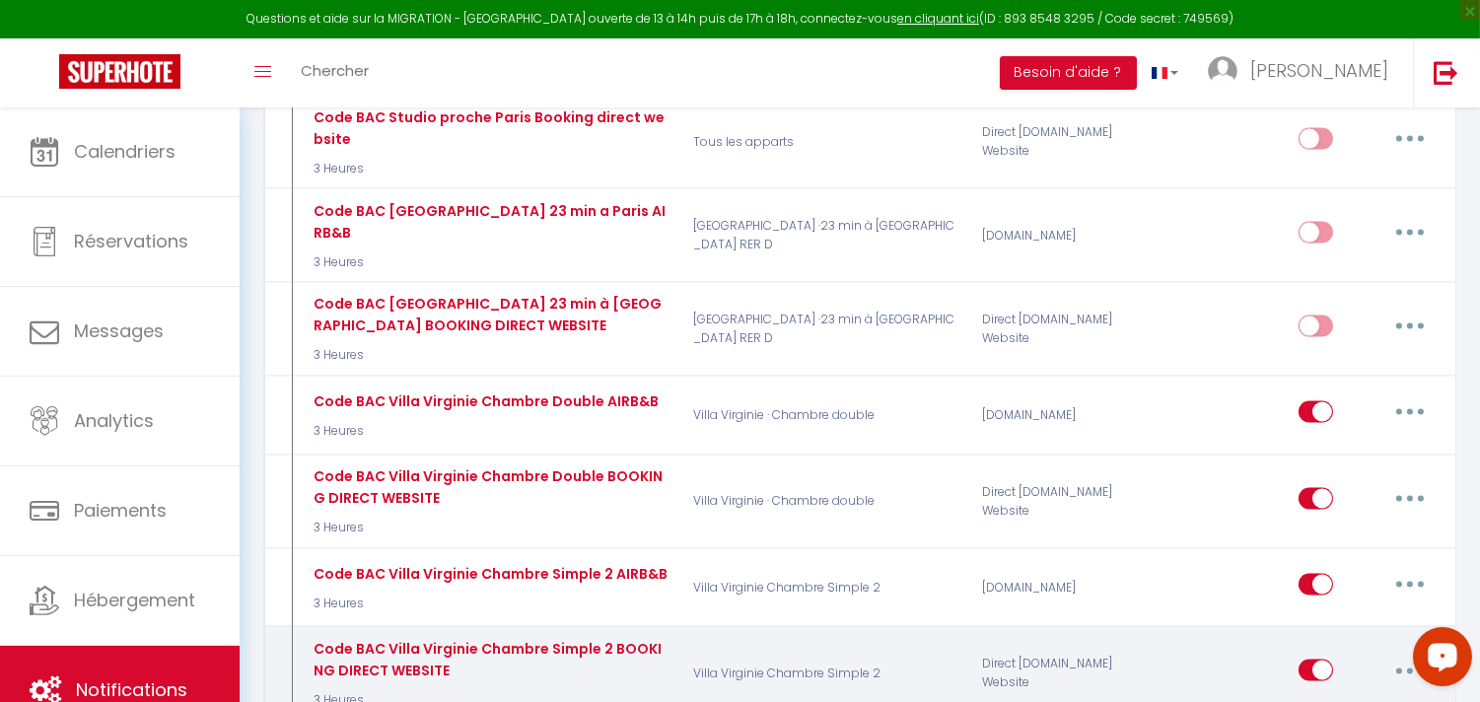
scroll to position [5697, 0]
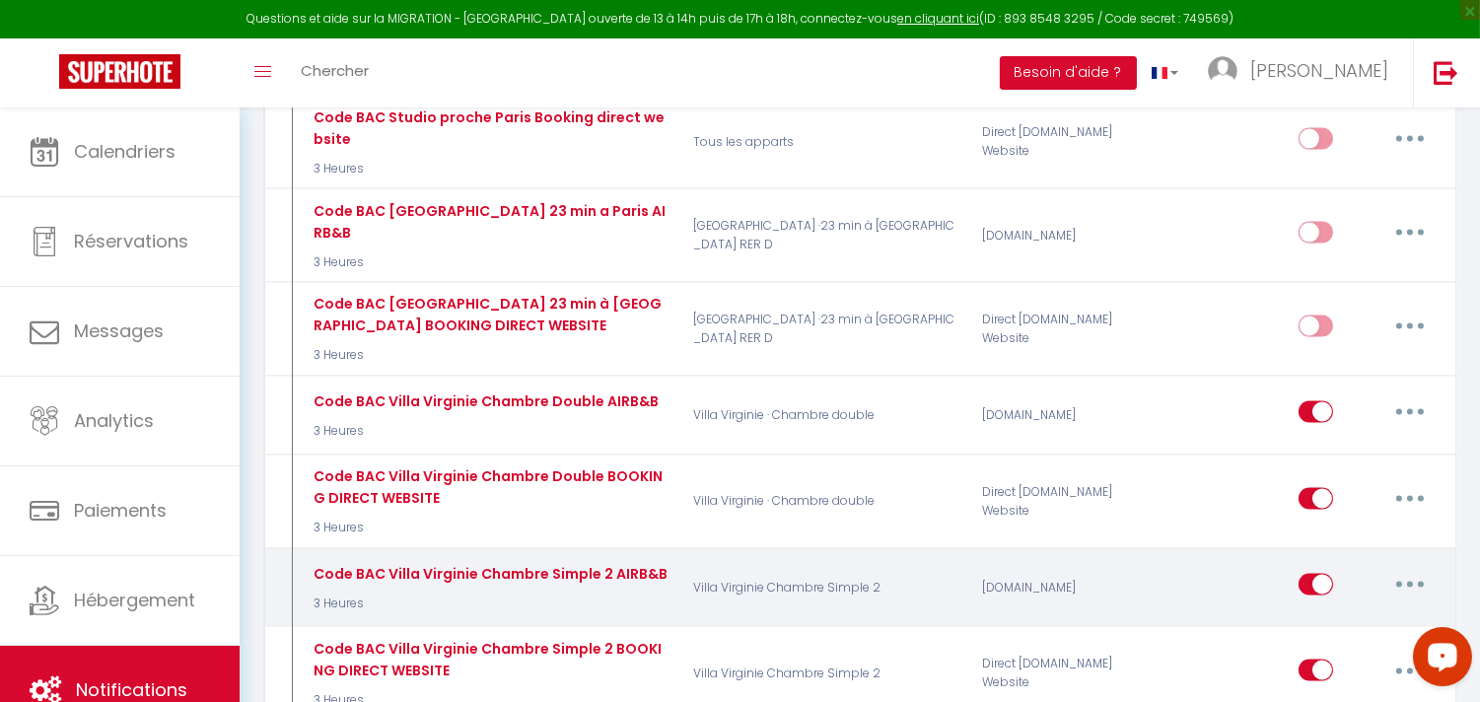
click at [1413, 569] on button "button" at bounding box center [1410, 585] width 55 height 32
click at [1310, 613] on link "Editer" at bounding box center [1359, 630] width 146 height 34
type input "Code BAC Villa Virginie Chambre Simple 2 AIRB&B"
select select "3"
select select "3 Heures"
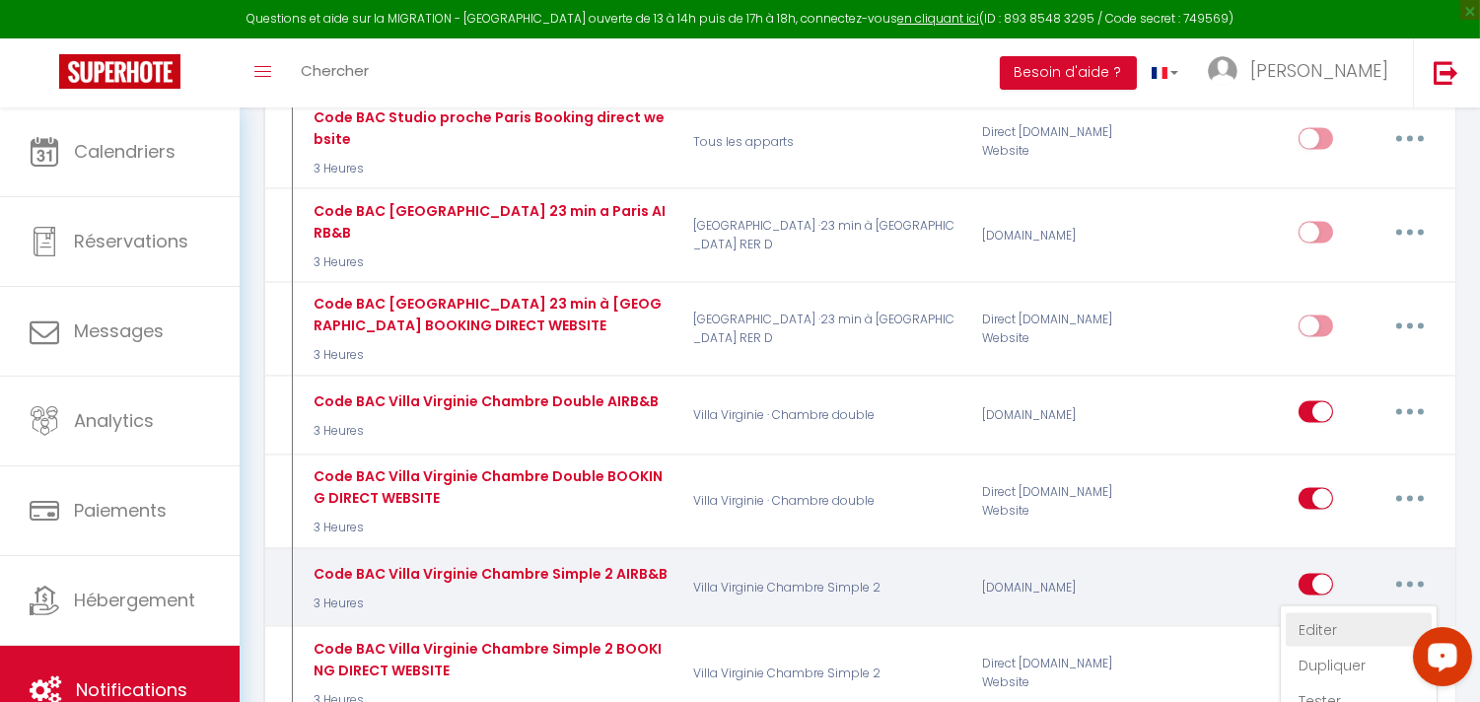
select select "if_booking_is_paid"
checkbox input "true"
checkbox input "false"
radio input "true"
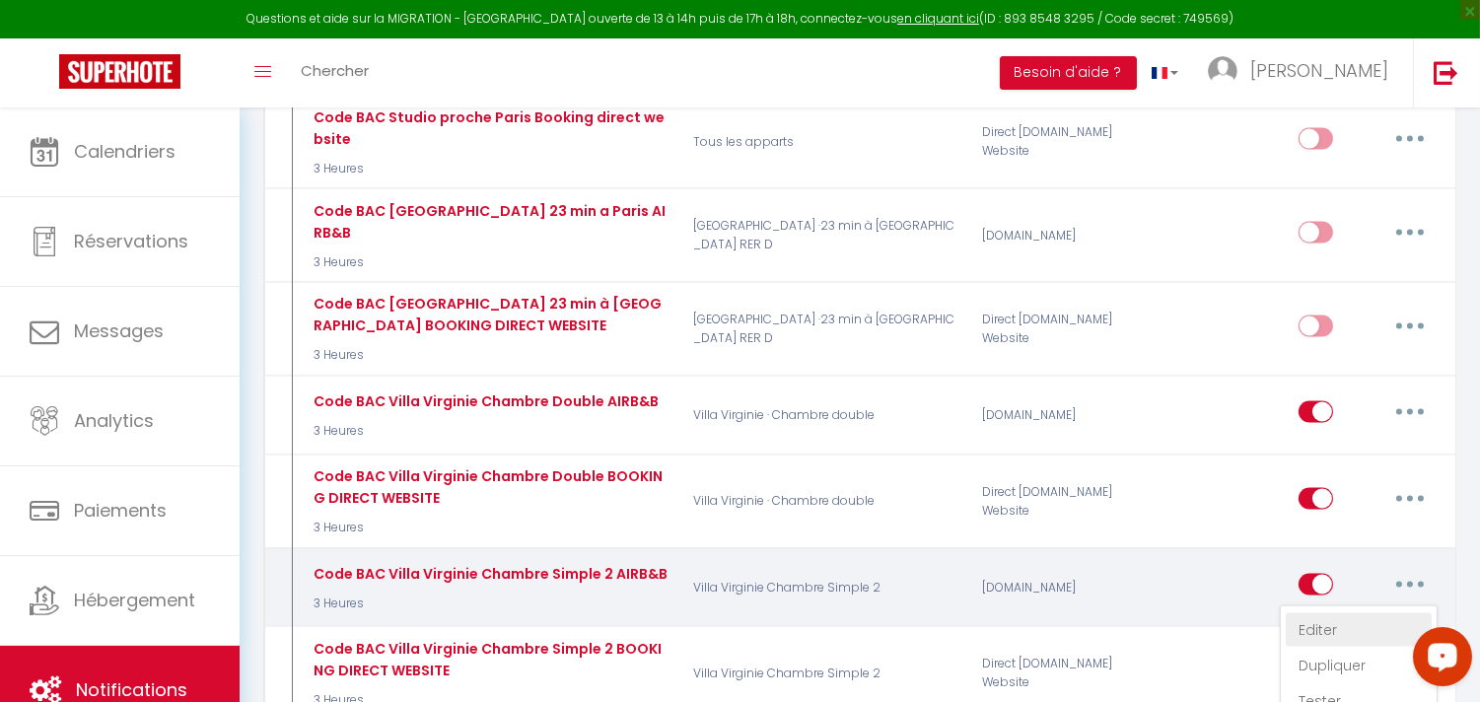
type input "code boite à clés"
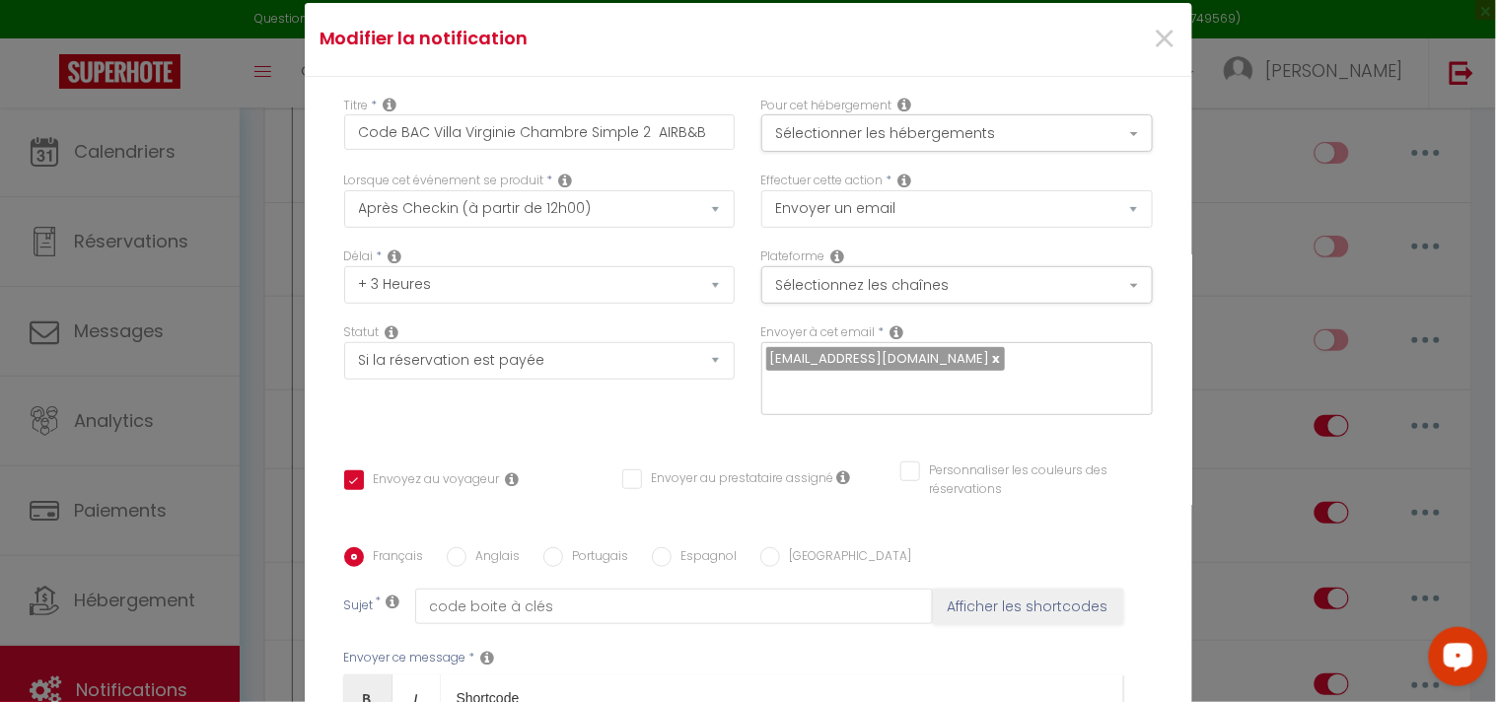
scroll to position [0, 0]
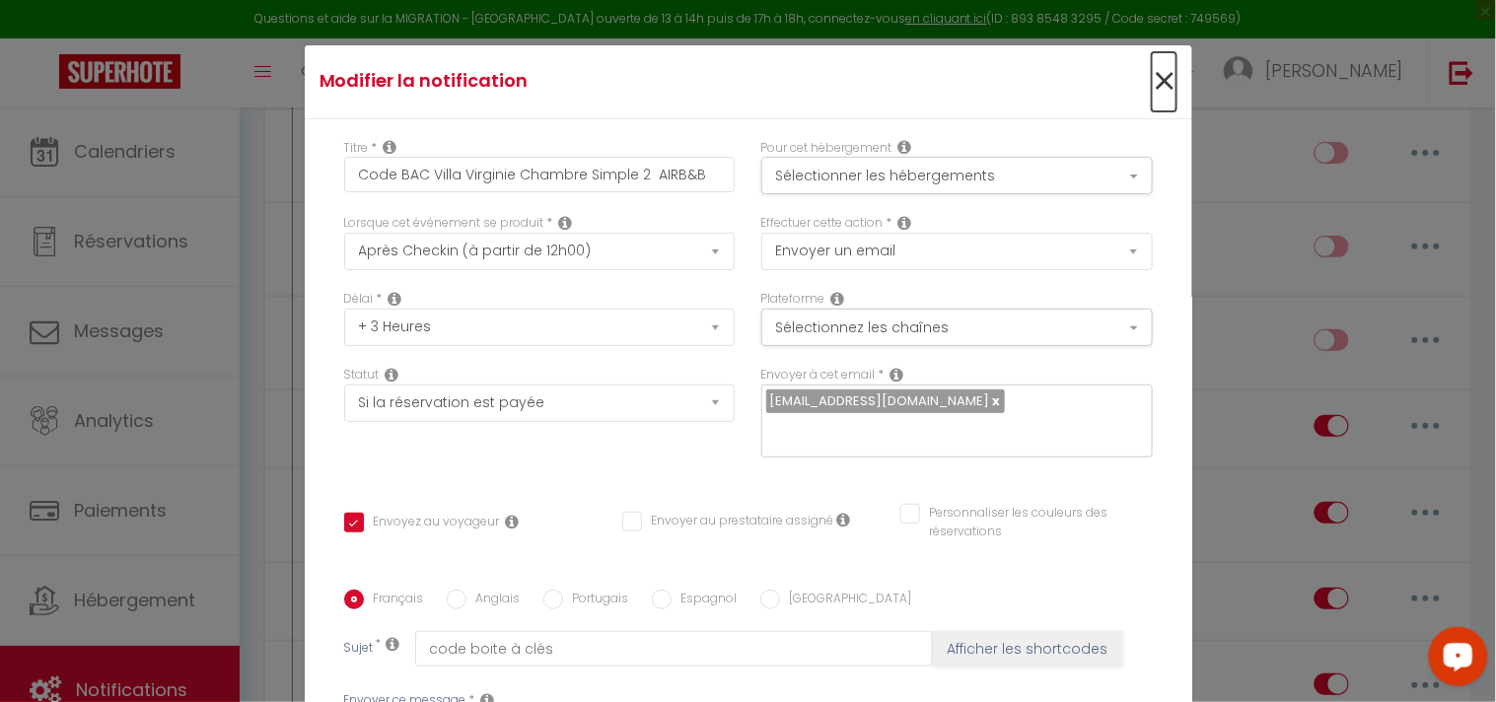
click at [1152, 72] on span "×" at bounding box center [1164, 81] width 25 height 59
type input "Code BAC Villa Virginie Chambre Simple 2 AIRB&B"
checkbox input "true"
checkbox input "false"
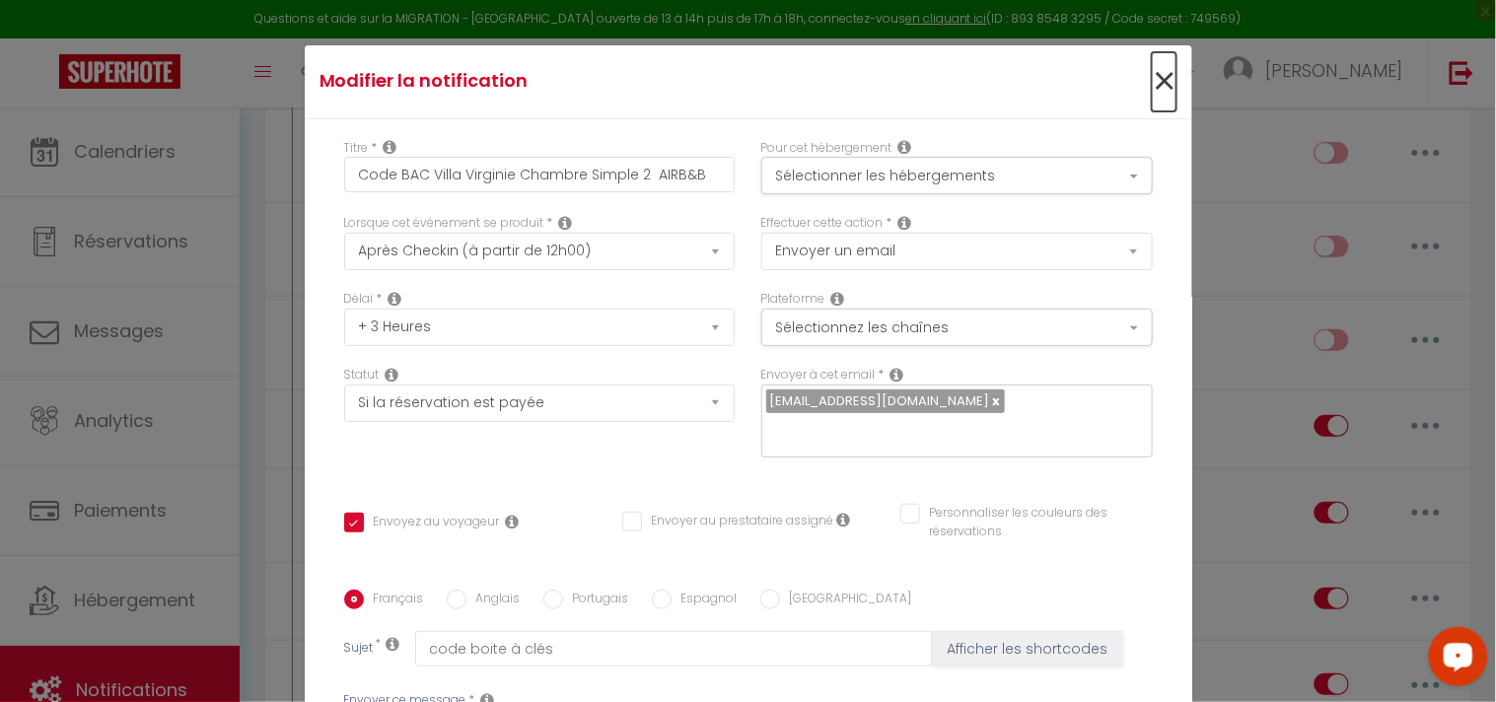
radio input "true"
type input "code boite à clés"
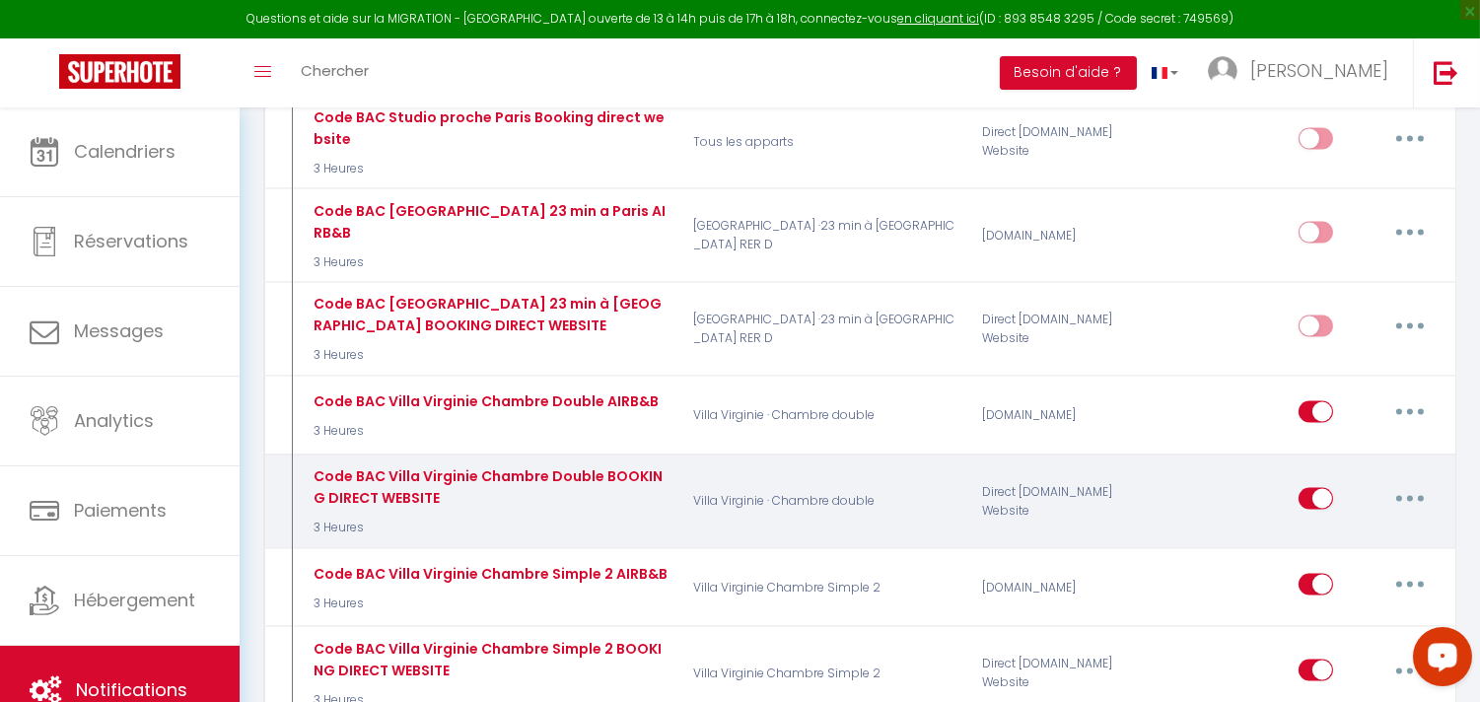
scroll to position [5587, 0]
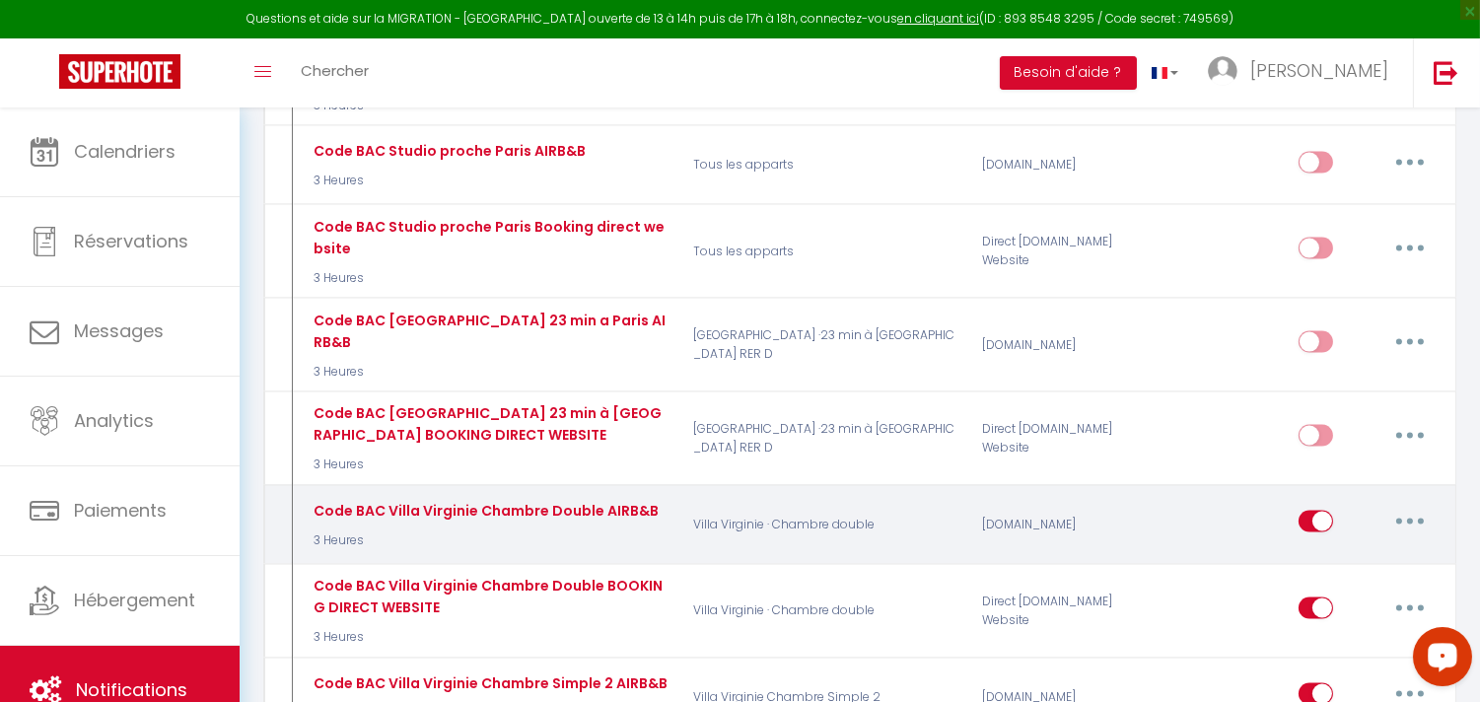
click at [1410, 506] on button "button" at bounding box center [1410, 522] width 55 height 32
click at [1303, 550] on link "Editer" at bounding box center [1359, 567] width 146 height 34
type input "Code BAC Villa Virginie Chambre Double AIRB&B"
checkbox input "true"
checkbox input "false"
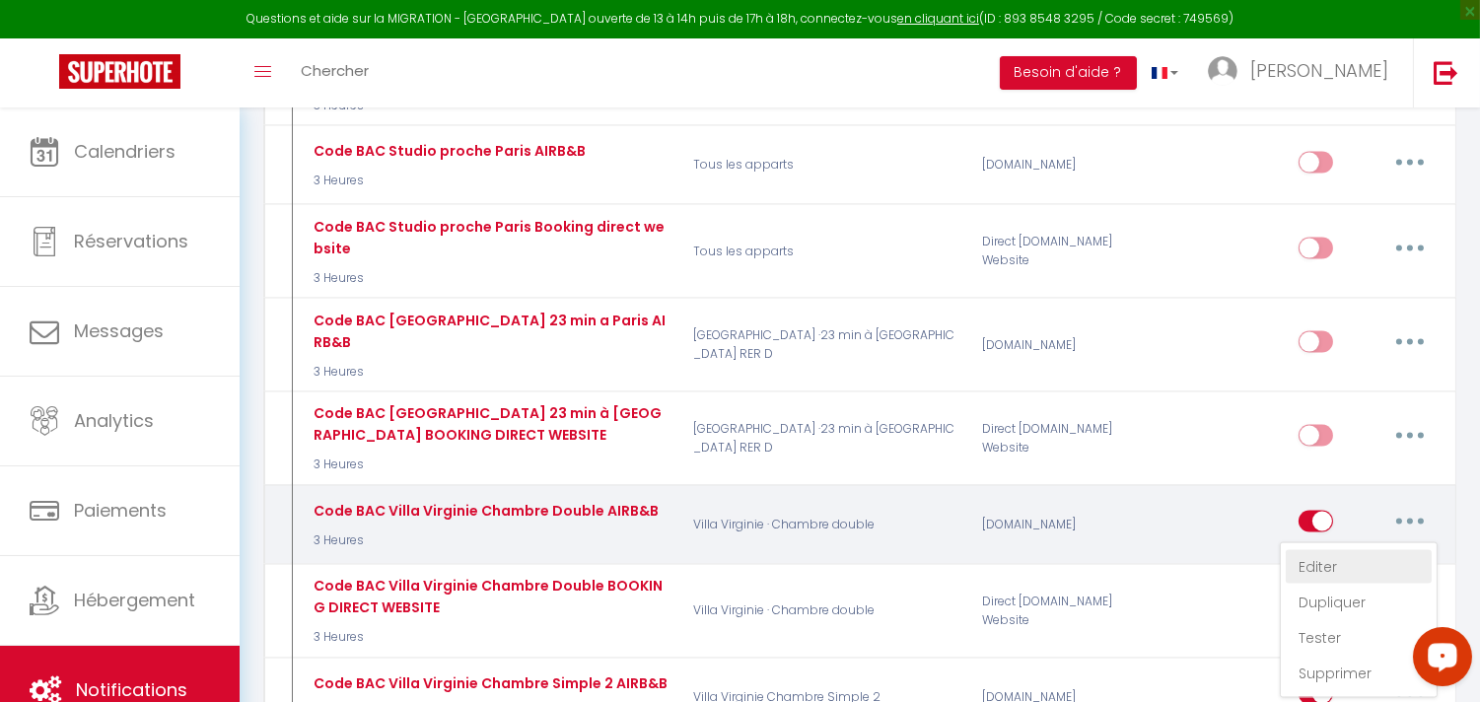
checkbox input "false"
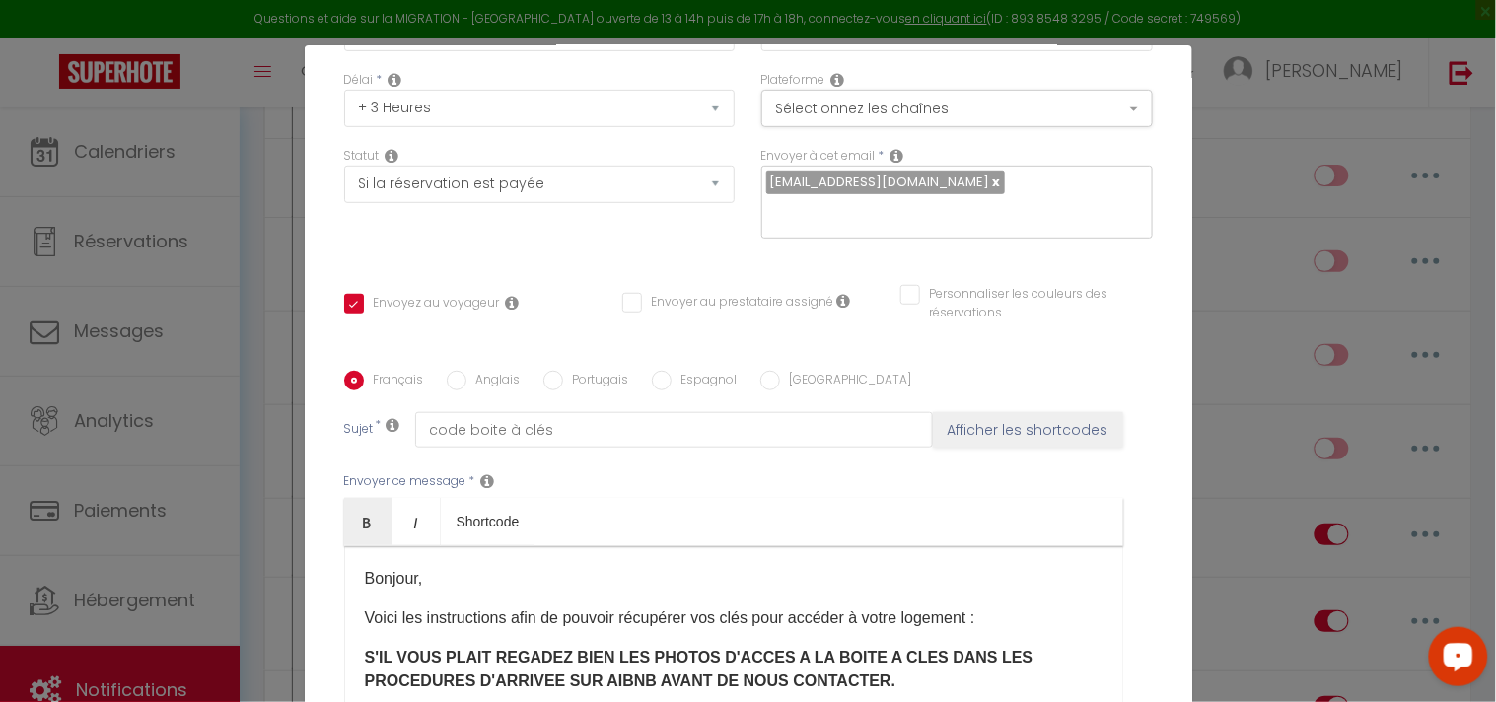
scroll to position [0, 0]
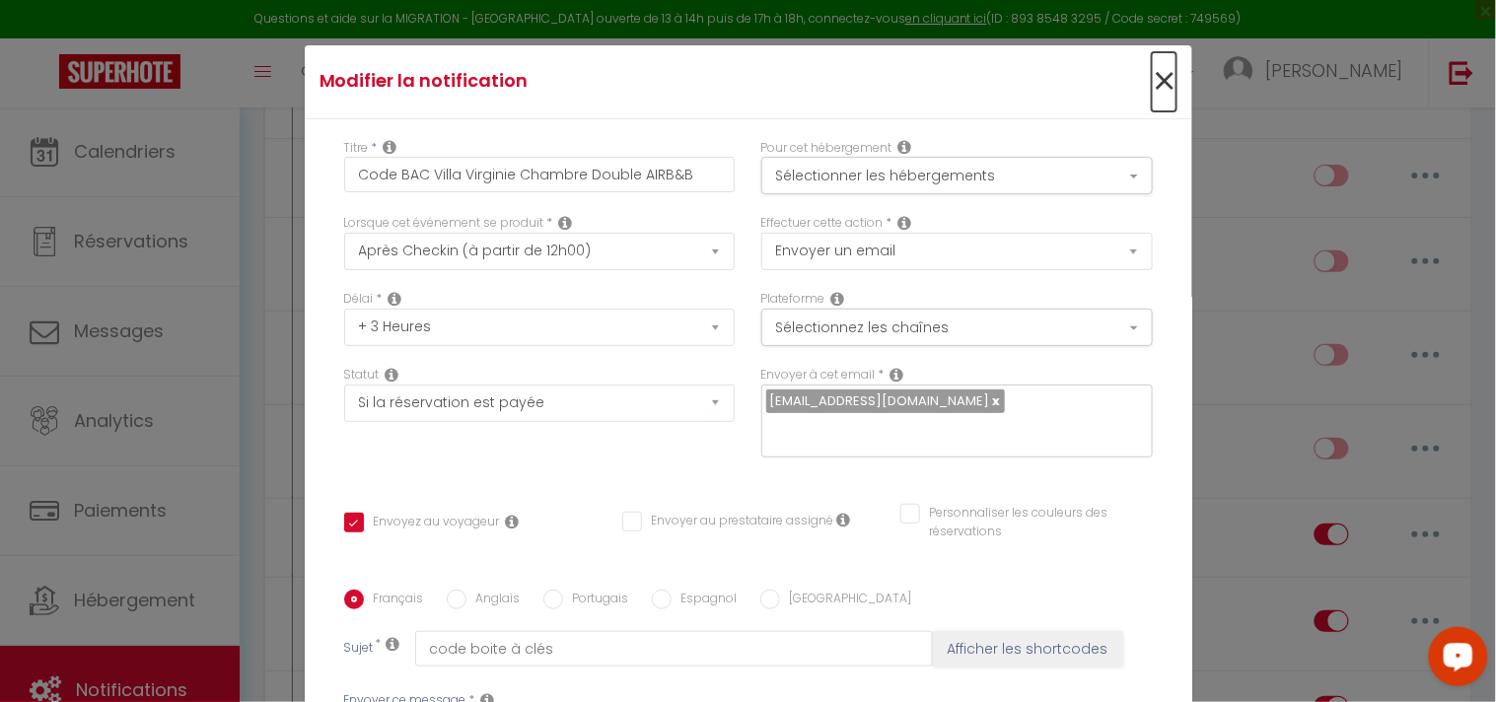
click at [1152, 81] on span "×" at bounding box center [1164, 81] width 25 height 59
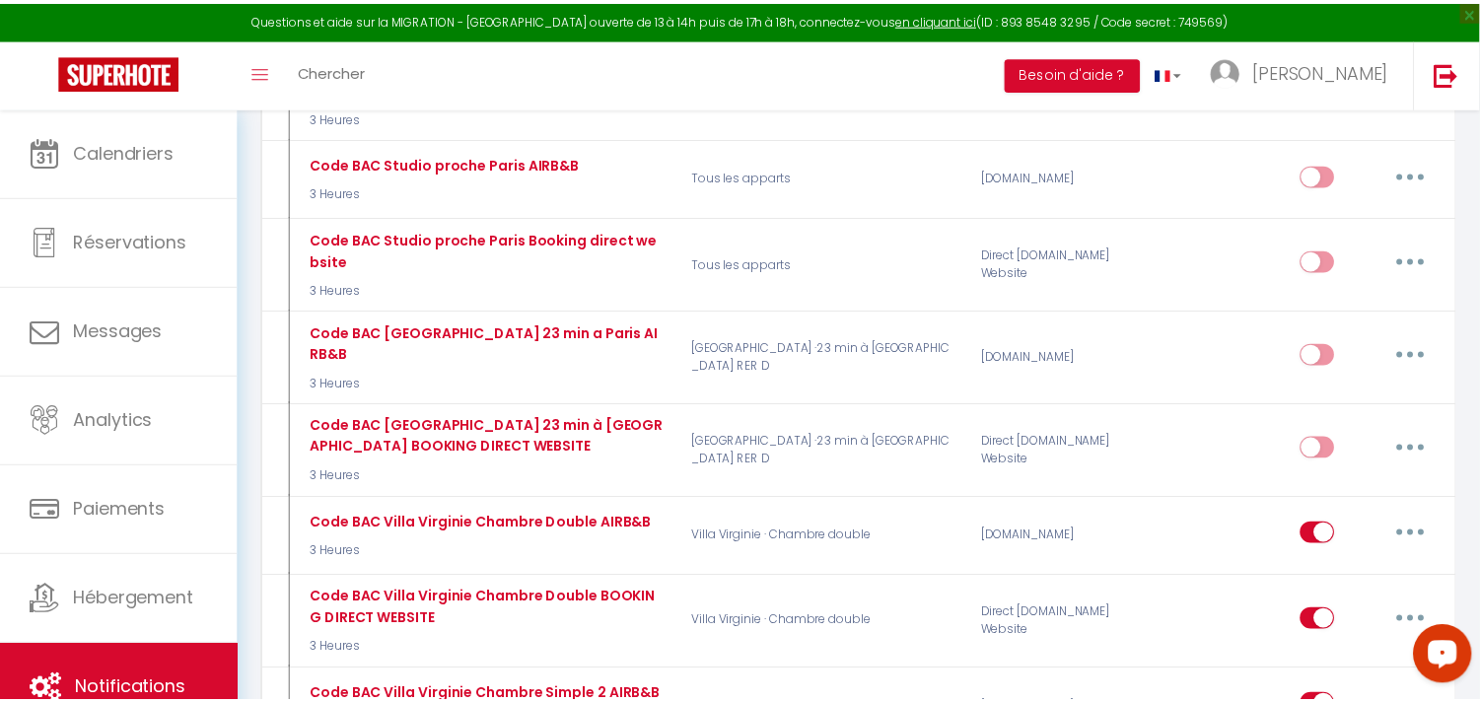
scroll to position [5587, 0]
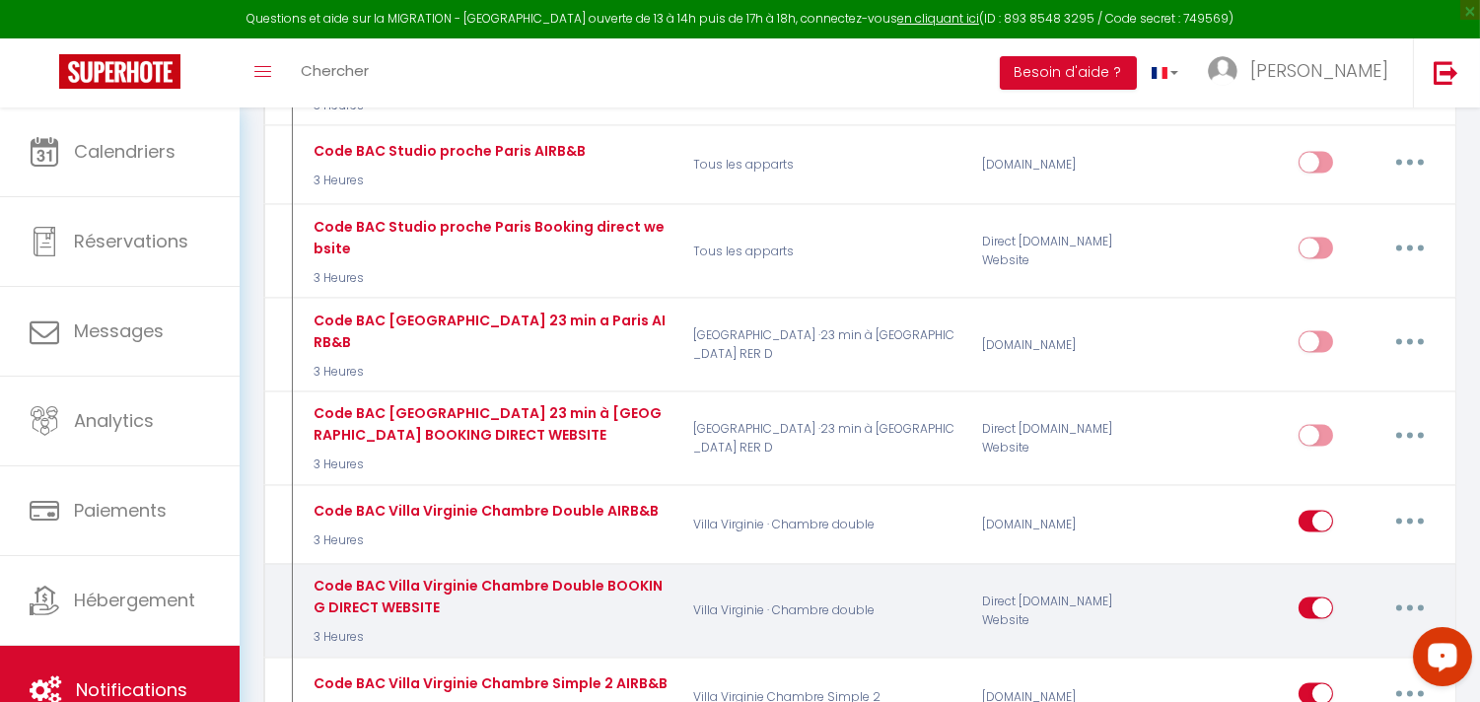
click at [1387, 593] on button "button" at bounding box center [1410, 609] width 55 height 32
click at [1332, 636] on link "Editer" at bounding box center [1359, 653] width 146 height 34
type input "Code BAC Villa Virginie Chambre Double BOOKING DIRECT WEBSITE"
select select "if_deposit_is_paid"
checkbox input "true"
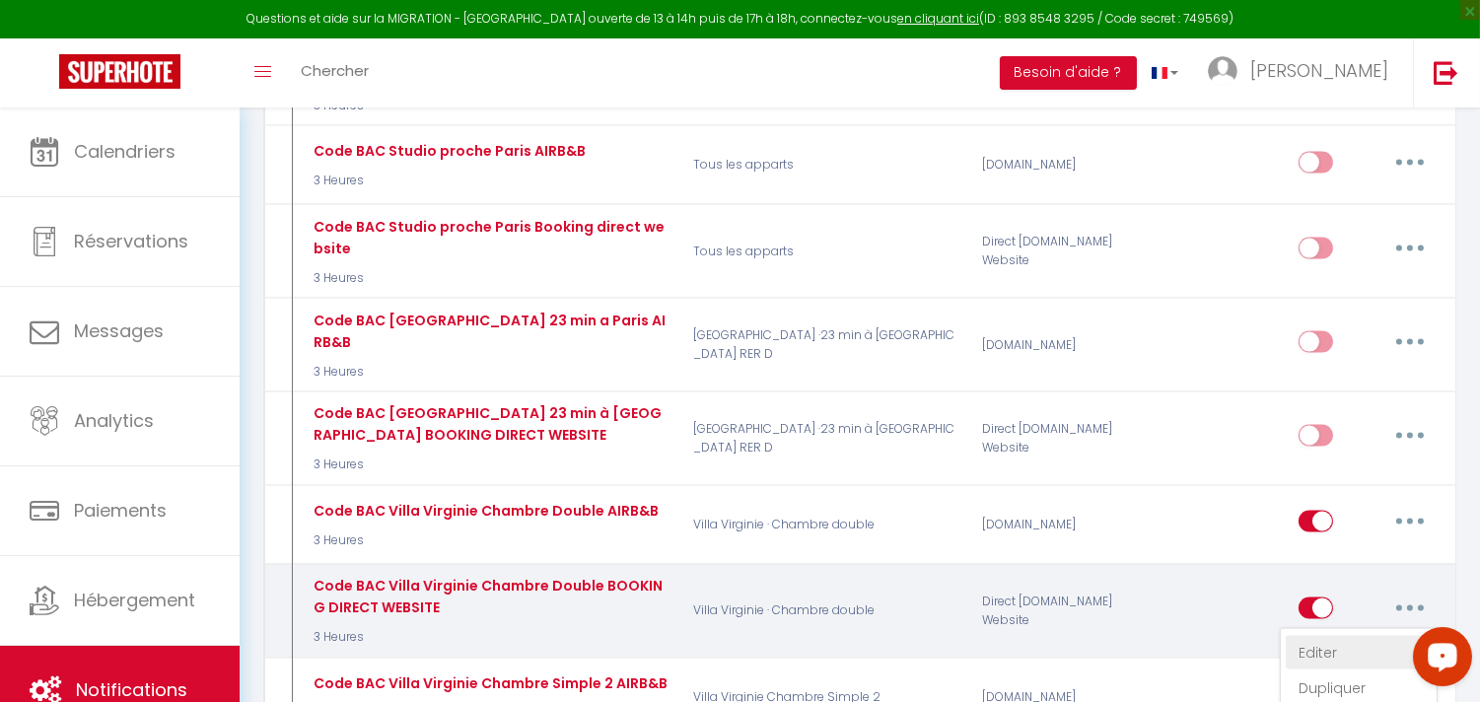
checkbox input "false"
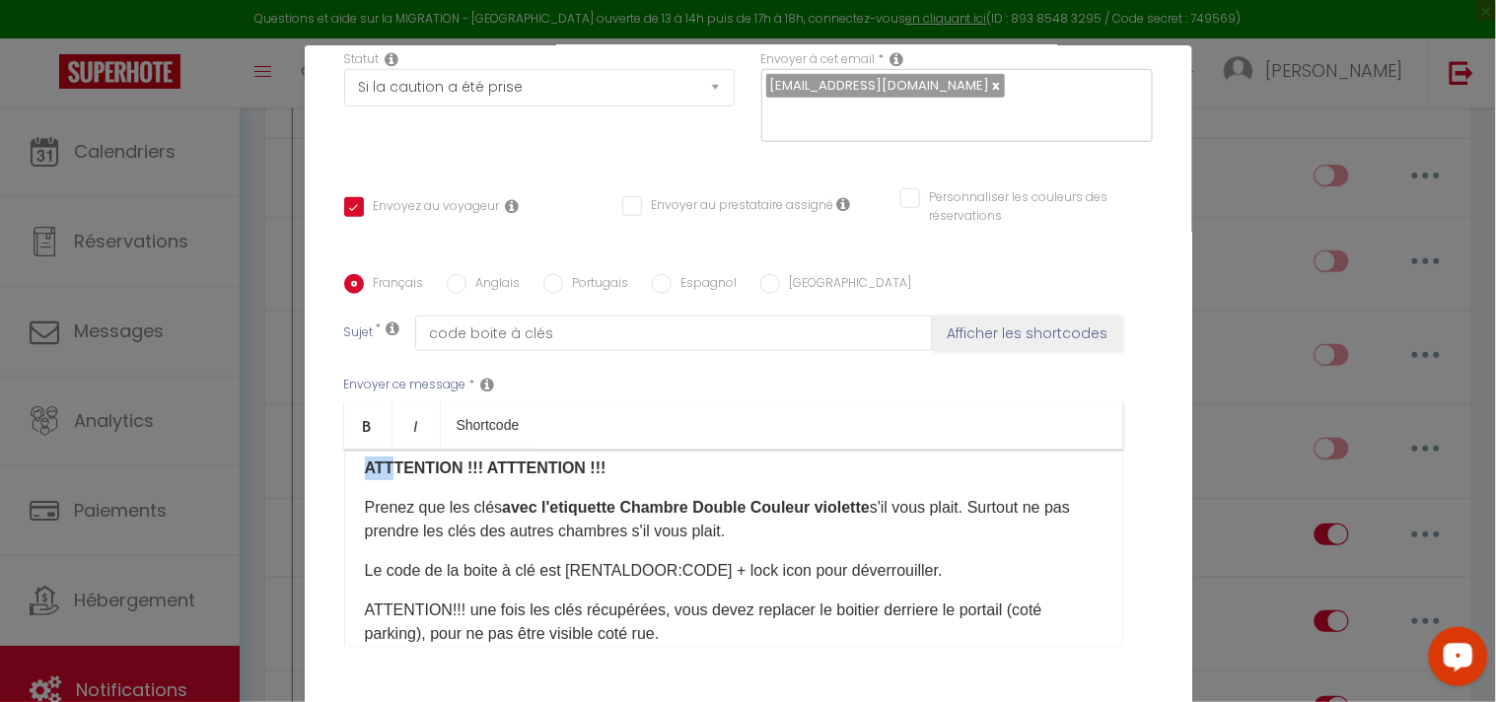
scroll to position [202, 0]
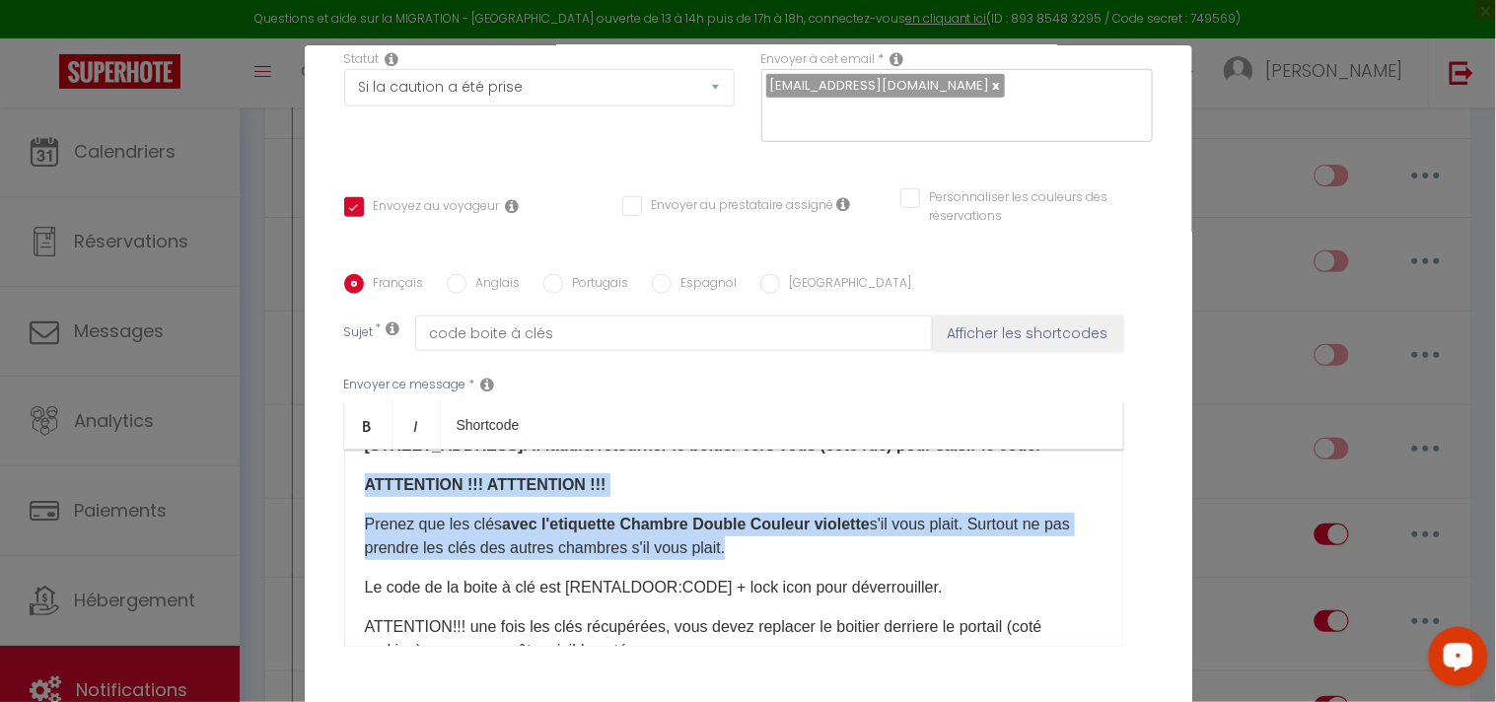
drag, startPoint x: 353, startPoint y: 473, endPoint x: 751, endPoint y: 558, distance: 407.3
click at [751, 558] on div "Bonjour, Voici les instructions afin de pouvoir récupérer vos clés pour accéder…" at bounding box center [733, 548] width 779 height 197
copy div "​ATTTENTION !!! ​ATTTENTION !!!​ ​Prenez que les clés avec l'etiquette Chambre …"
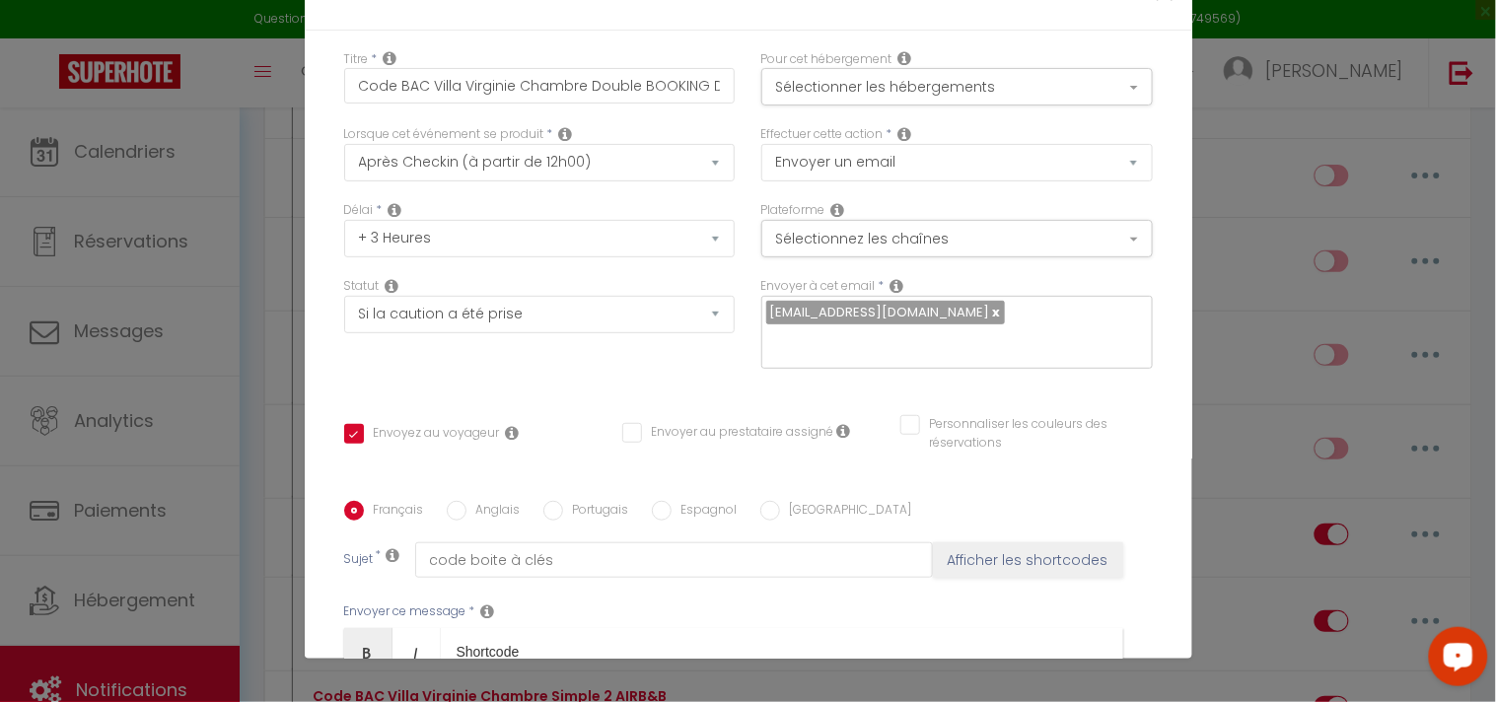
scroll to position [0, 0]
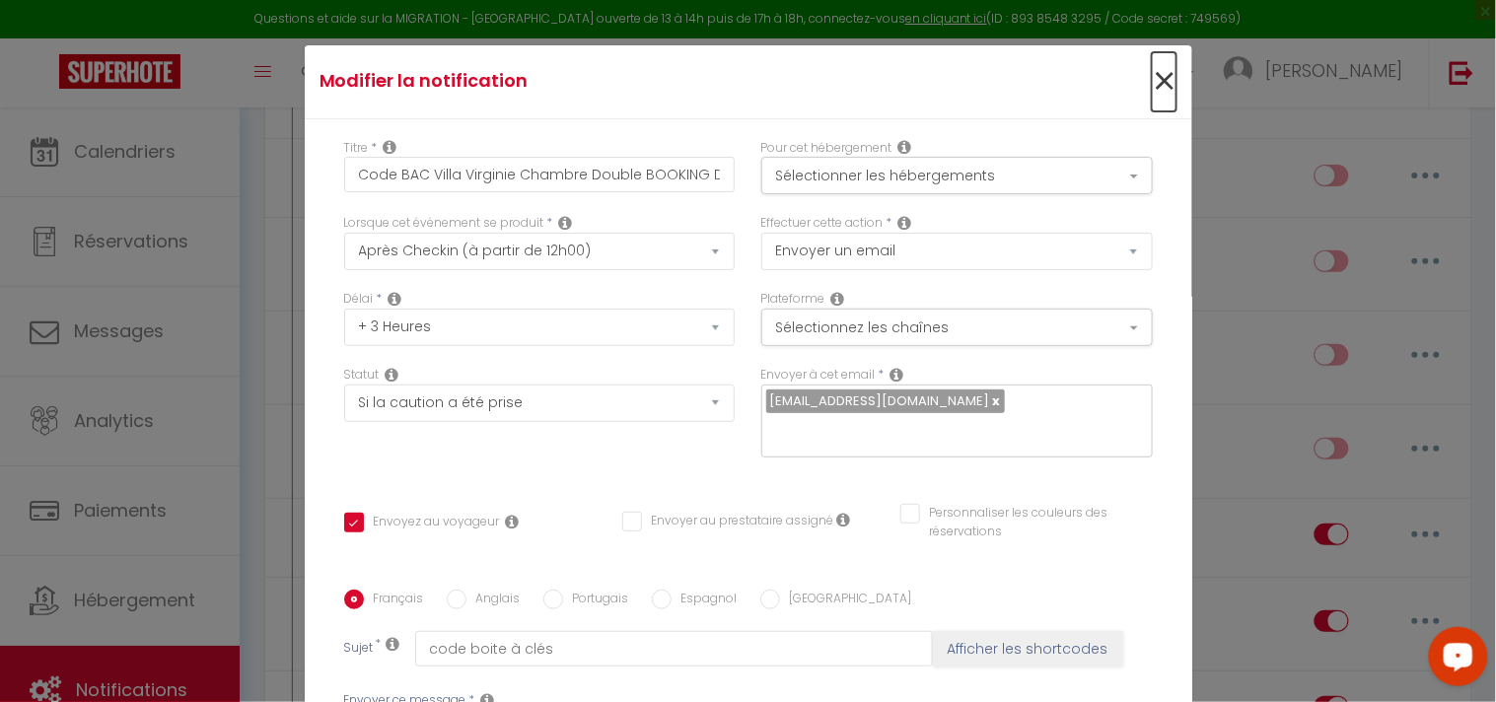
click at [1152, 82] on span "×" at bounding box center [1164, 81] width 25 height 59
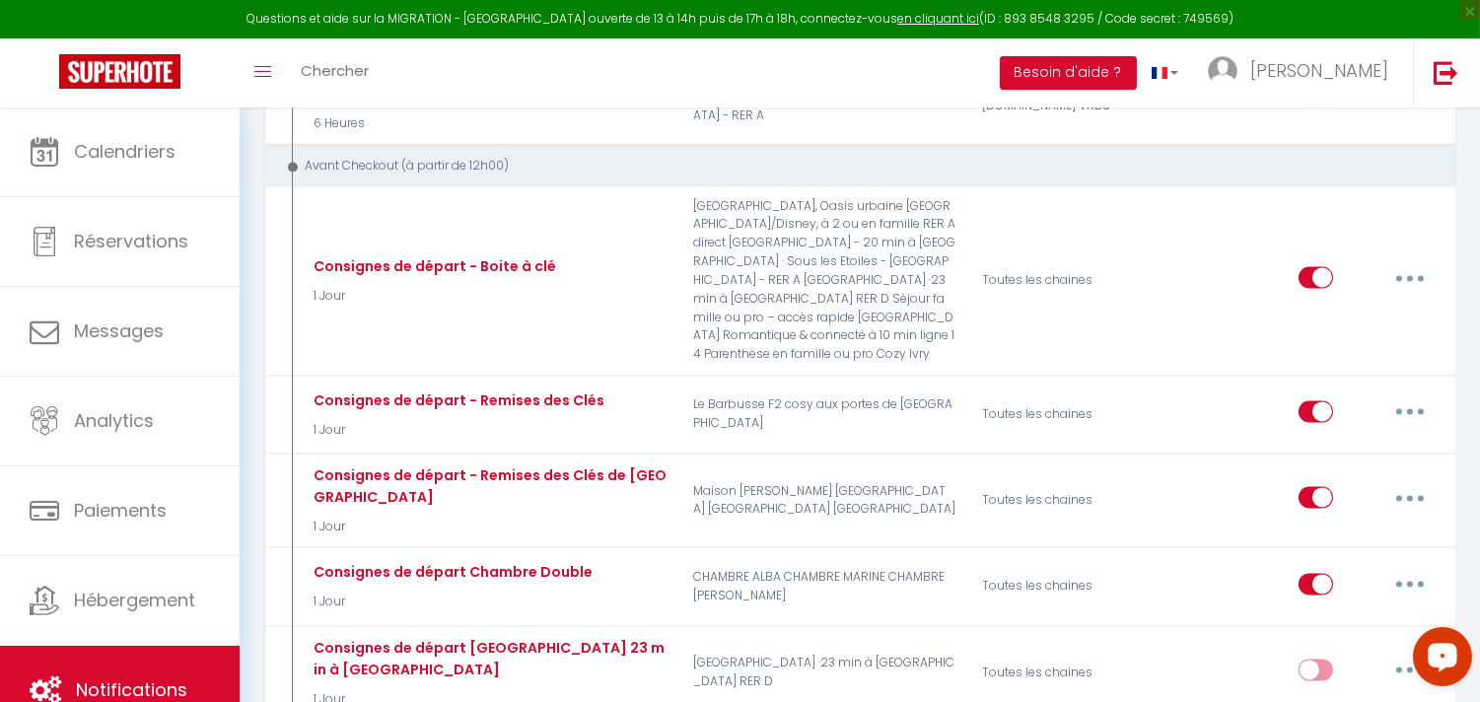
scroll to position [7450, 0]
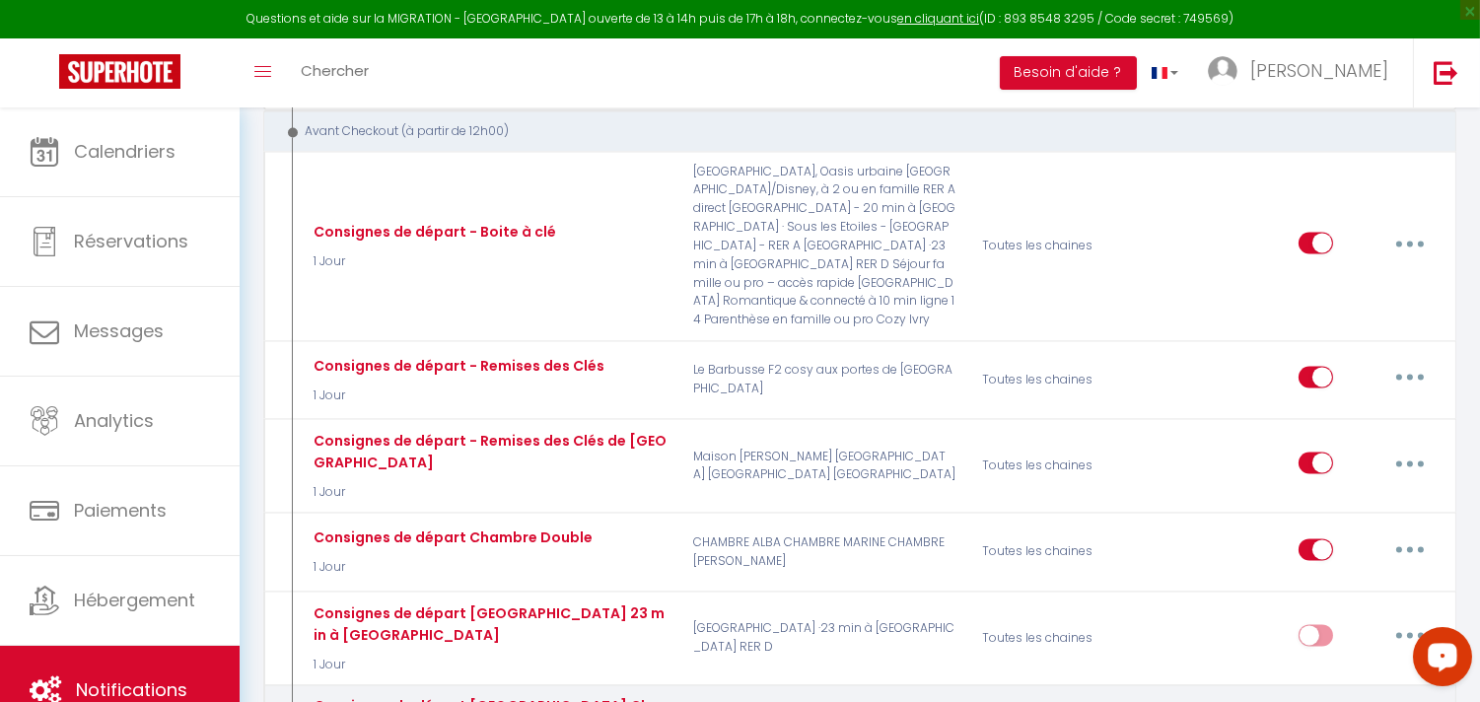
type input "Consignes de départ [GEOGRAPHIC_DATA] Chambre"
select select "1 Jour"
select select "if_booking_is_paid"
checkbox input "true"
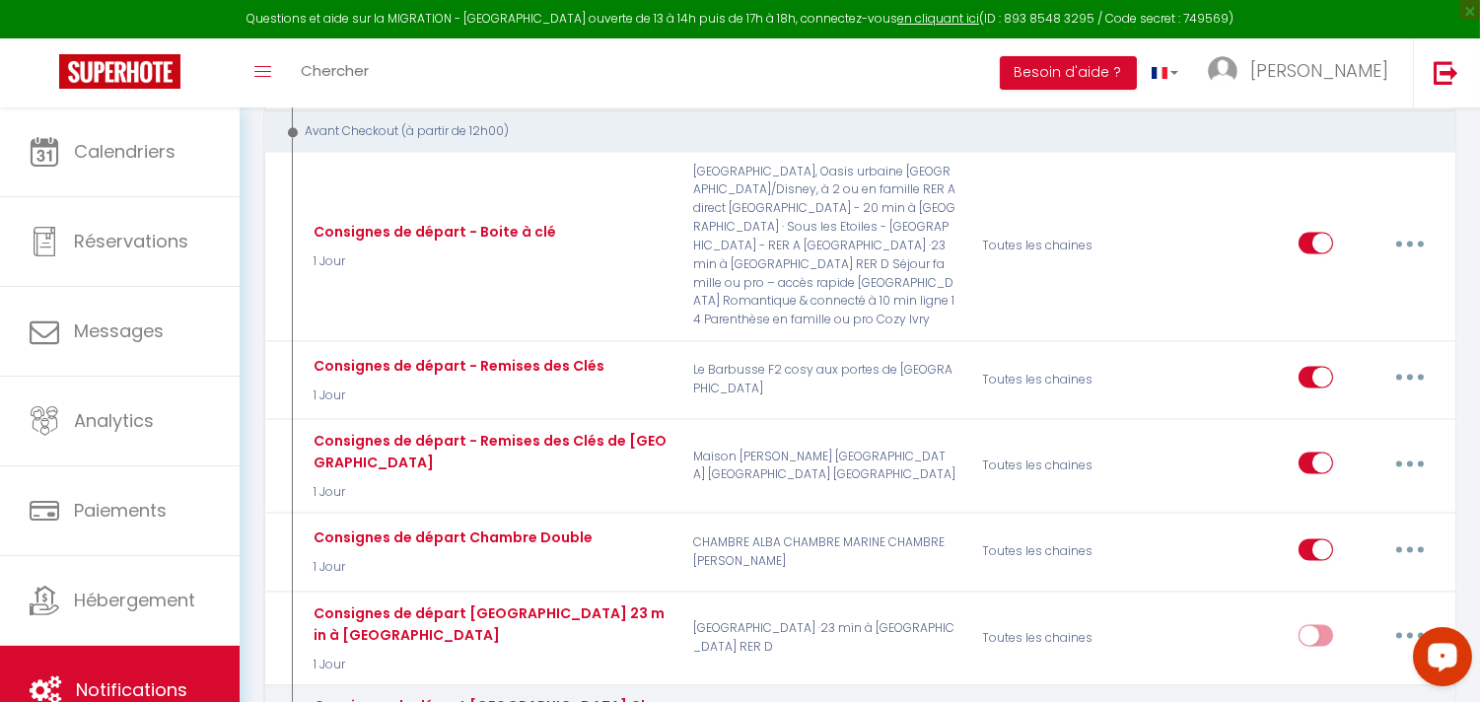
checkbox input "false"
type input "Procédure pour votre départ - [RENTAL:NAME] - [GUEST:FIRST_NAME] [GUEST:NAME]"
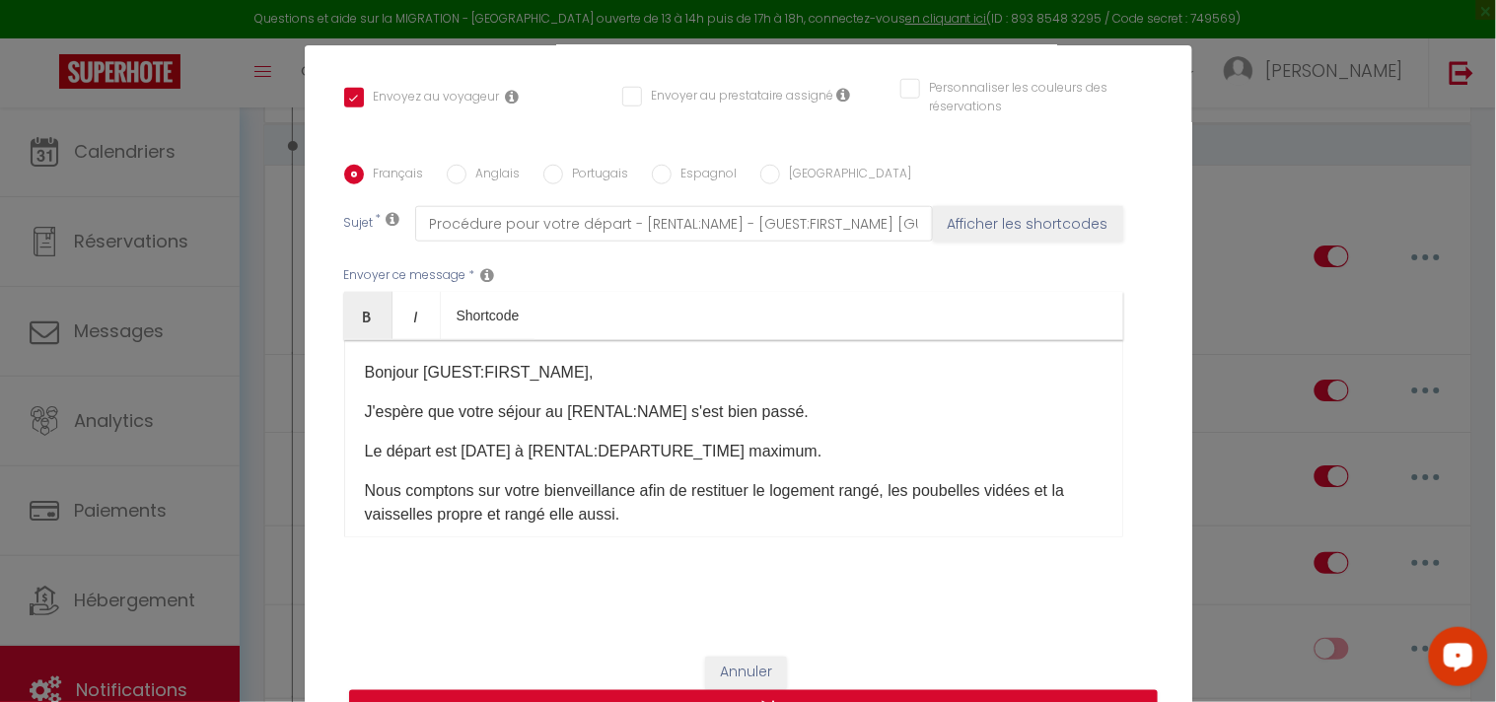
scroll to position [0, 0]
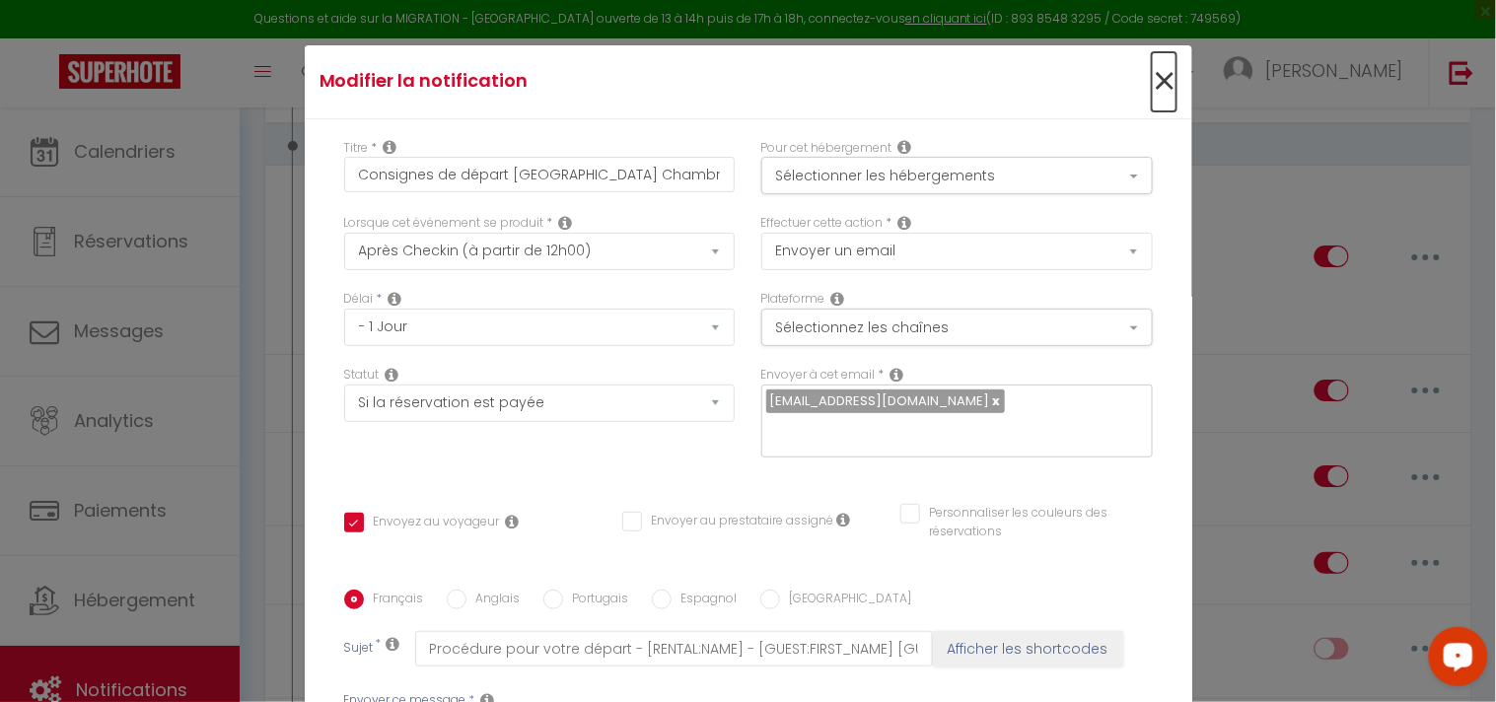
click at [1152, 87] on span "×" at bounding box center [1164, 81] width 25 height 59
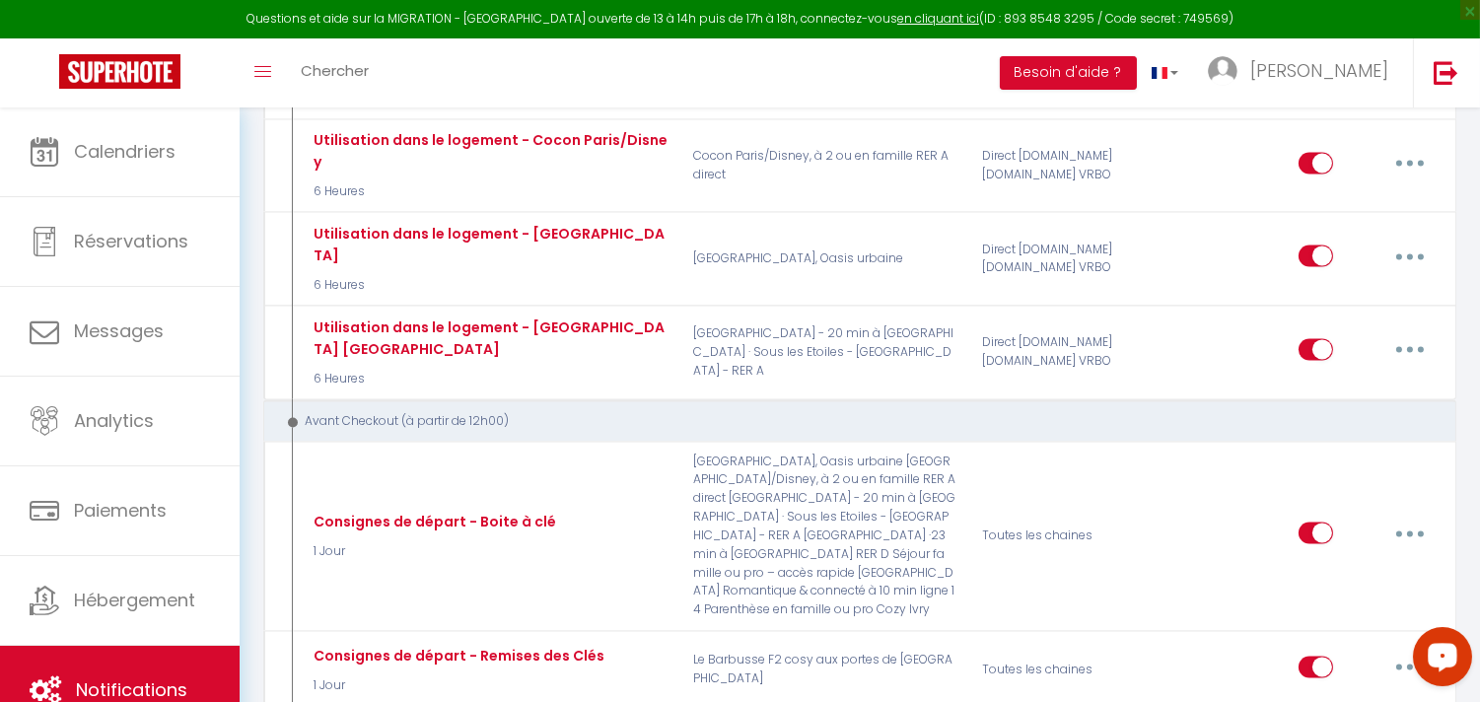
scroll to position [7122, 0]
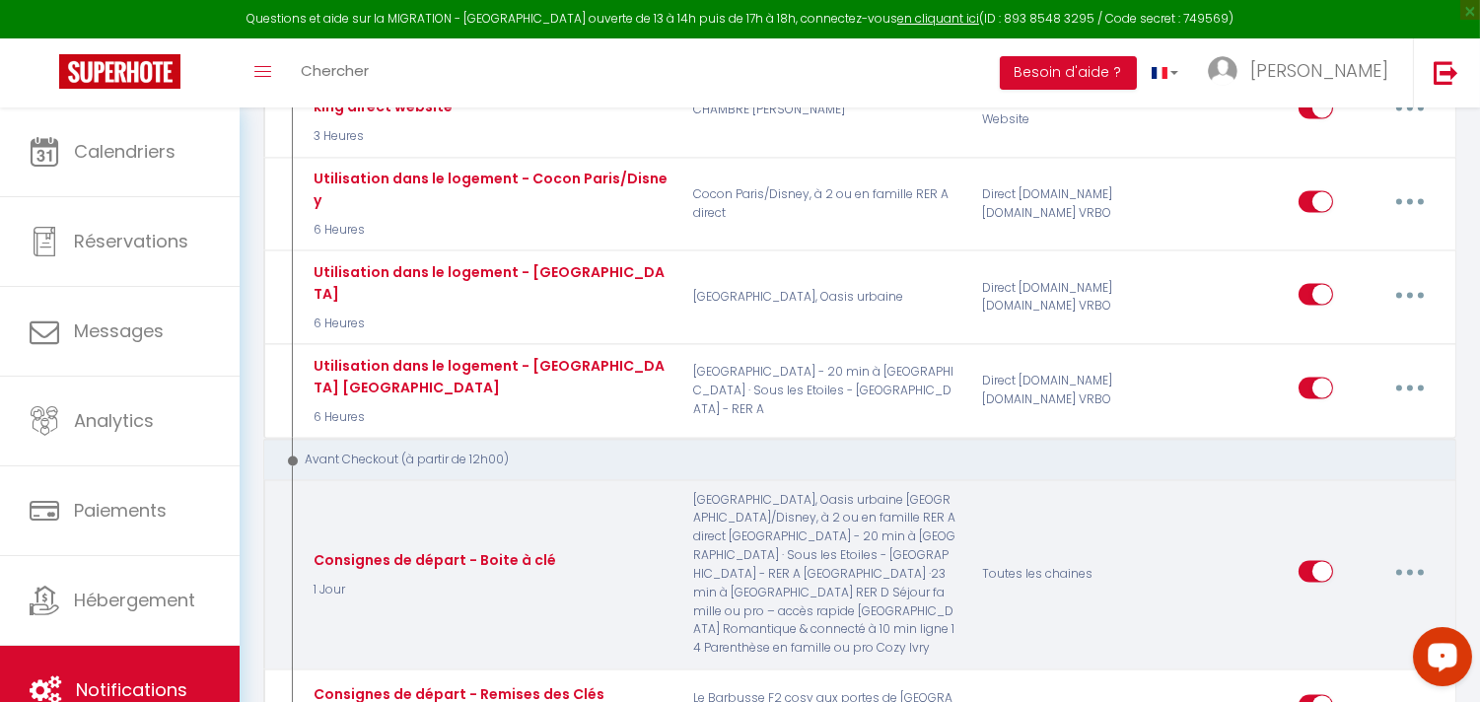
click at [1408, 569] on icon "button" at bounding box center [1410, 572] width 6 height 6
click at [1314, 600] on link "Editer" at bounding box center [1359, 617] width 146 height 34
type input "Consignes de départ - Boite à clé"
checkbox input "true"
checkbox input "false"
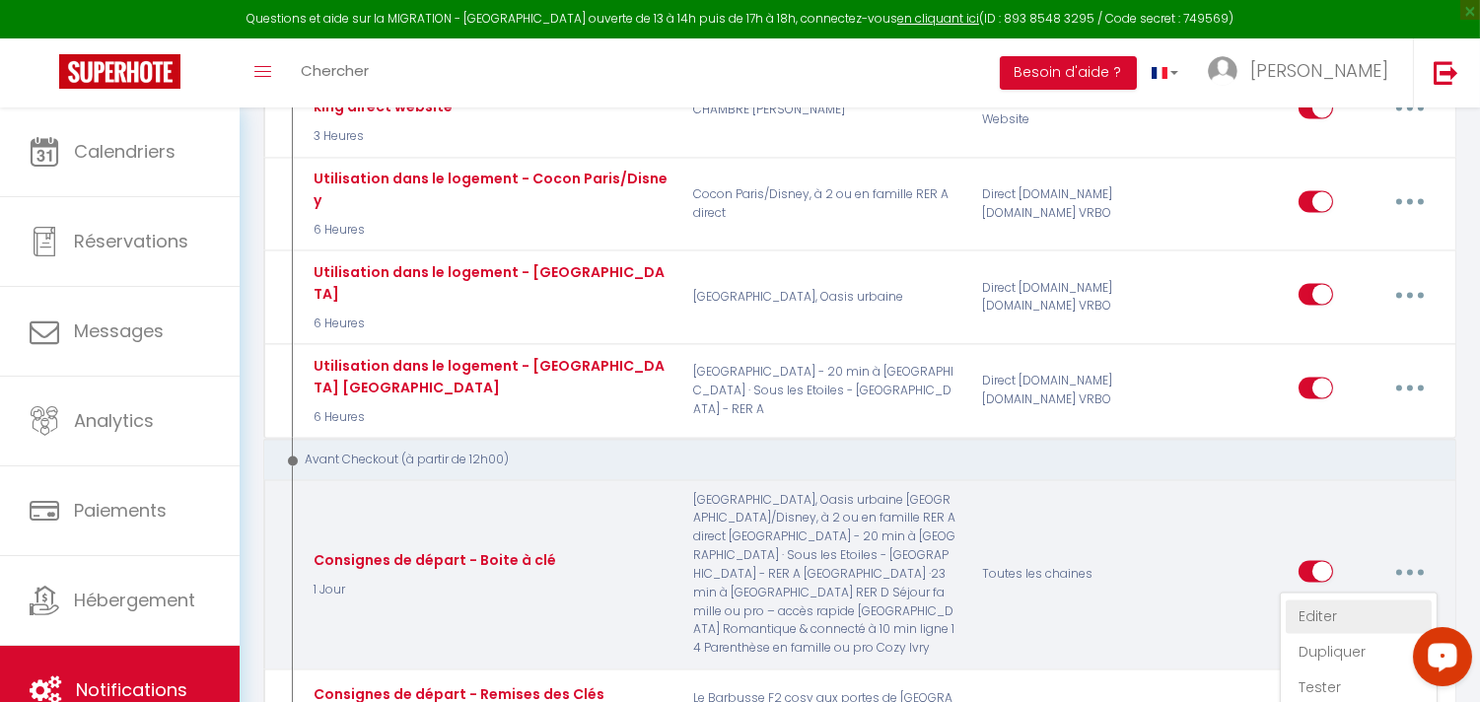
checkbox input "false"
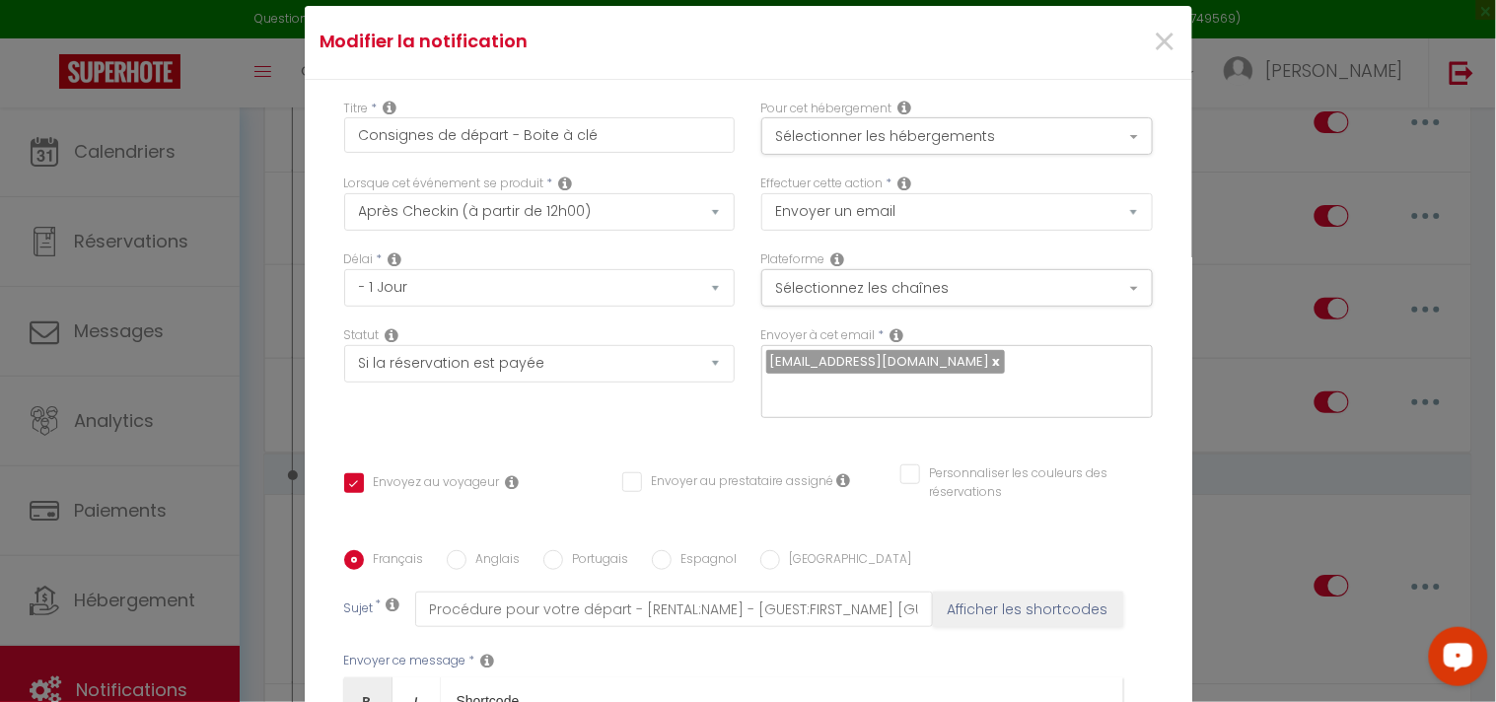
scroll to position [0, 0]
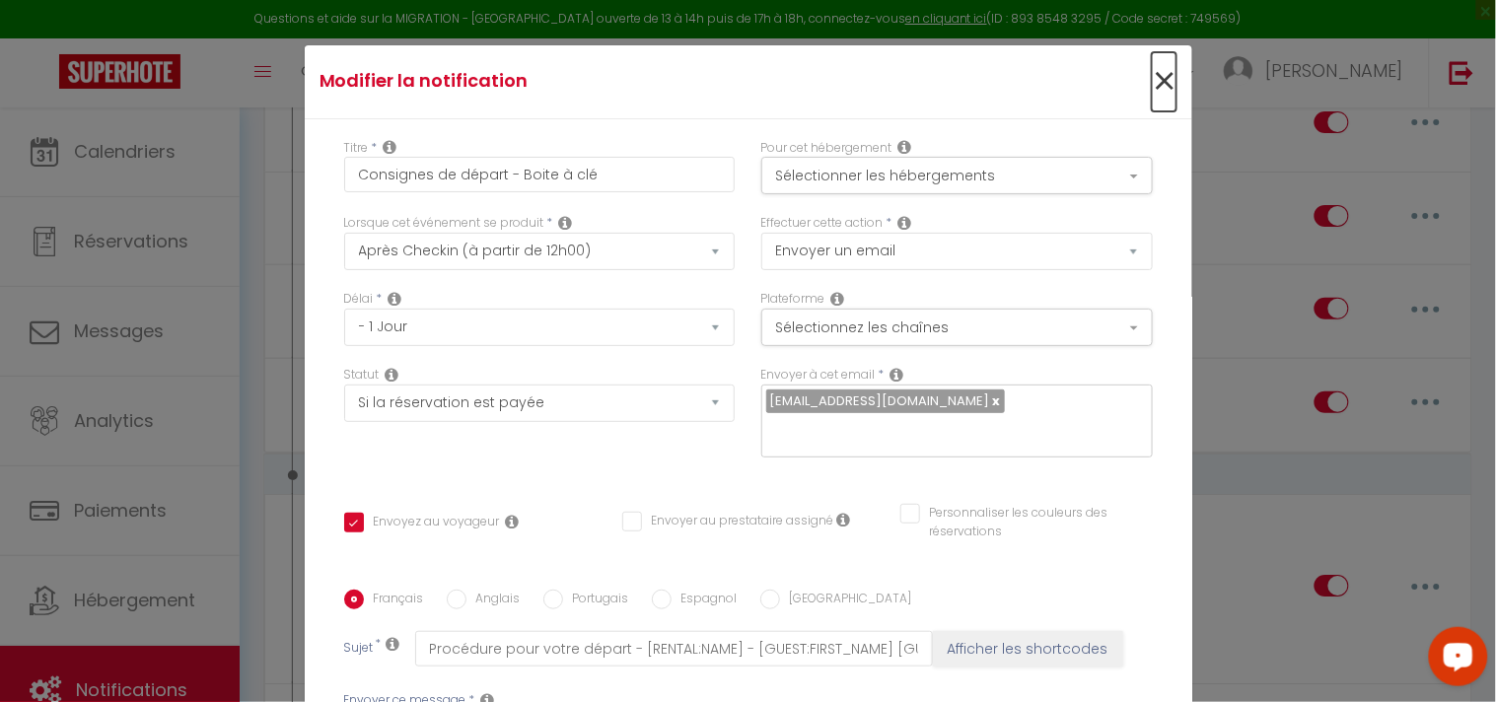
click at [1152, 82] on span "×" at bounding box center [1164, 81] width 25 height 59
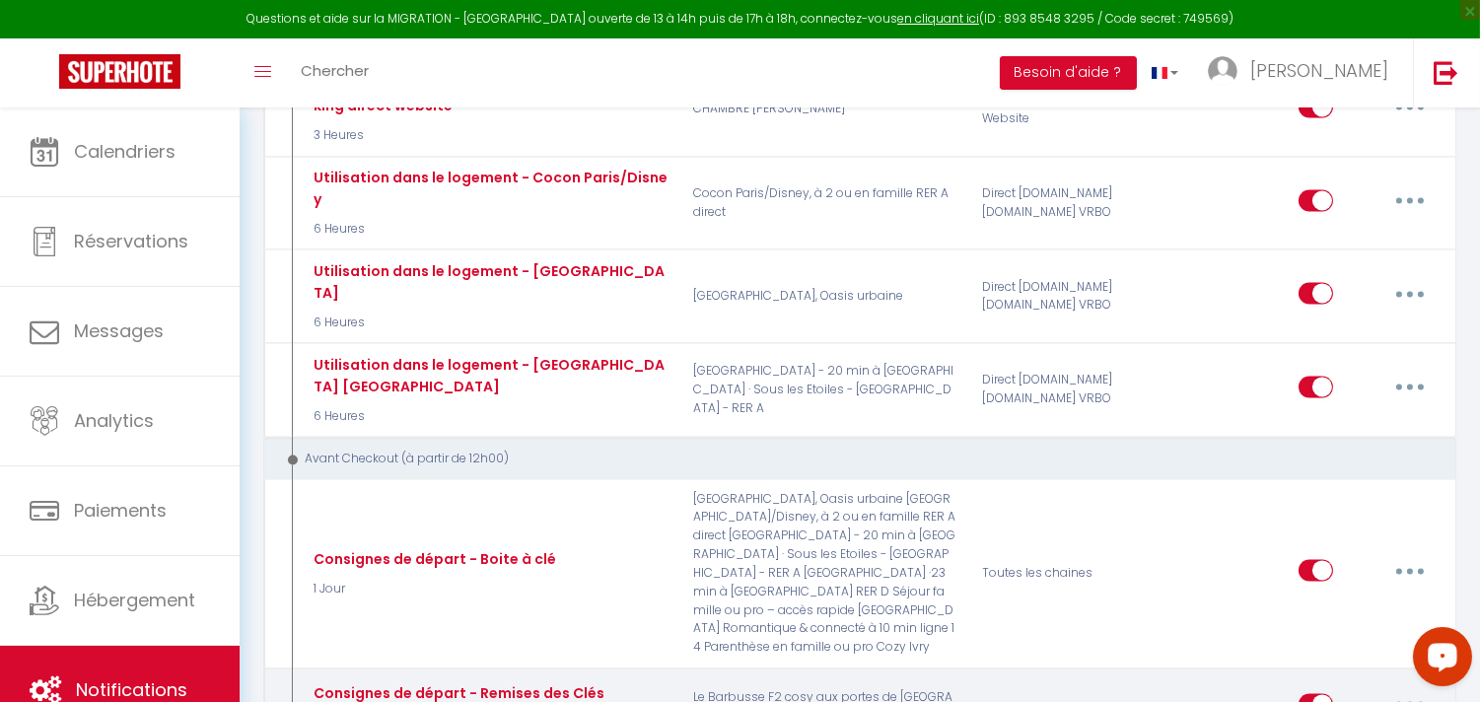
scroll to position [7122, 0]
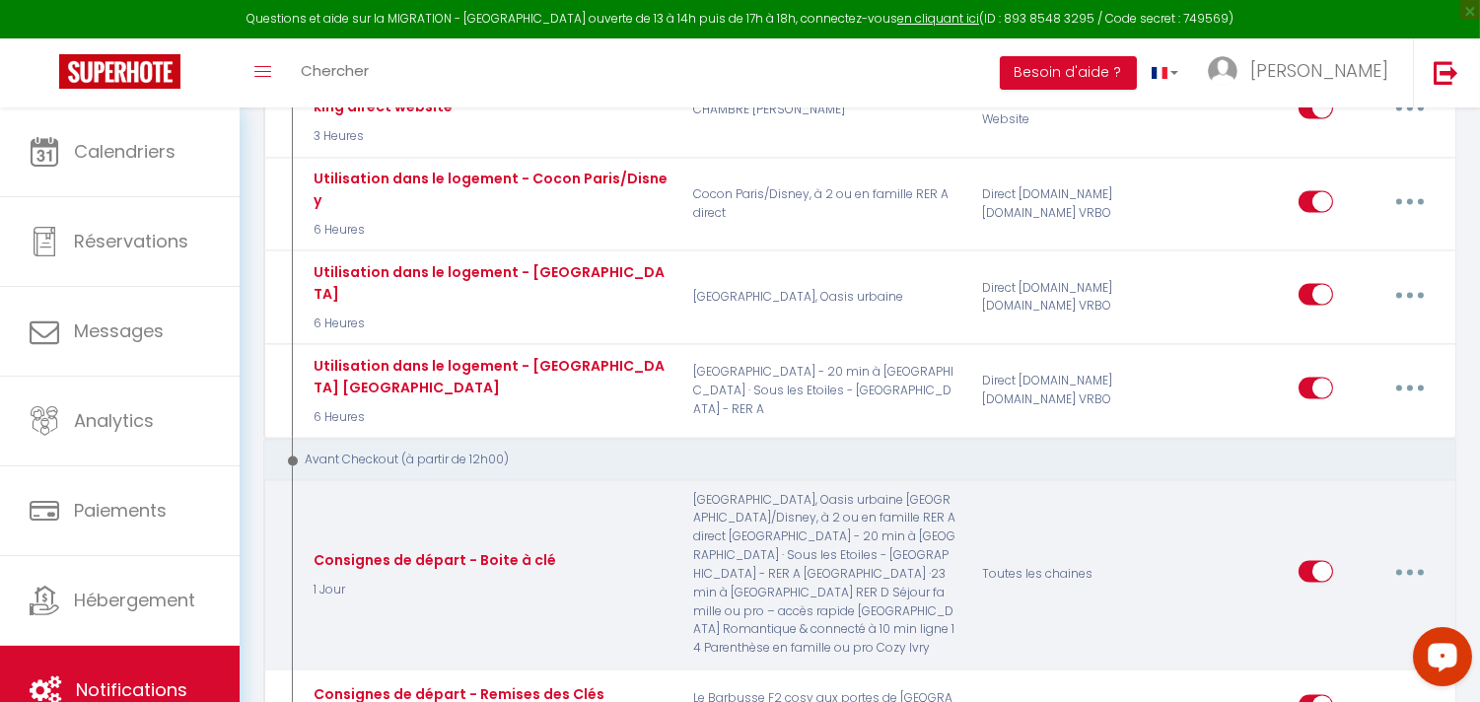
click at [1391, 555] on button "button" at bounding box center [1410, 571] width 55 height 32
click at [1339, 600] on link "Editer" at bounding box center [1359, 617] width 146 height 34
checkbox input "true"
checkbox input "false"
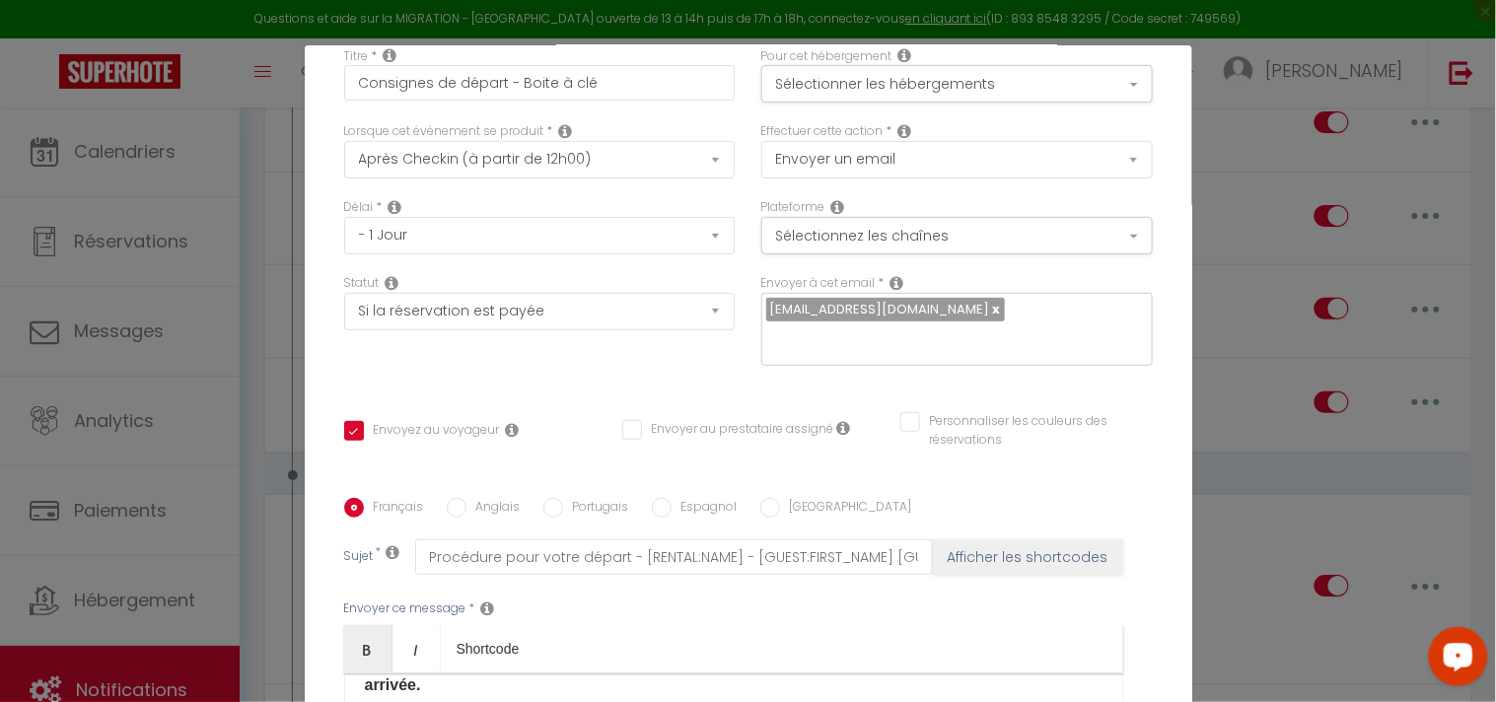
scroll to position [0, 0]
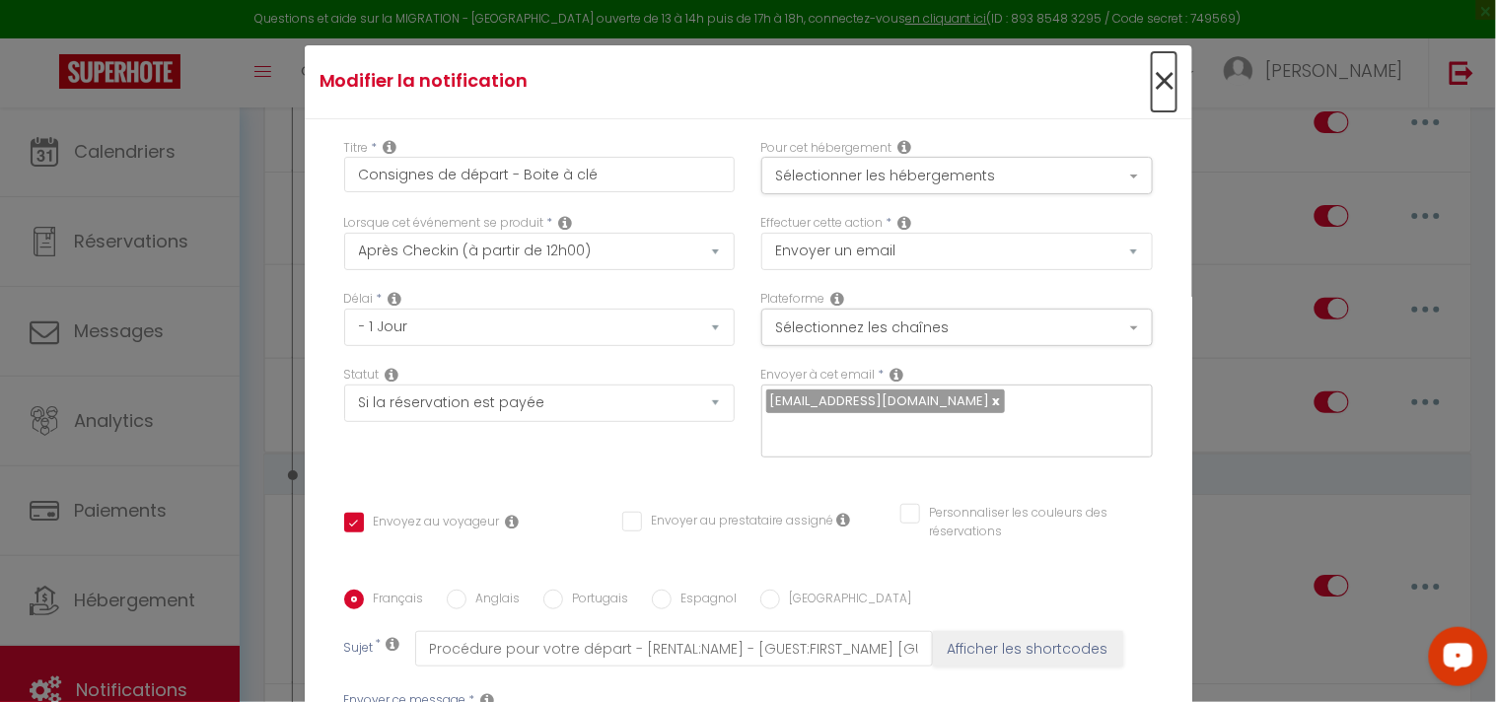
click at [1152, 83] on span "×" at bounding box center [1164, 81] width 25 height 59
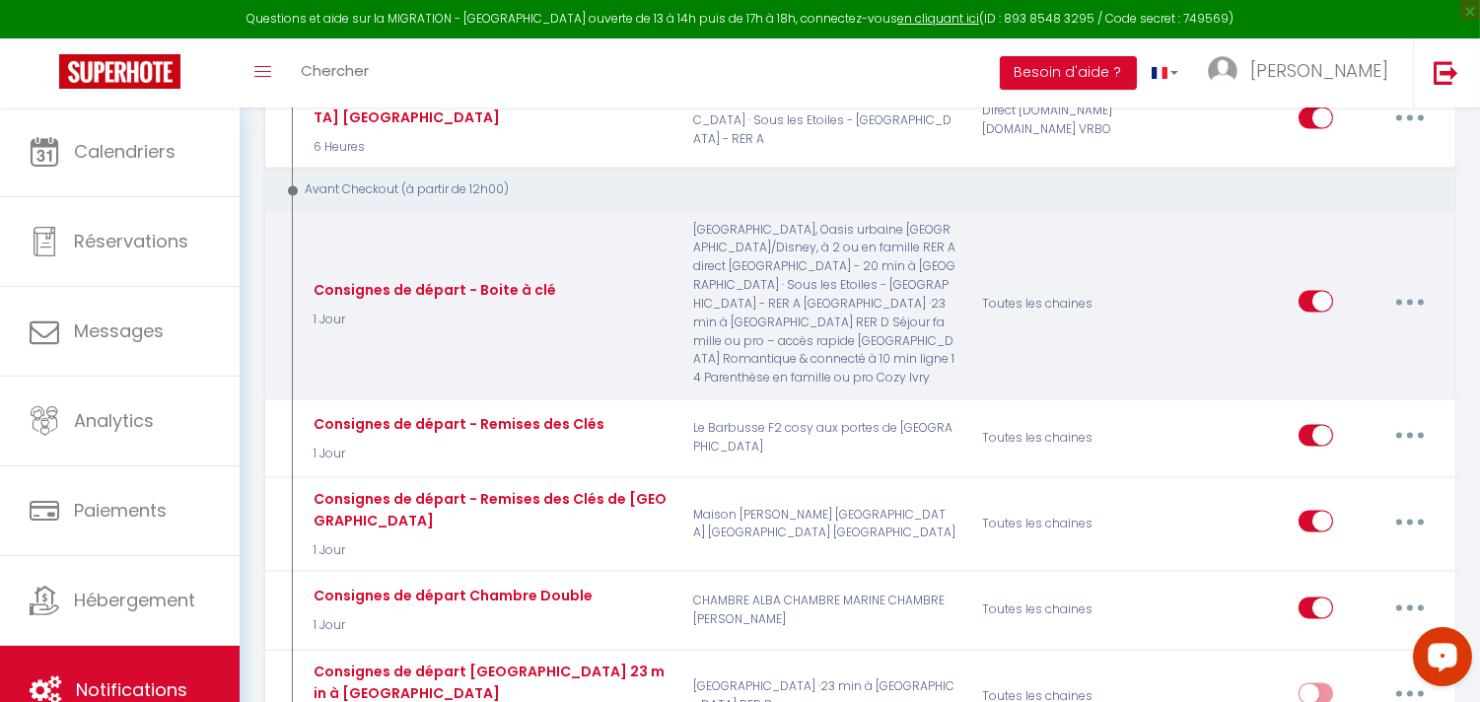
scroll to position [7450, 0]
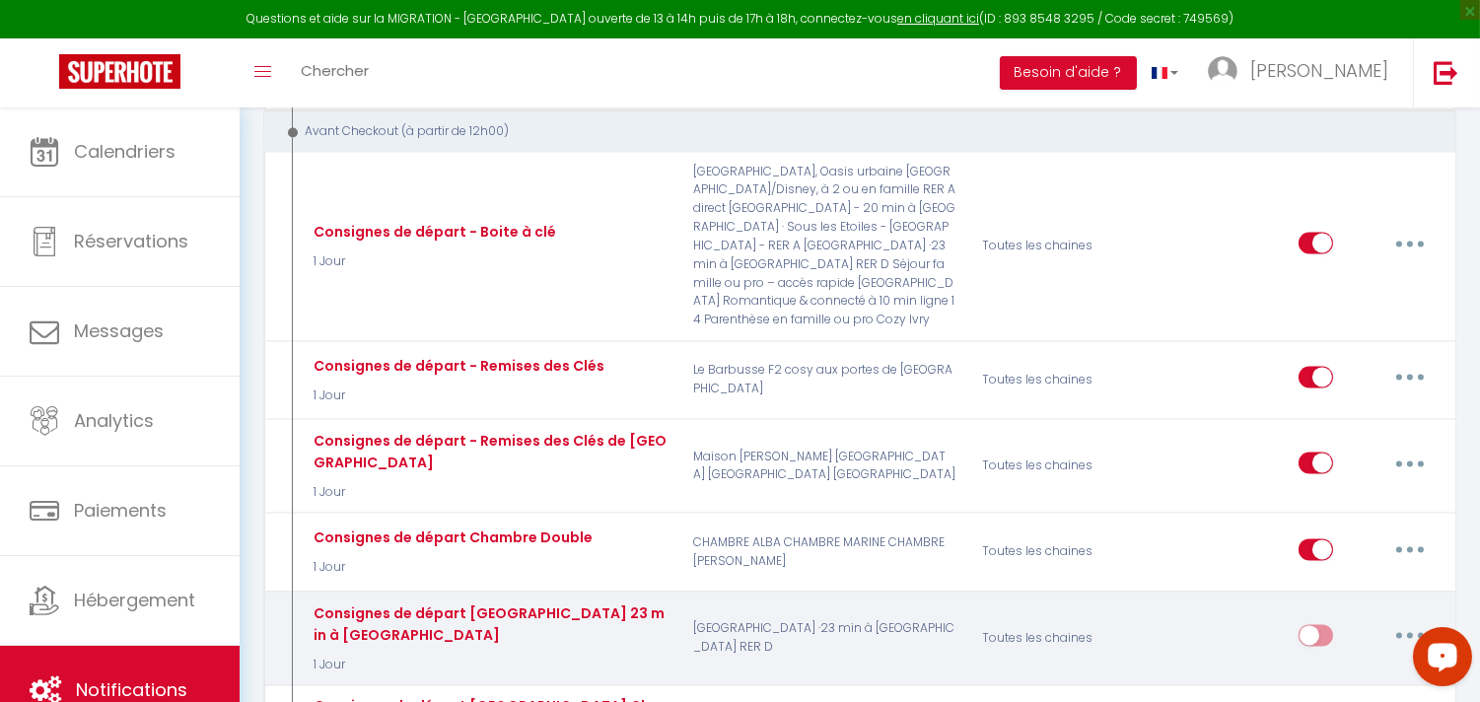
click at [1417, 619] on button "button" at bounding box center [1410, 635] width 55 height 32
click at [1326, 664] on link "Editer" at bounding box center [1359, 681] width 146 height 34
type input "Consignes de départ [GEOGRAPHIC_DATA] 23 min à [GEOGRAPHIC_DATA]"
checkbox input "true"
checkbox input "false"
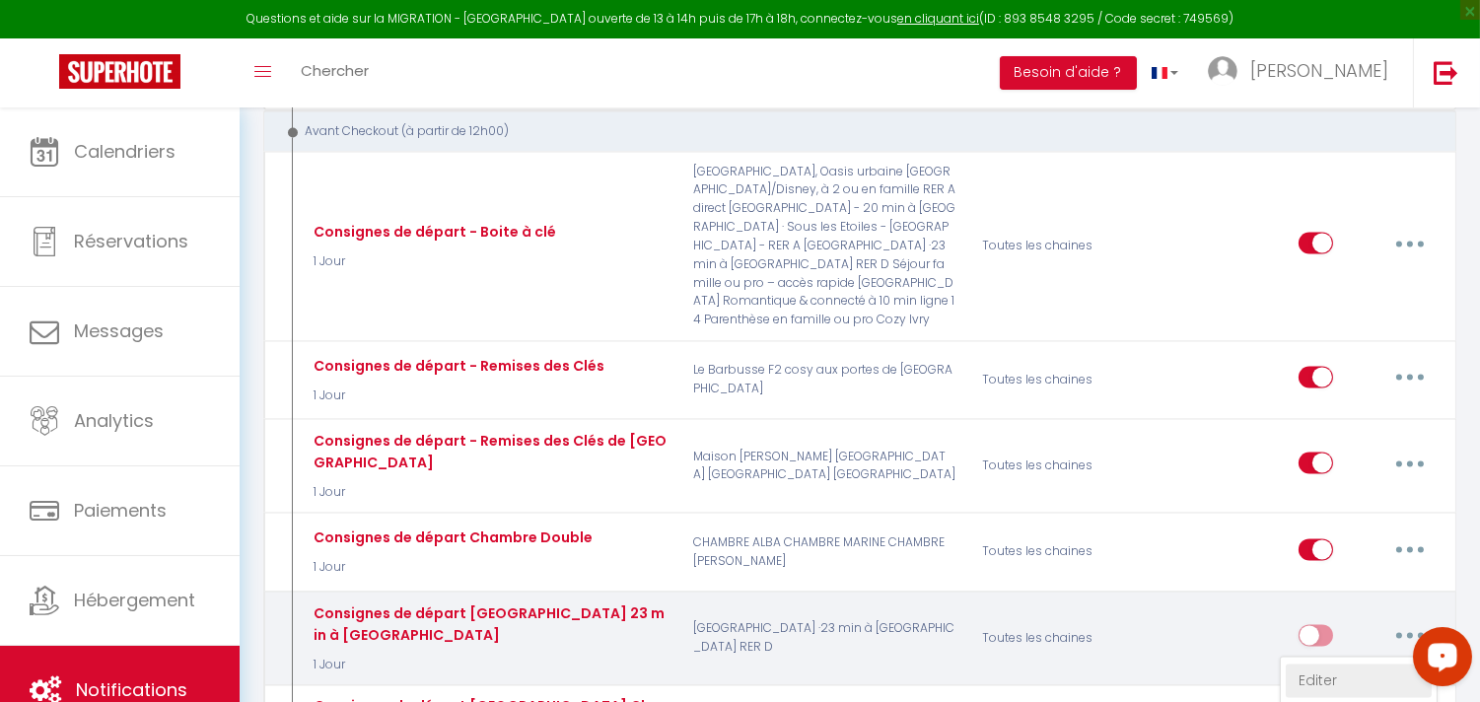
checkbox input "false"
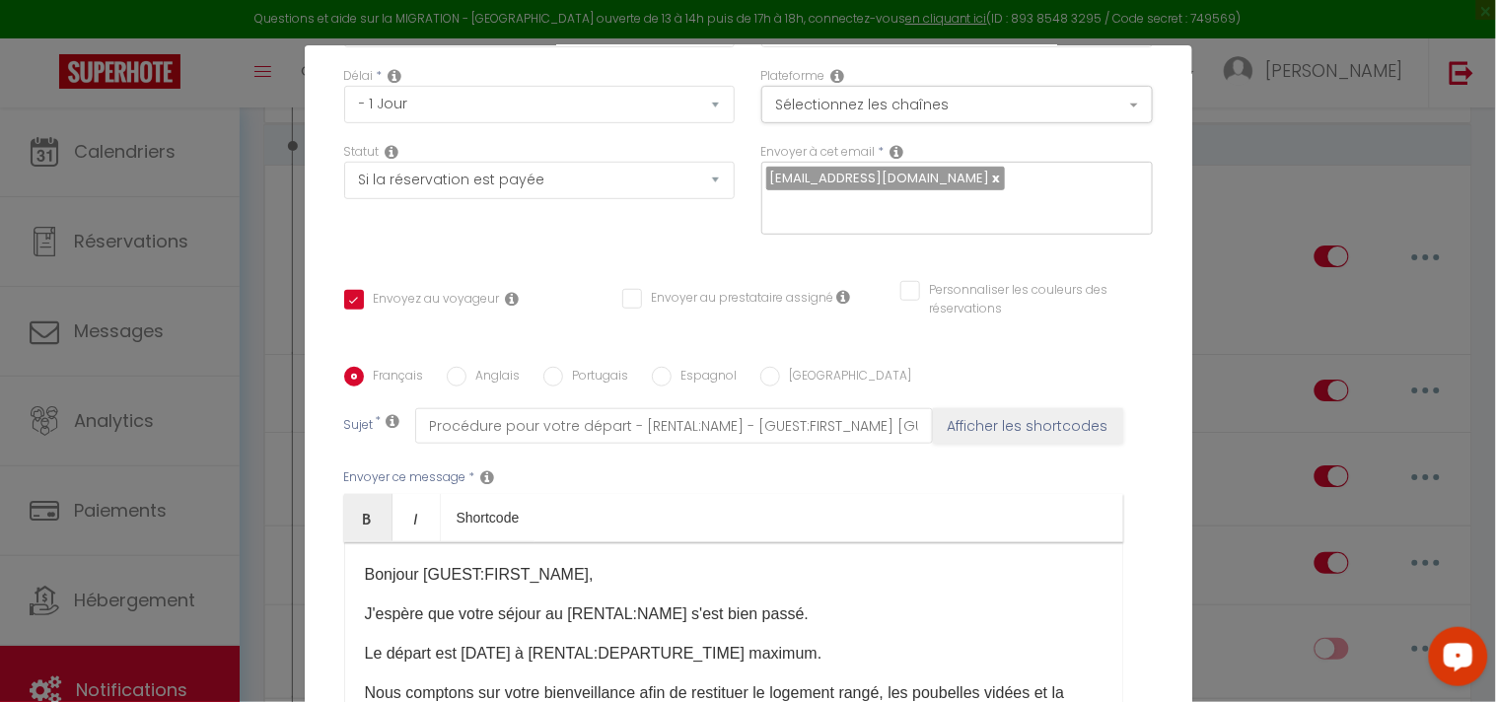
scroll to position [0, 0]
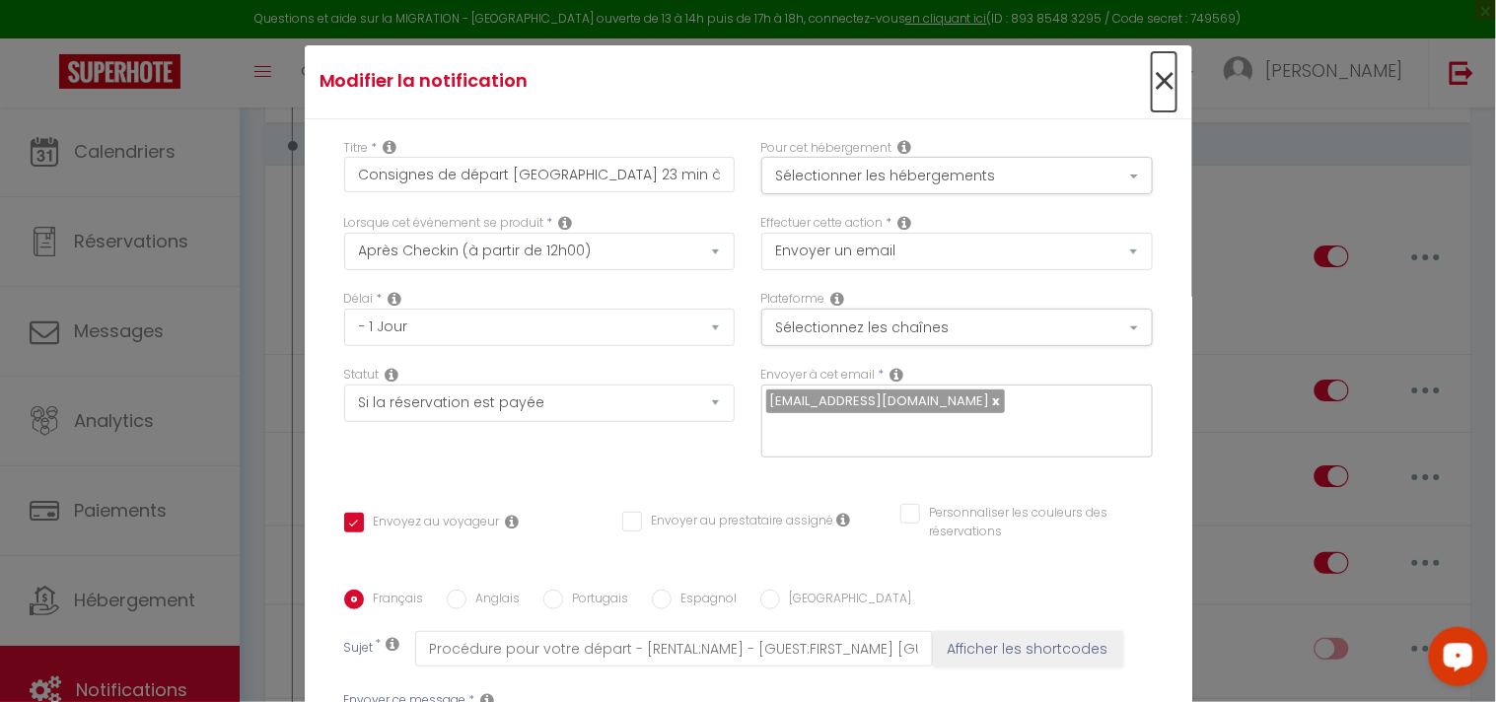
click at [1152, 92] on span "×" at bounding box center [1164, 81] width 25 height 59
type input "Consignes de départ [GEOGRAPHIC_DATA] 23 min à [GEOGRAPHIC_DATA]"
checkbox input "true"
checkbox input "false"
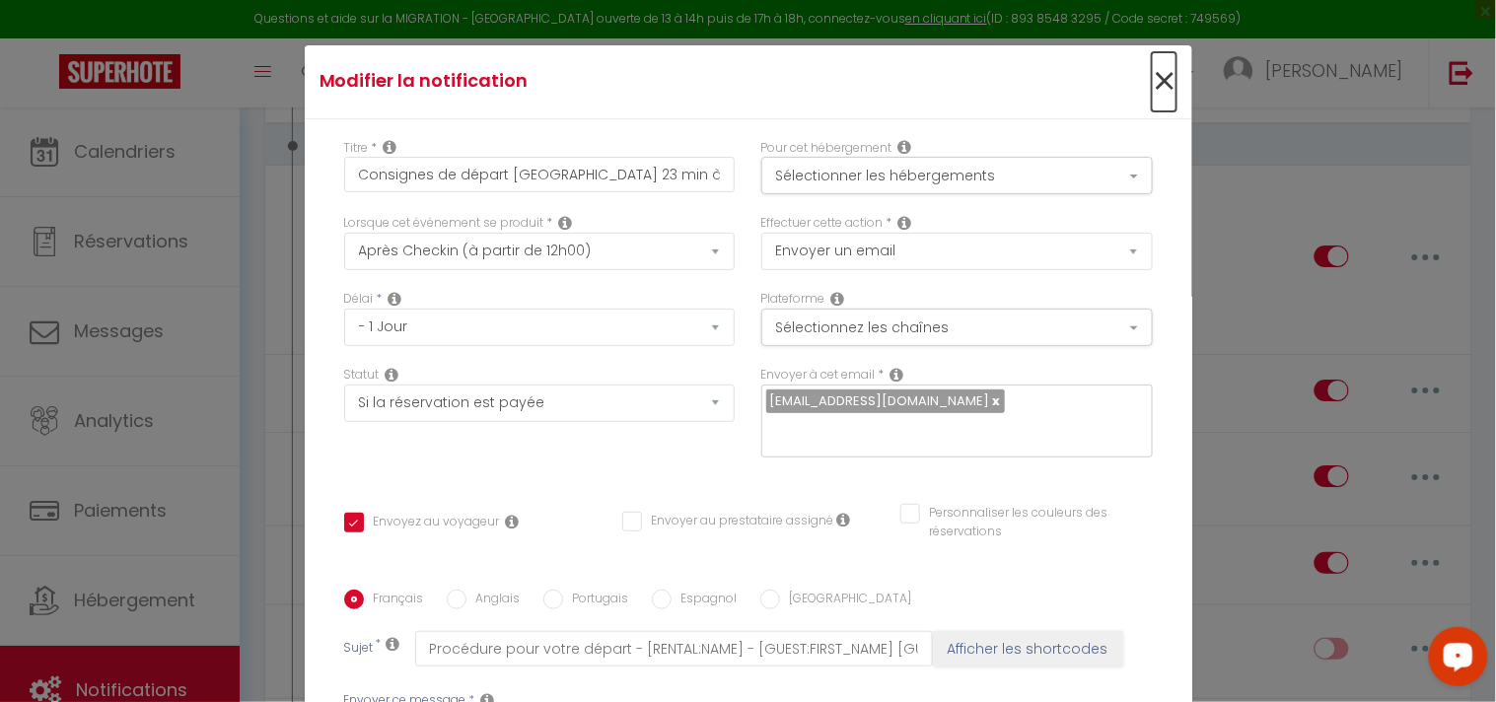
radio input "true"
type input "Procédure pour votre départ - [RENTAL:NAME] - [GUEST:FIRST_NAME] [GUEST:NAME]"
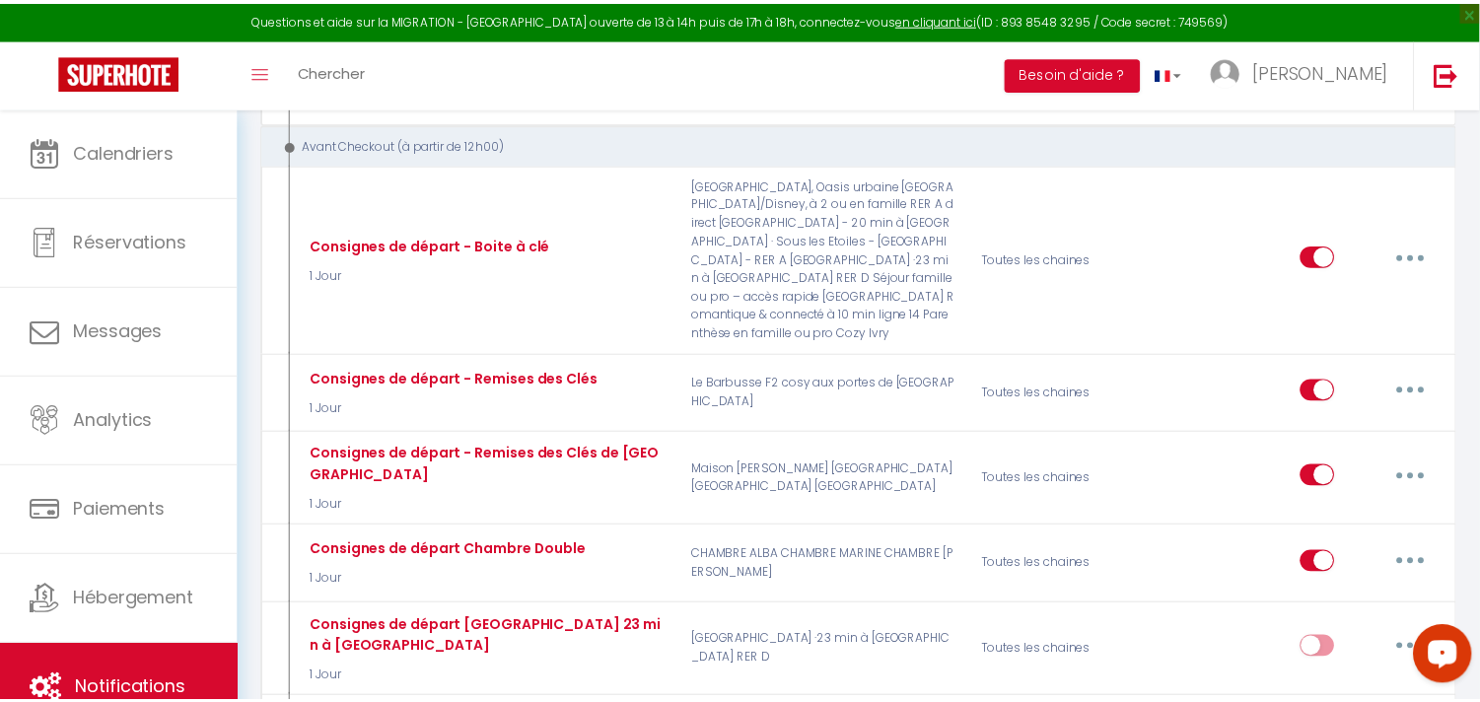
scroll to position [7450, 0]
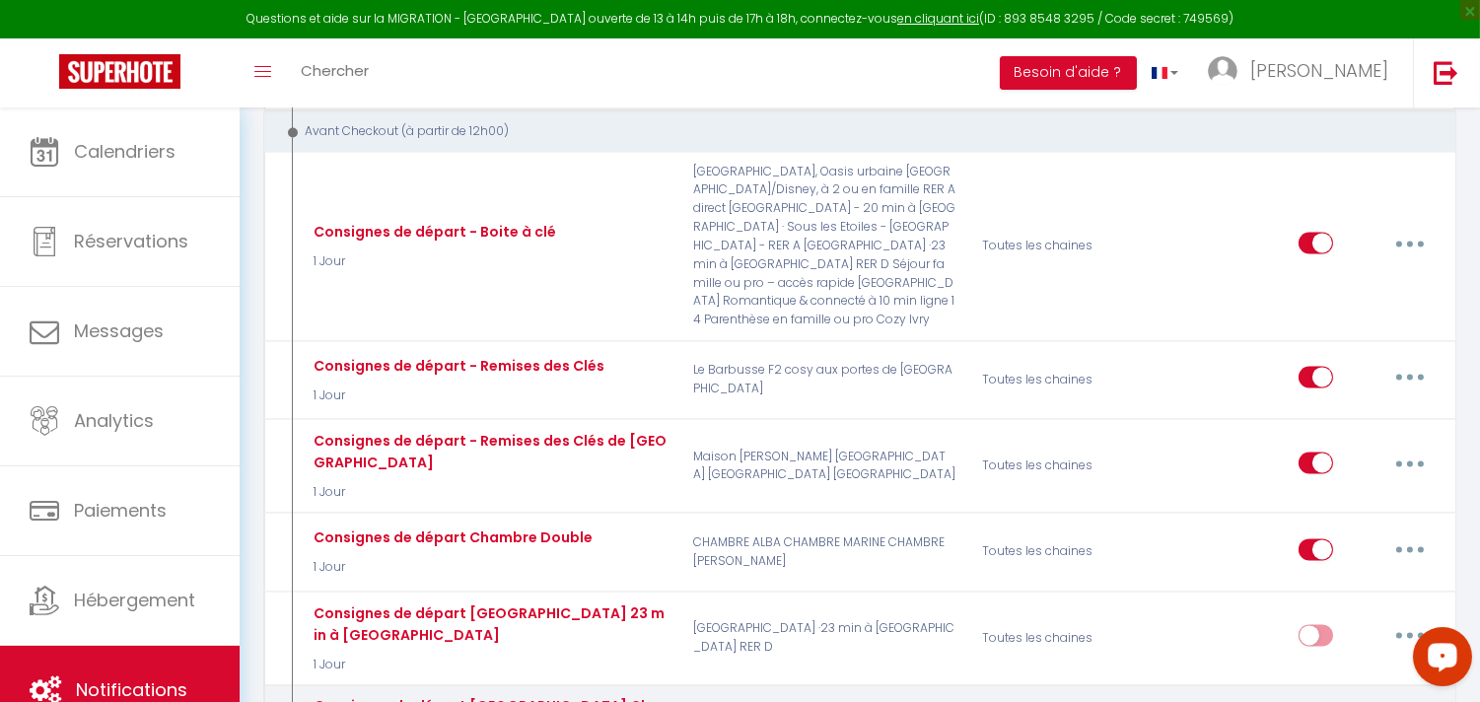
type input "Consignes de départ [GEOGRAPHIC_DATA] Chambre"
checkbox input "true"
checkbox input "false"
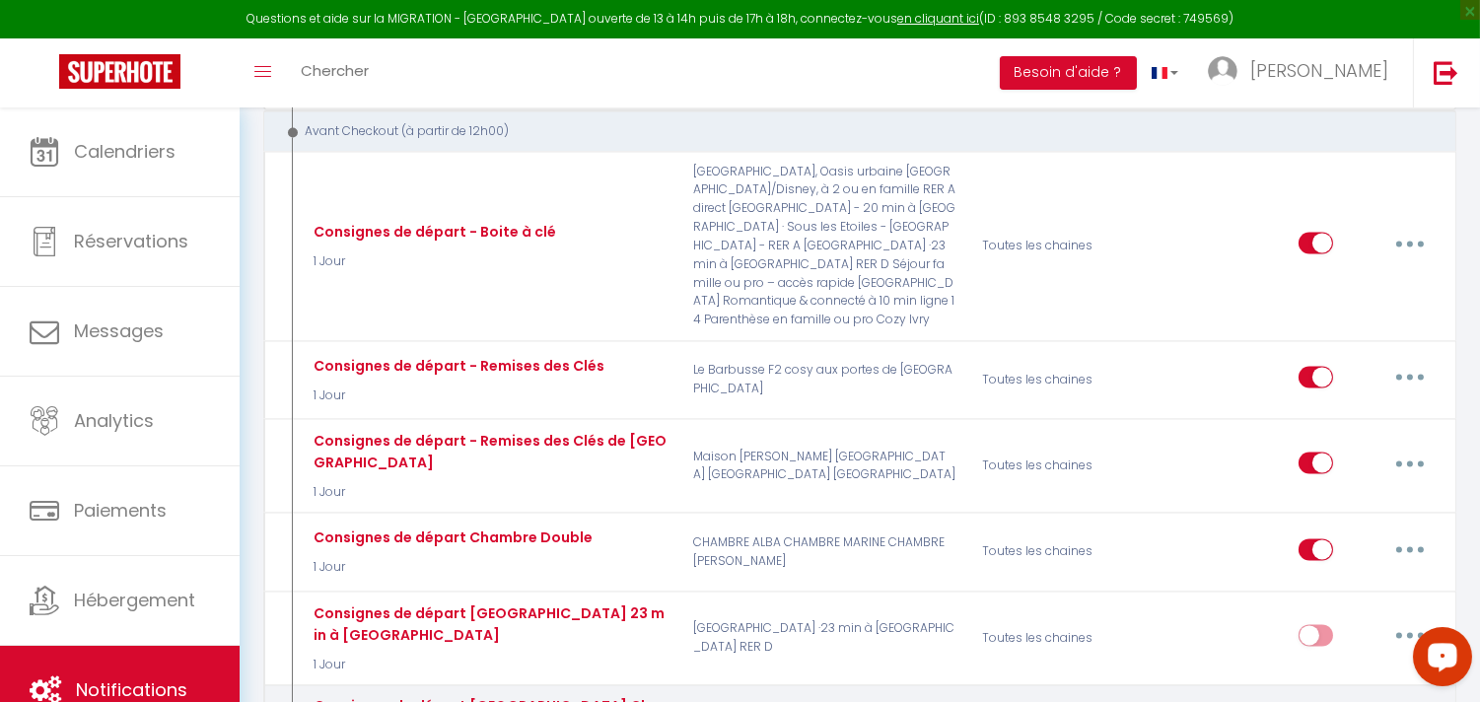
checkbox input "false"
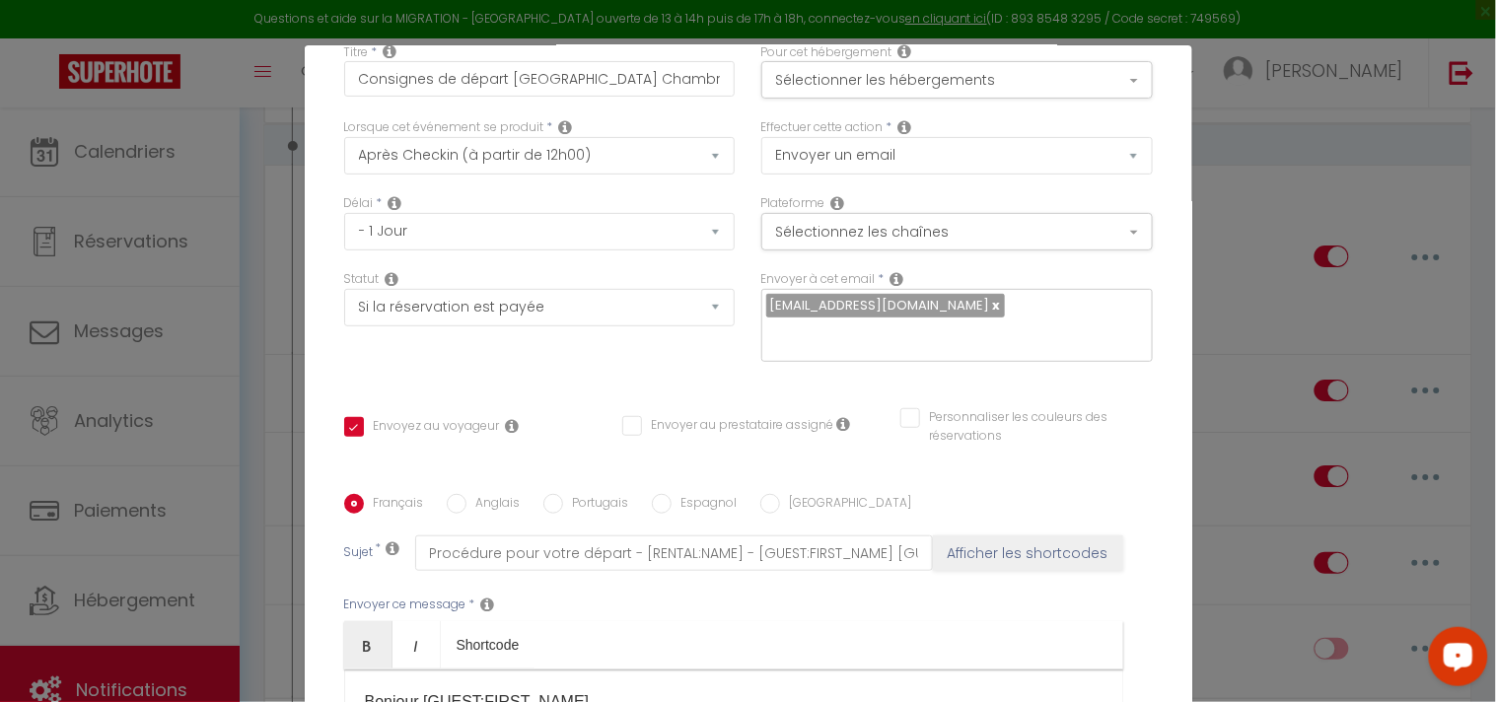
scroll to position [0, 0]
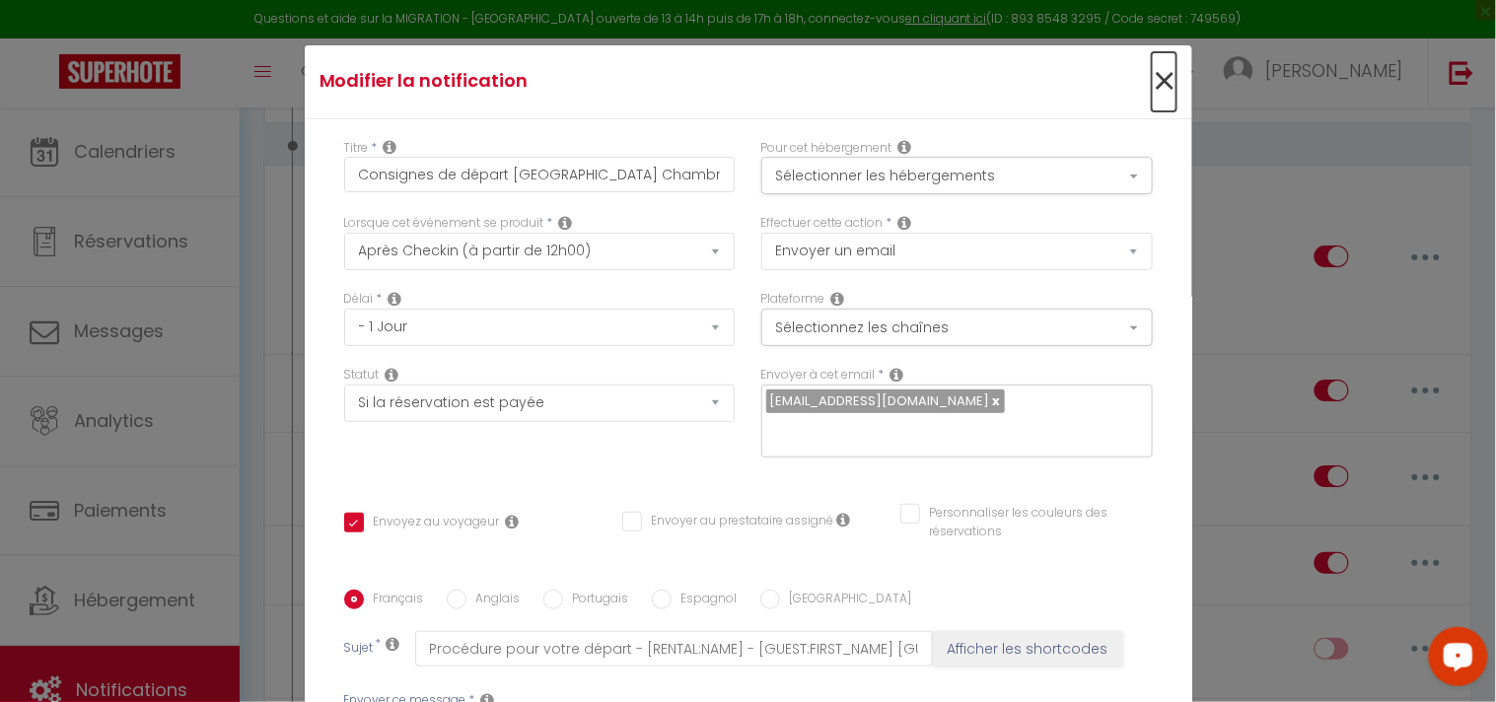
click at [1152, 82] on span "×" at bounding box center [1164, 81] width 25 height 59
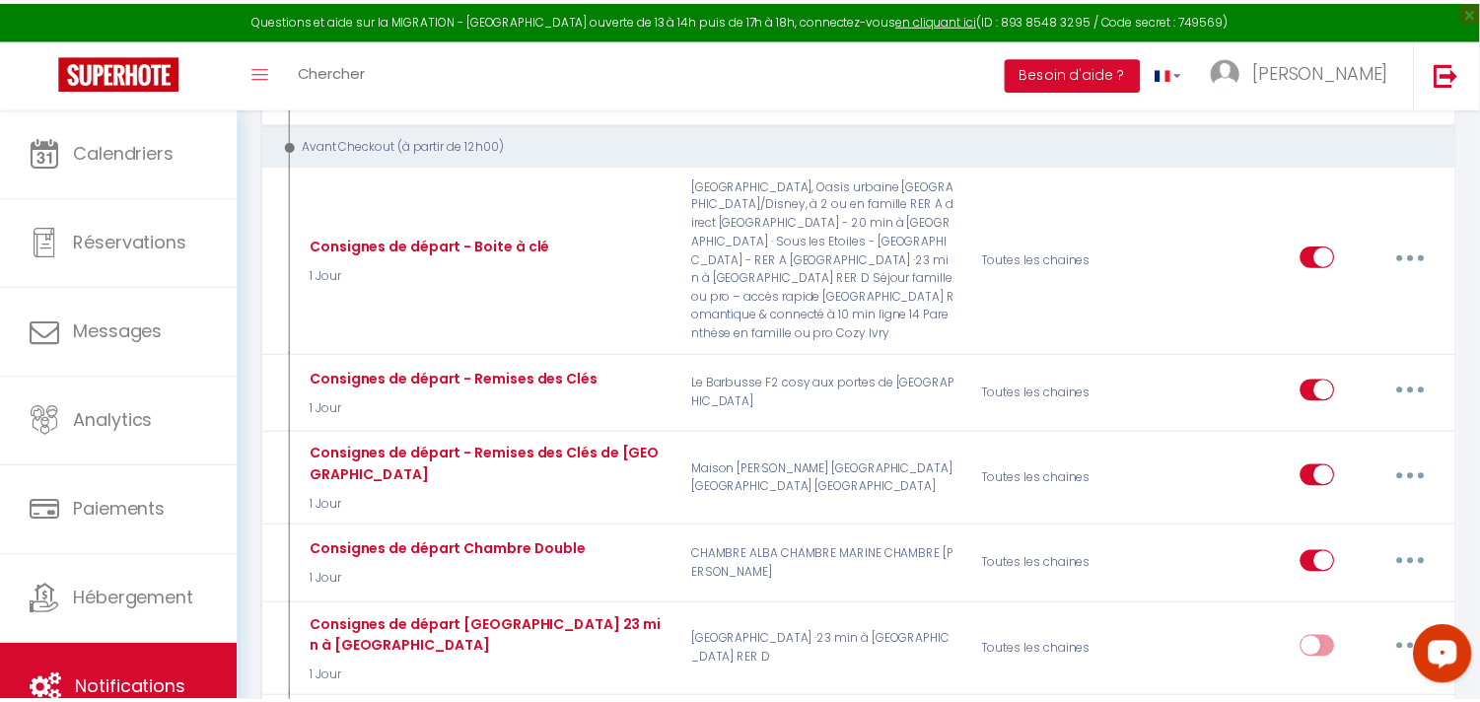
scroll to position [7450, 0]
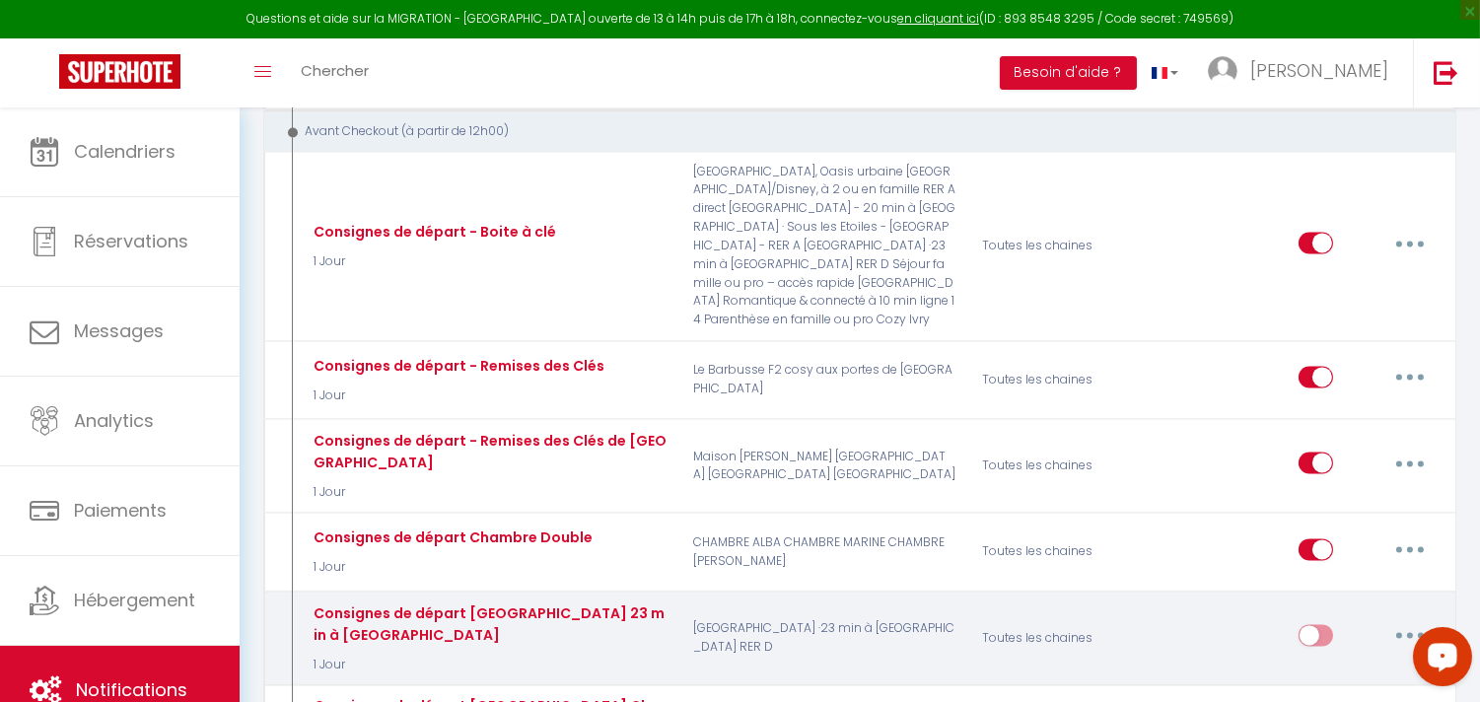
click at [1395, 619] on button "button" at bounding box center [1410, 635] width 55 height 32
click at [1286, 664] on link "Editer" at bounding box center [1359, 681] width 146 height 34
type input "Consignes de départ [GEOGRAPHIC_DATA] 23 min à [GEOGRAPHIC_DATA]"
checkbox input "true"
checkbox input "false"
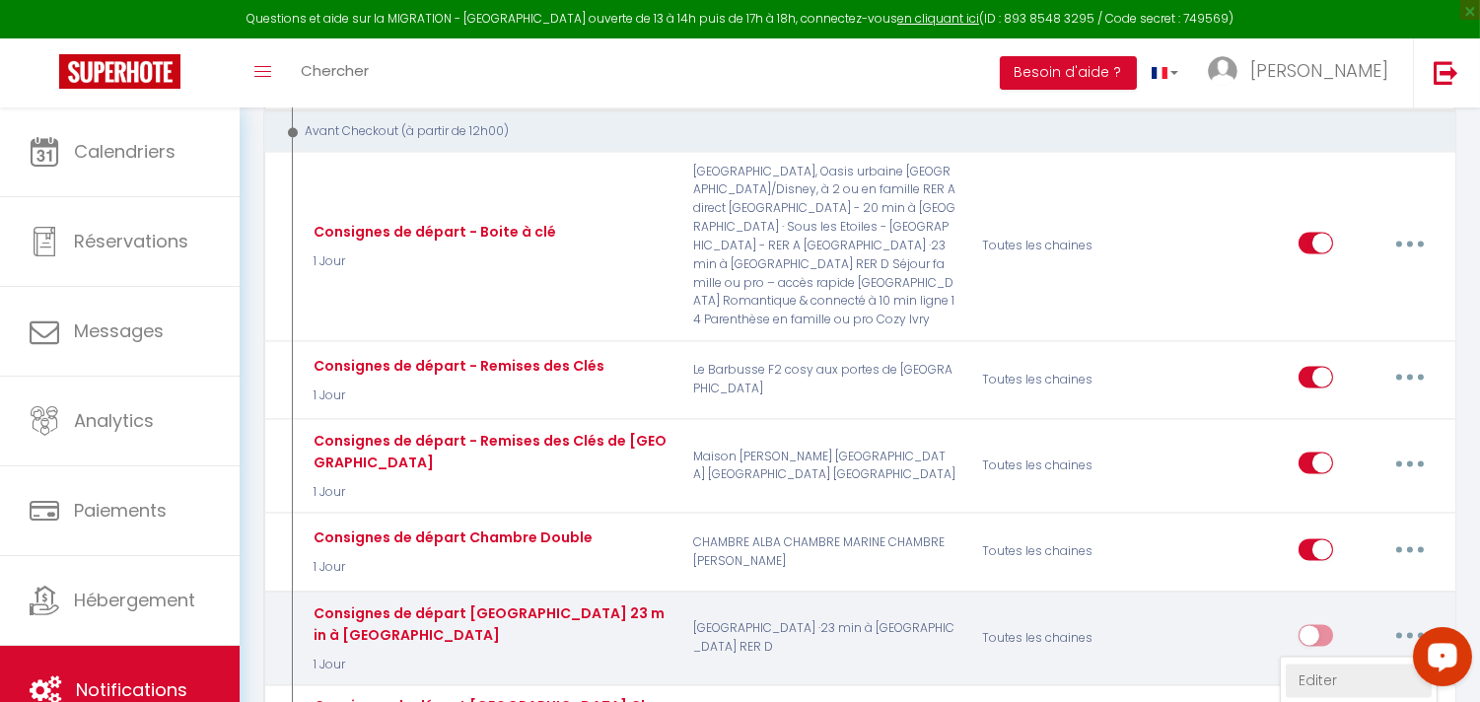
checkbox input "false"
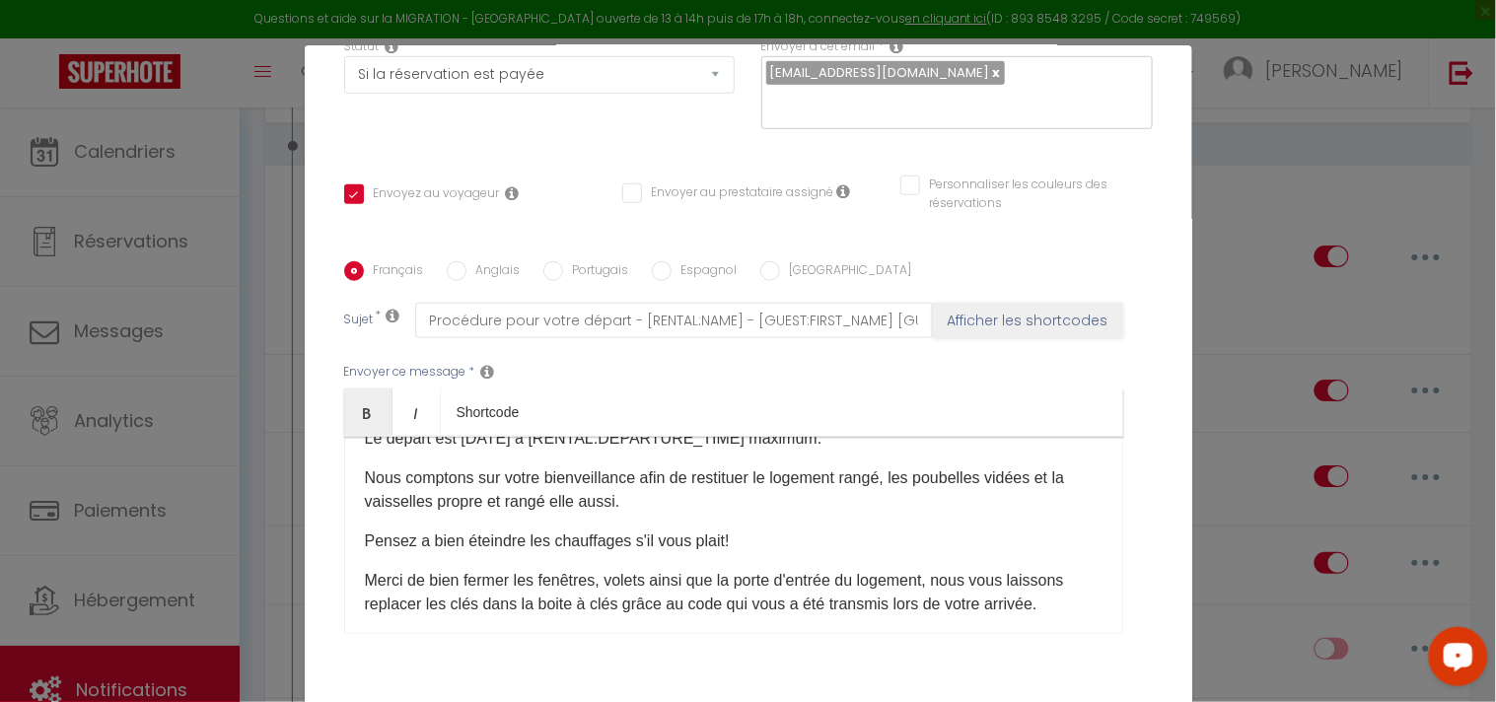
scroll to position [0, 0]
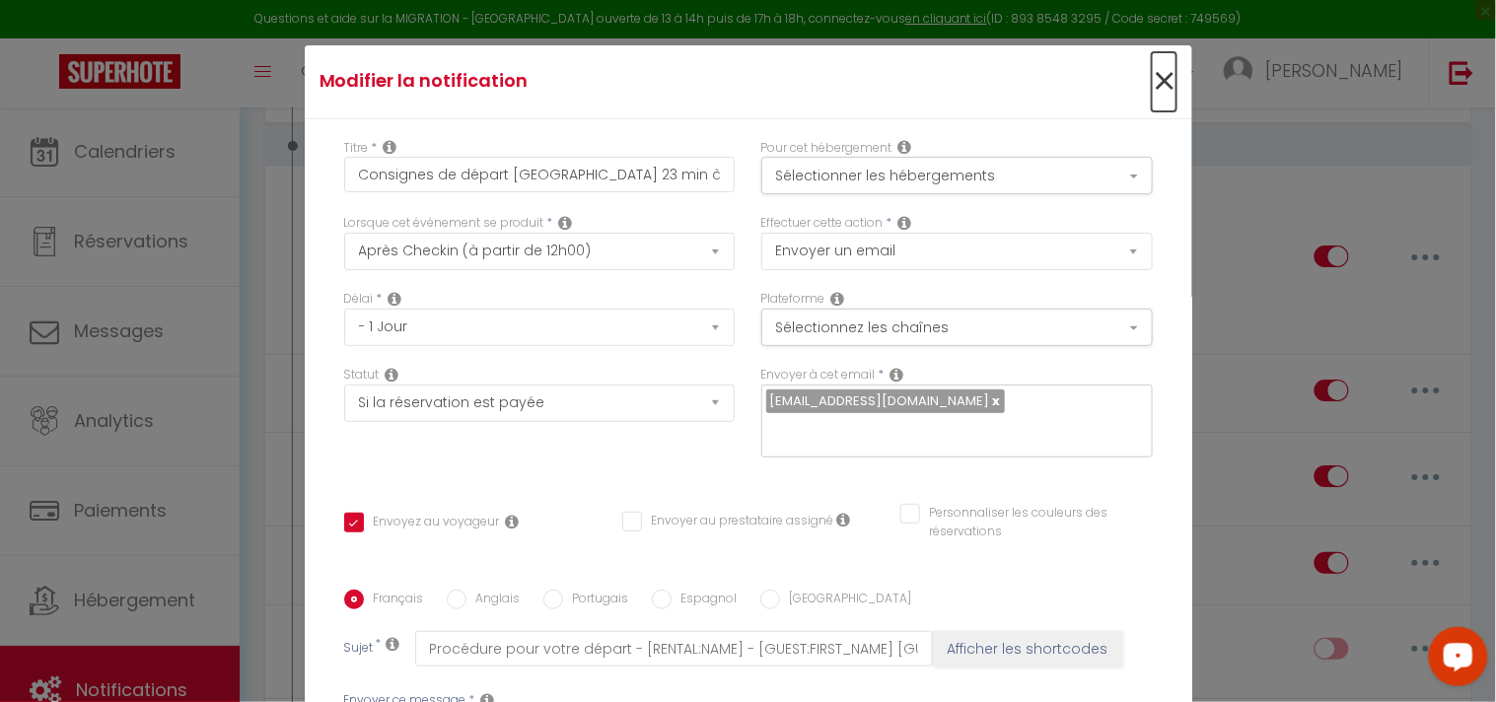
click at [1152, 87] on span "×" at bounding box center [1164, 81] width 25 height 59
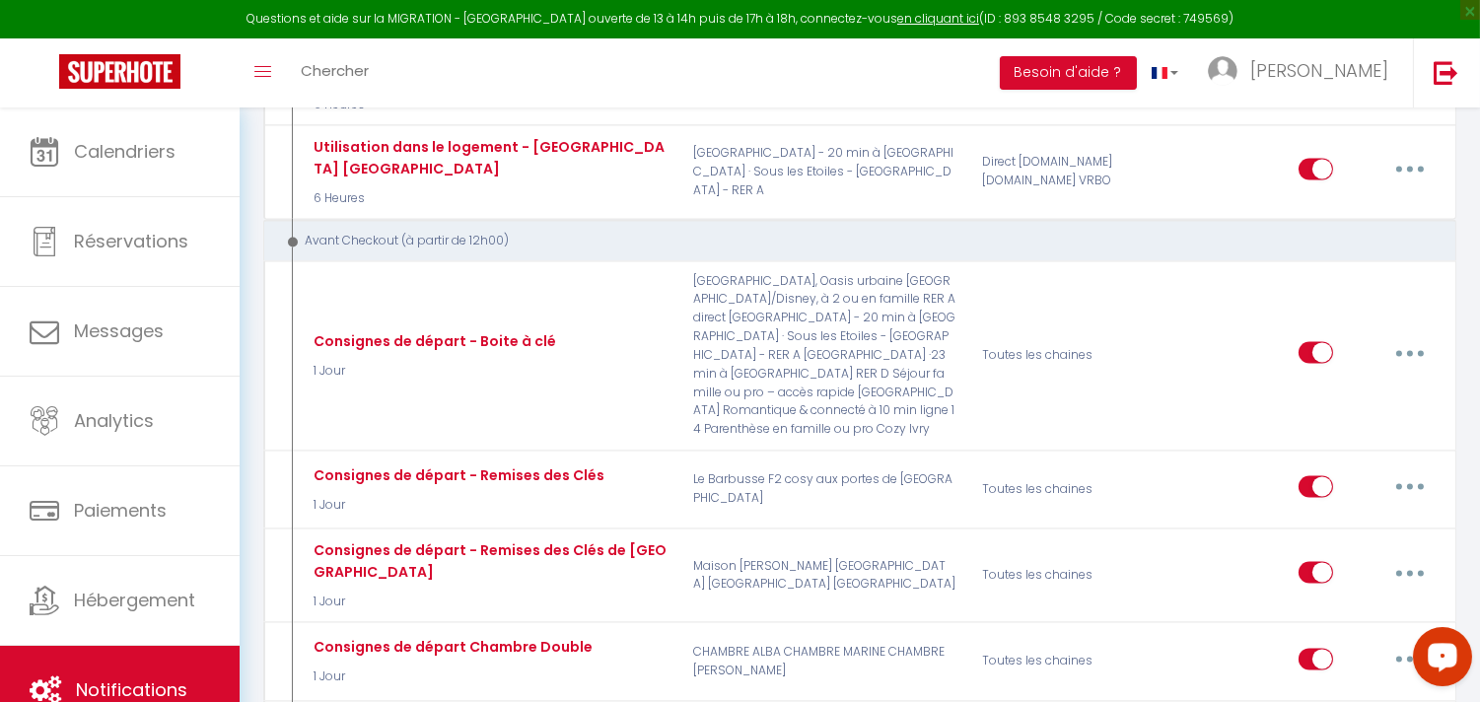
type input "Consignes de départ [GEOGRAPHIC_DATA] Chambre"
checkbox input "true"
checkbox input "false"
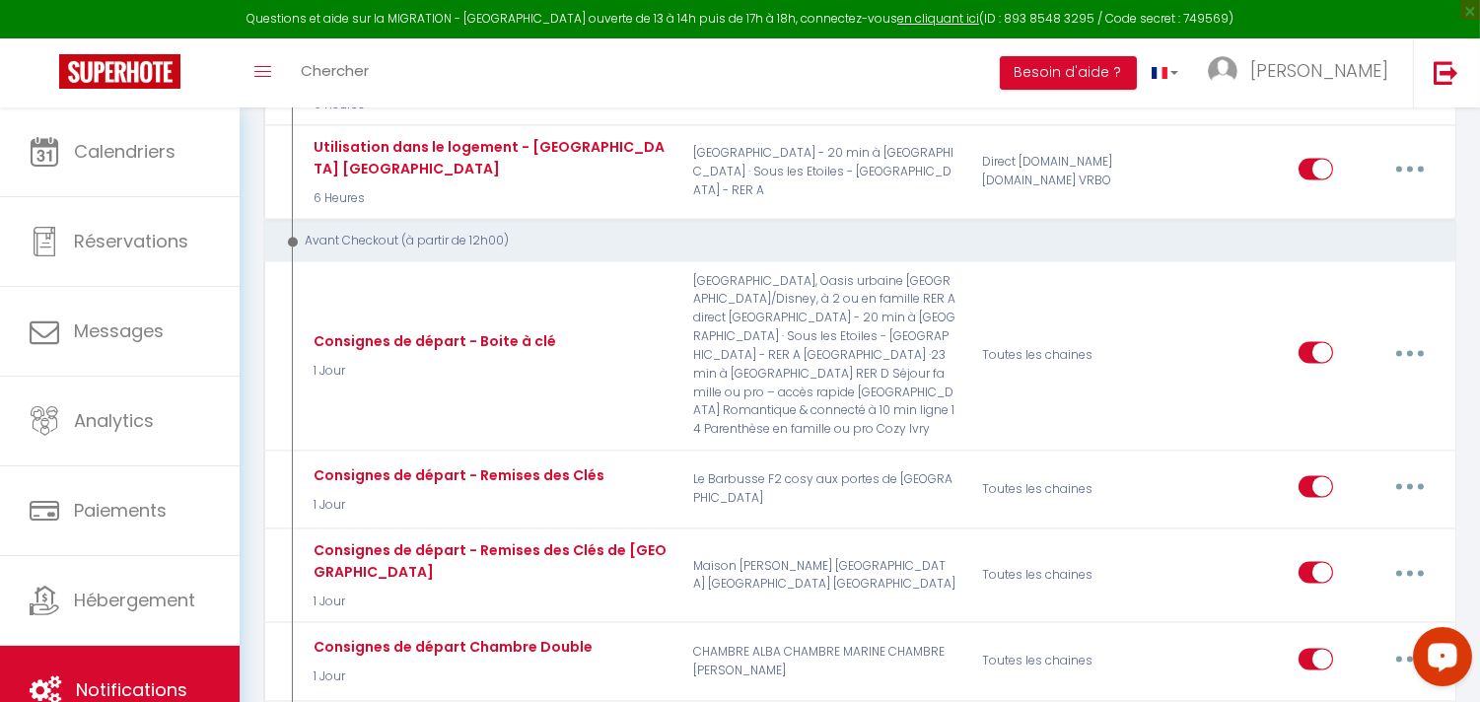
checkbox input "false"
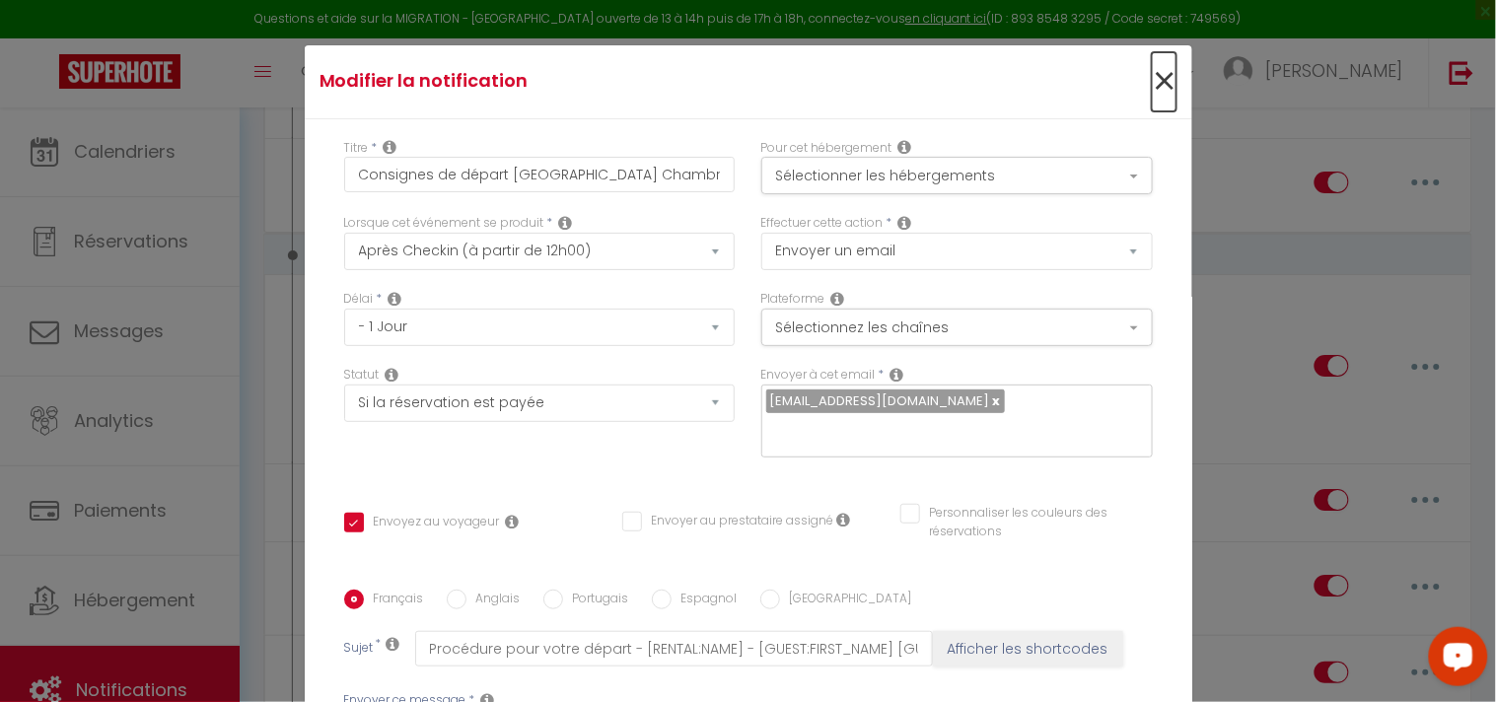
click at [1152, 80] on span "×" at bounding box center [1164, 81] width 25 height 59
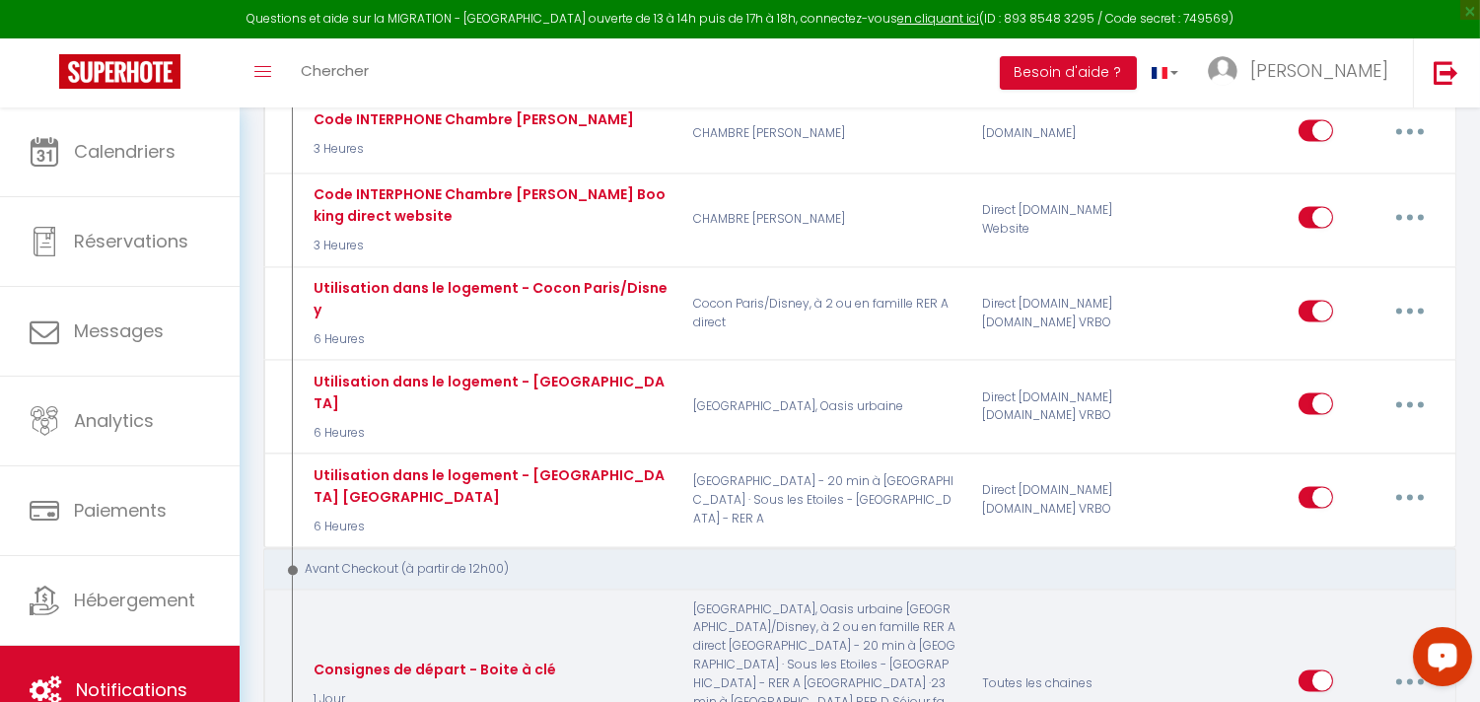
click at [1416, 665] on button "button" at bounding box center [1410, 681] width 55 height 32
type input "Consignes de départ - Boite à clé"
checkbox input "true"
checkbox input "false"
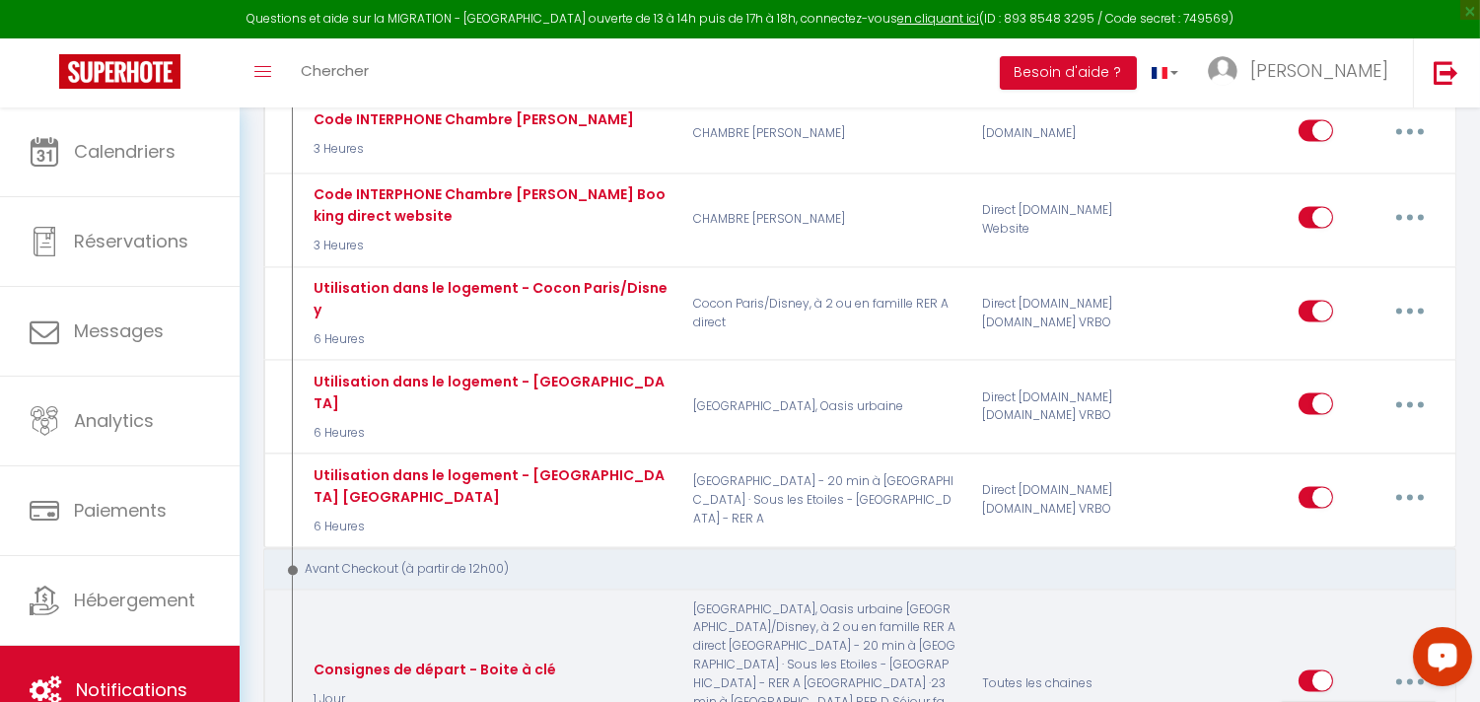
checkbox input "false"
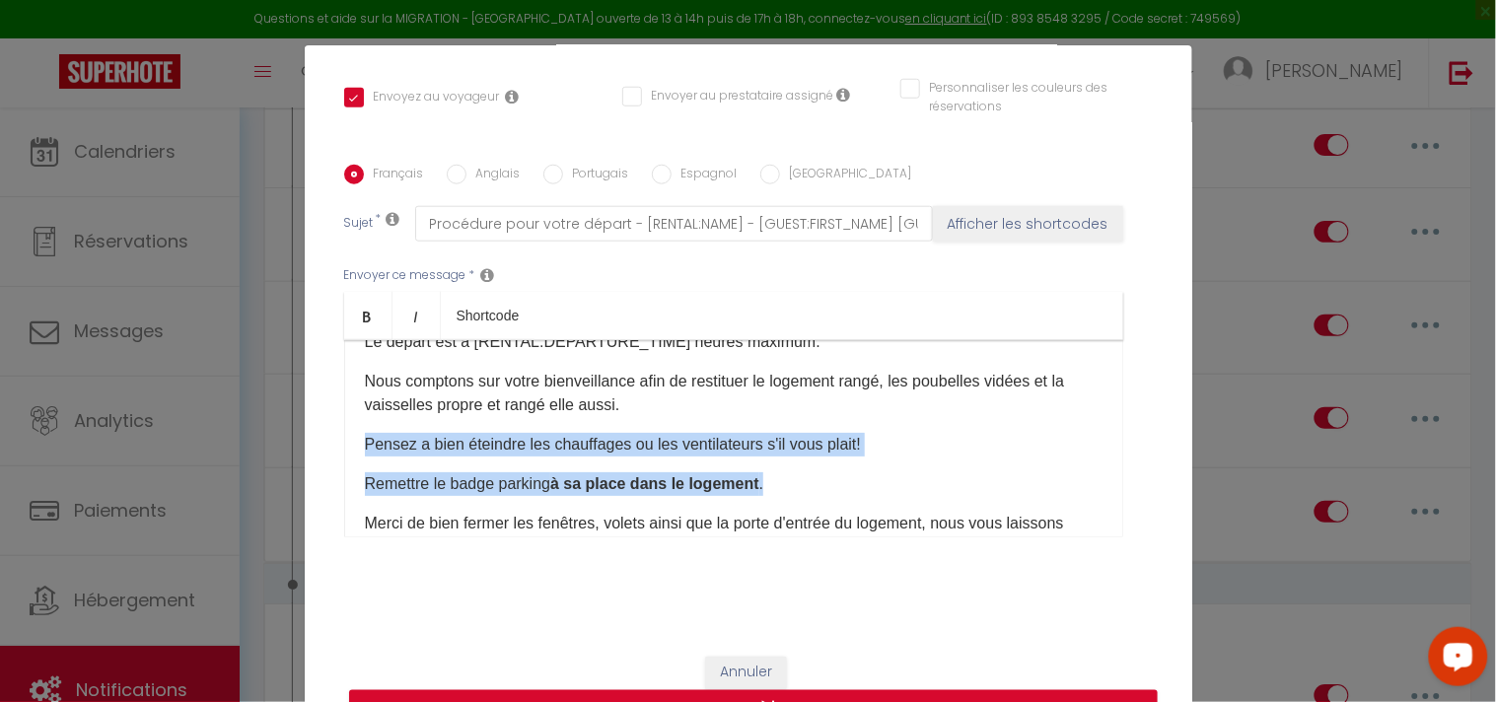
drag, startPoint x: 358, startPoint y: 446, endPoint x: 811, endPoint y: 485, distance: 454.3
click at [811, 485] on div "Bonjour [GUEST:FIRST_NAME], J'espère que votre séjour au [RENTAL:NAME] s'est bi…" at bounding box center [733, 438] width 779 height 197
copy div "Pensez a bien éteindre les chauffages ou les ventilateurs s'il vous plait​!​ Re…"
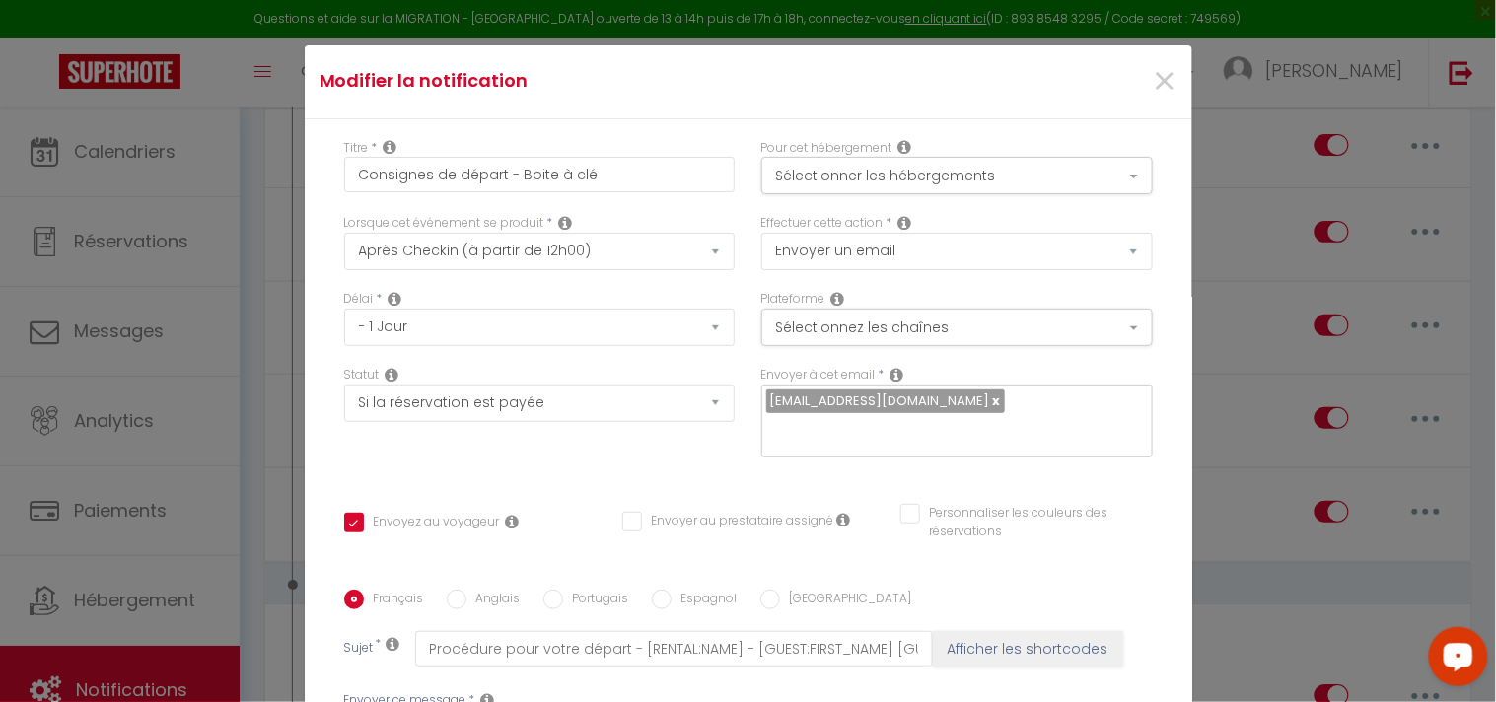
click at [1152, 90] on div "×" at bounding box center [1042, 81] width 295 height 43
click at [1152, 90] on span "×" at bounding box center [1164, 81] width 25 height 59
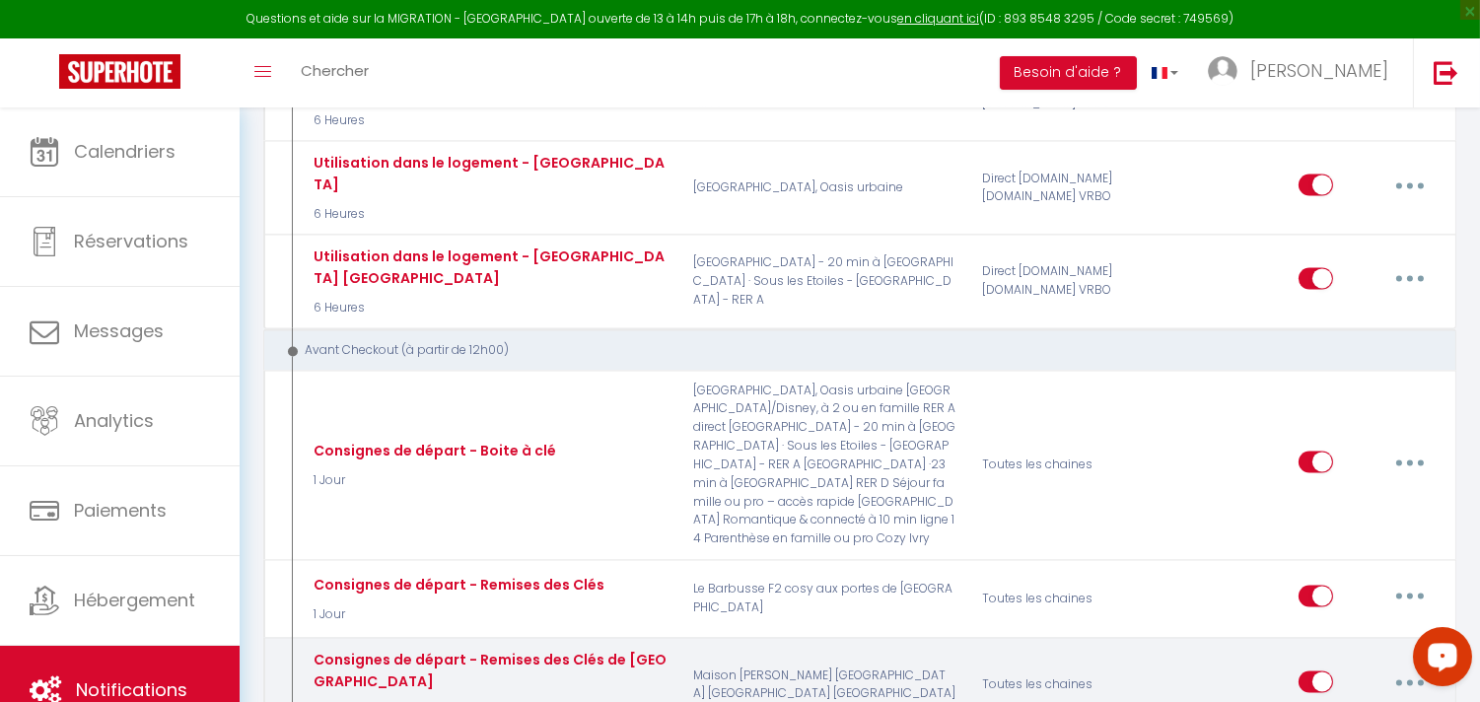
scroll to position [7341, 0]
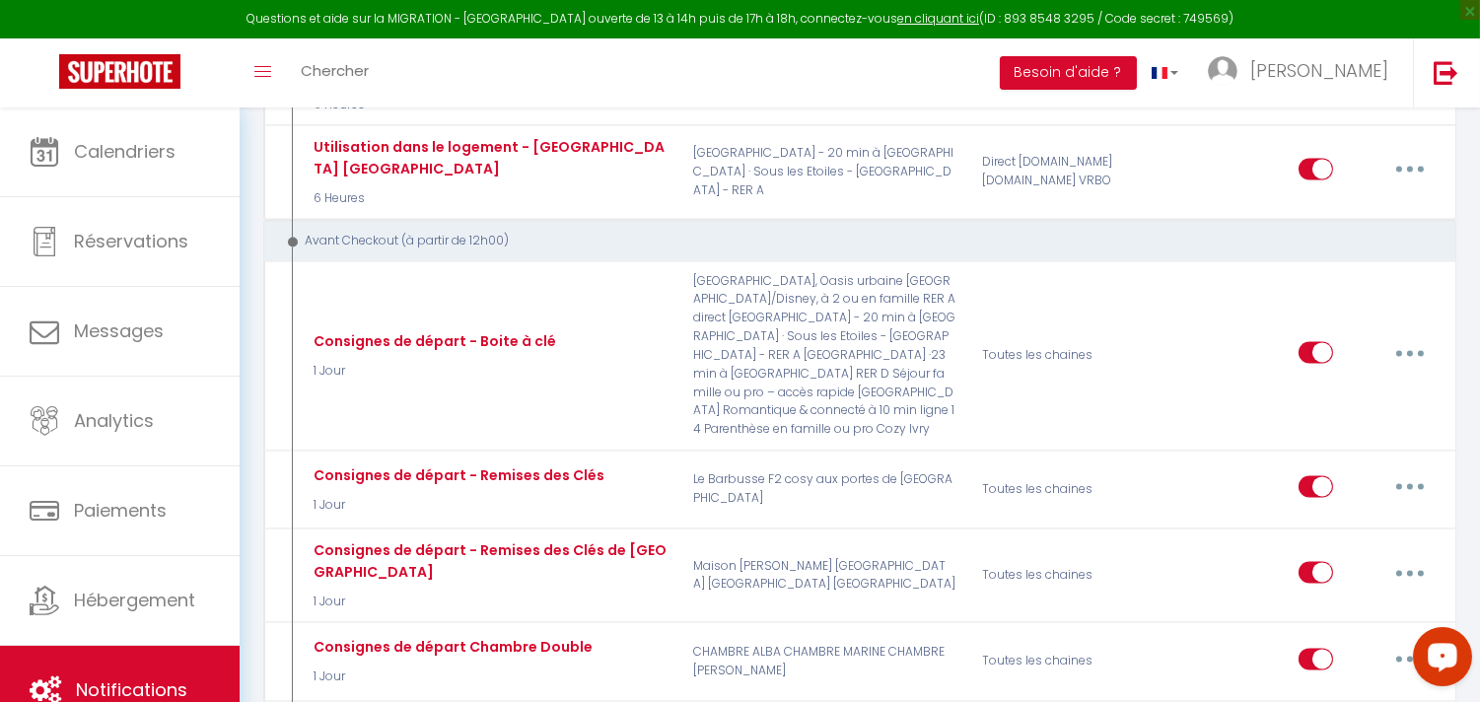
type input "Consignes de départ [GEOGRAPHIC_DATA] Chambre"
checkbox input "true"
checkbox input "false"
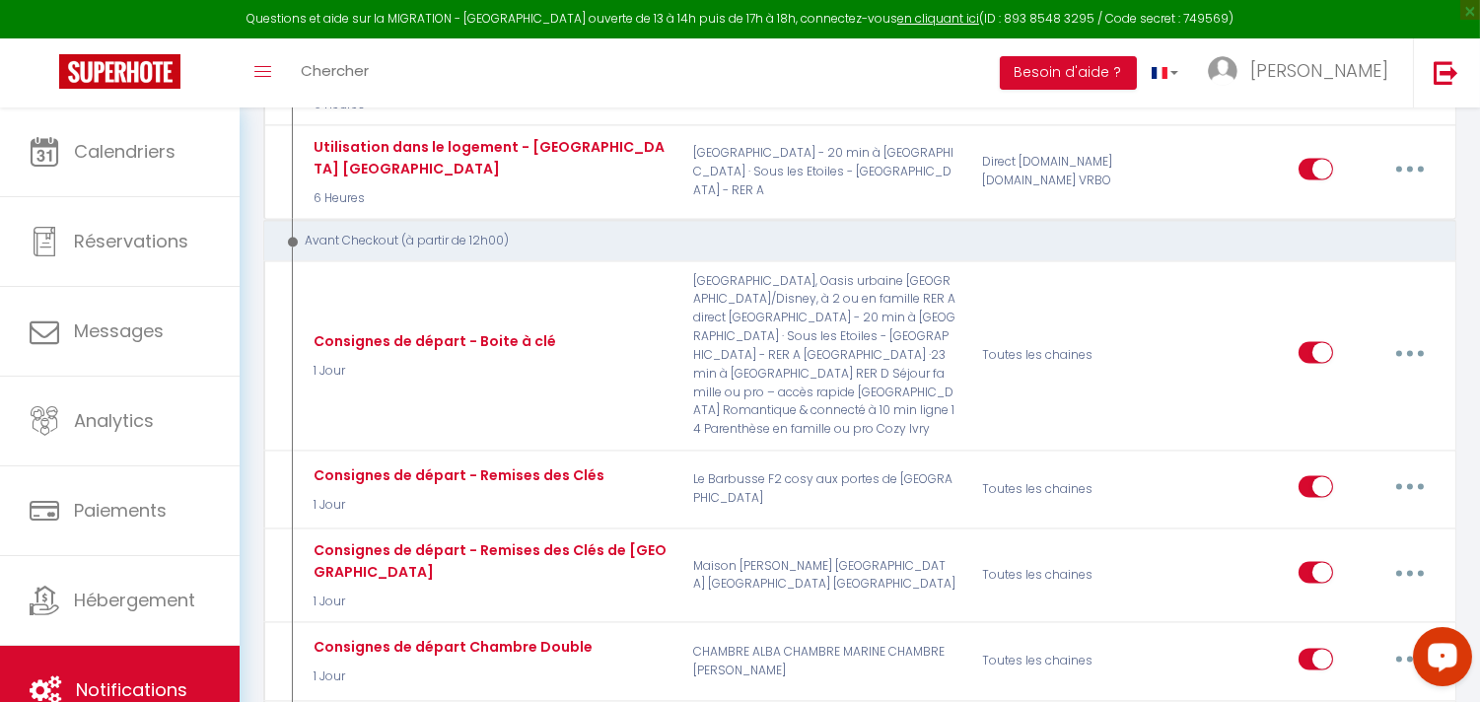
checkbox input "false"
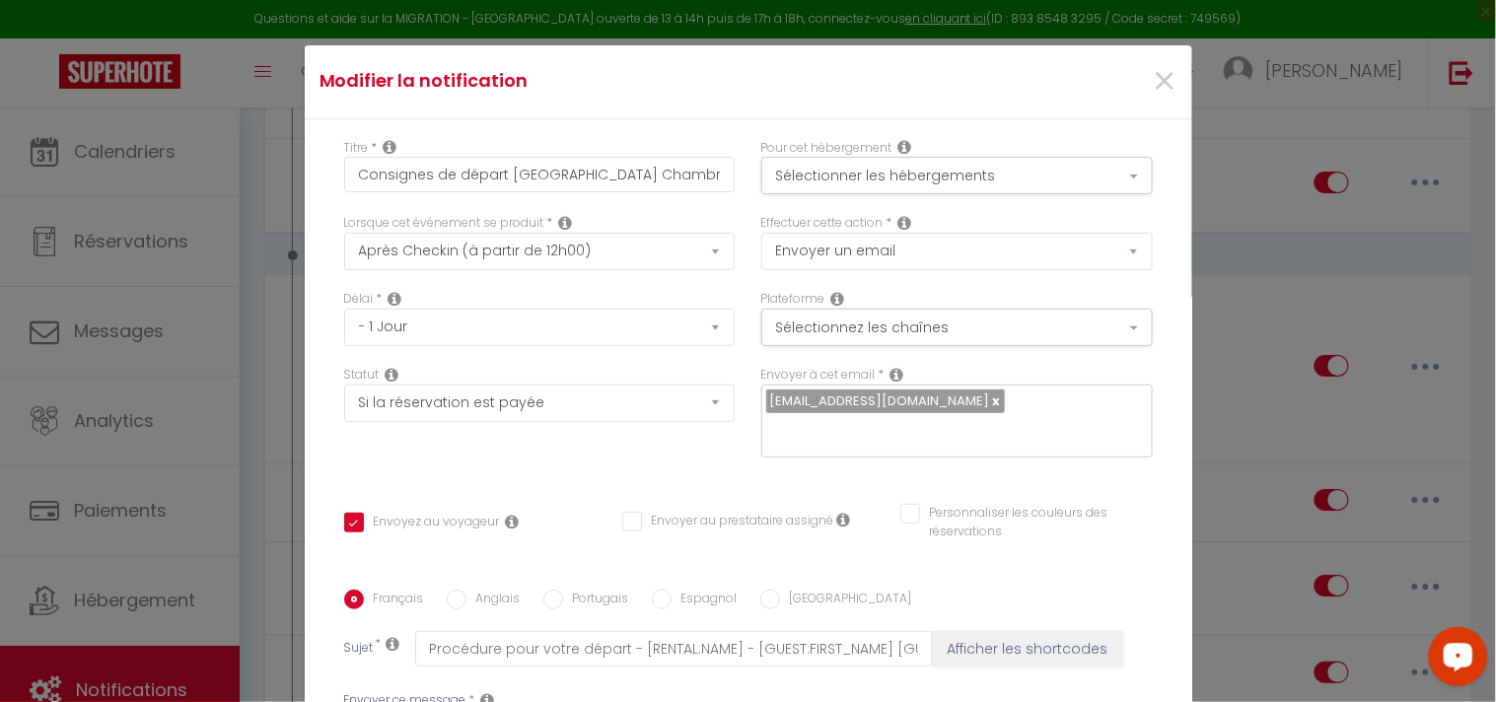
scroll to position [425, 0]
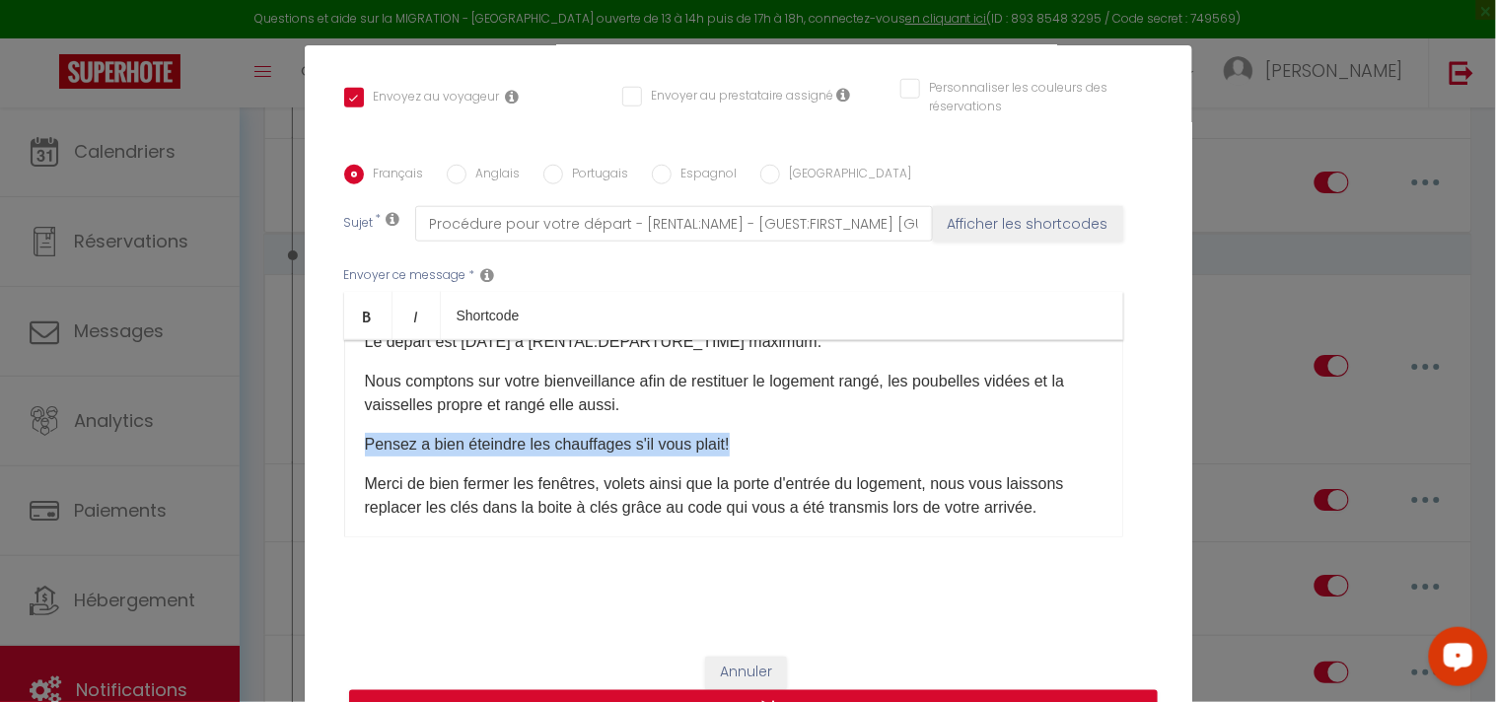
drag, startPoint x: 358, startPoint y: 444, endPoint x: 746, endPoint y: 439, distance: 388.6
click at [746, 439] on p "Pensez a bien éteindre les chauffages s'il vous plait​!​" at bounding box center [734, 445] width 738 height 24
click at [597, 418] on div "Bonjour [GUEST:FIRST_NAME], J'espère que votre séjour au [RENTAL:NAME] s'est bi…" at bounding box center [733, 438] width 779 height 197
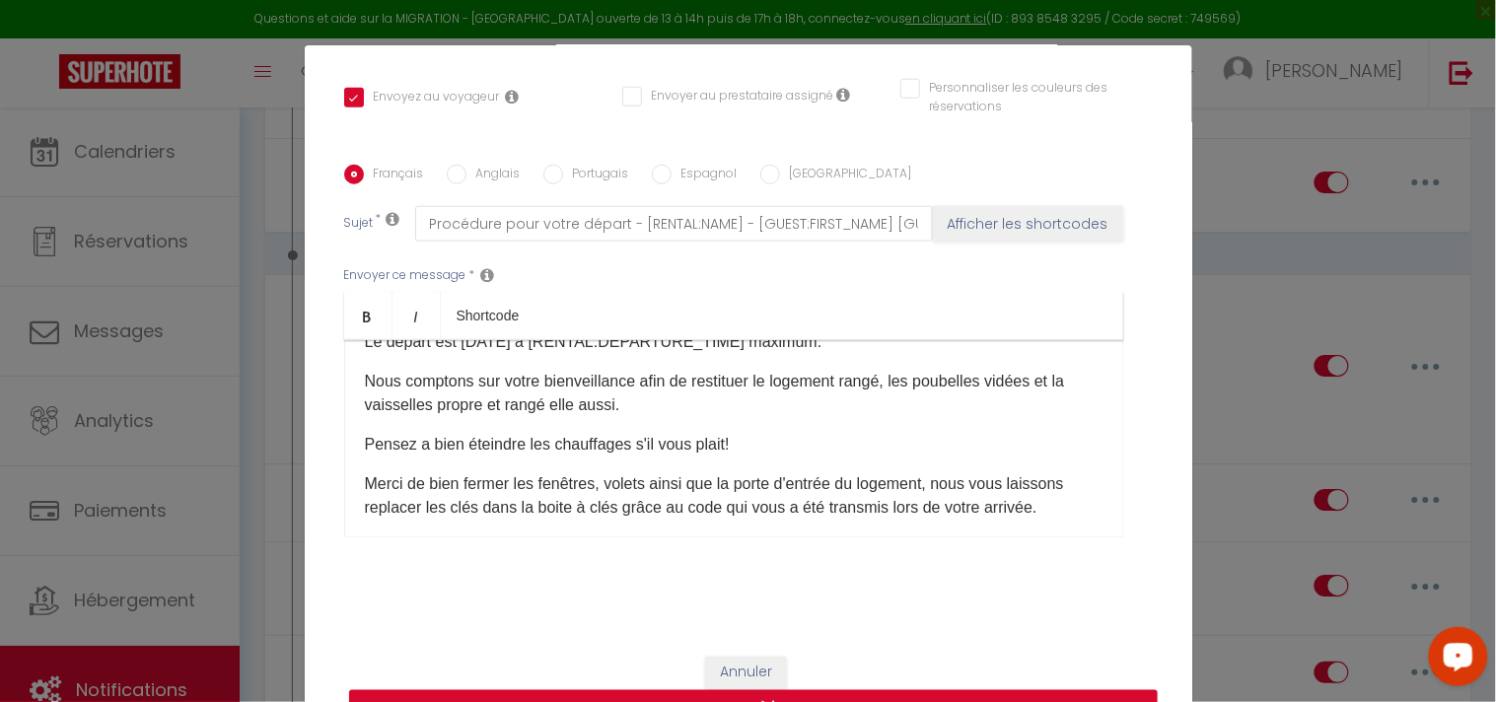
click at [661, 407] on p "Nous comptons sur votre bienveillance afin de restituer le logement rangé, les …" at bounding box center [734, 393] width 738 height 47
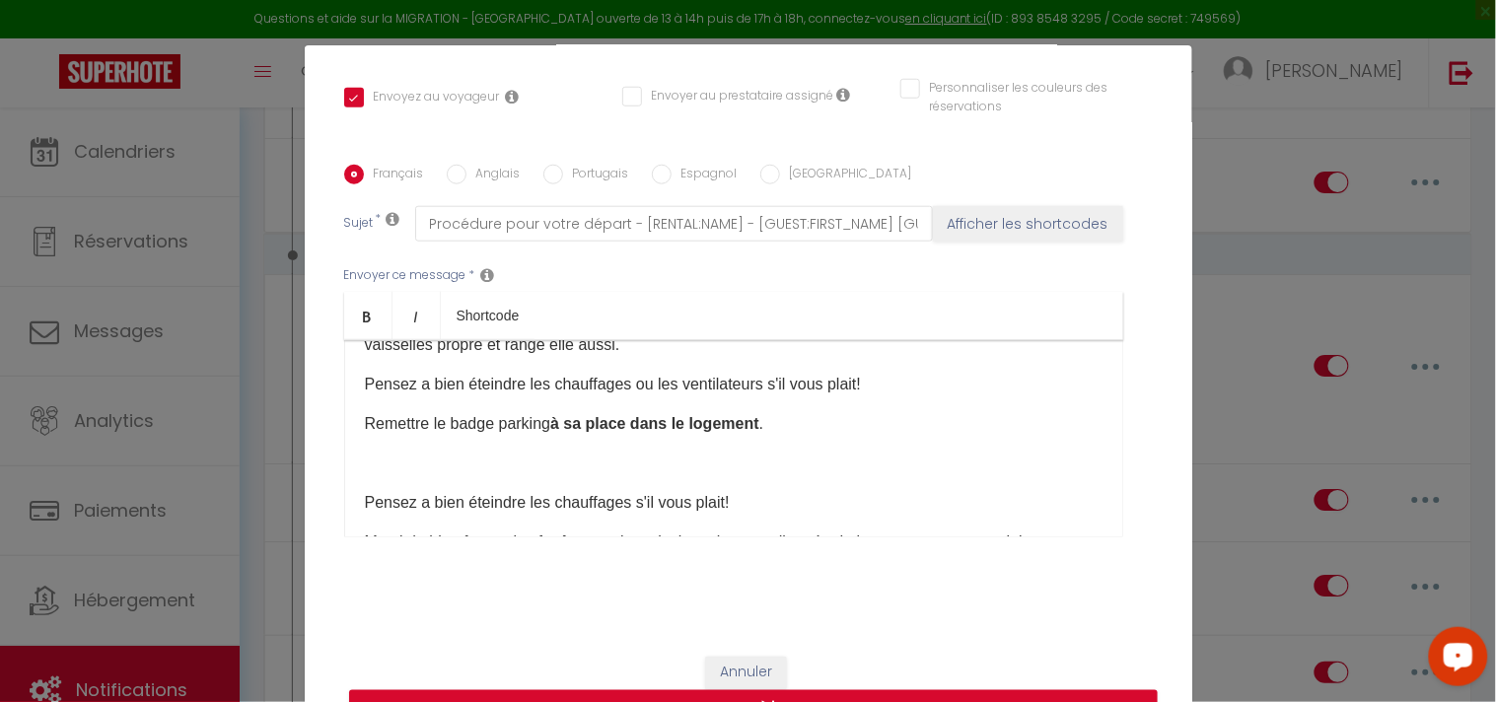
scroll to position [219, 0]
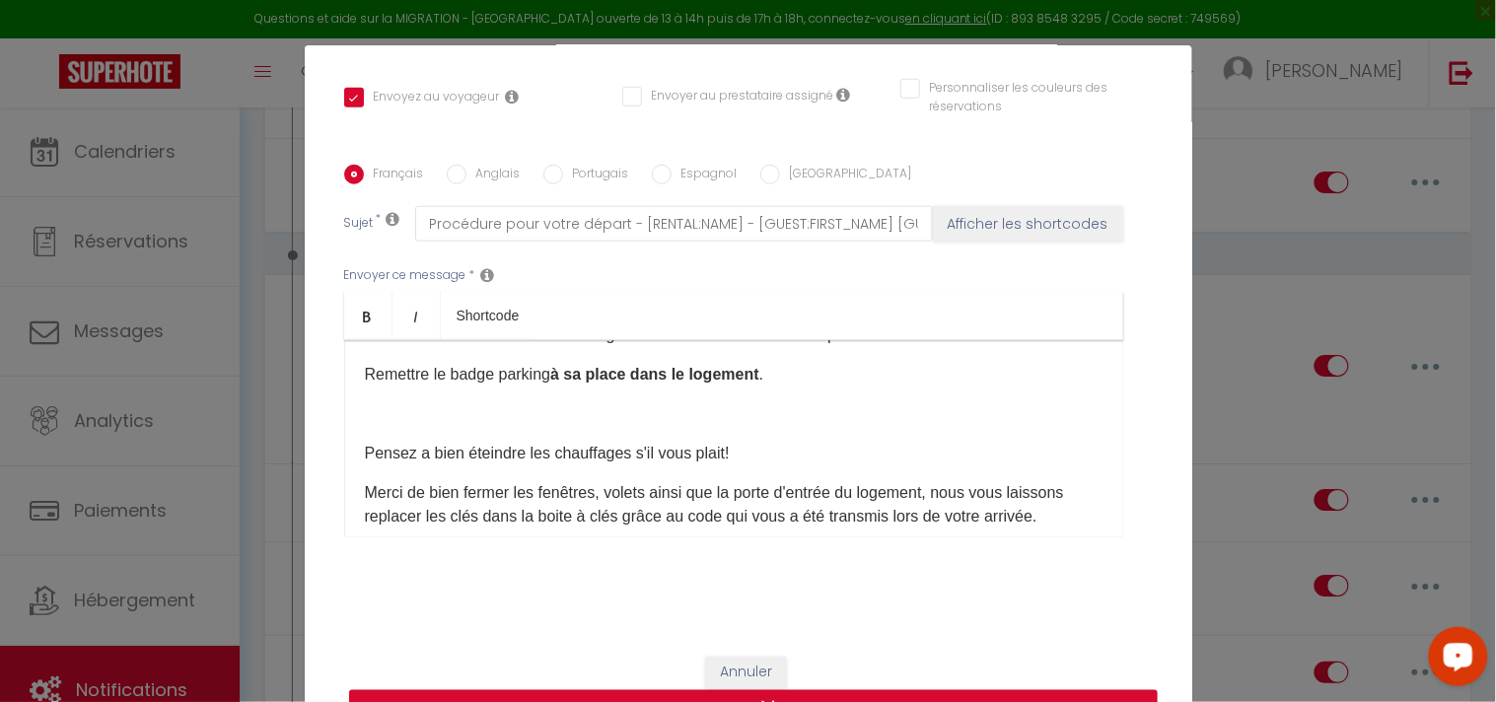
click at [473, 428] on div "Bonjour [GUEST:FIRST_NAME], J'espère que votre séjour au [RENTAL:NAME] s'est bi…" at bounding box center [733, 438] width 779 height 197
drag, startPoint x: 776, startPoint y: 455, endPoint x: 322, endPoint y: 457, distance: 453.6
click at [322, 457] on div "Titre * Consignes de départ [GEOGRAPHIC_DATA] Chambre Pour cet hébergement Séle…" at bounding box center [749, 166] width 888 height 944
click at [386, 435] on div "Bonjour [GUEST:FIRST_NAME], J'espère que votre séjour au [RENTAL:NAME] s'est bi…" at bounding box center [733, 438] width 779 height 197
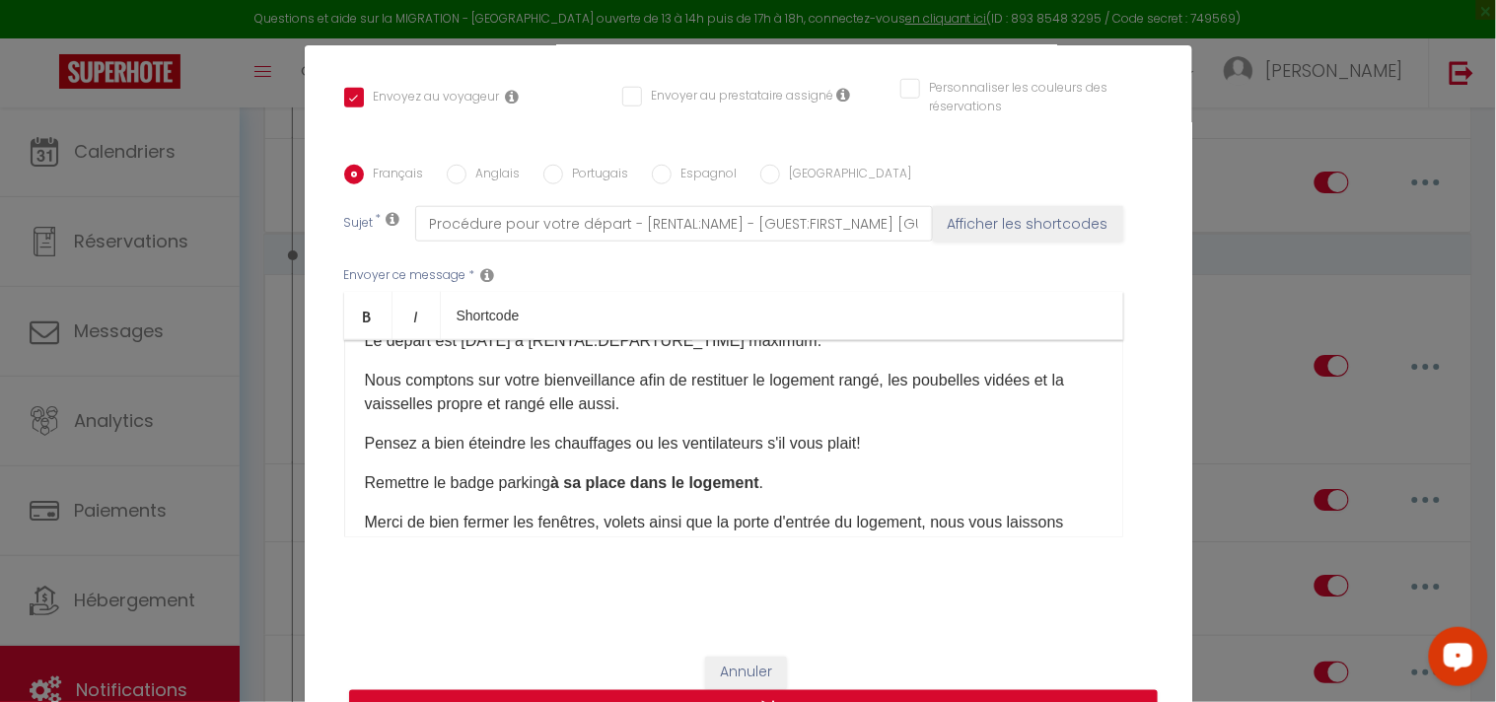
scroll to position [109, 0]
click at [436, 480] on p "Remettre le badge parking à sa place dans le logement .​" at bounding box center [734, 484] width 738 height 24
click button "Annuler" at bounding box center [746, 674] width 82 height 34
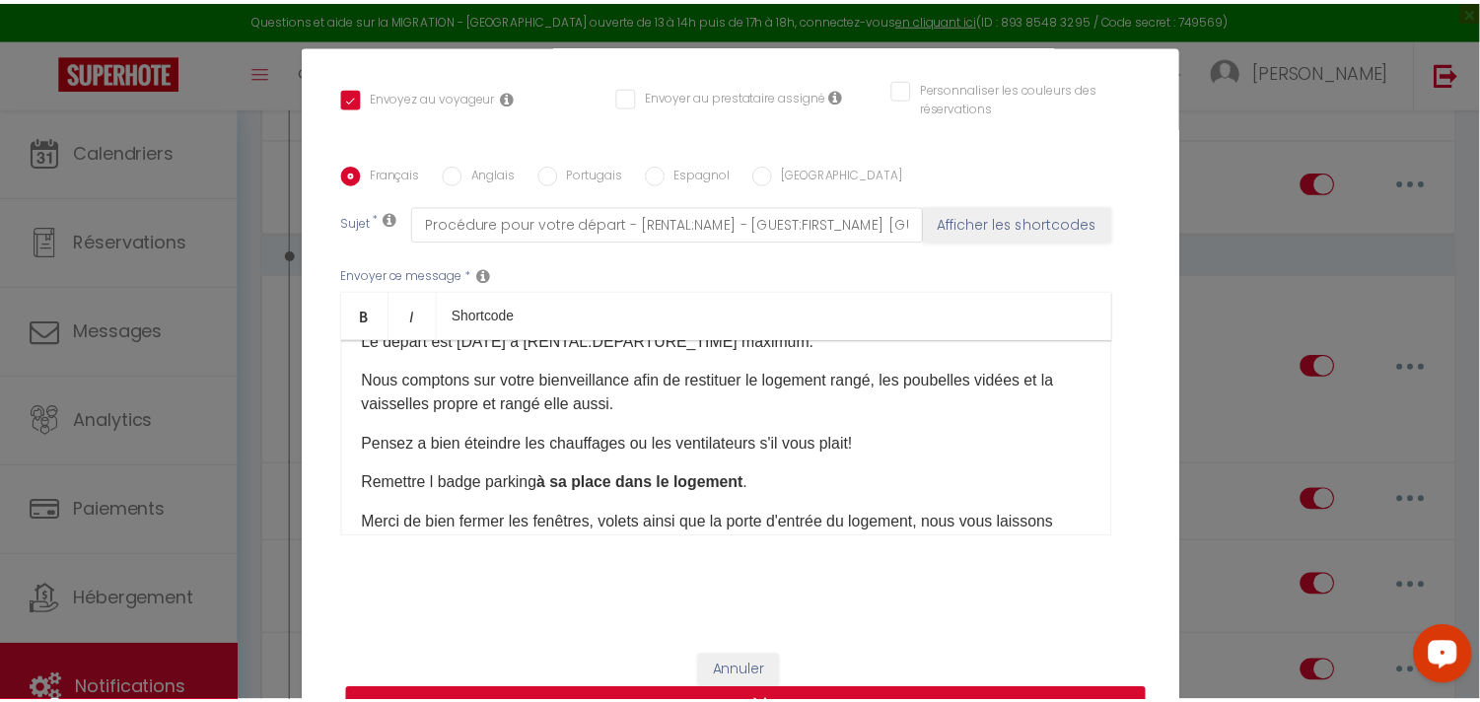
scroll to position [7341, 0]
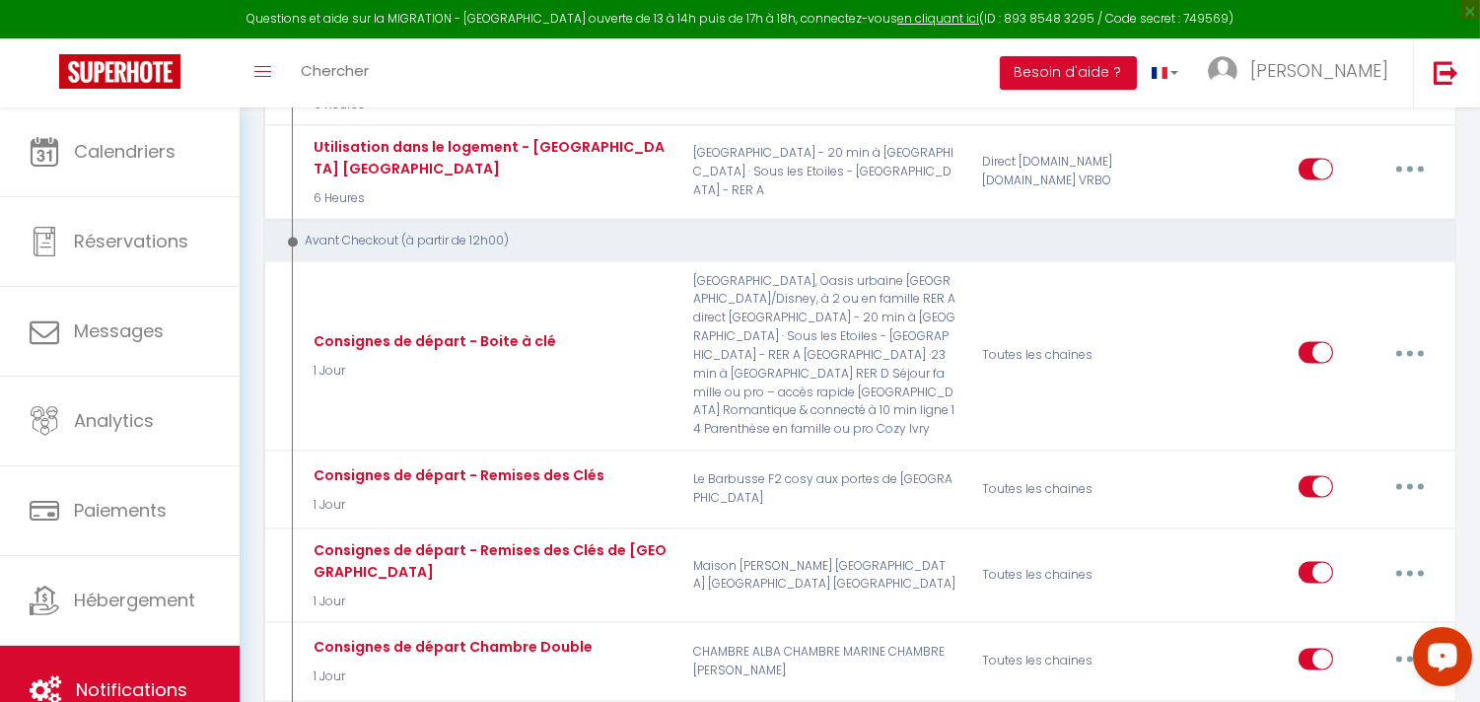
checkbox input "true"
checkbox input "false"
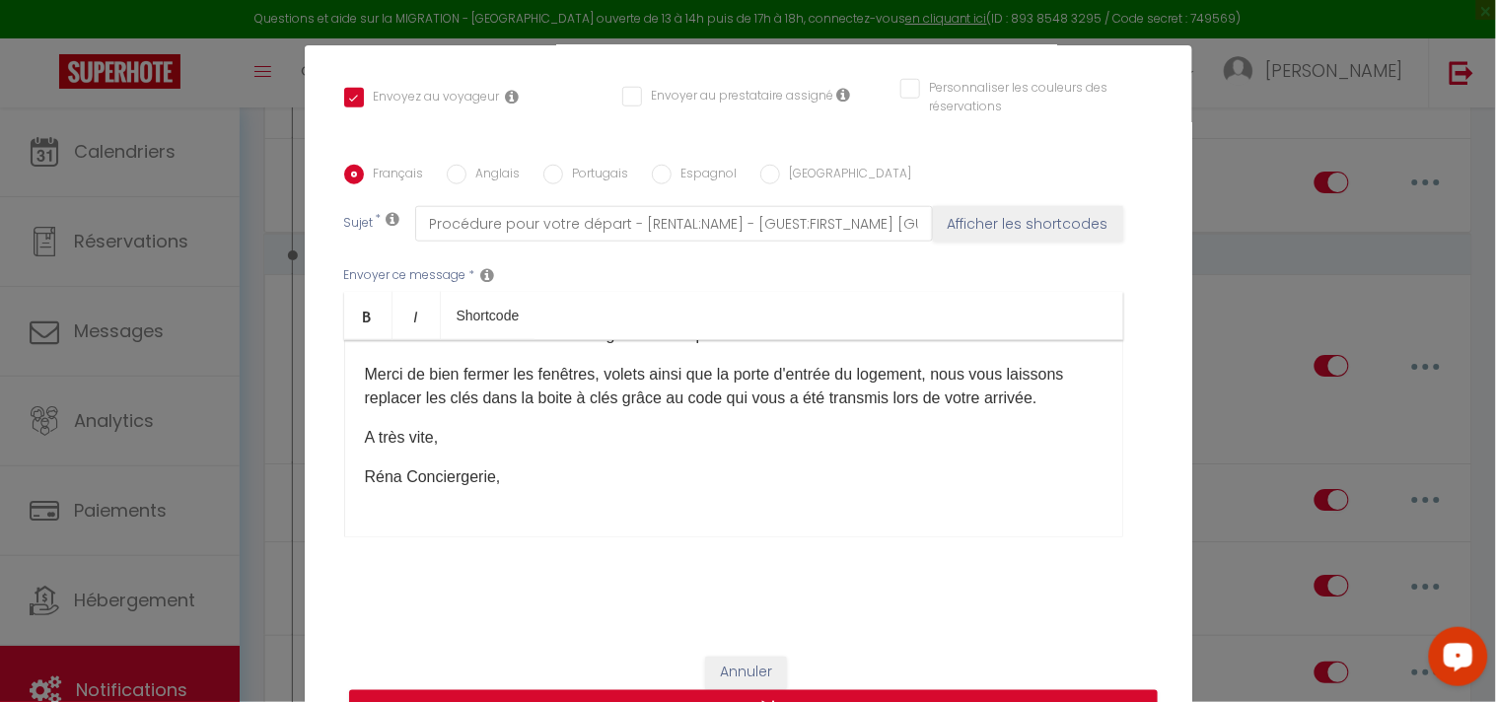
scroll to position [109, 0]
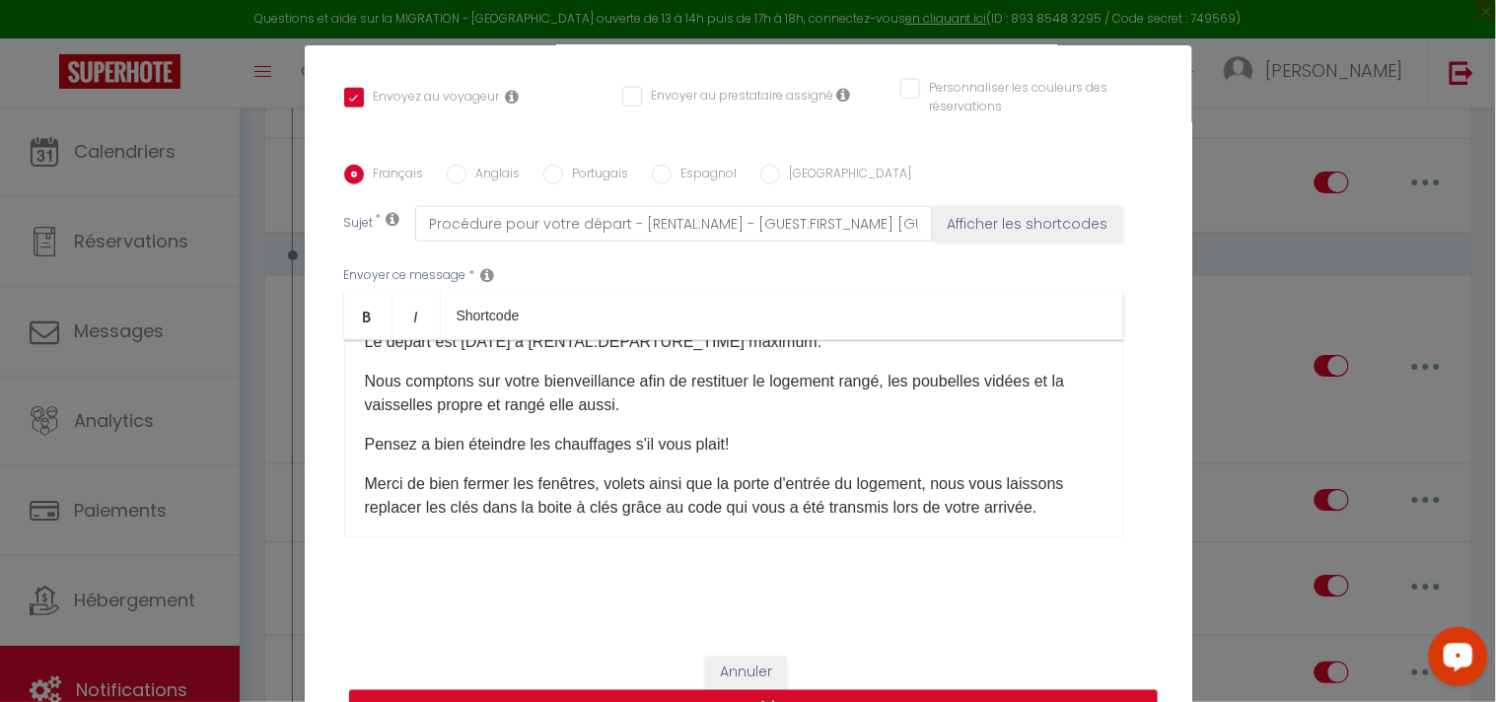
click at [766, 444] on p "Pensez a bien éteindre les chauffages s'il vous plait​!​" at bounding box center [734, 445] width 738 height 24
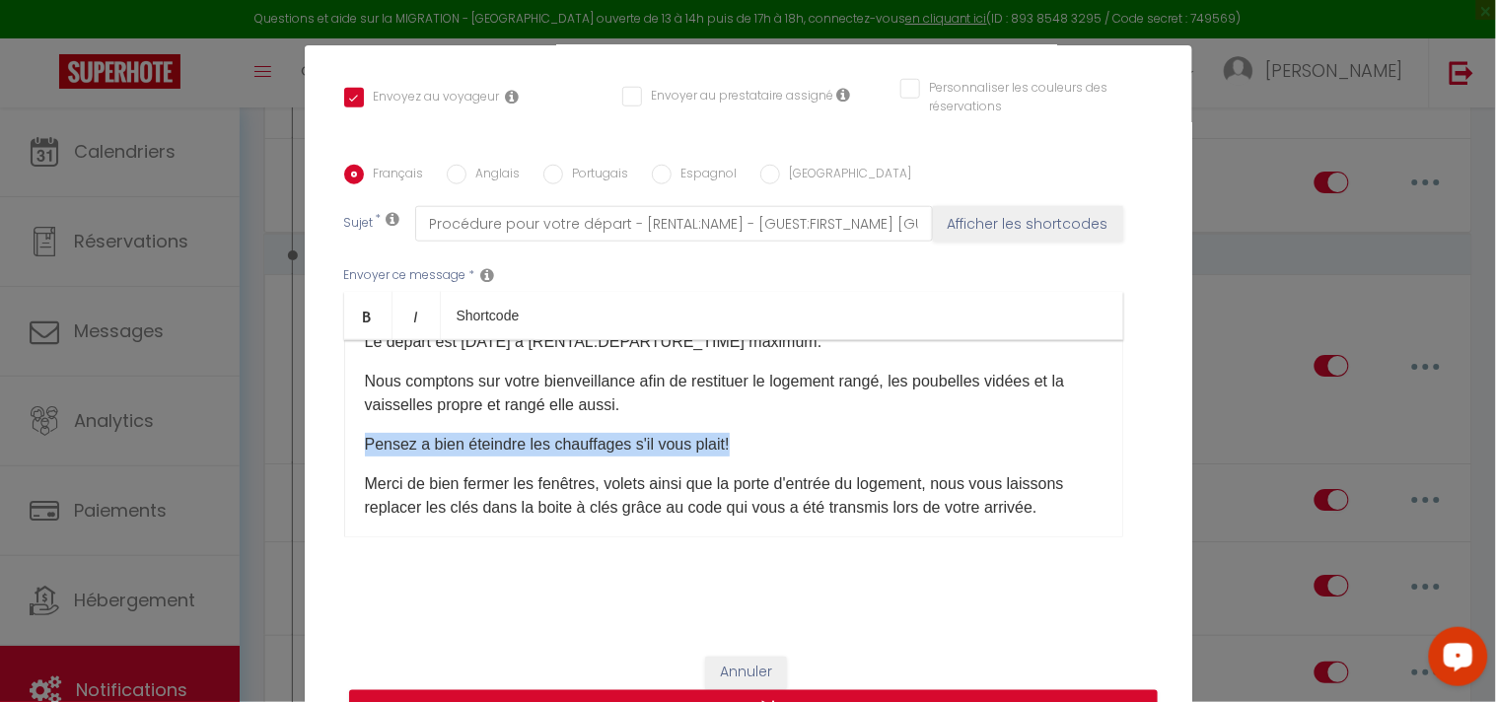
drag, startPoint x: 766, startPoint y: 444, endPoint x: 352, endPoint y: 441, distance: 414.2
click at [352, 441] on div "Bonjour [GUEST:FIRST_NAME], J'espère que votre séjour au [RENTAL:NAME] s'est bi…" at bounding box center [733, 438] width 779 height 197
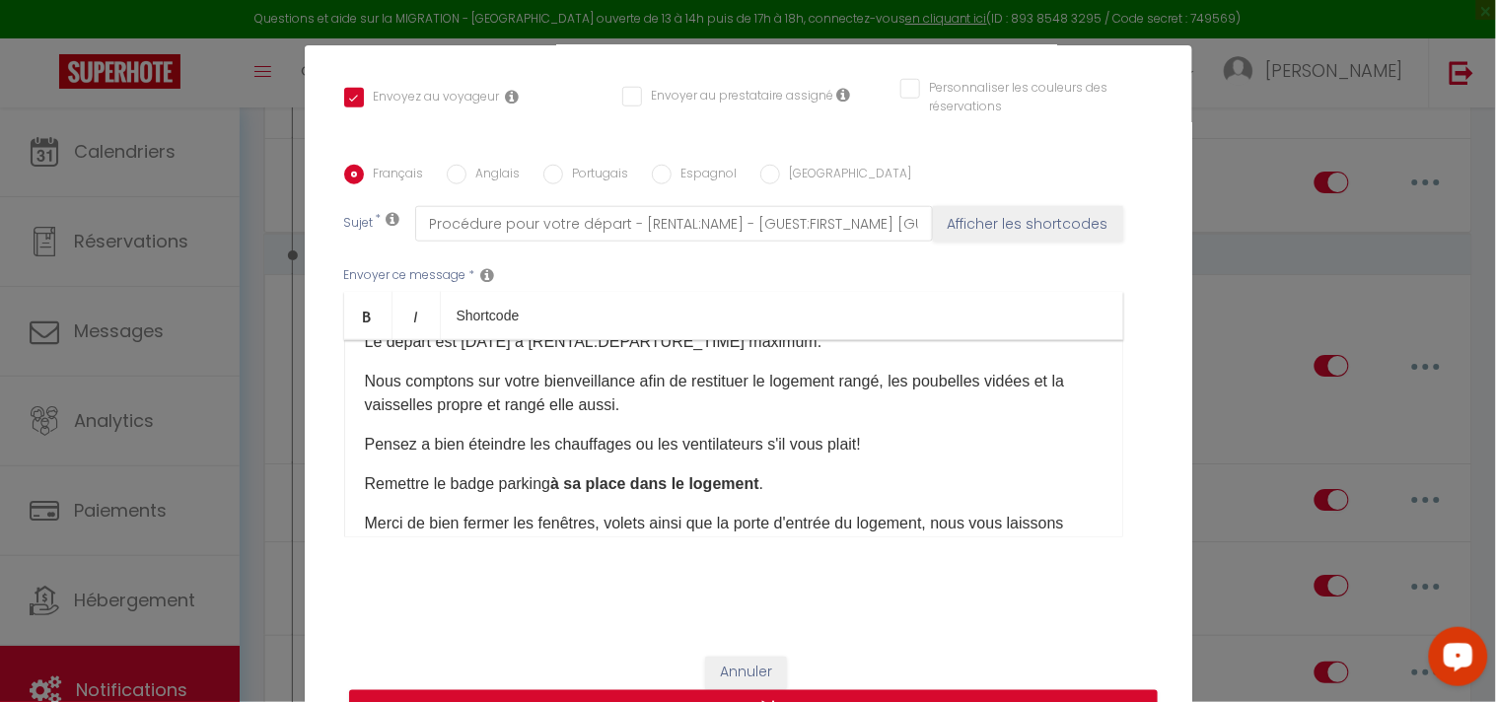
click at [432, 479] on p "Remettre le badge parking à sa place dans le logement .​" at bounding box center [734, 484] width 738 height 24
drag, startPoint x: 600, startPoint y: 485, endPoint x: 805, endPoint y: 479, distance: 205.2
click at [805, 479] on p "Remettre la clé du portail parking à sa place dans le logement .​" at bounding box center [734, 484] width 738 height 24
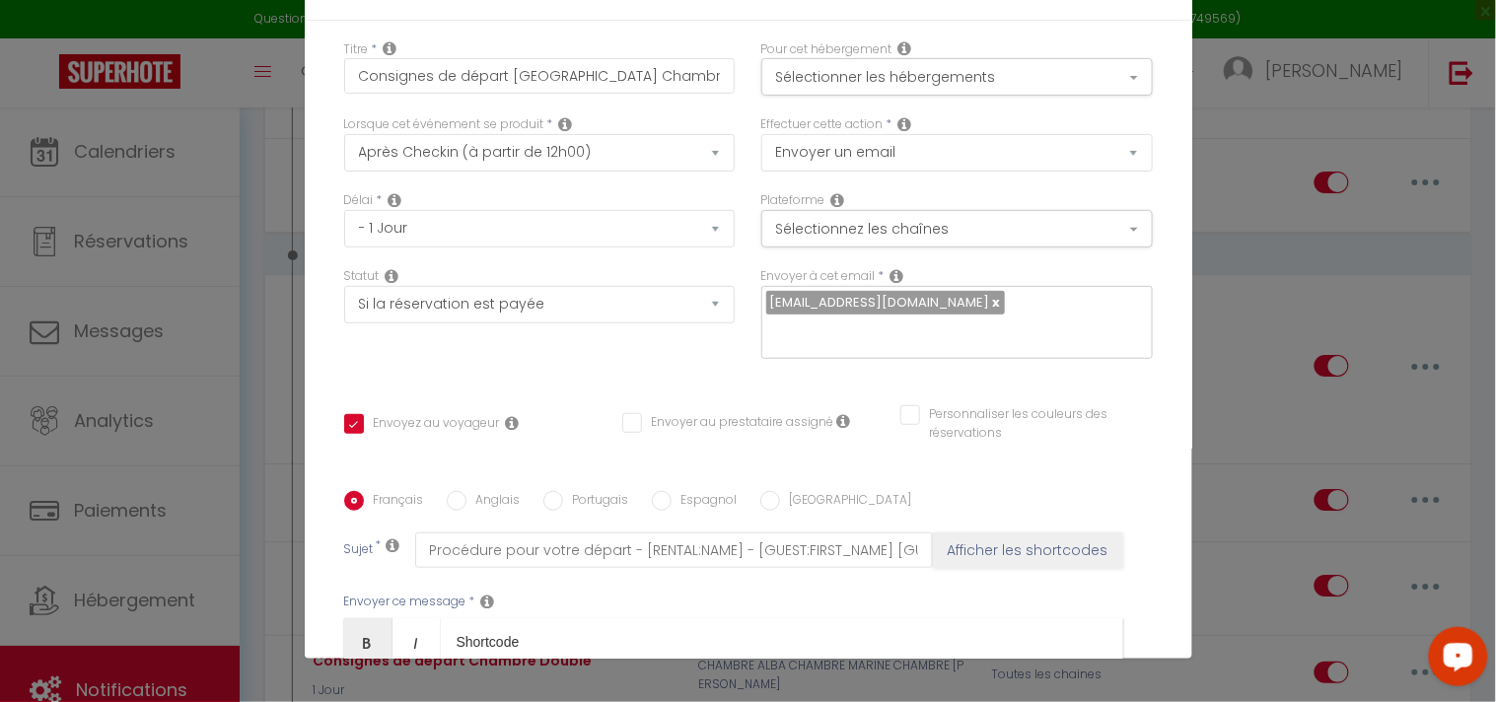
scroll to position [0, 0]
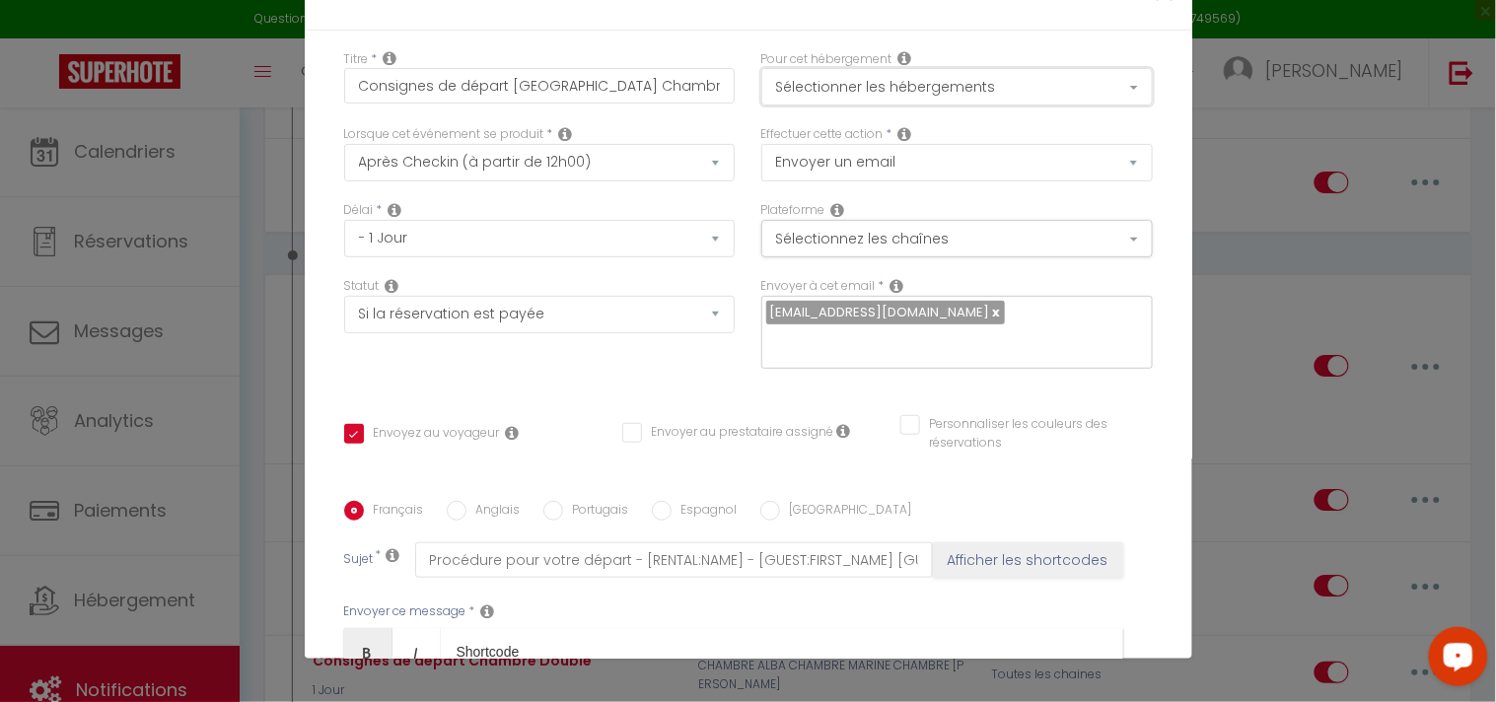
click at [1100, 93] on button "Sélectionner les hébergements" at bounding box center [956, 86] width 391 height 37
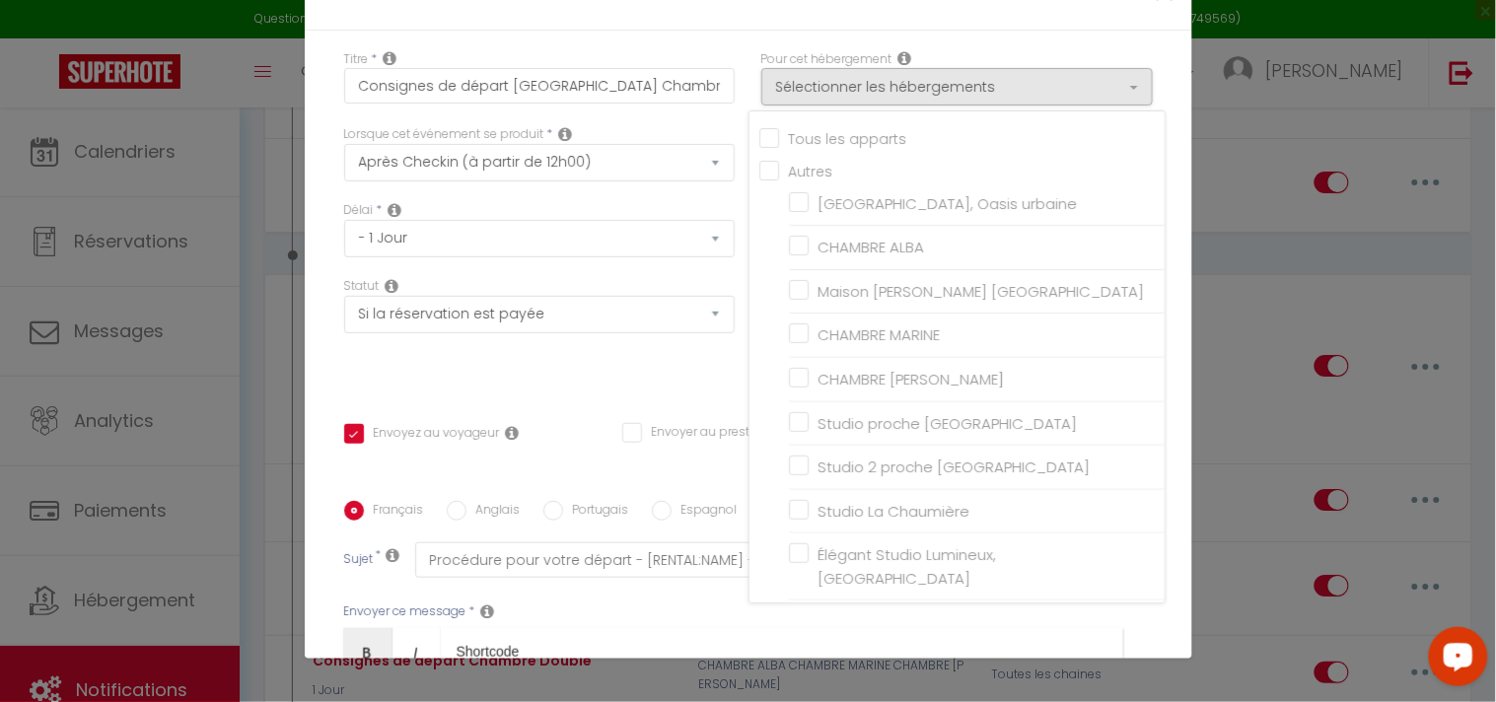
checkbox input "true"
checkbox input "false"
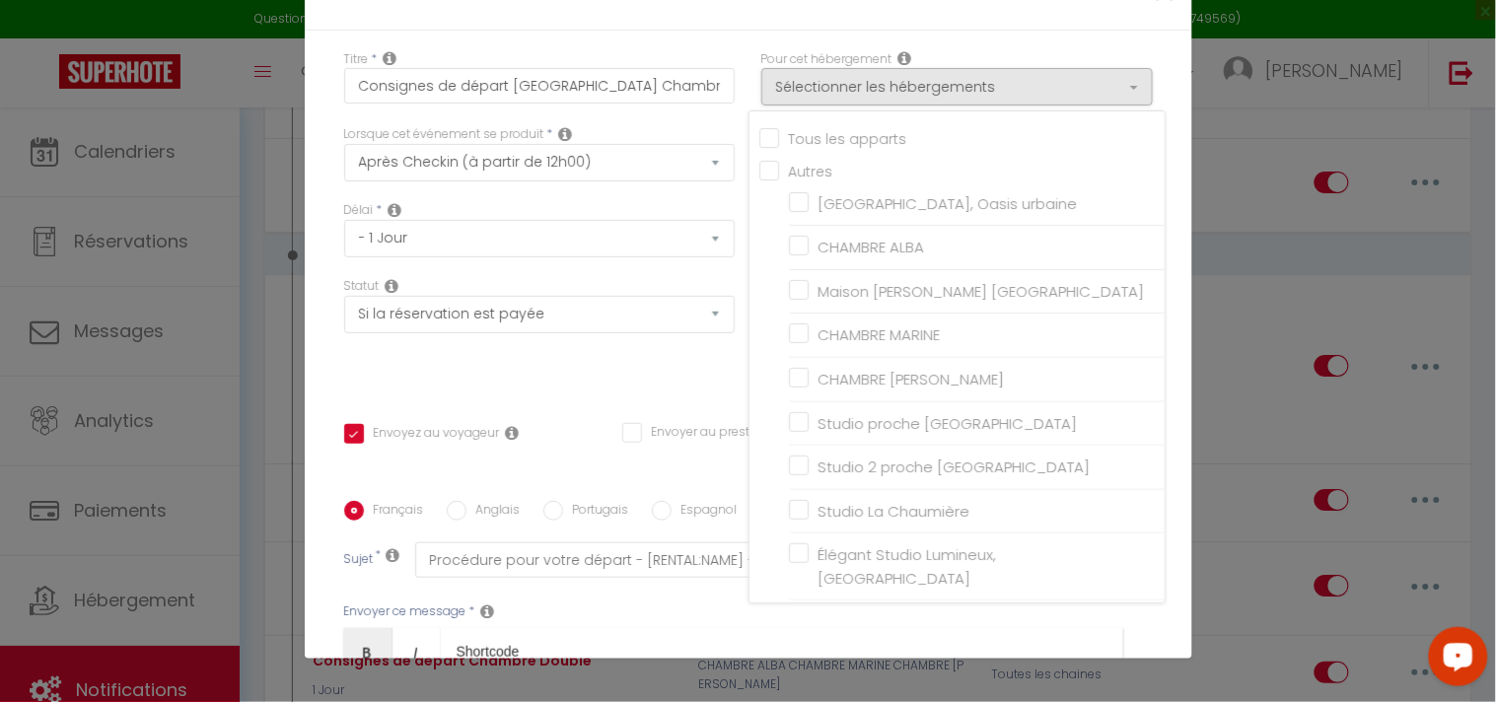
checkbox input "false"
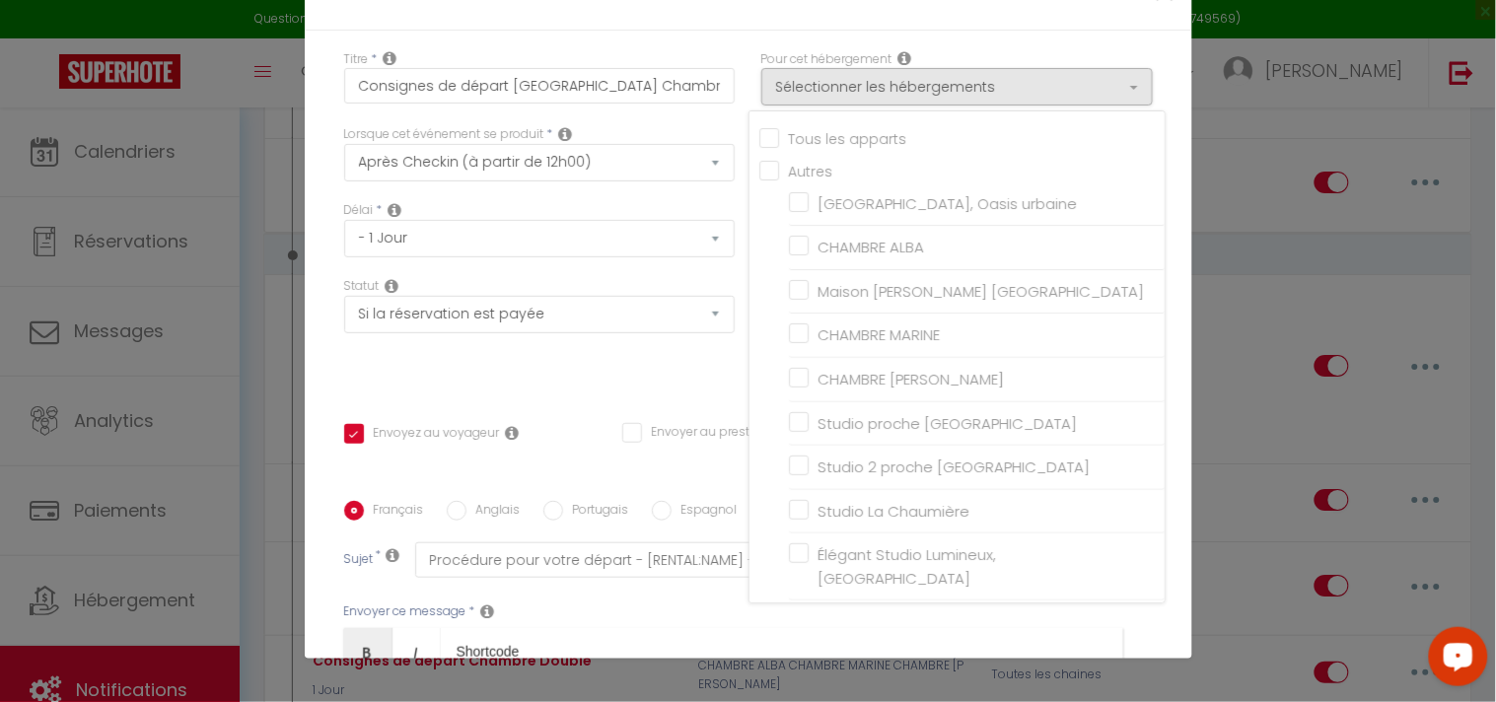
checkbox input "false"
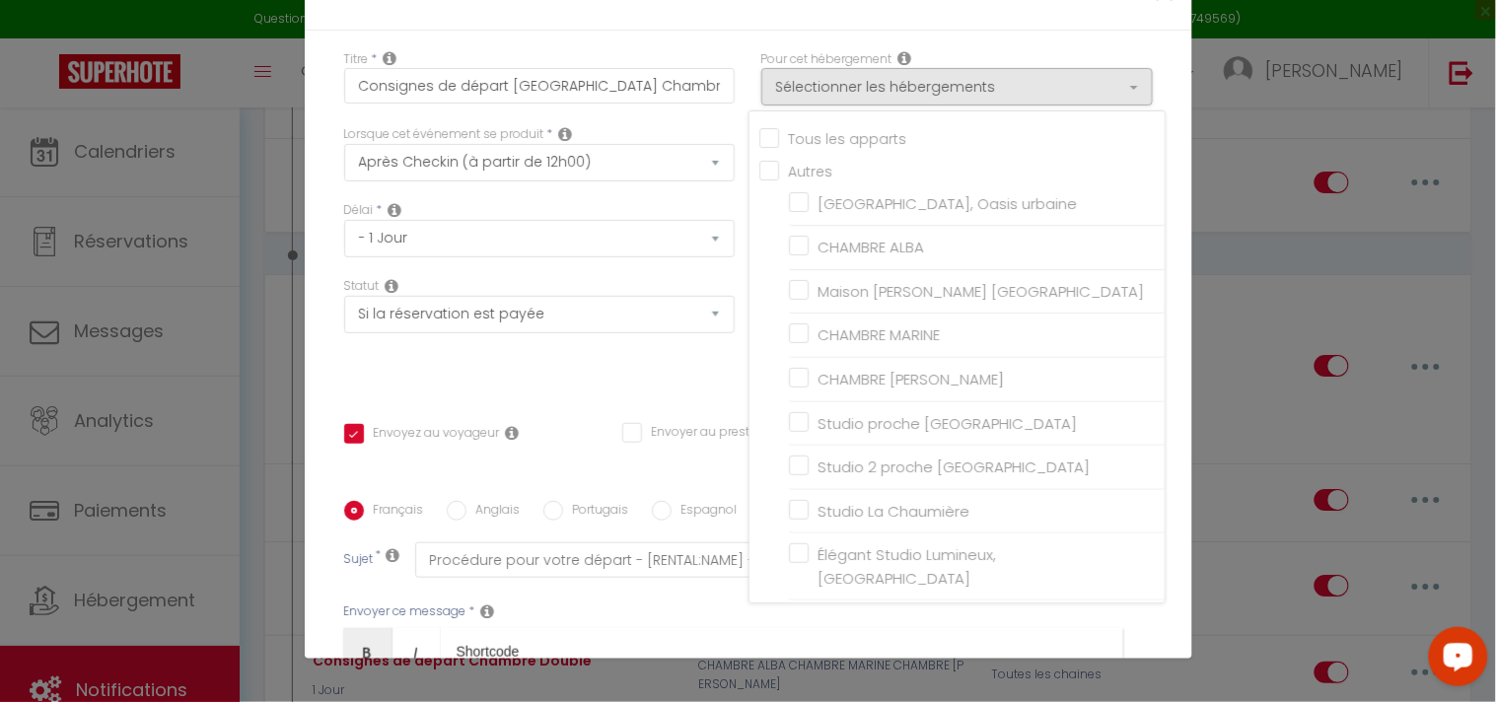
checkbox input "false"
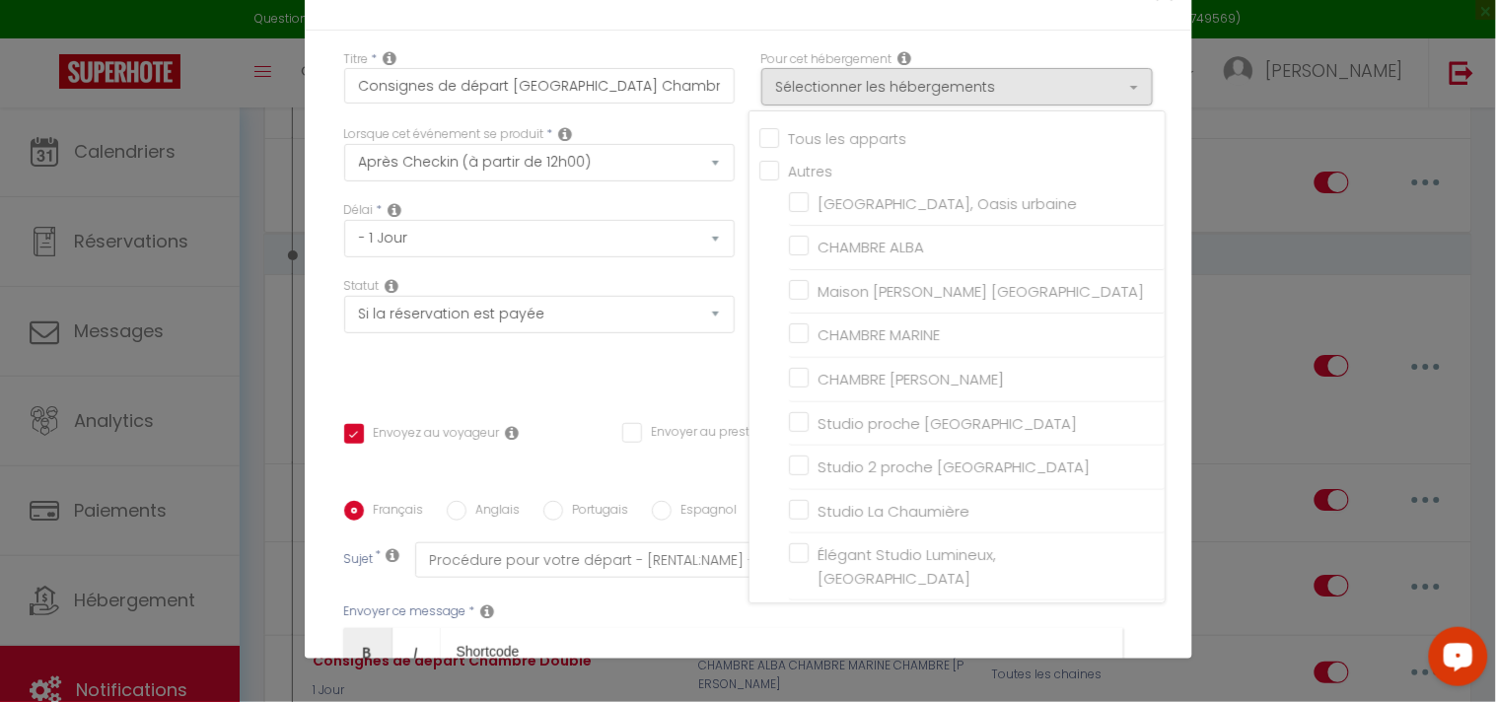
checkbox input "false"
checkbox input "true"
checkbox input "false"
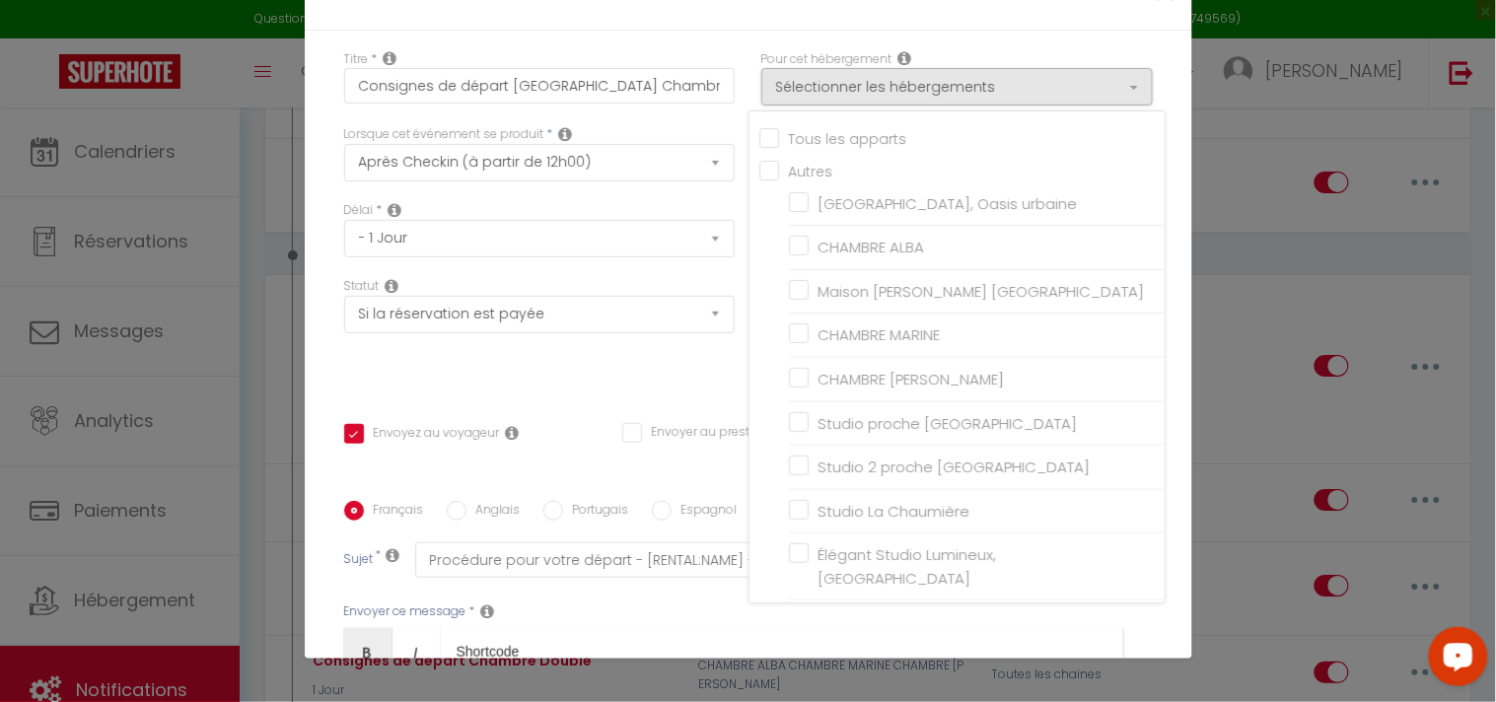
checkbox input "false"
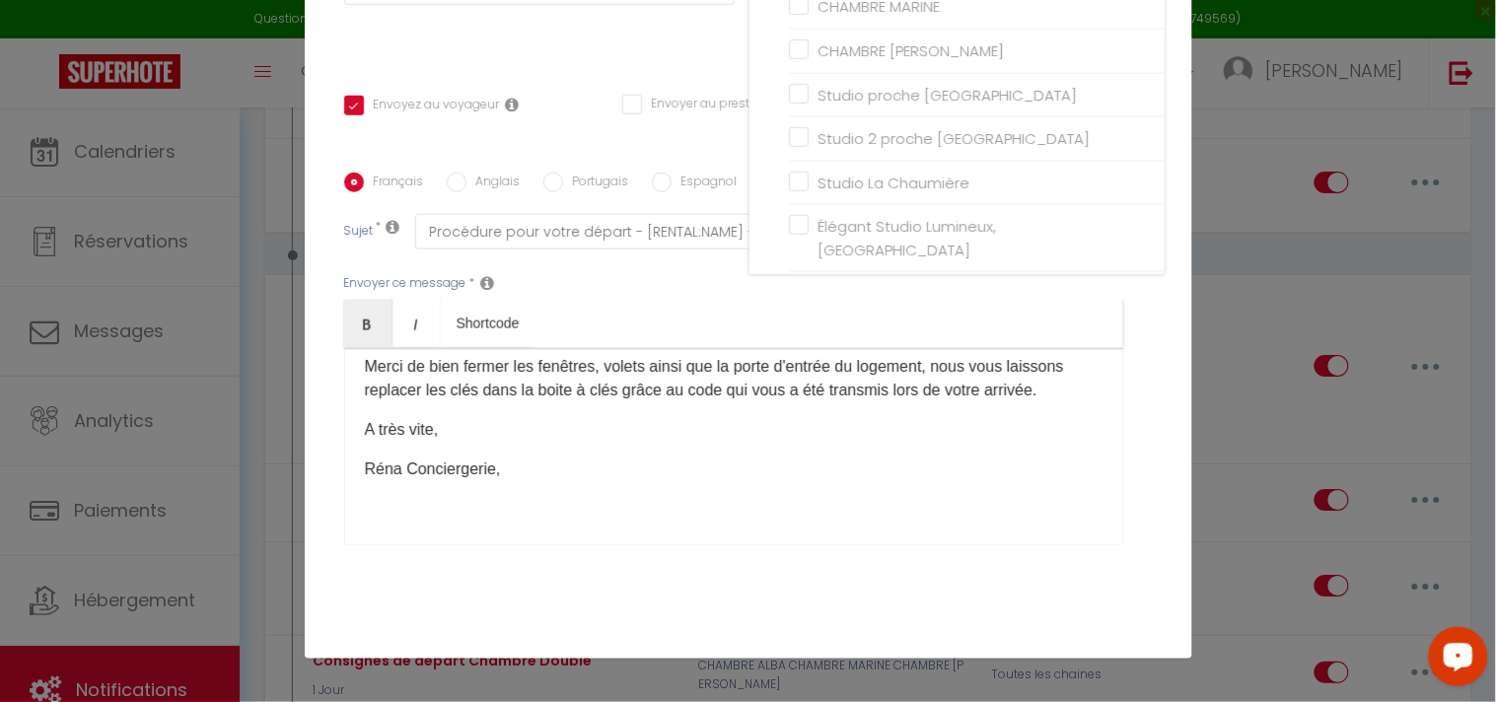
scroll to position [298, 0]
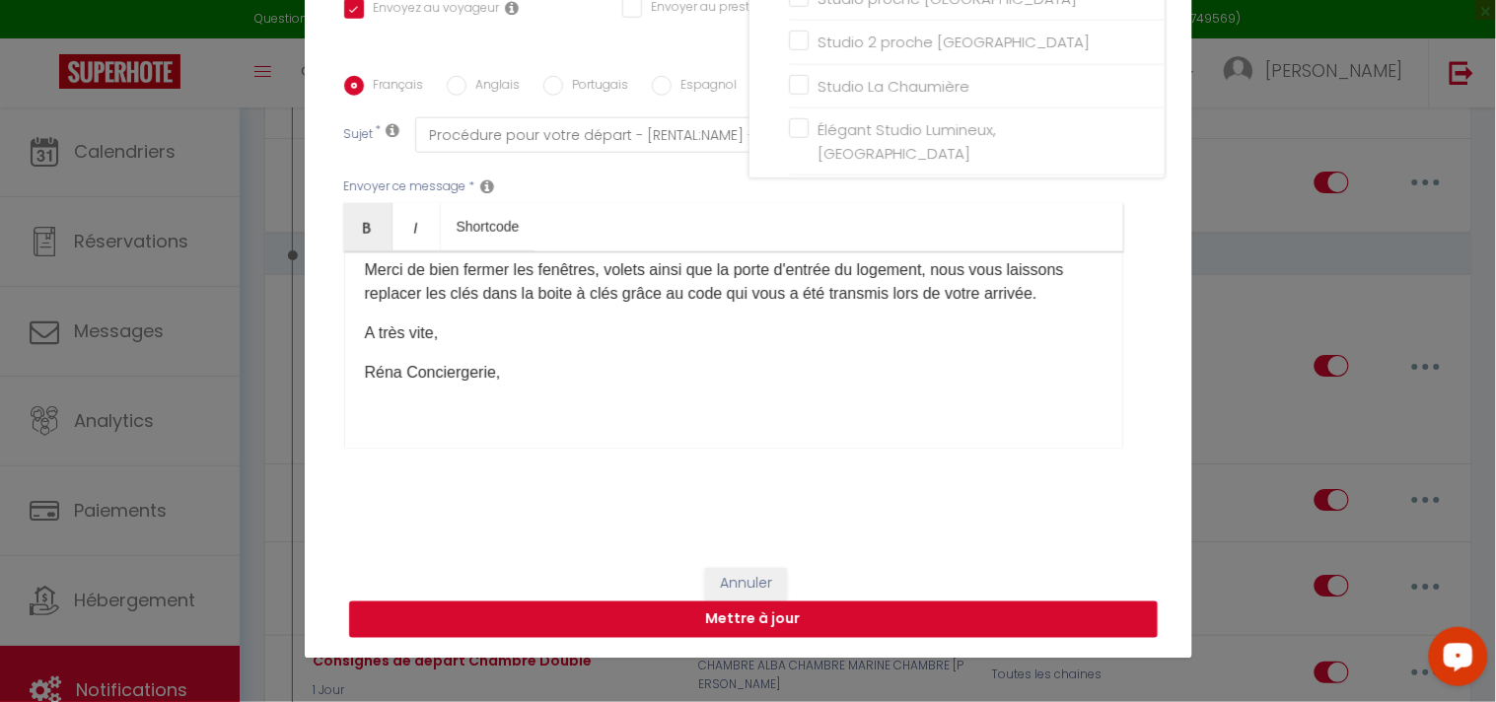
click at [678, 618] on button "Mettre à jour" at bounding box center [753, 620] width 809 height 37
checkbox input "true"
checkbox input "false"
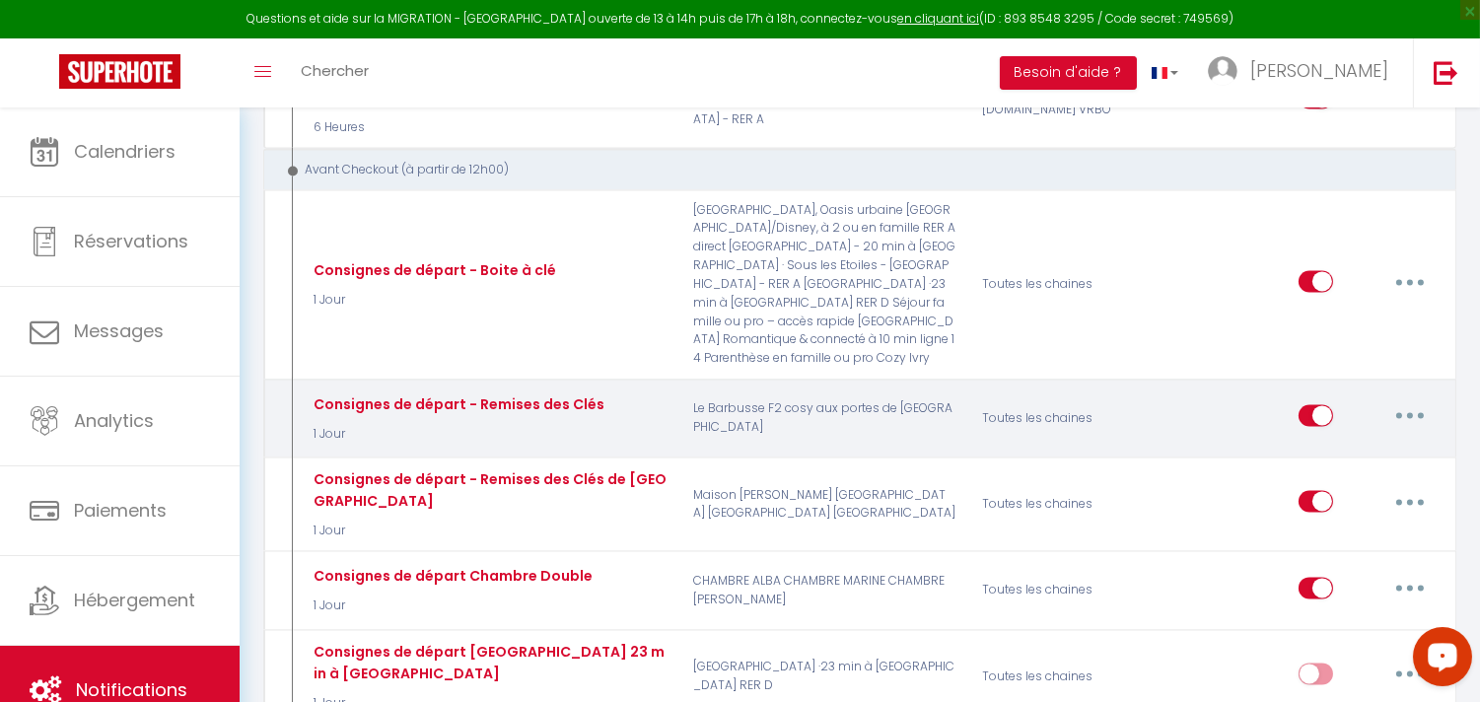
scroll to position [7450, 0]
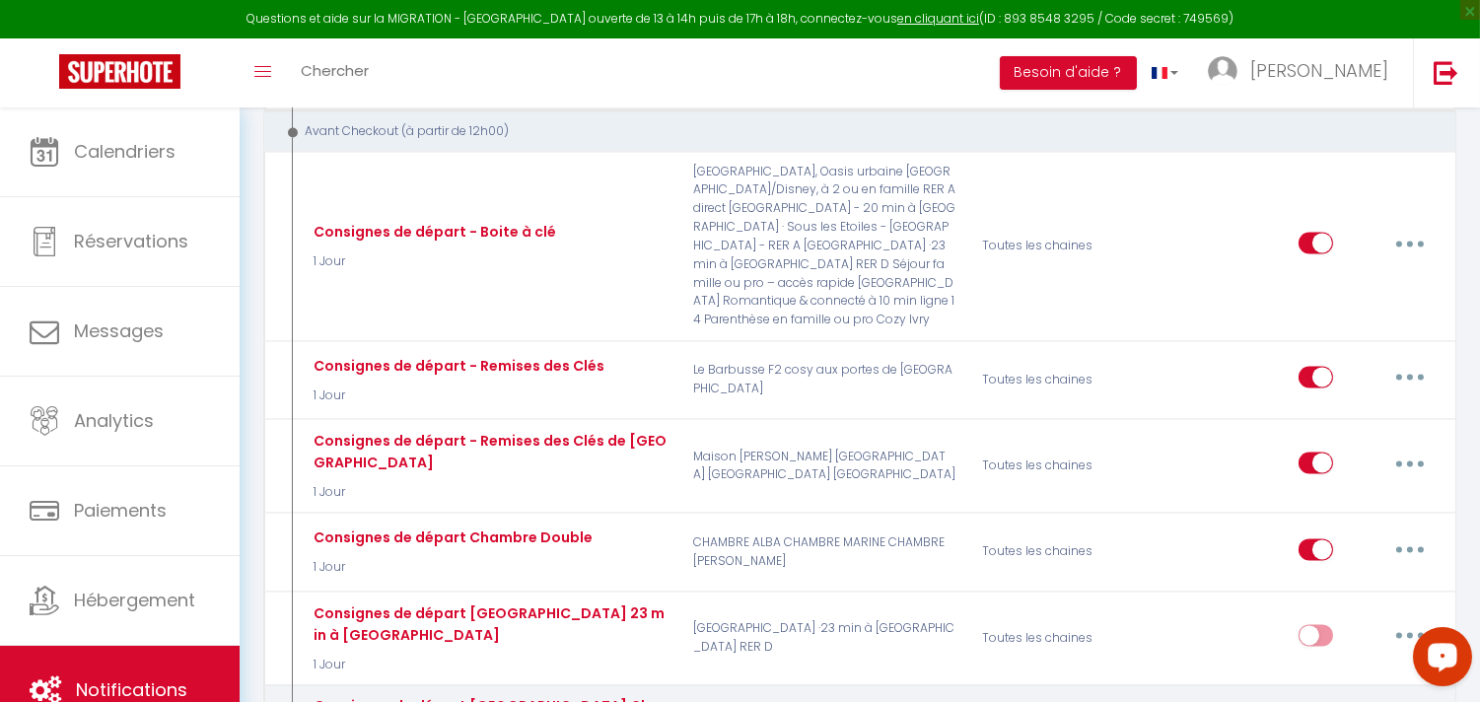
checkbox input "true"
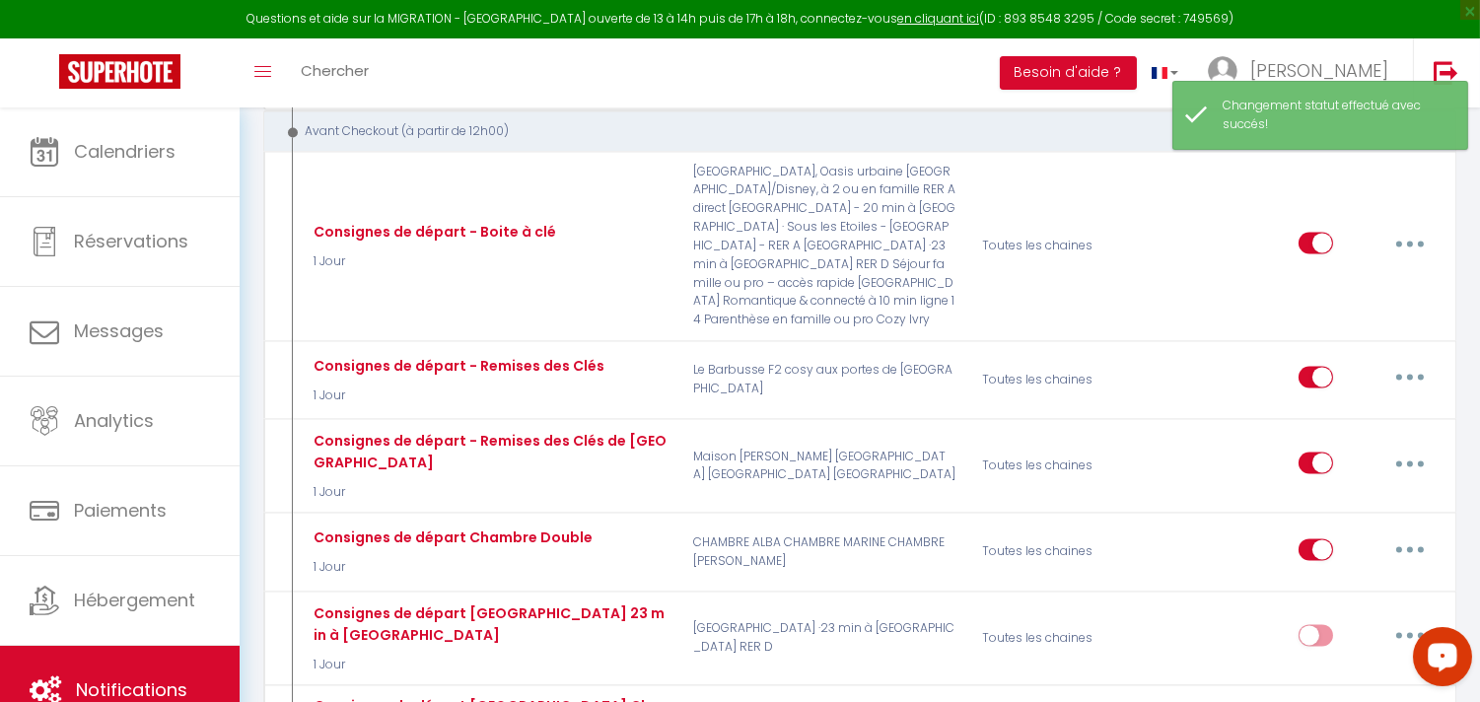
type input "Consignes de départ [GEOGRAPHIC_DATA] Chambre"
select select "4"
select select "1 Jour"
select select "if_booking_is_paid"
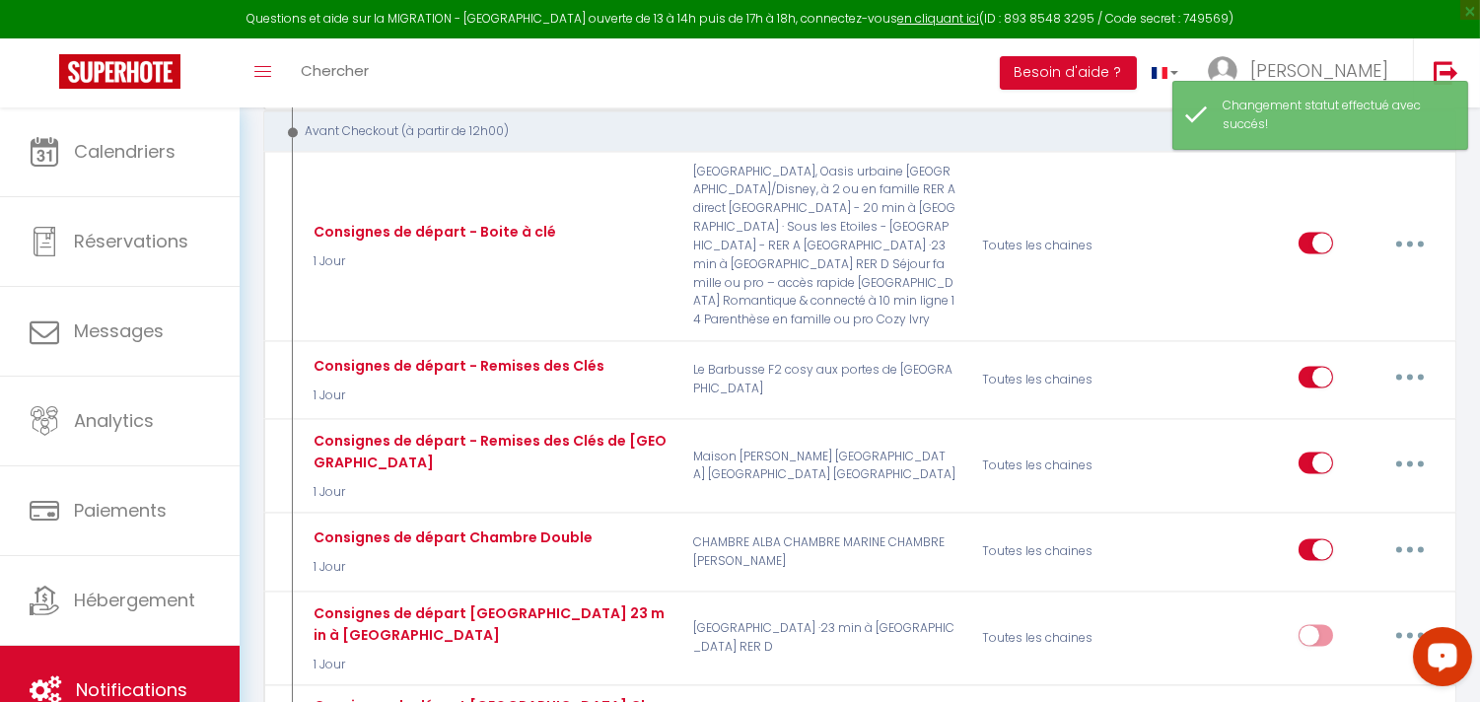
checkbox input "true"
checkbox input "false"
radio input "true"
type input "Procédure pour votre départ - [RENTAL:NAME] - [GUEST:FIRST_NAME] [GUEST:NAME]"
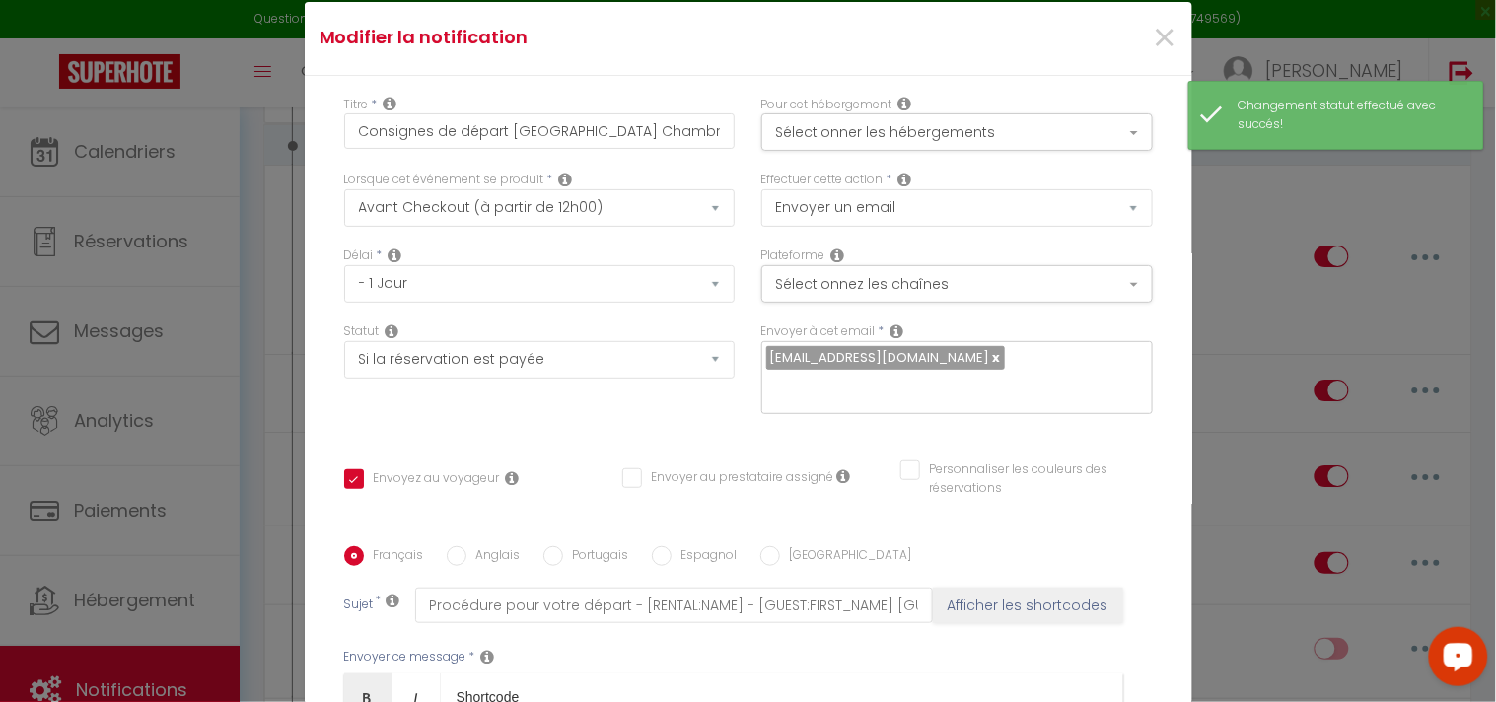
scroll to position [0, 0]
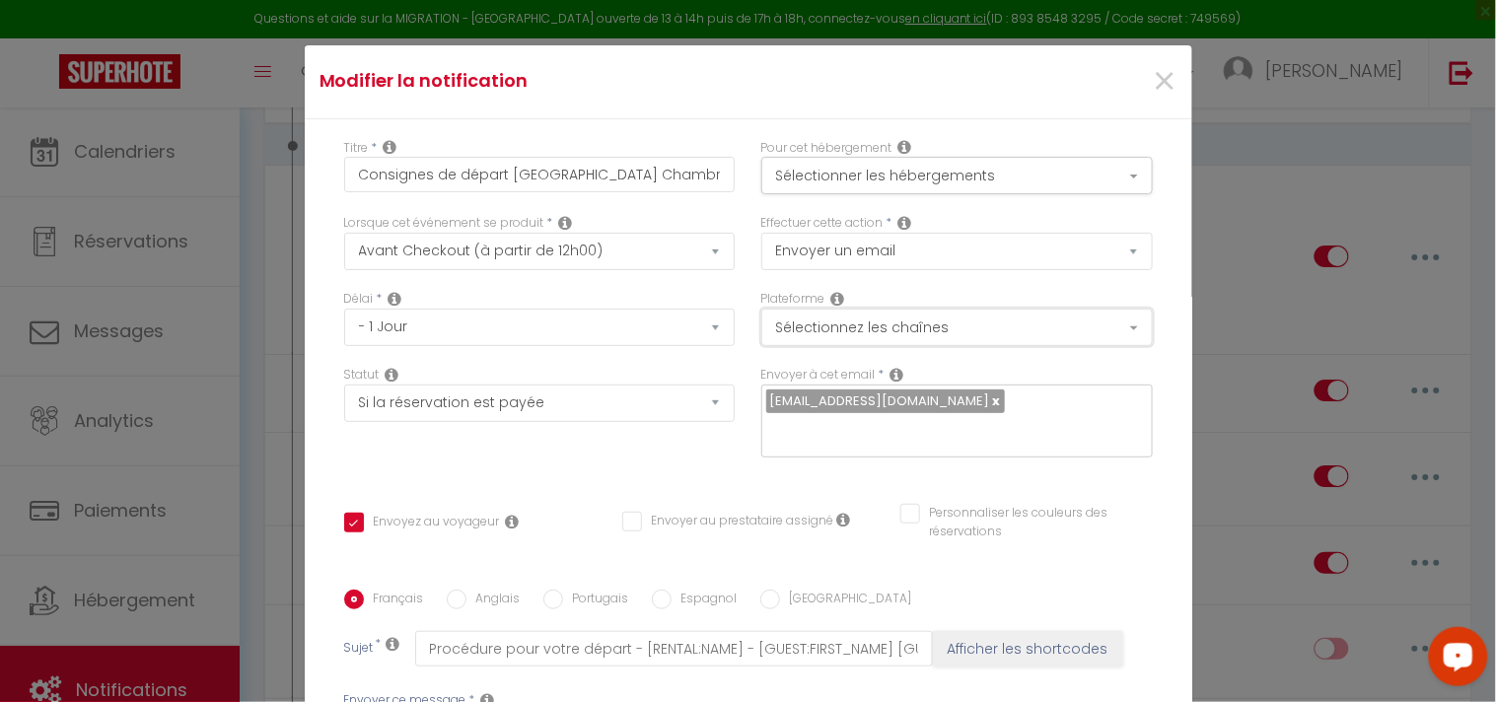
click at [921, 327] on button "Sélectionnez les chaînes" at bounding box center [956, 327] width 391 height 37
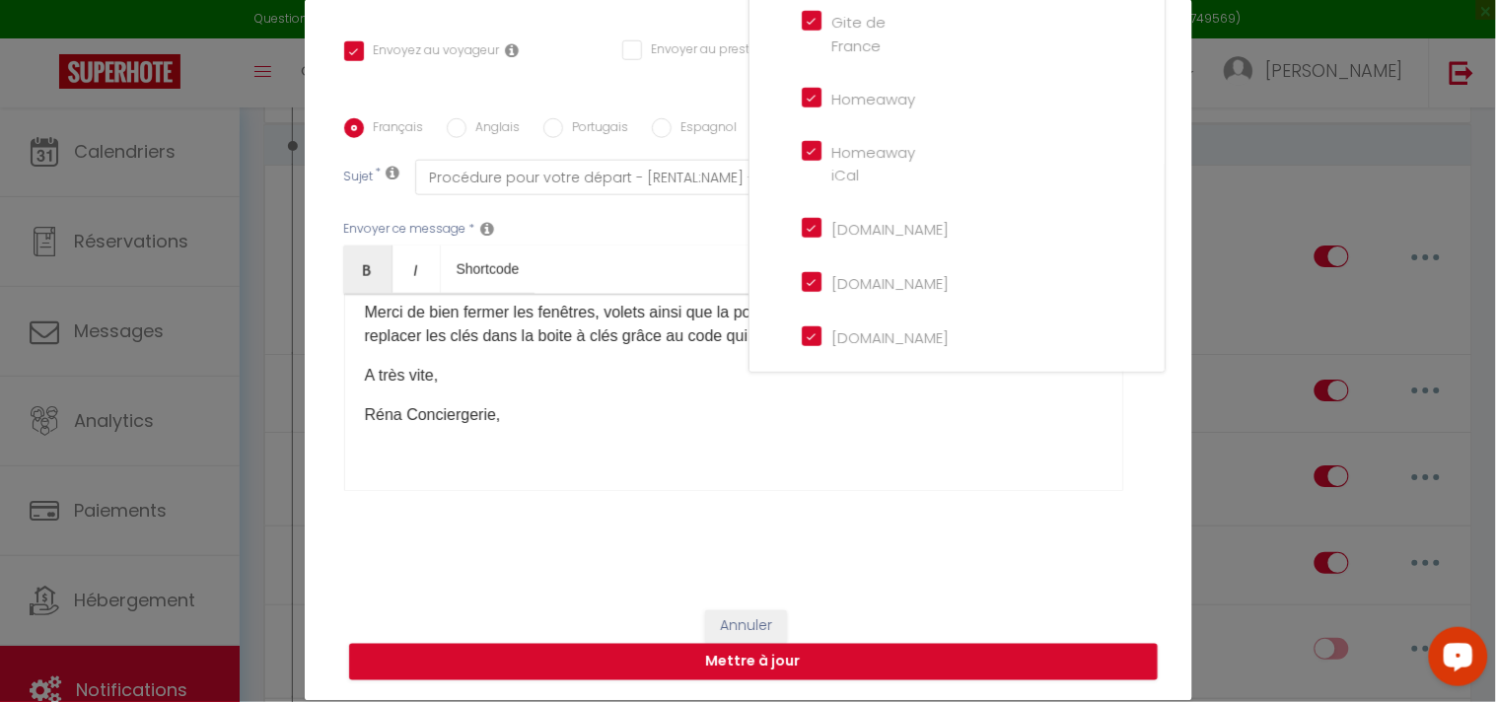
scroll to position [89, 0]
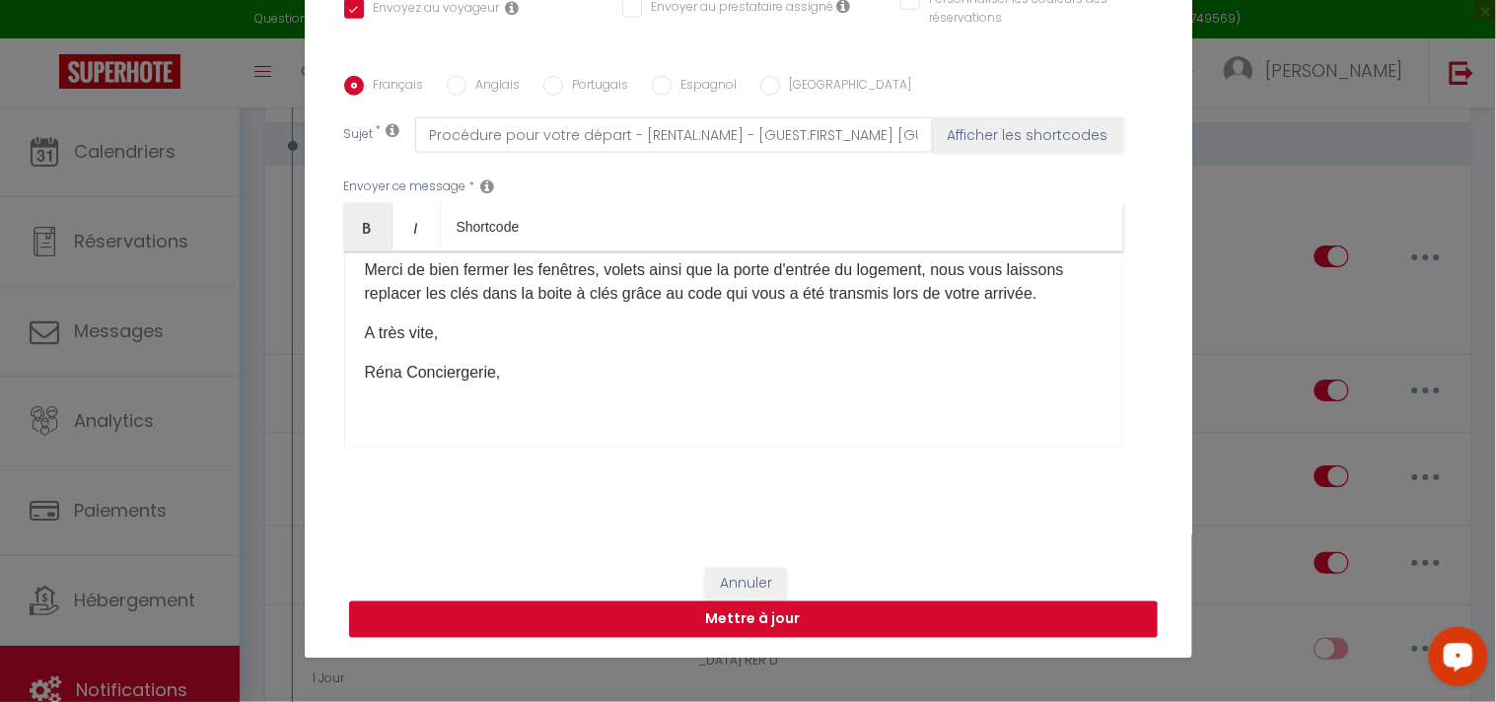
click at [920, 629] on button "Mettre à jour" at bounding box center [753, 620] width 809 height 37
checkbox input "true"
checkbox input "false"
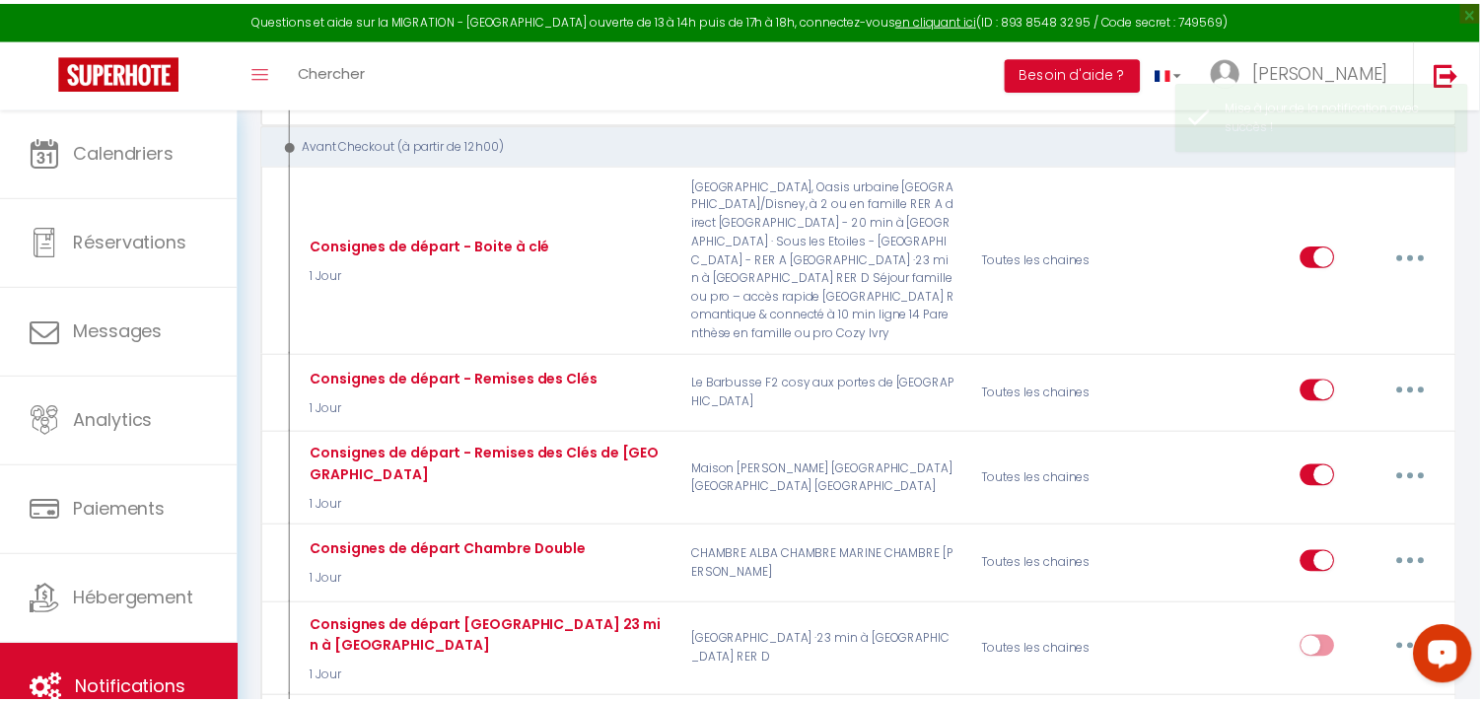
scroll to position [7450, 0]
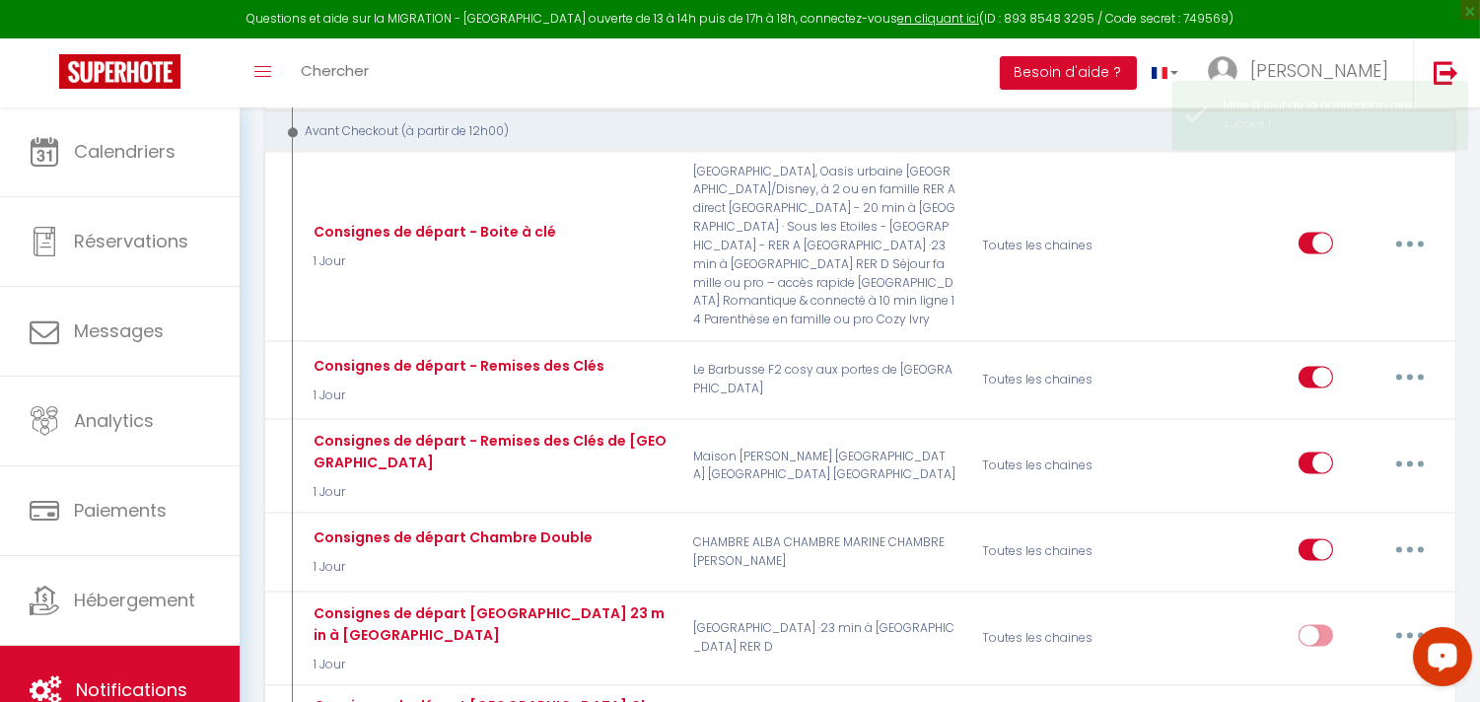
checkbox input "true"
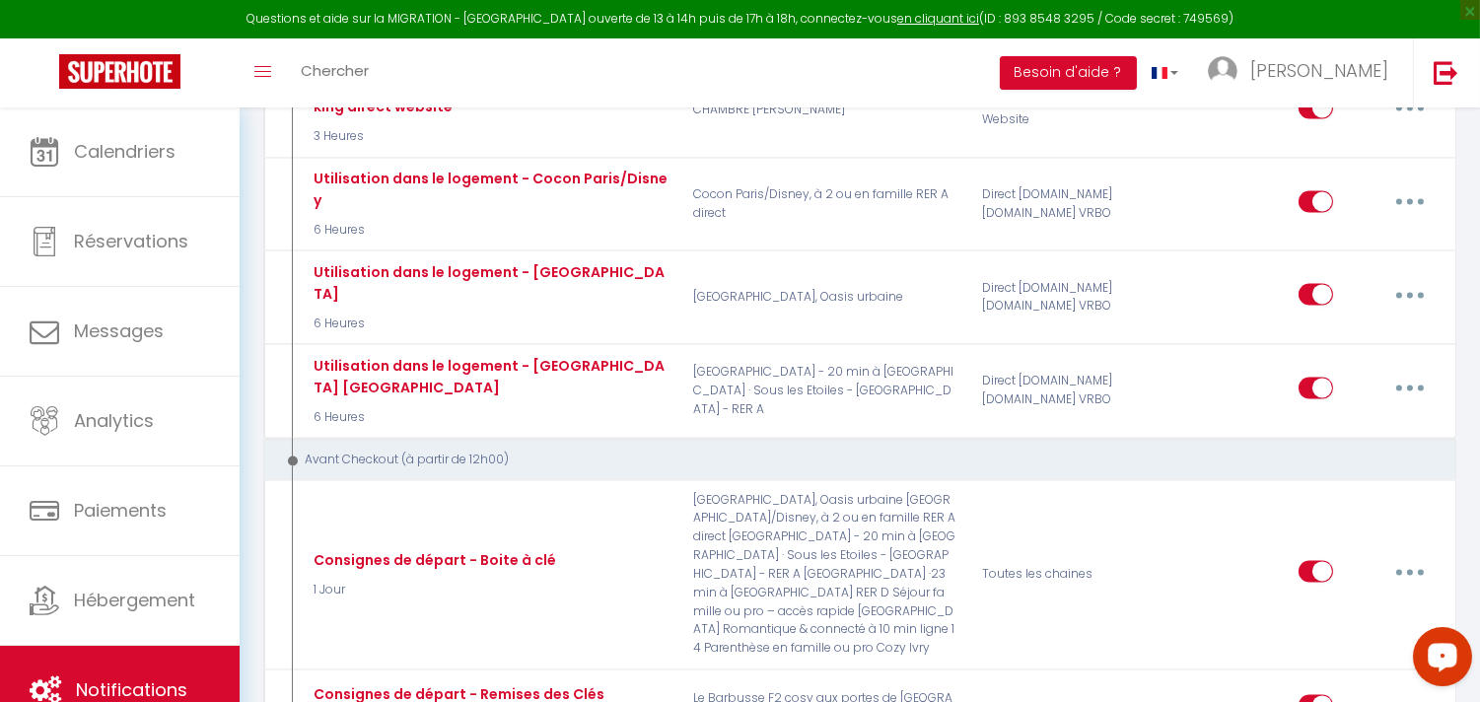
scroll to position [7341, 0]
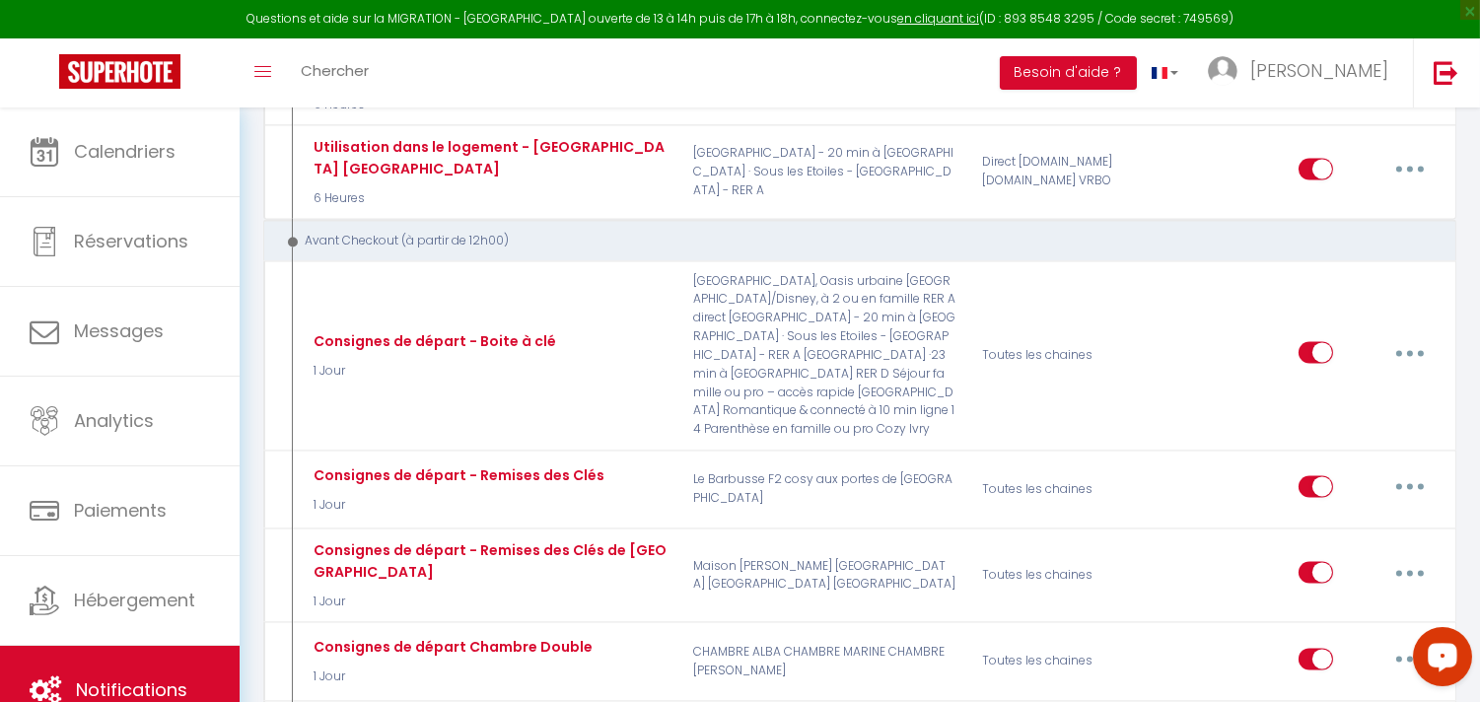
type input "Consignes de départ [GEOGRAPHIC_DATA] Chambre"
select select "4"
select select "1 Jour"
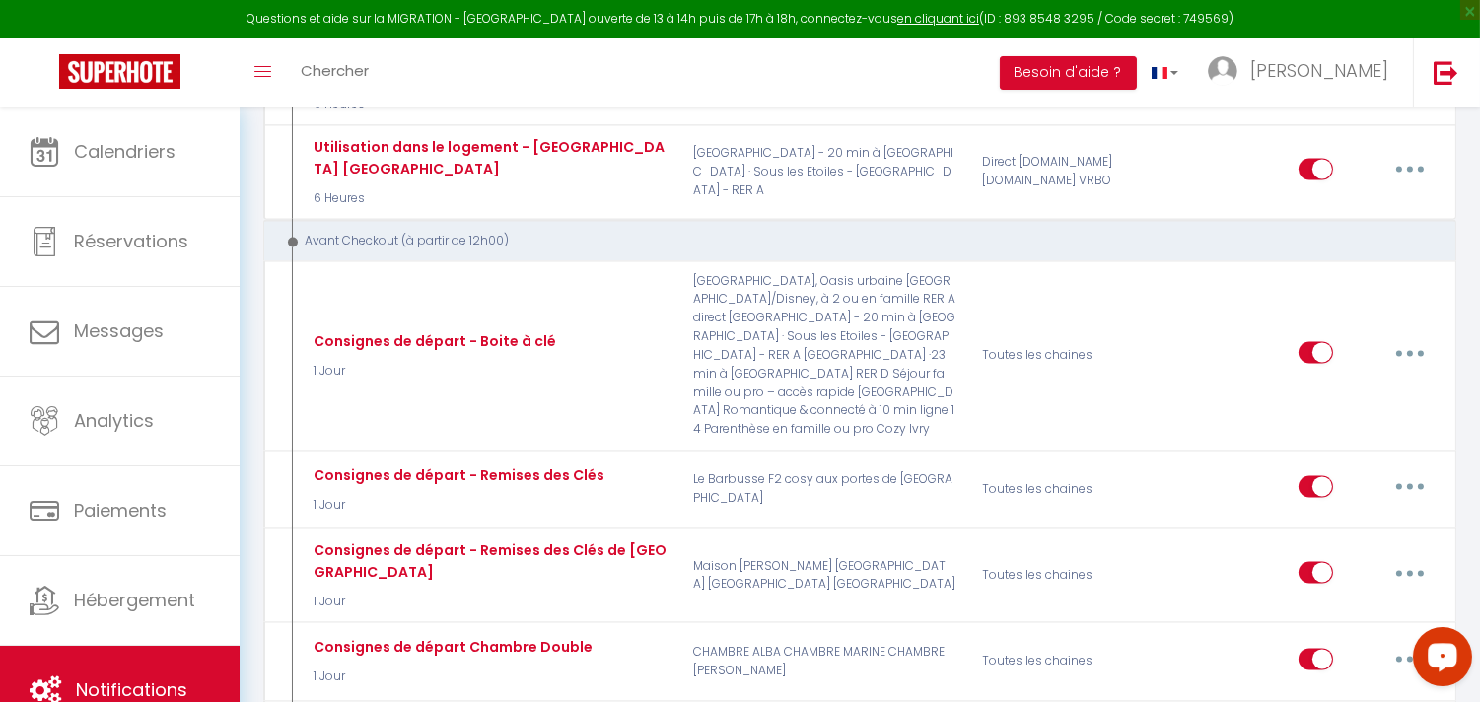
select select "if_booking_is_paid"
checkbox input "true"
checkbox input "false"
radio input "true"
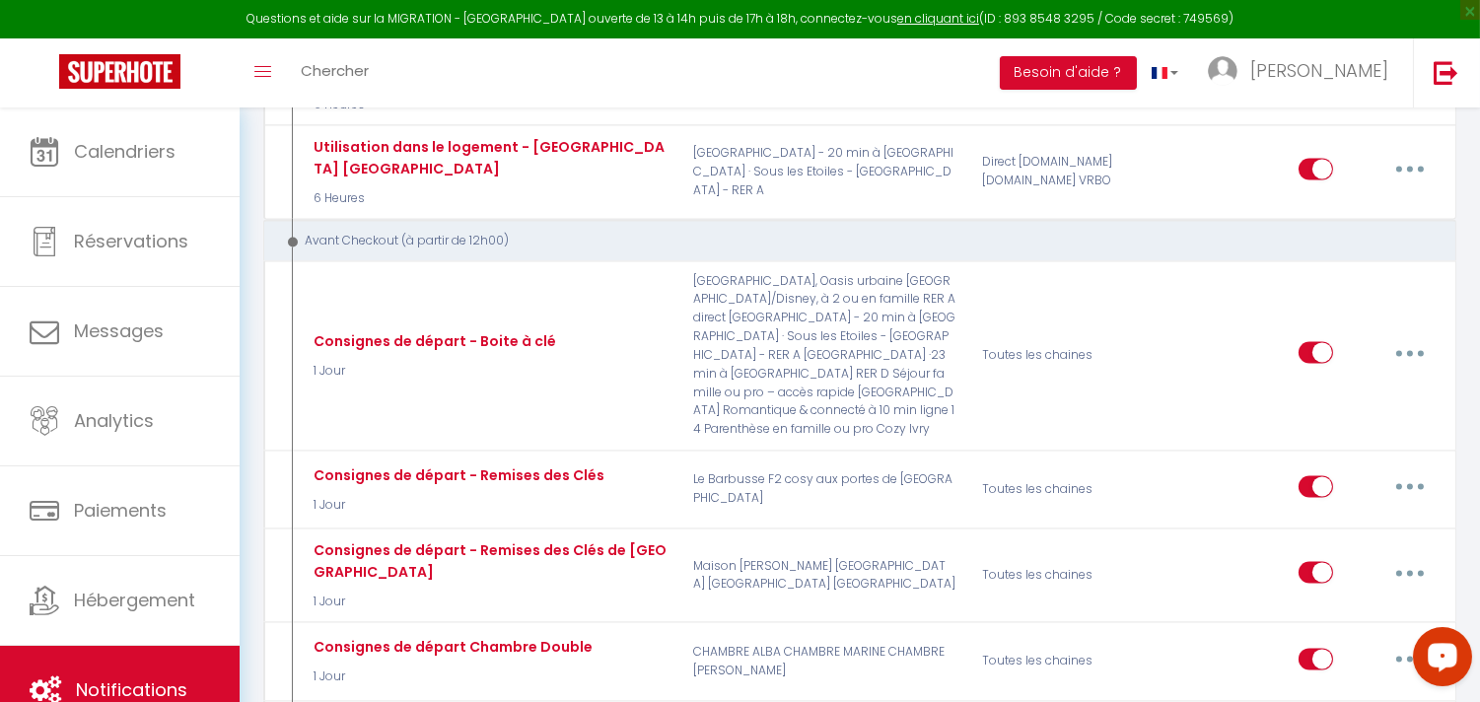
type input "Procédure pour votre départ - [RENTAL:NAME] - [GUEST:FIRST_NAME] [GUEST:NAME]"
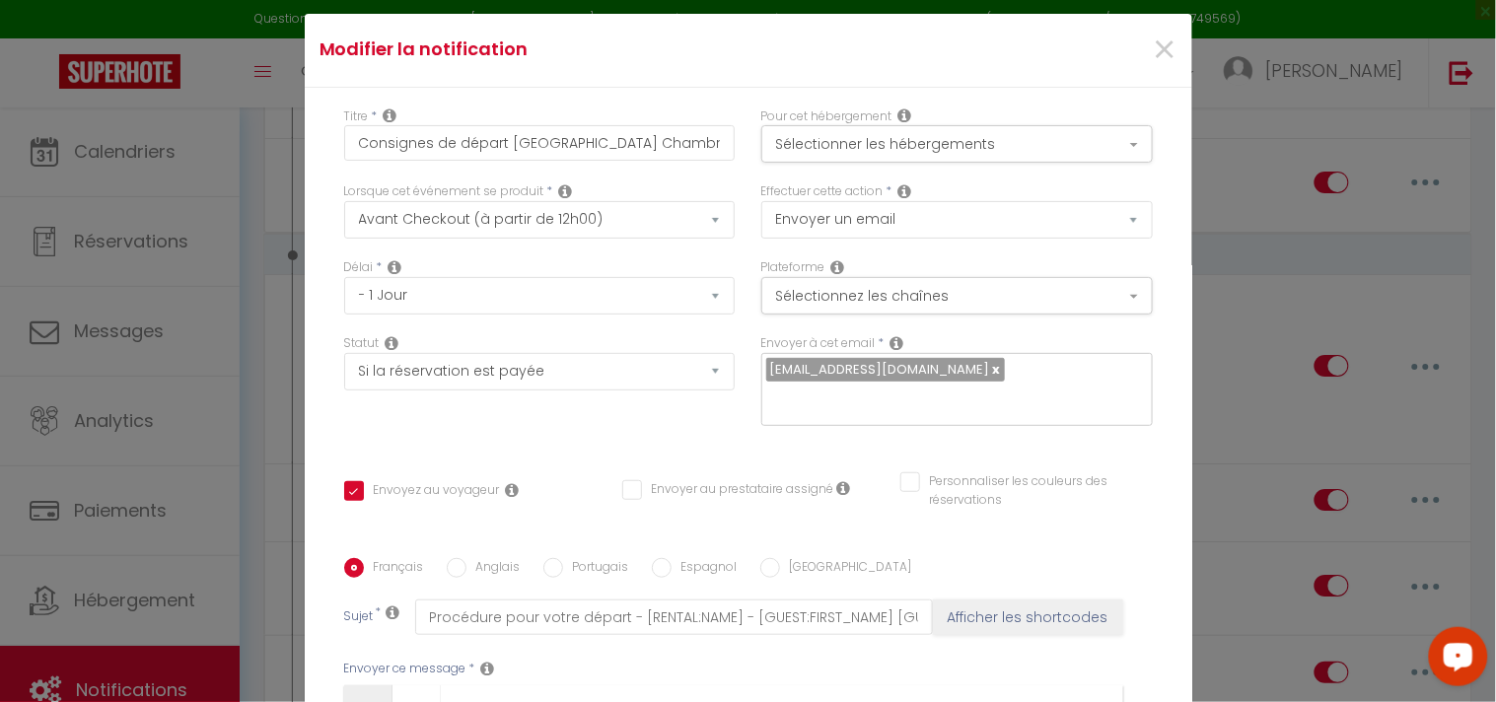
scroll to position [0, 0]
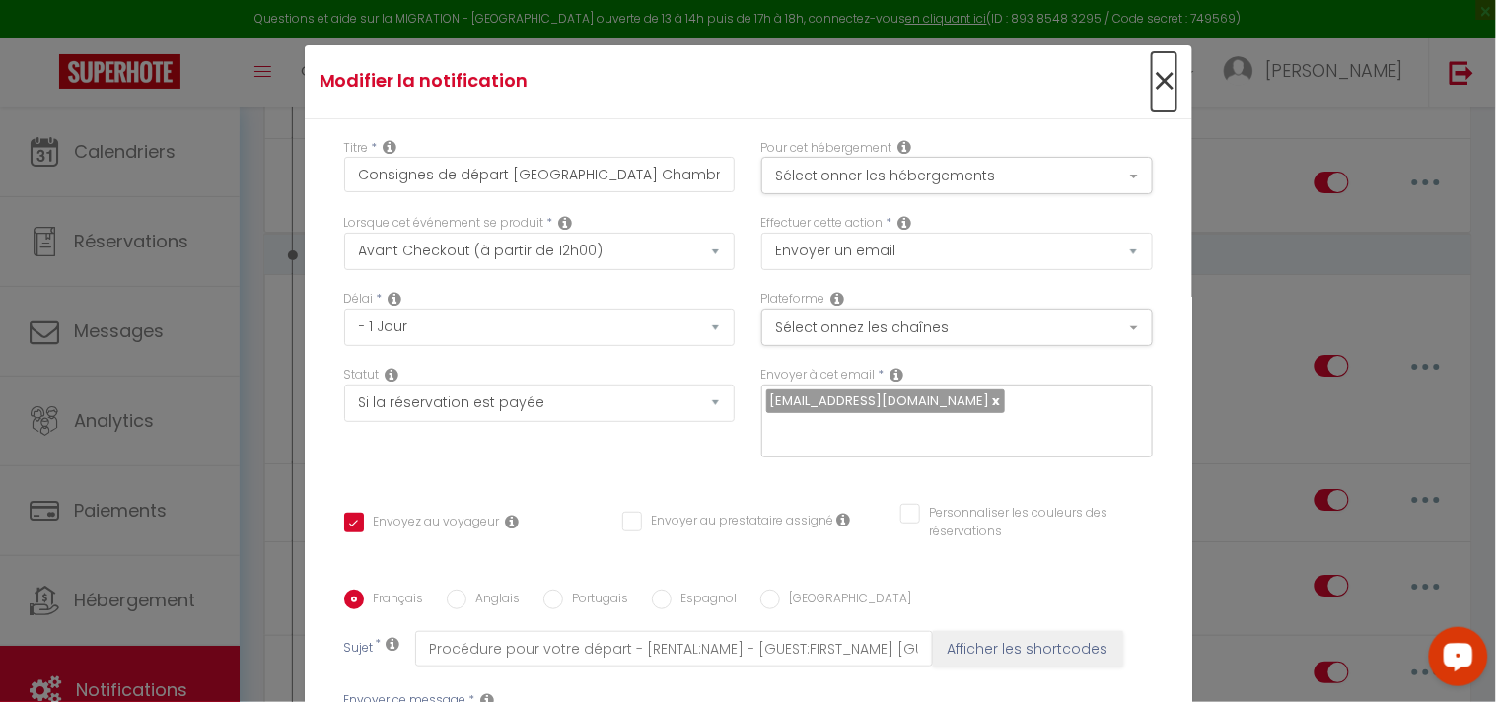
click at [1152, 77] on span "×" at bounding box center [1164, 81] width 25 height 59
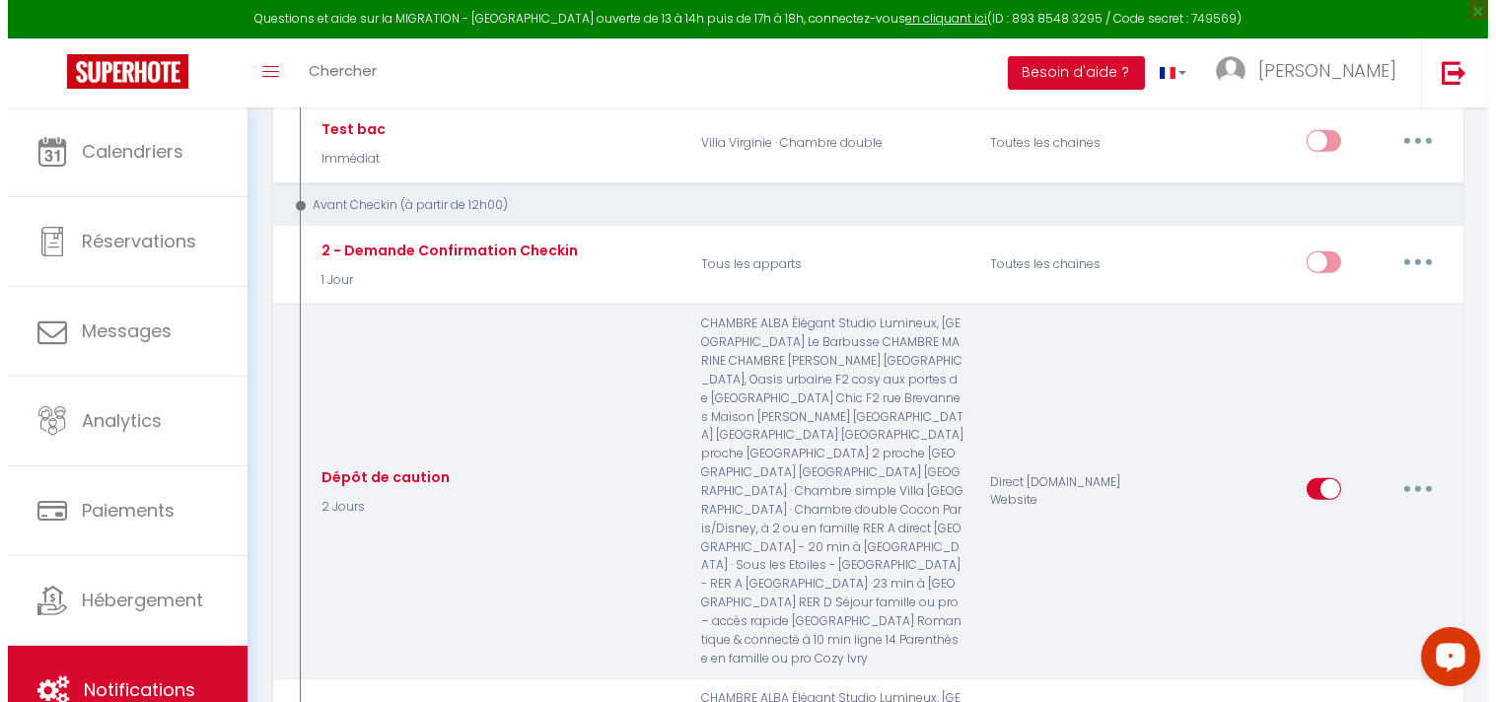
scroll to position [1972, 0]
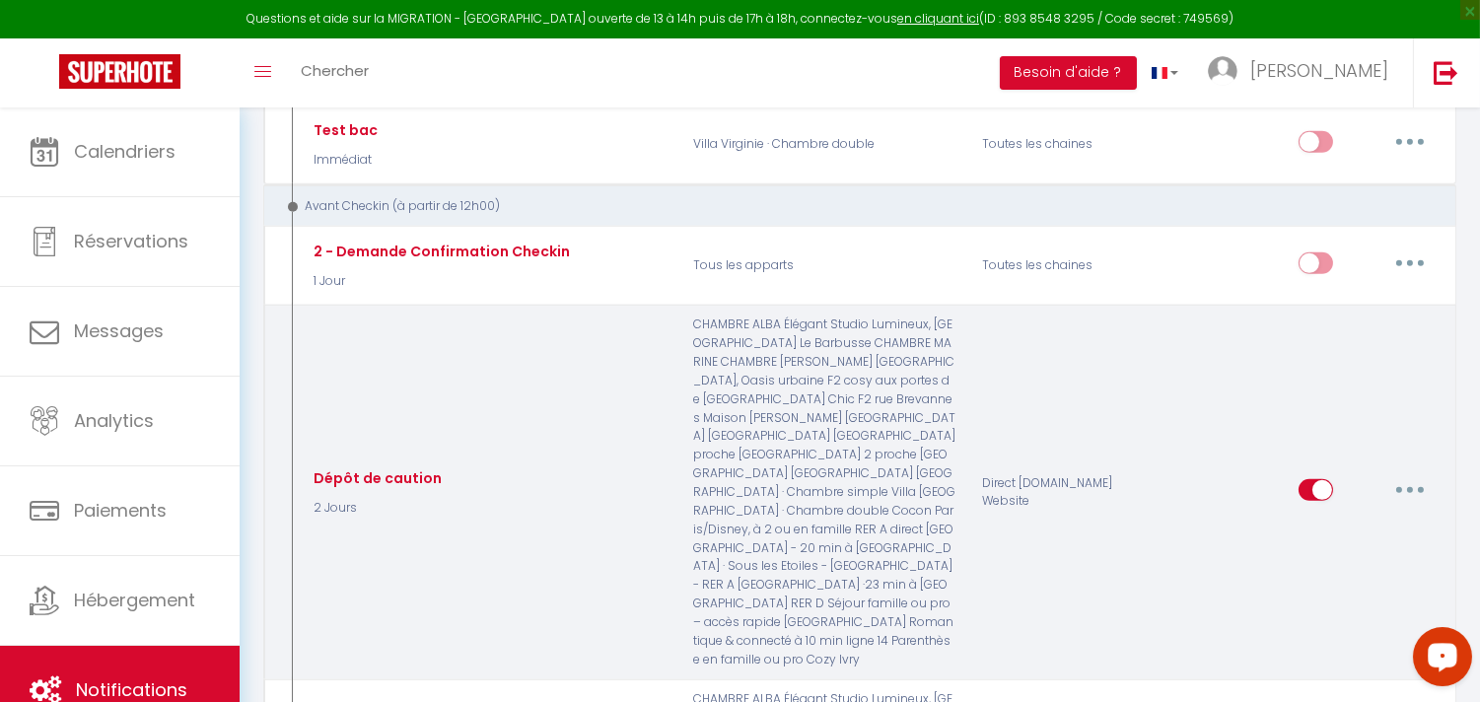
click at [1414, 474] on button "button" at bounding box center [1410, 490] width 55 height 32
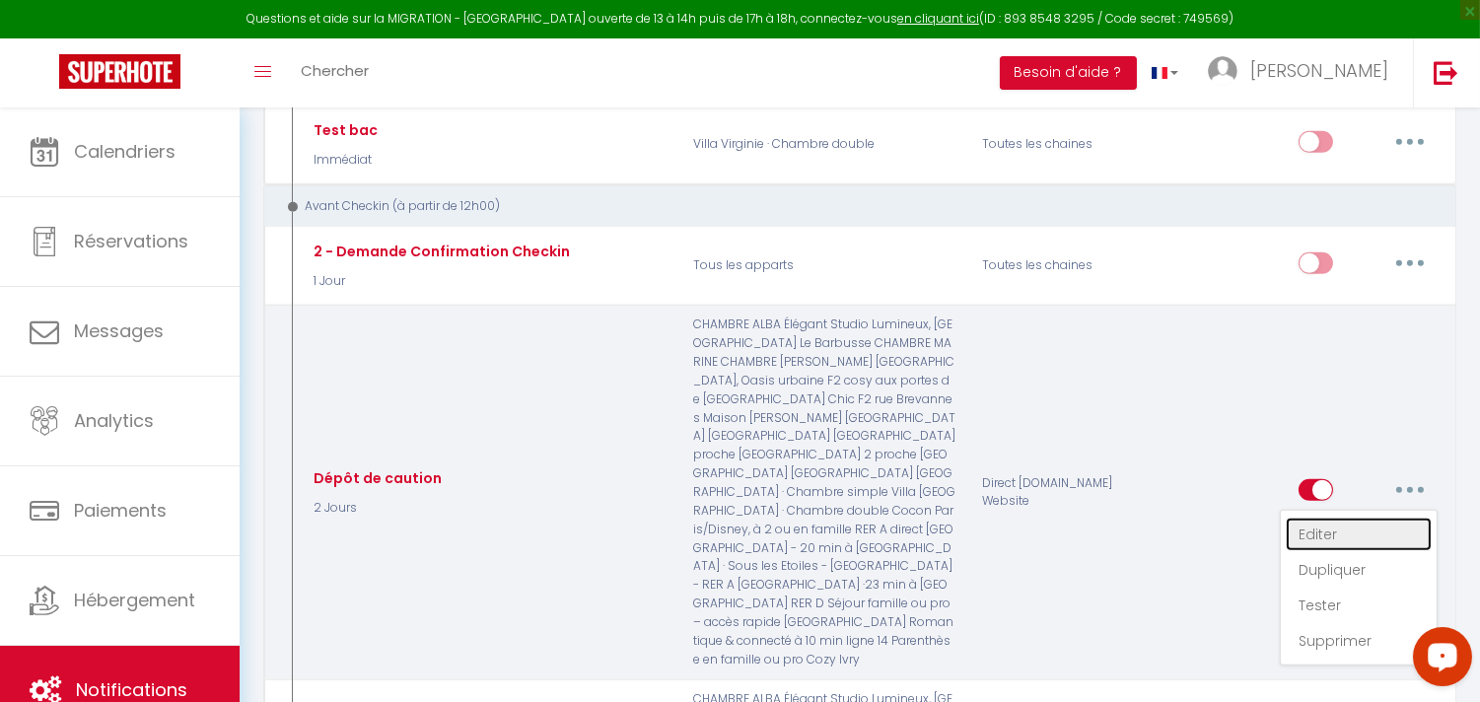
click at [1327, 518] on link "Editer" at bounding box center [1359, 535] width 146 height 34
type input "Dépôt de caution"
checkbox input "true"
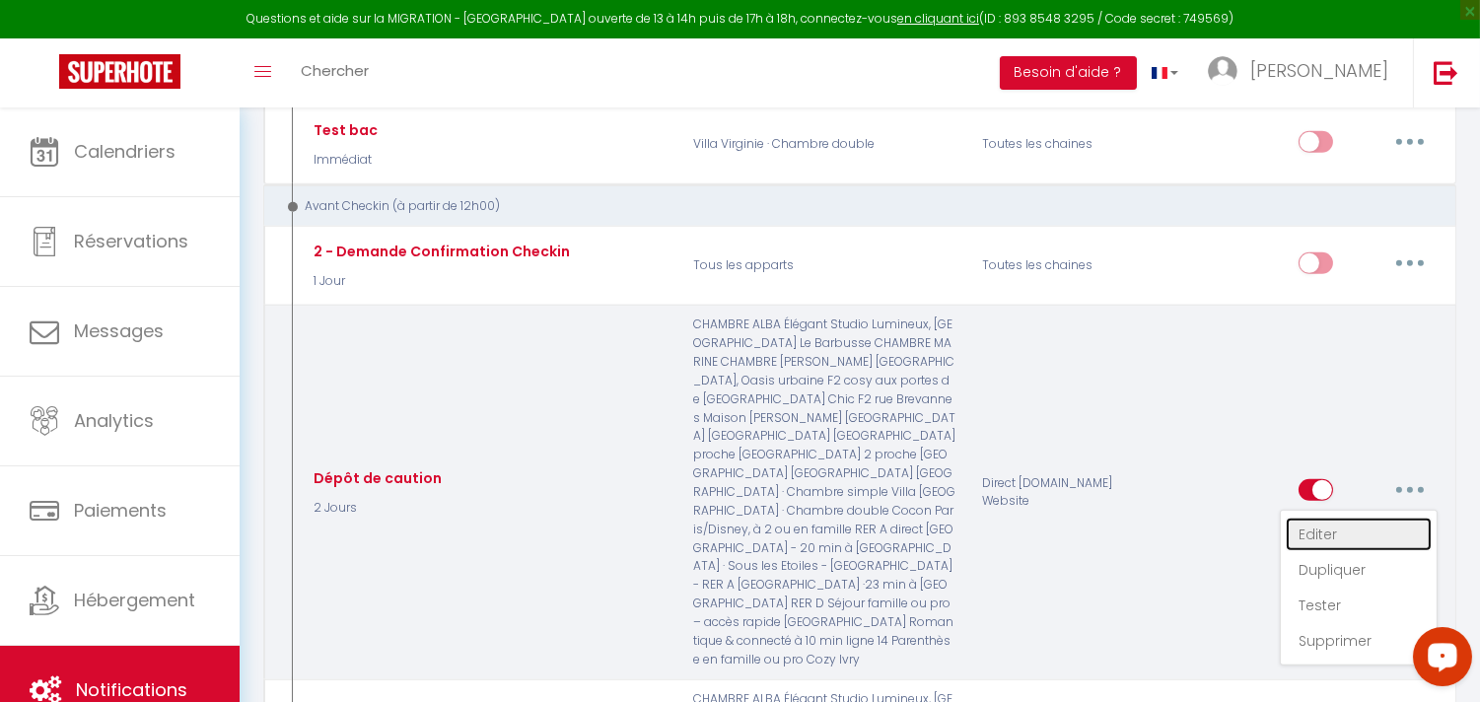
checkbox input "true"
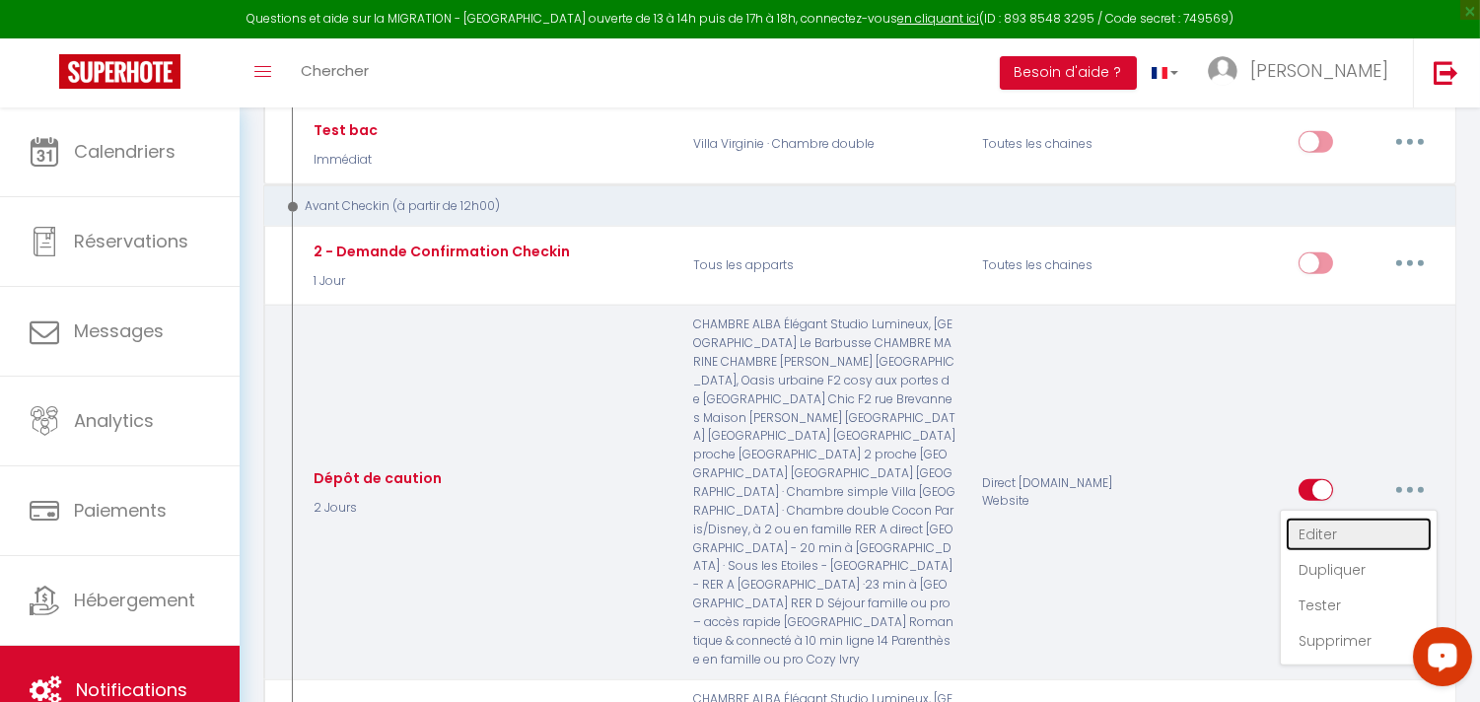
checkbox input "true"
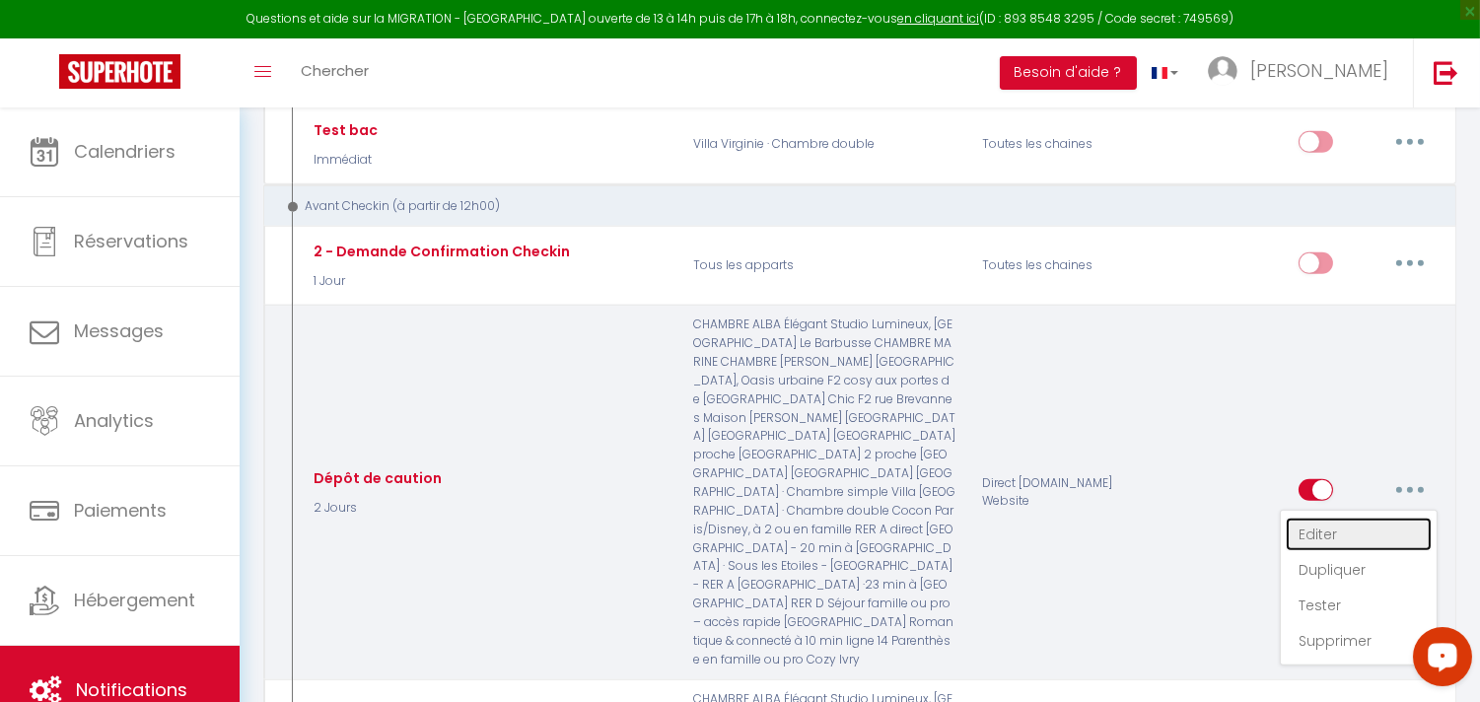
checkbox input "true"
checkbox input "false"
checkbox input "true"
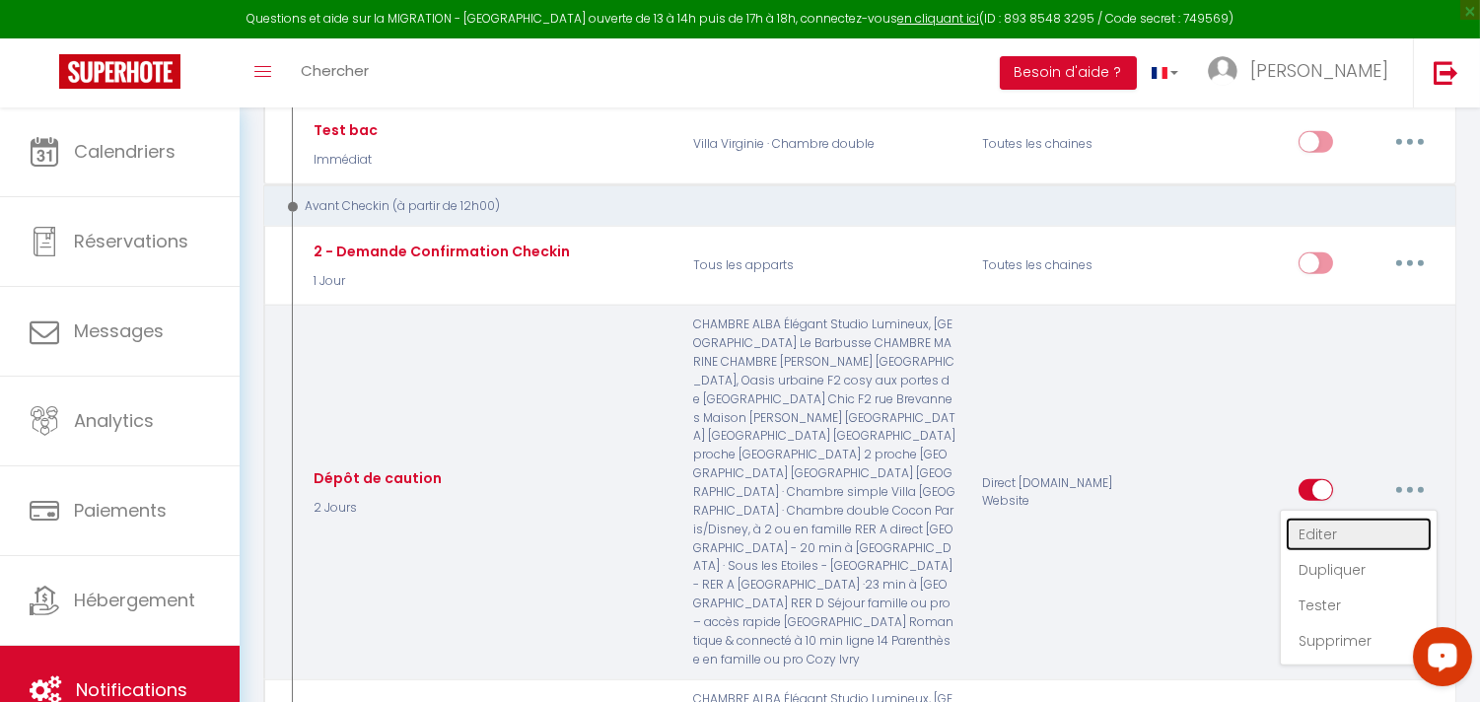
checkbox input "true"
select select "2"
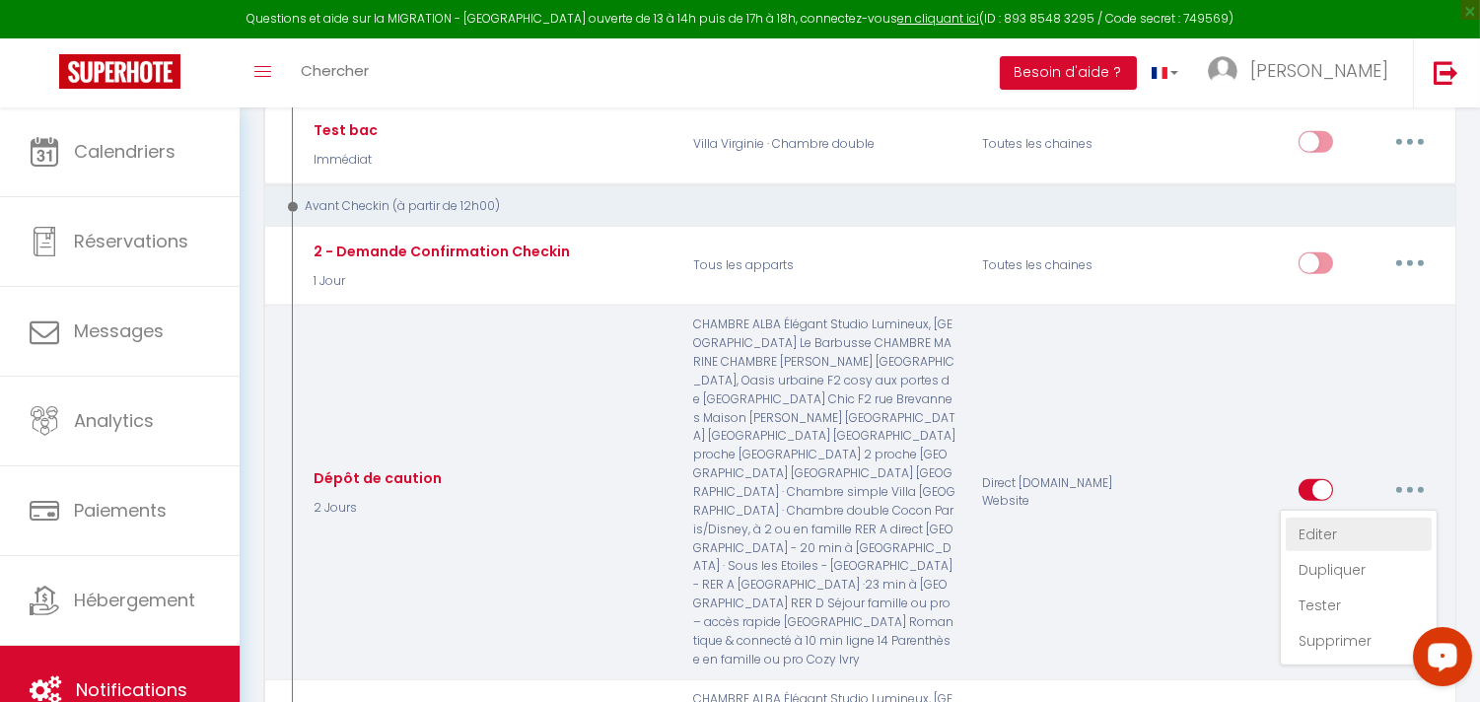
select select "2 Jours"
checkbox input "true"
checkbox input "false"
type input "Dépôt de caution"
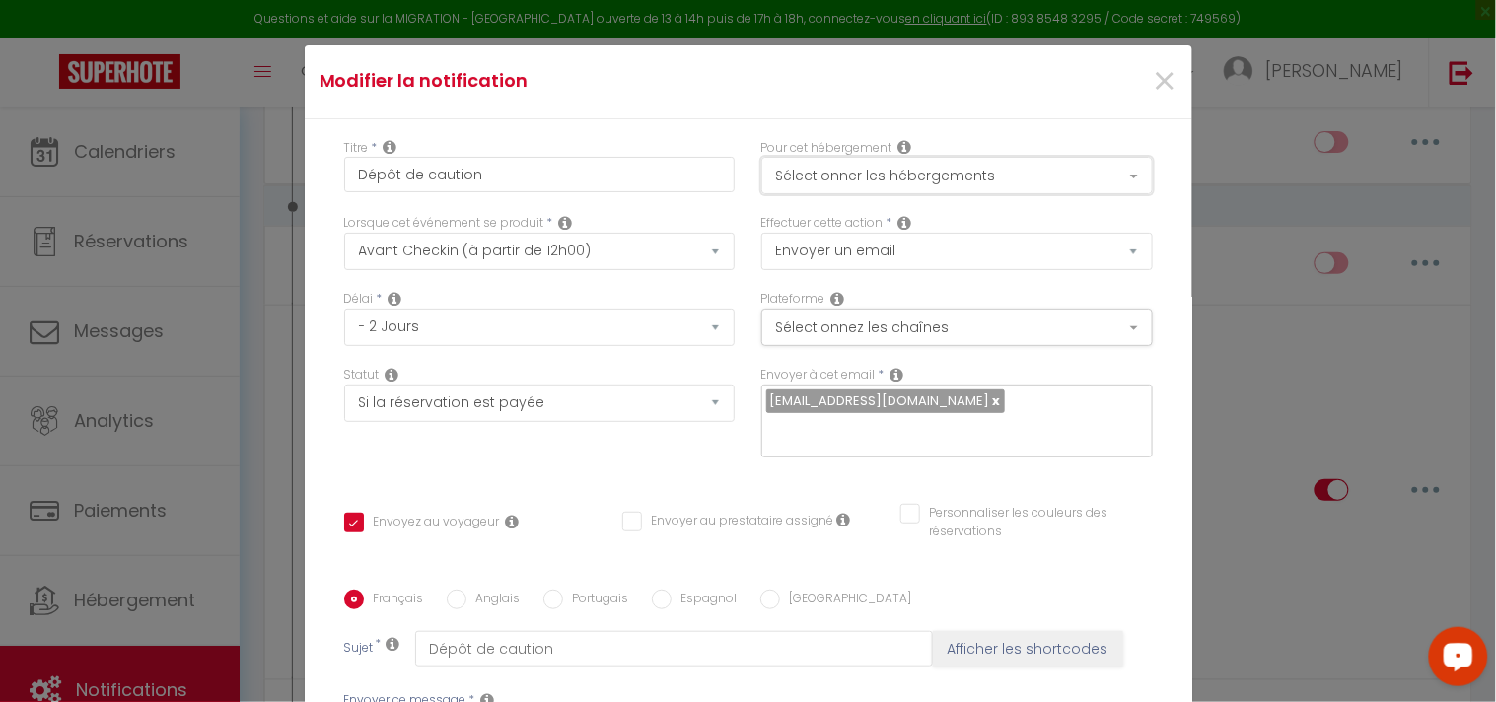
click at [967, 184] on button "Sélectionner les hébergements" at bounding box center [956, 175] width 391 height 37
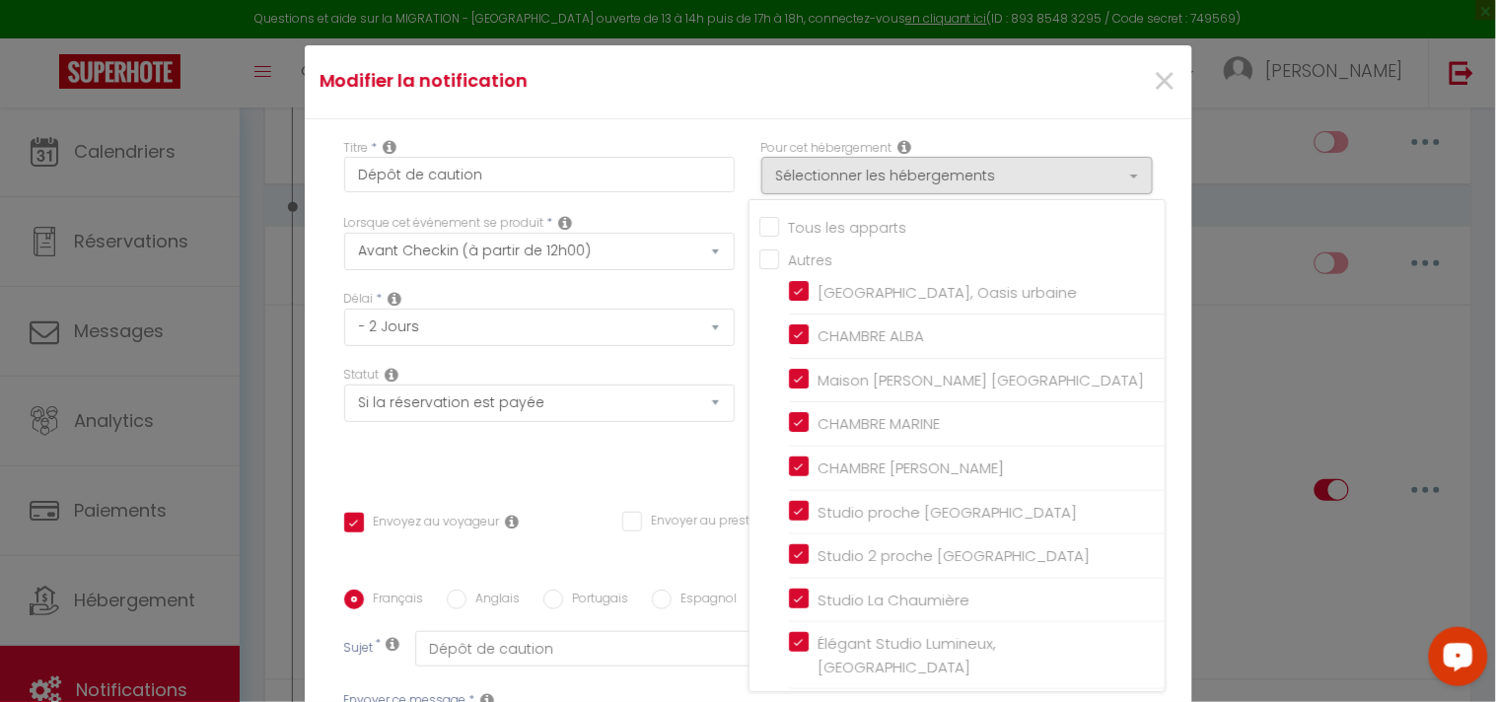
checkbox input "true"
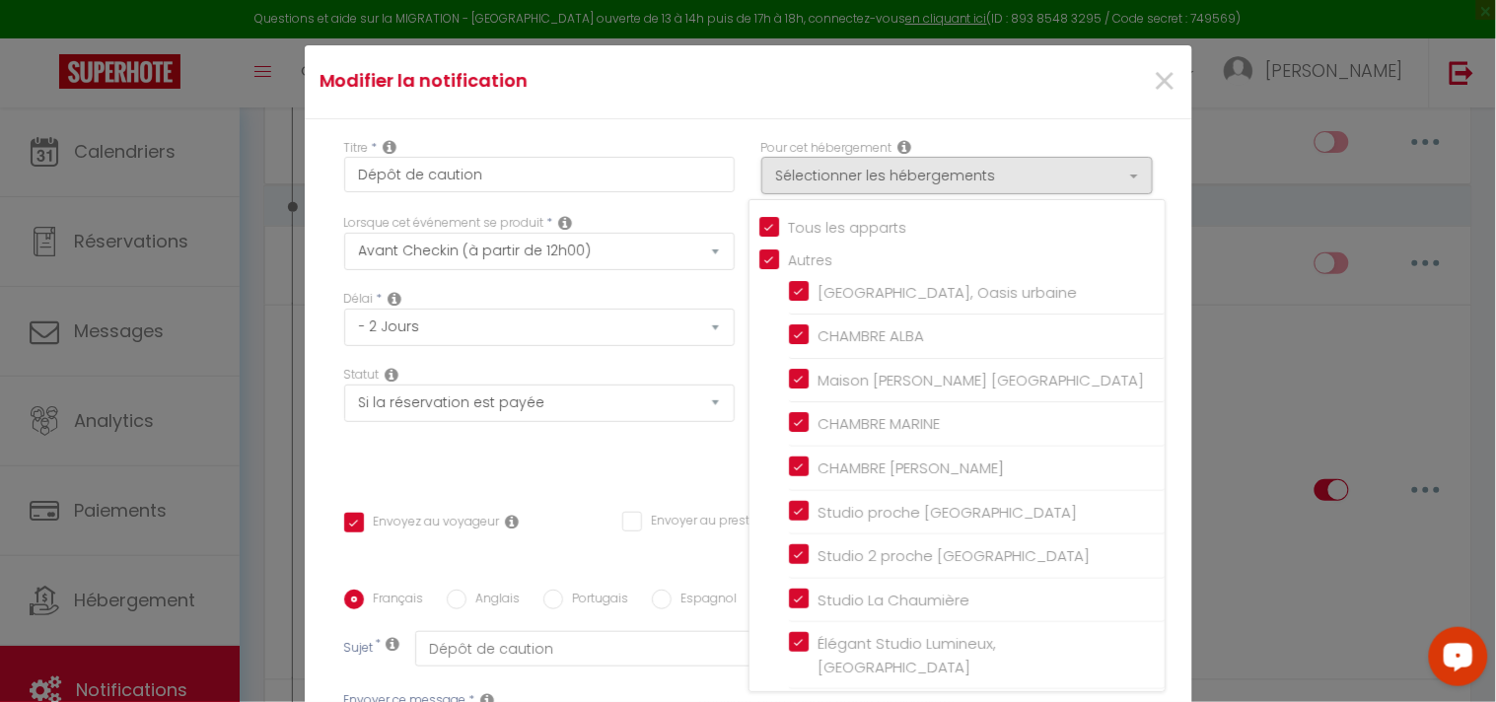
checkbox input "false"
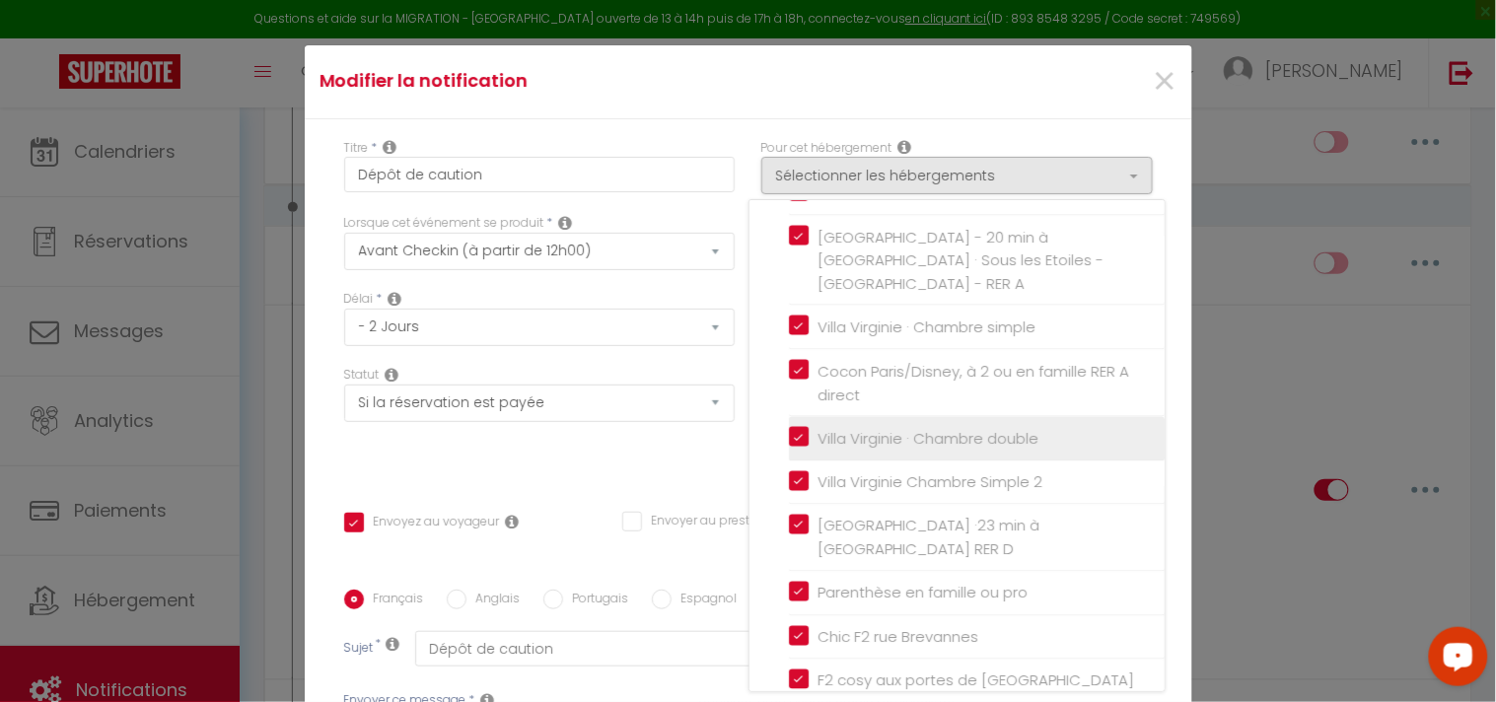
scroll to position [720, 0]
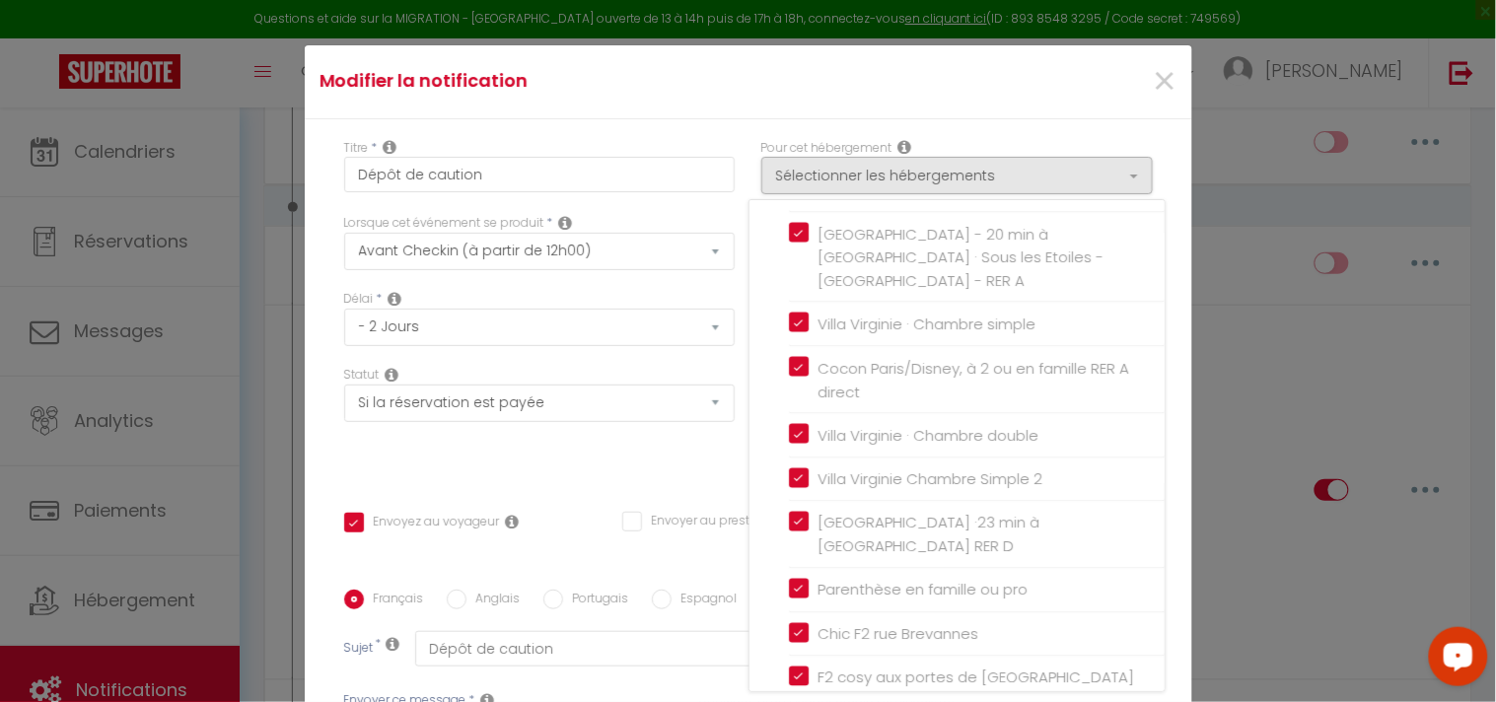
click at [766, 474] on ul "Autres [GEOGRAPHIC_DATA], Oasis urbaine CHAMBRE ALBA Maison [PERSON_NAME] [GEOG…" at bounding box center [961, 137] width 405 height 1217
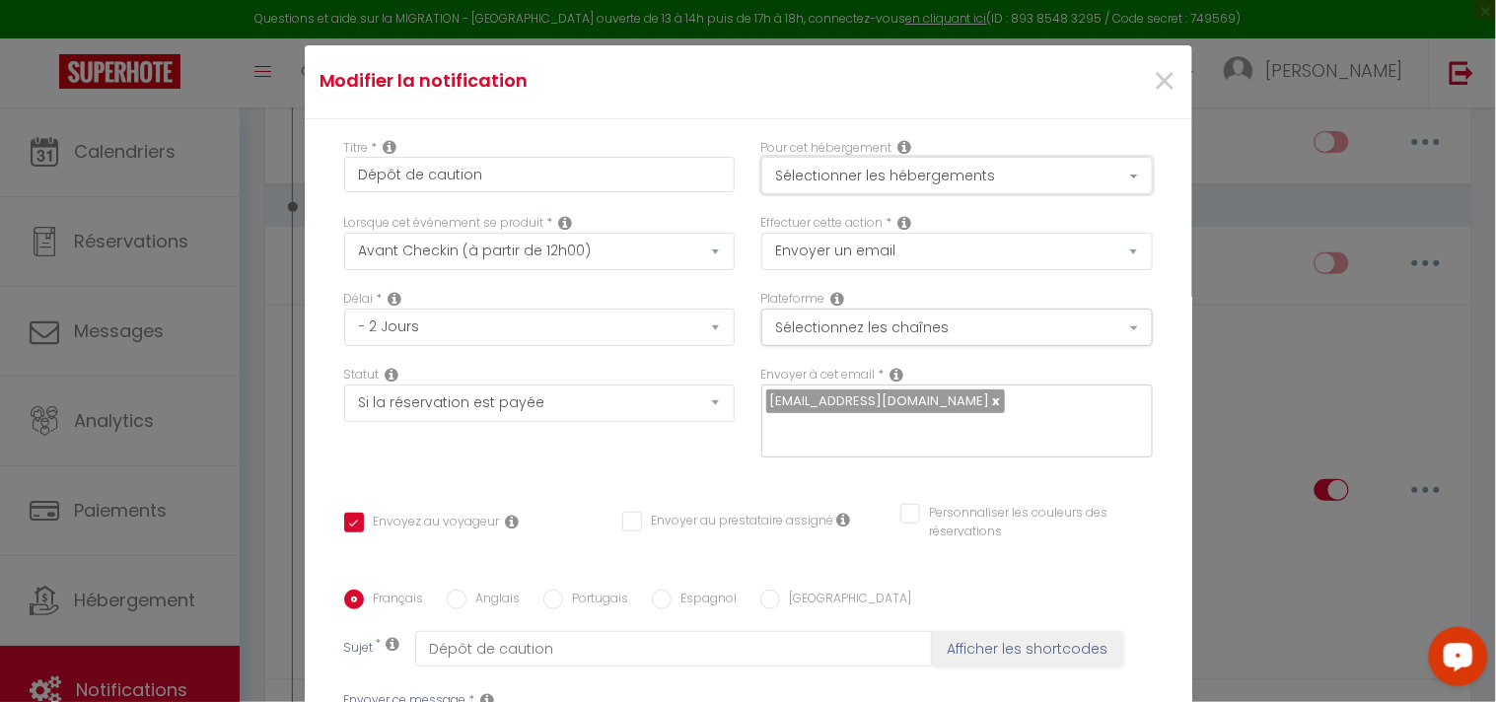
click at [920, 180] on button "Sélectionner les hébergements" at bounding box center [956, 175] width 391 height 37
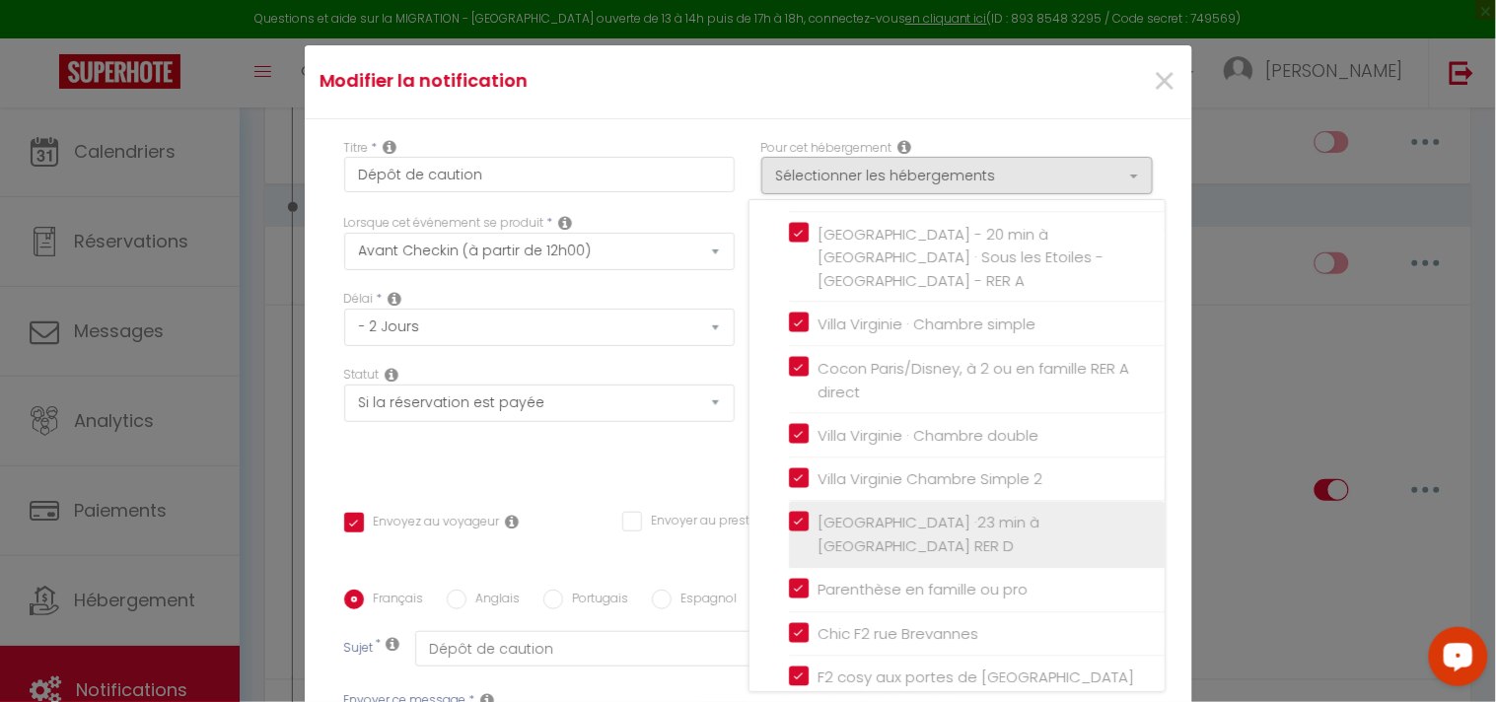
click at [789, 526] on input "[GEOGRAPHIC_DATA] ·23 min à [GEOGRAPHIC_DATA] RER D" at bounding box center [977, 536] width 376 height 20
checkbox input "false"
checkbox input "true"
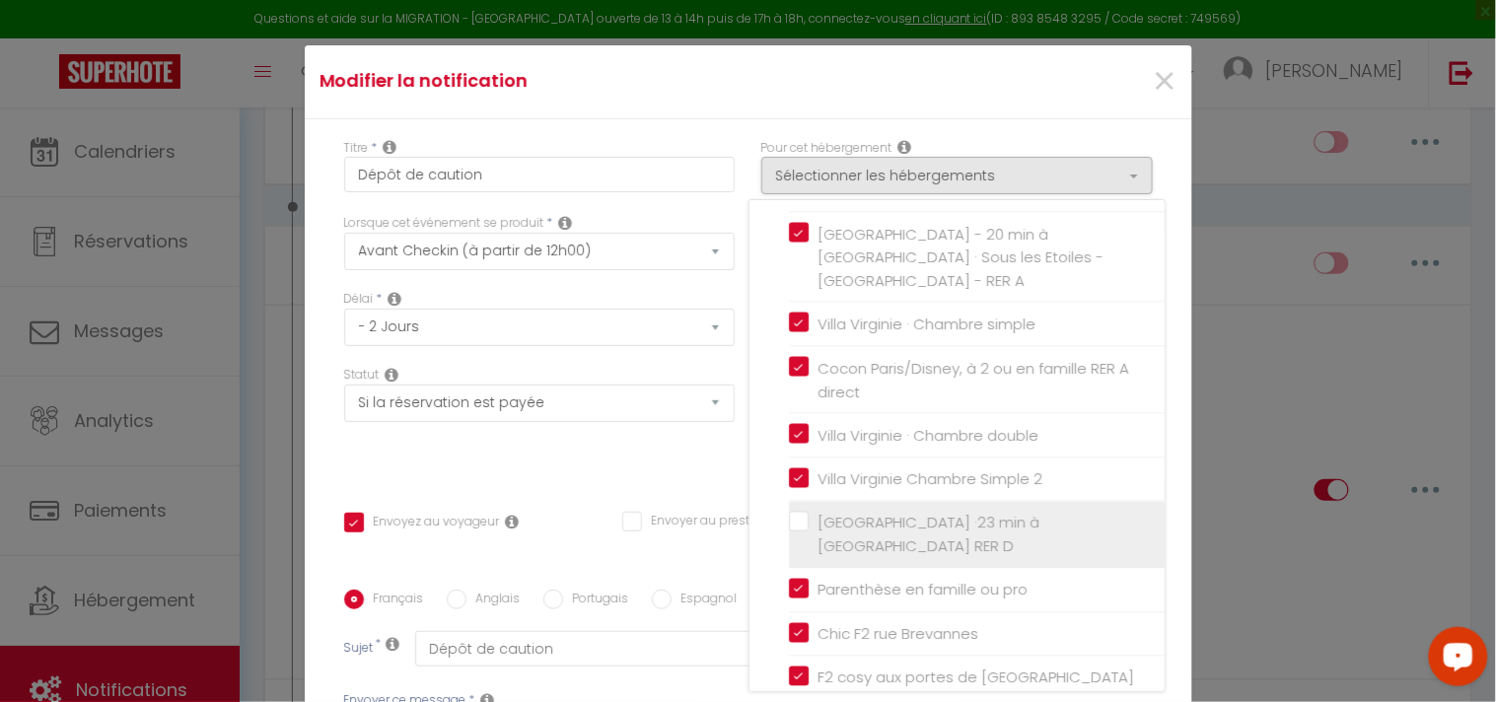
checkbox input "false"
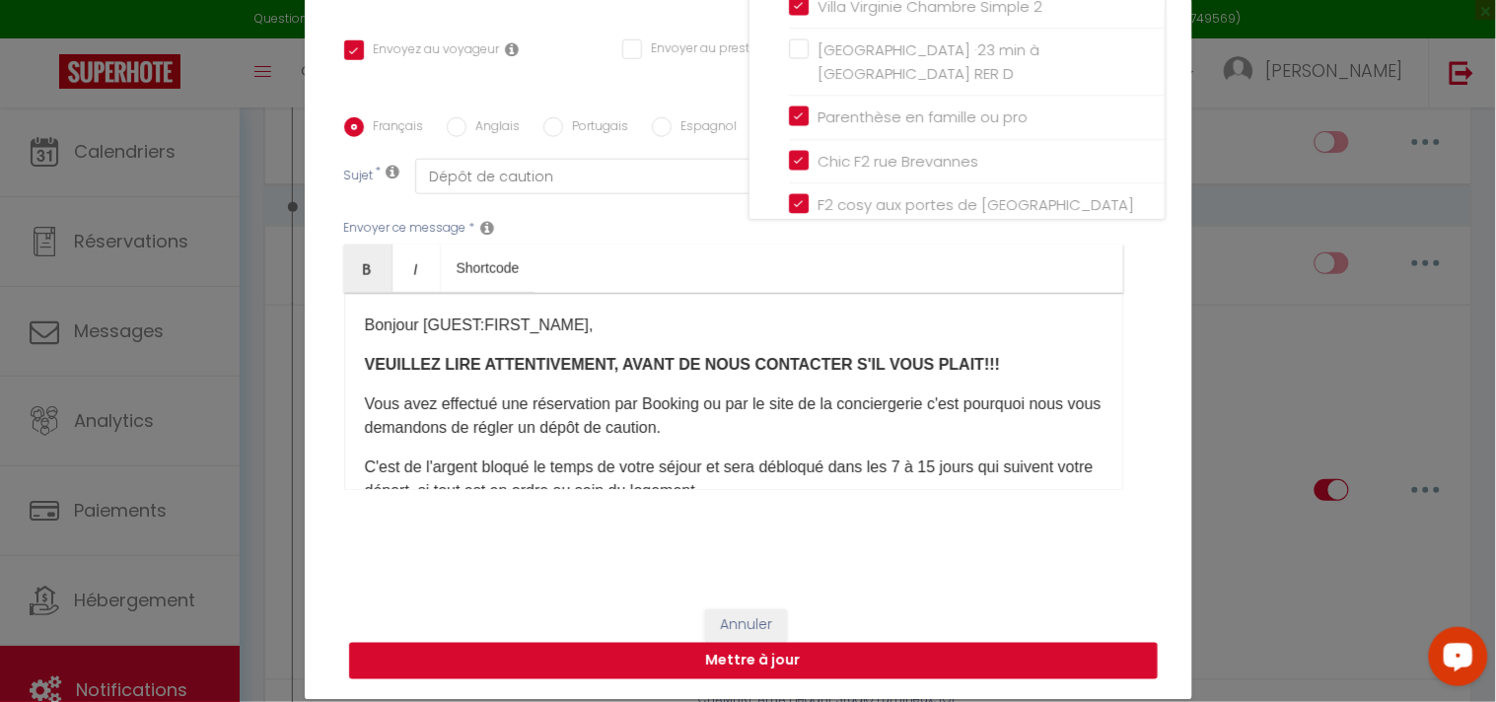
scroll to position [89, 0]
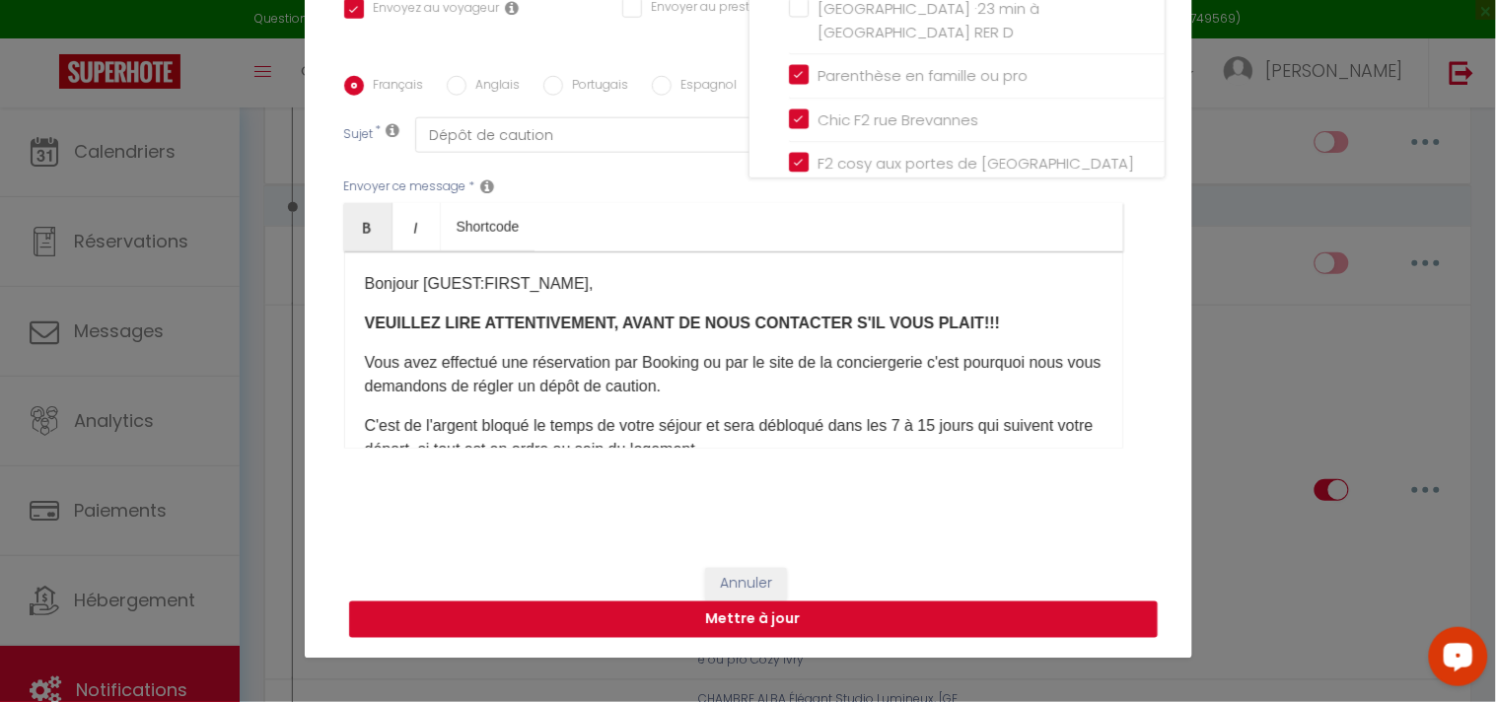
click at [825, 621] on button "Mettre à jour" at bounding box center [753, 620] width 809 height 37
checkbox input "true"
checkbox input "false"
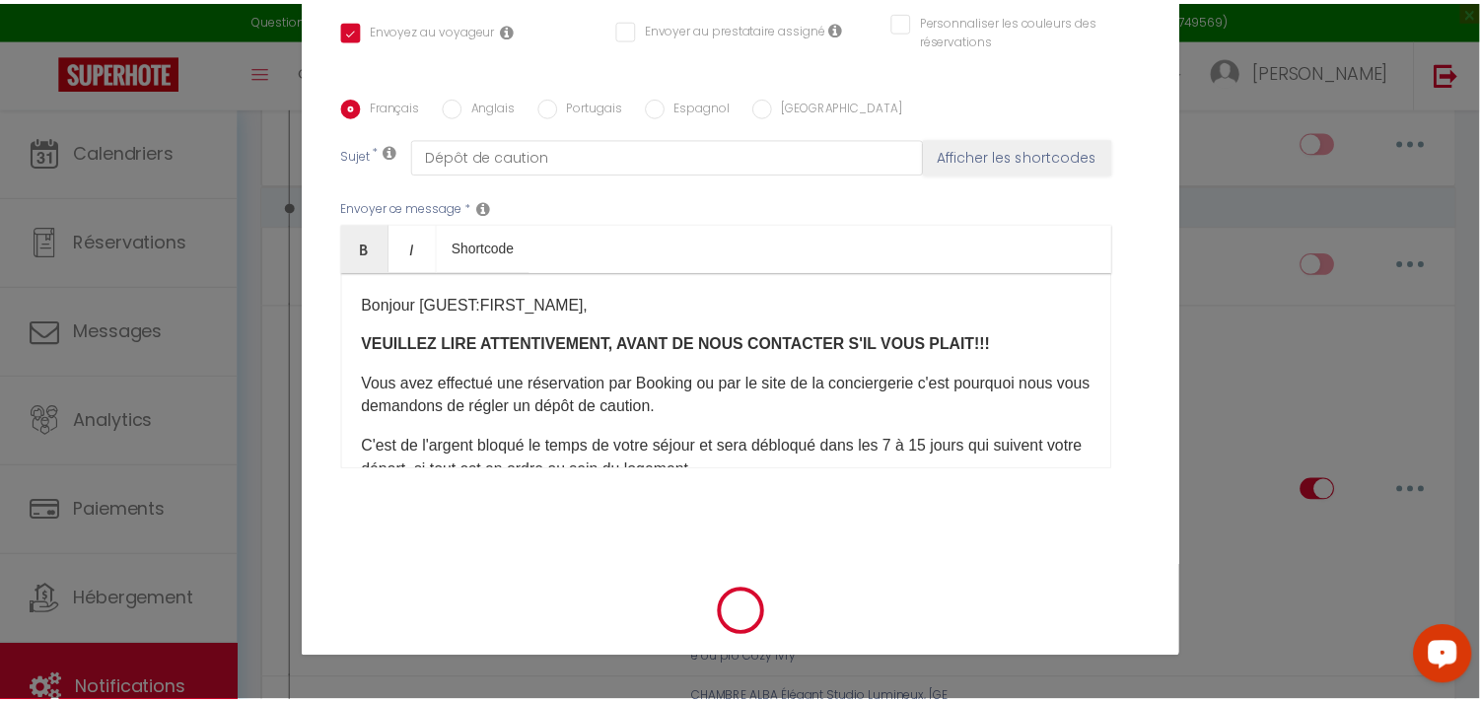
scroll to position [404, 0]
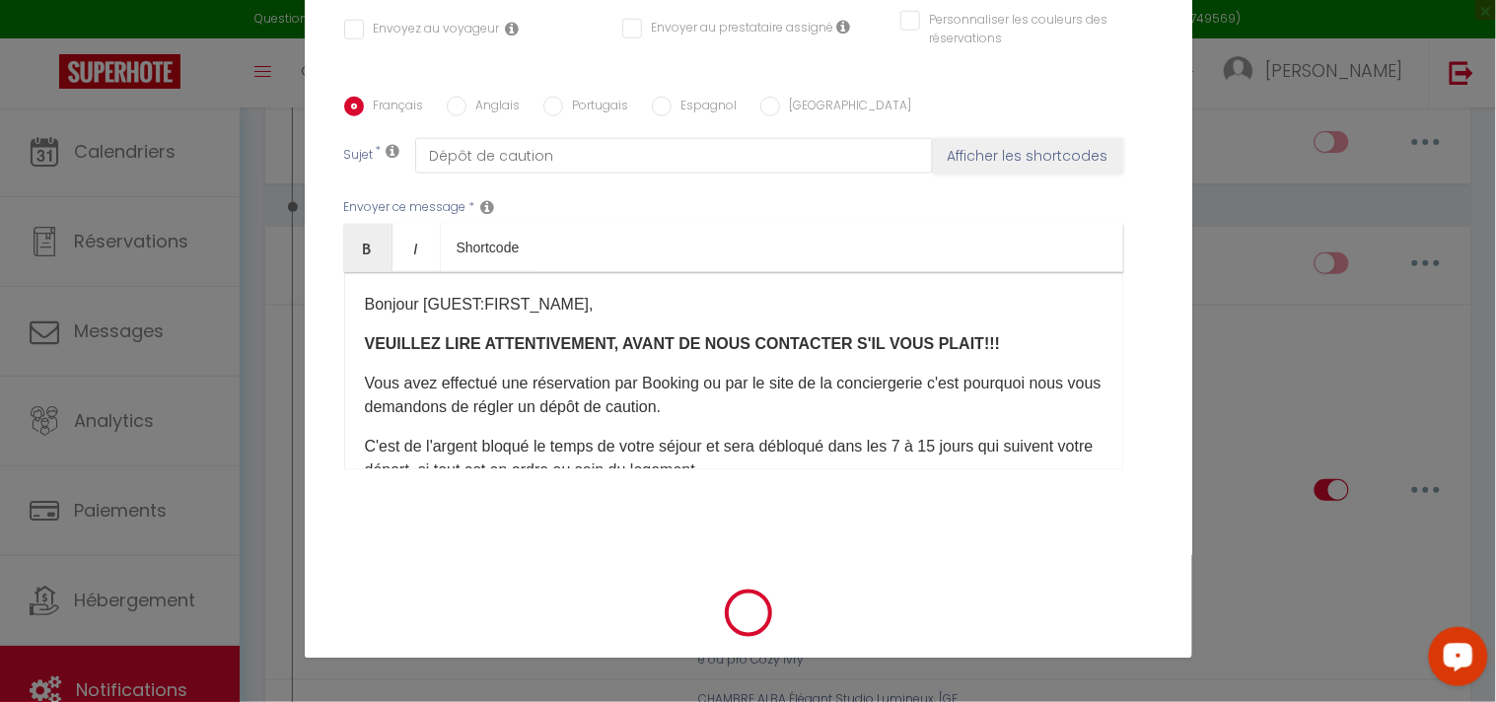
select select "1"
select select
checkbox input "false"
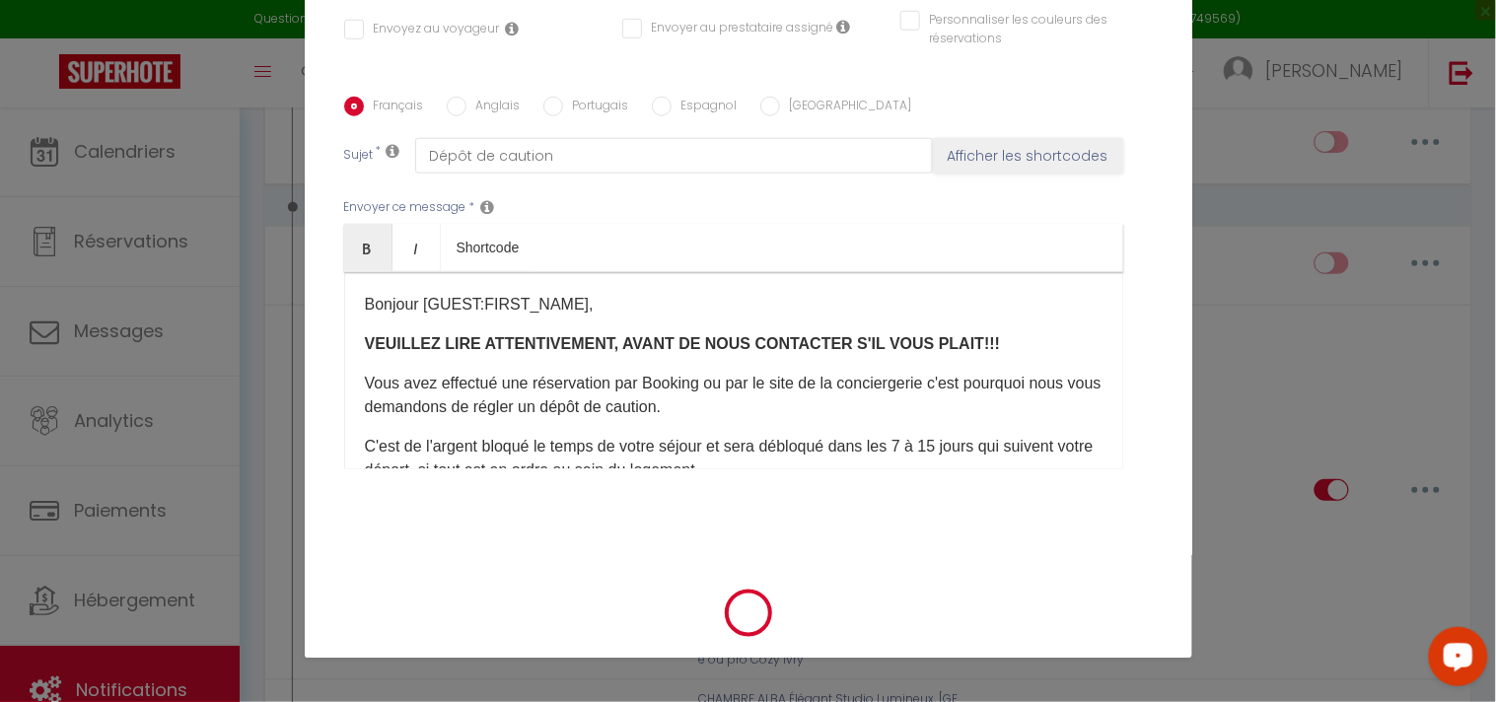
checkbox input "false"
radio input "false"
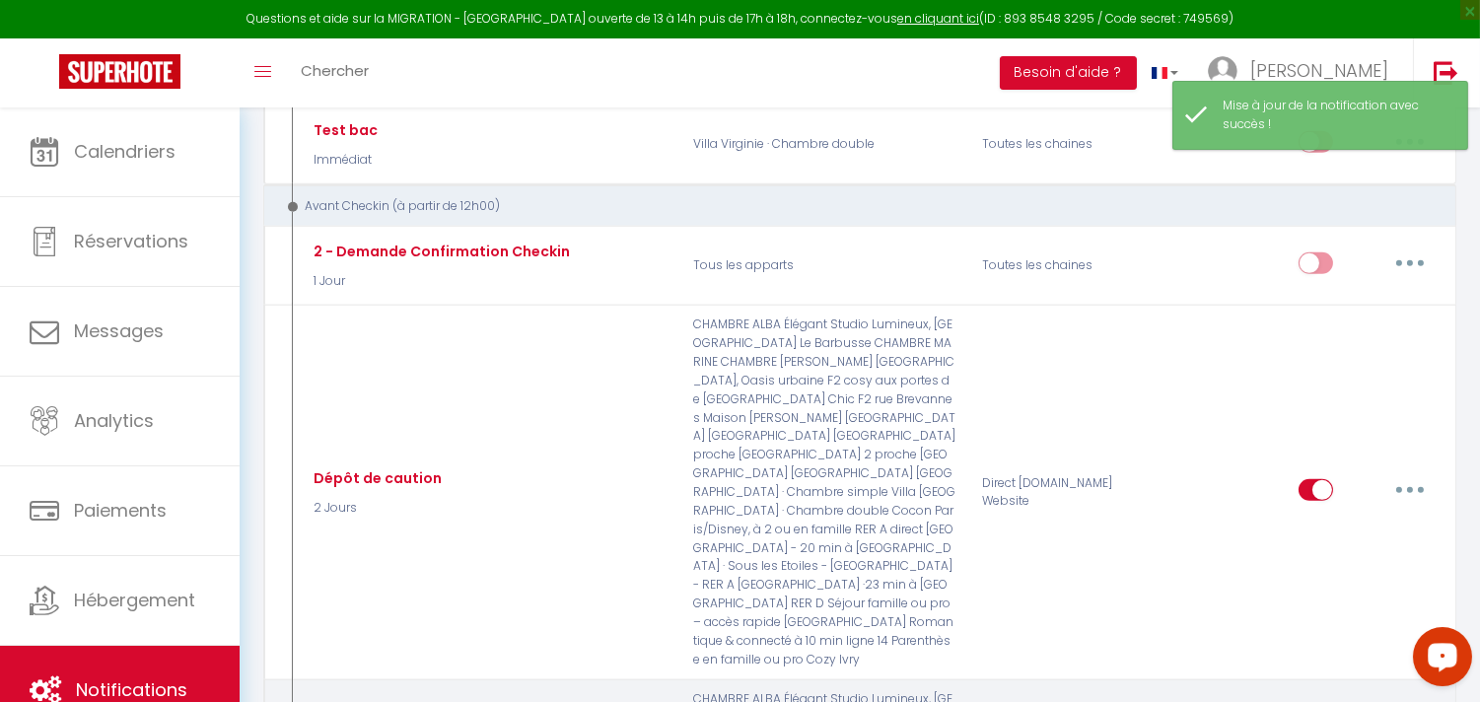
select select
checkbox input "false"
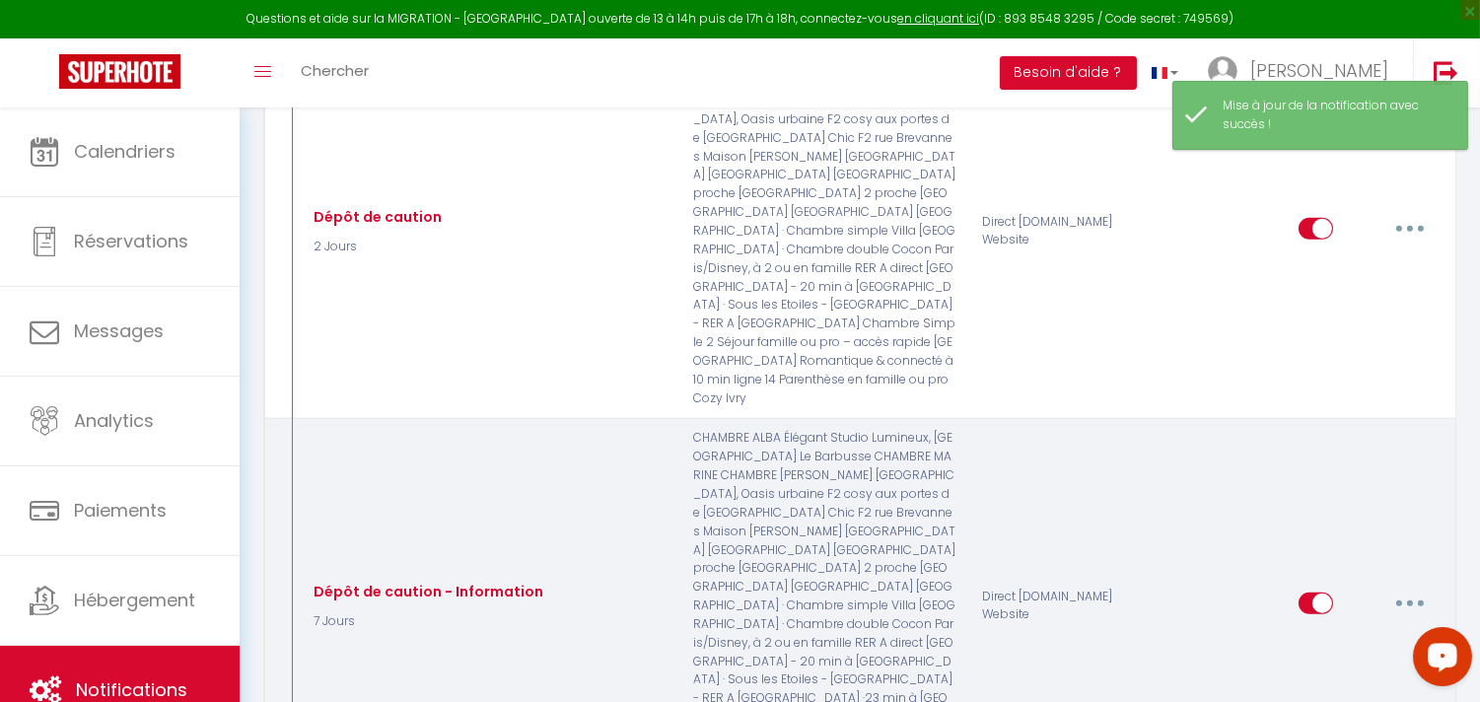
scroll to position [2301, 0]
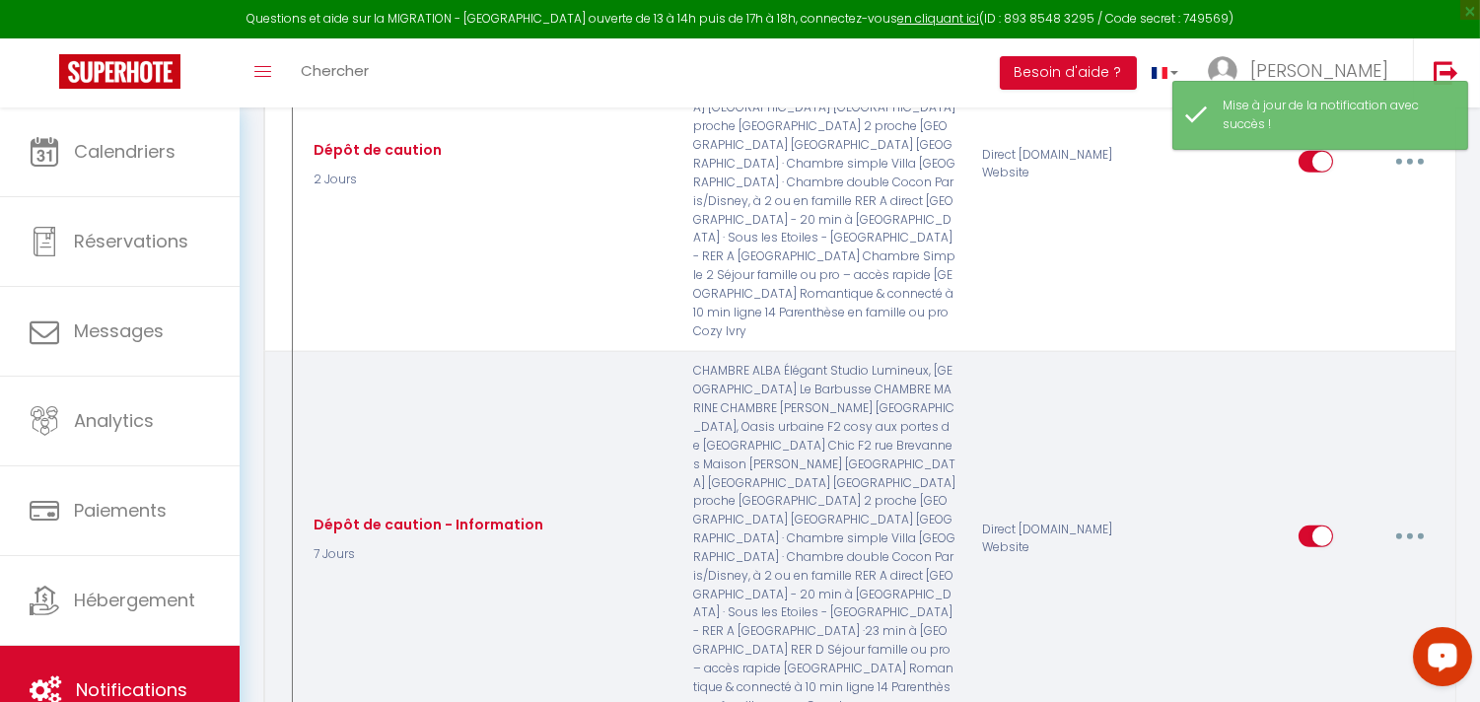
click at [1402, 521] on button "button" at bounding box center [1410, 537] width 55 height 32
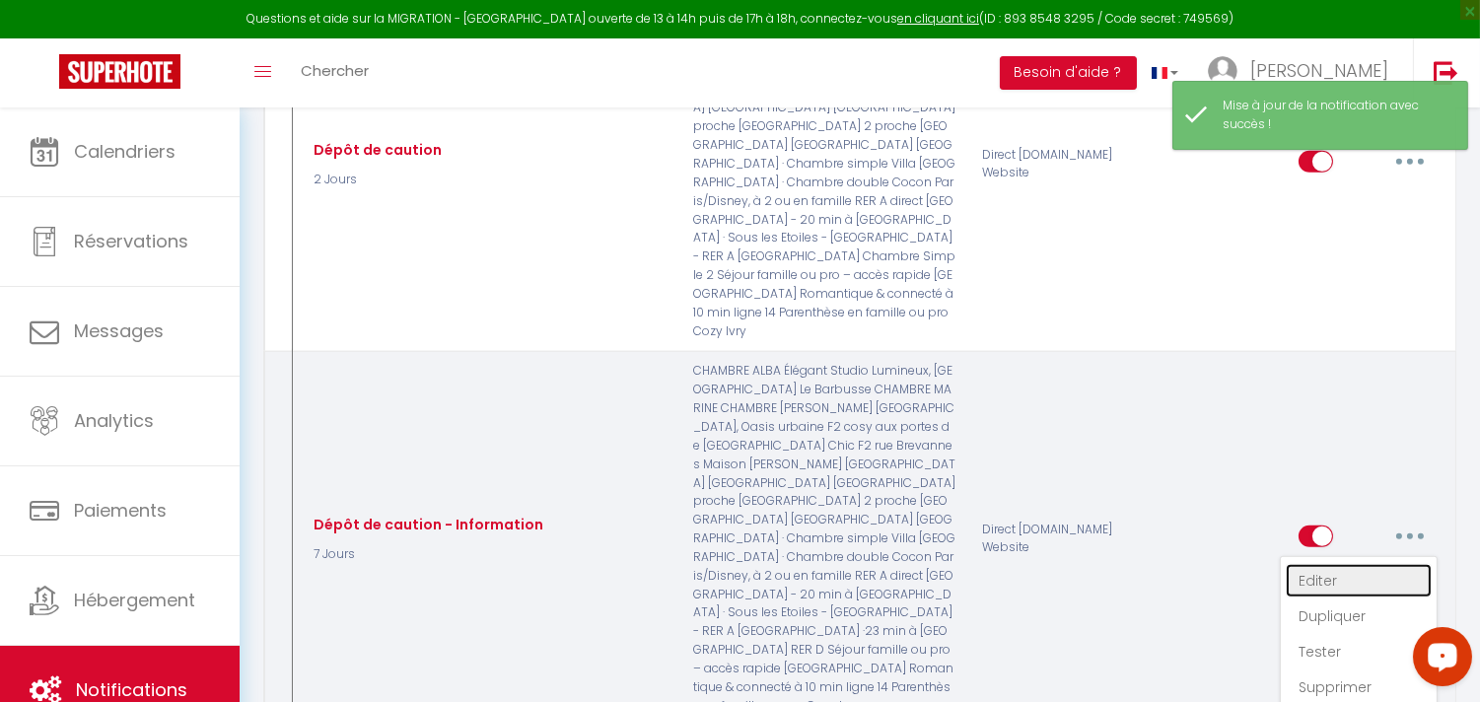
click at [1336, 564] on link "Editer" at bounding box center [1359, 581] width 146 height 34
type input "Dépôt de caution - Information"
select select "7 Jours"
select select "if_booking_is_paid"
checkbox input "true"
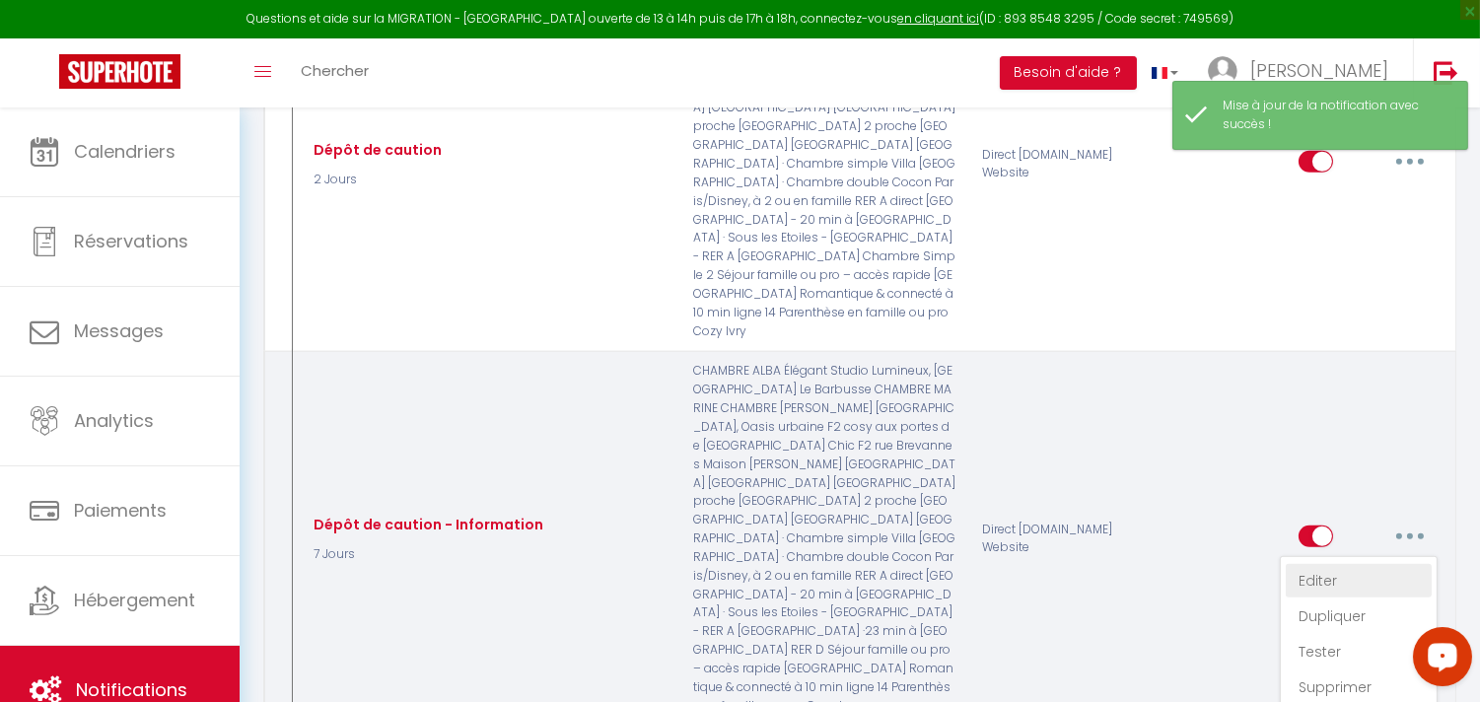
checkbox input "false"
radio input "true"
type input "Dépôt de caution - Information"
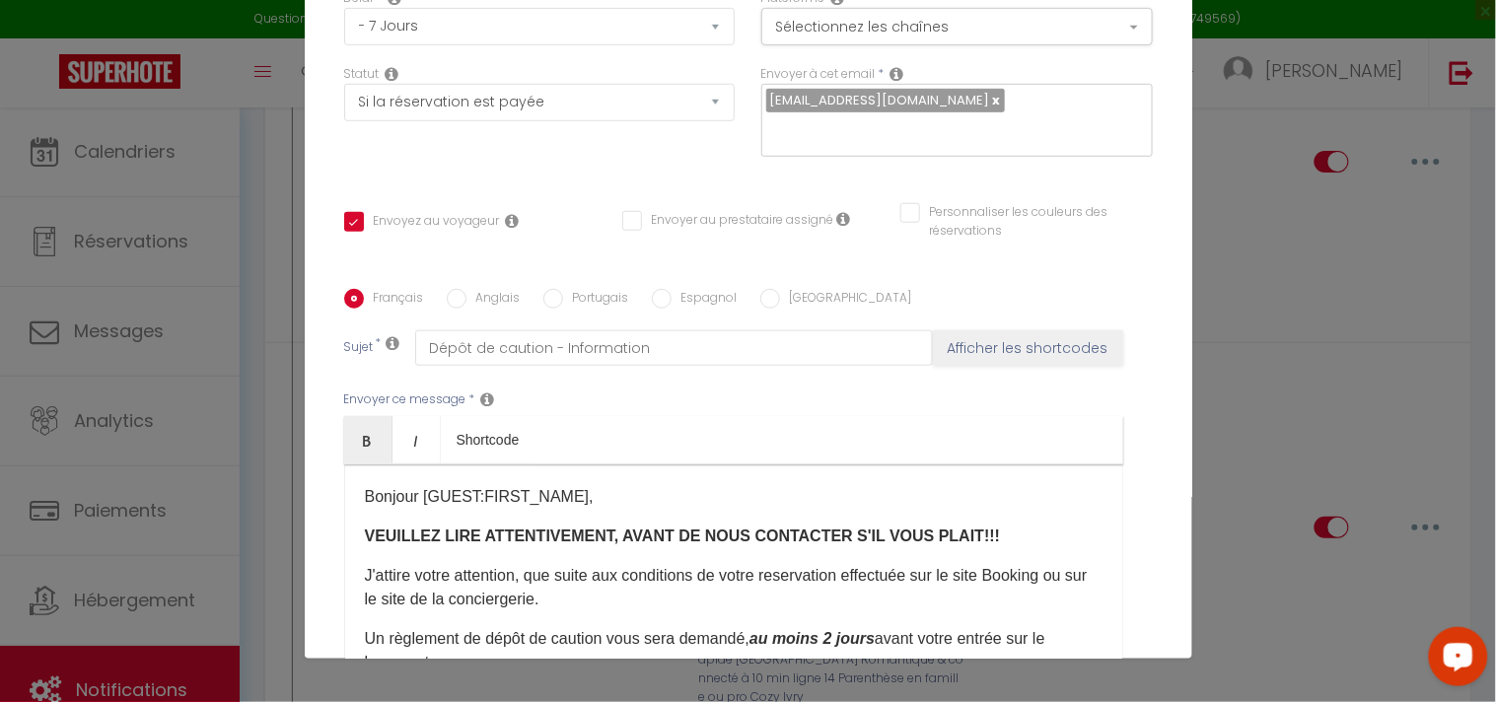
scroll to position [184, 0]
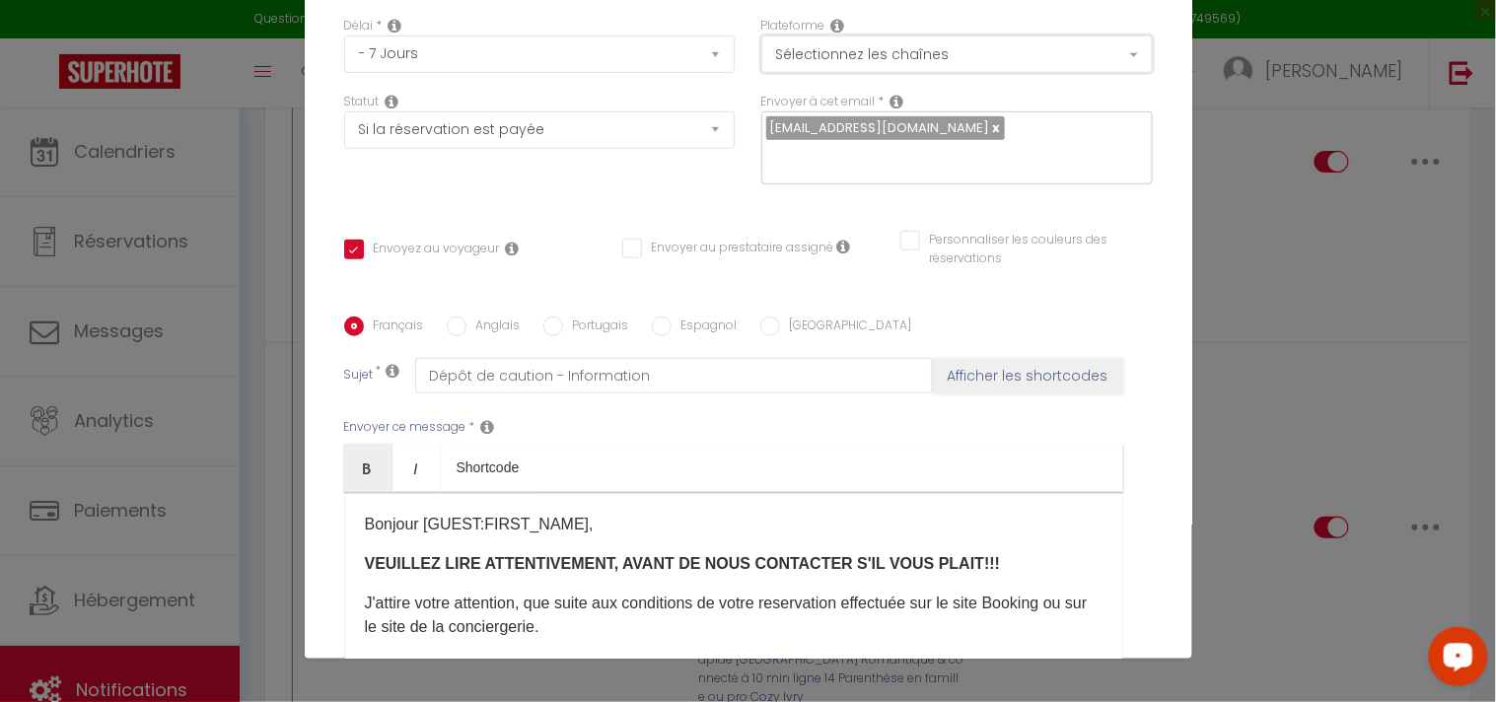
click at [934, 45] on button "Sélectionnez les chaînes" at bounding box center [956, 54] width 391 height 37
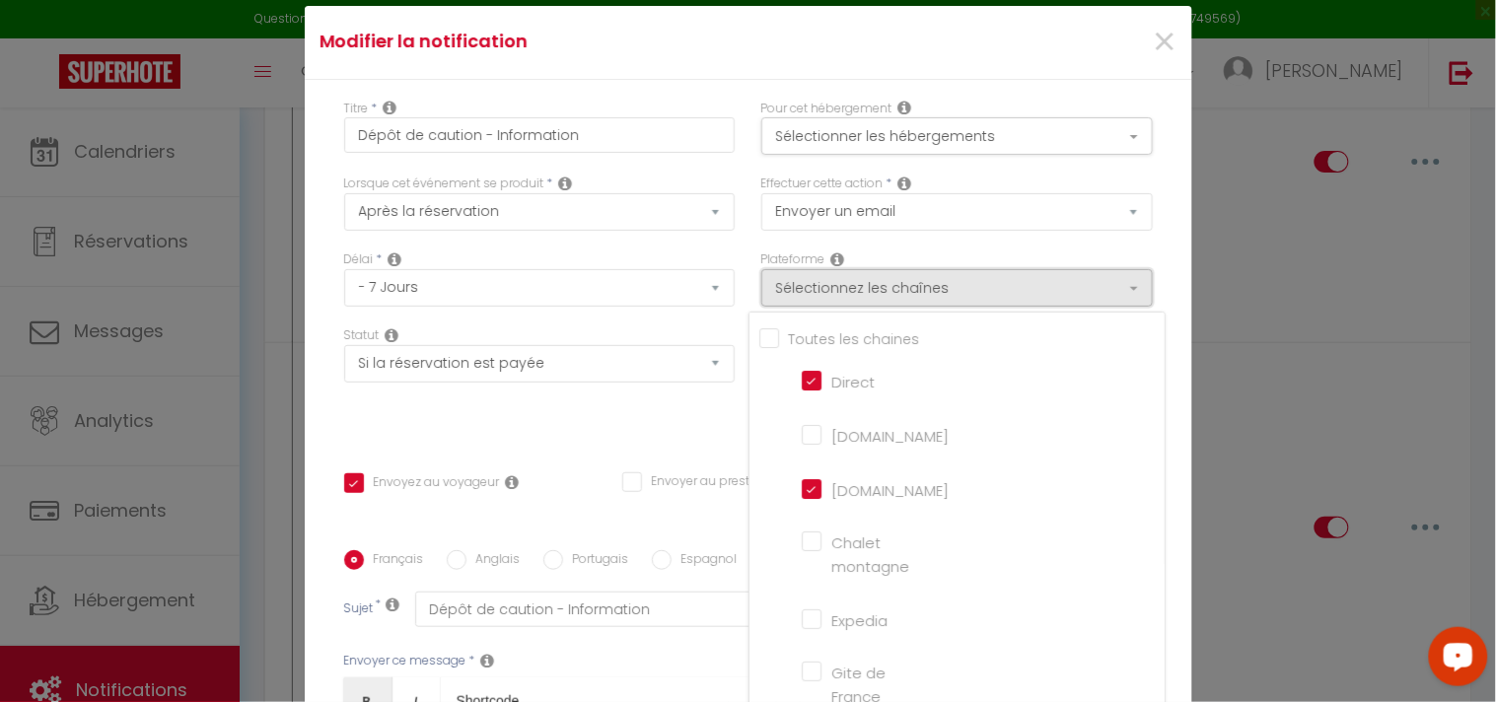
scroll to position [0, 0]
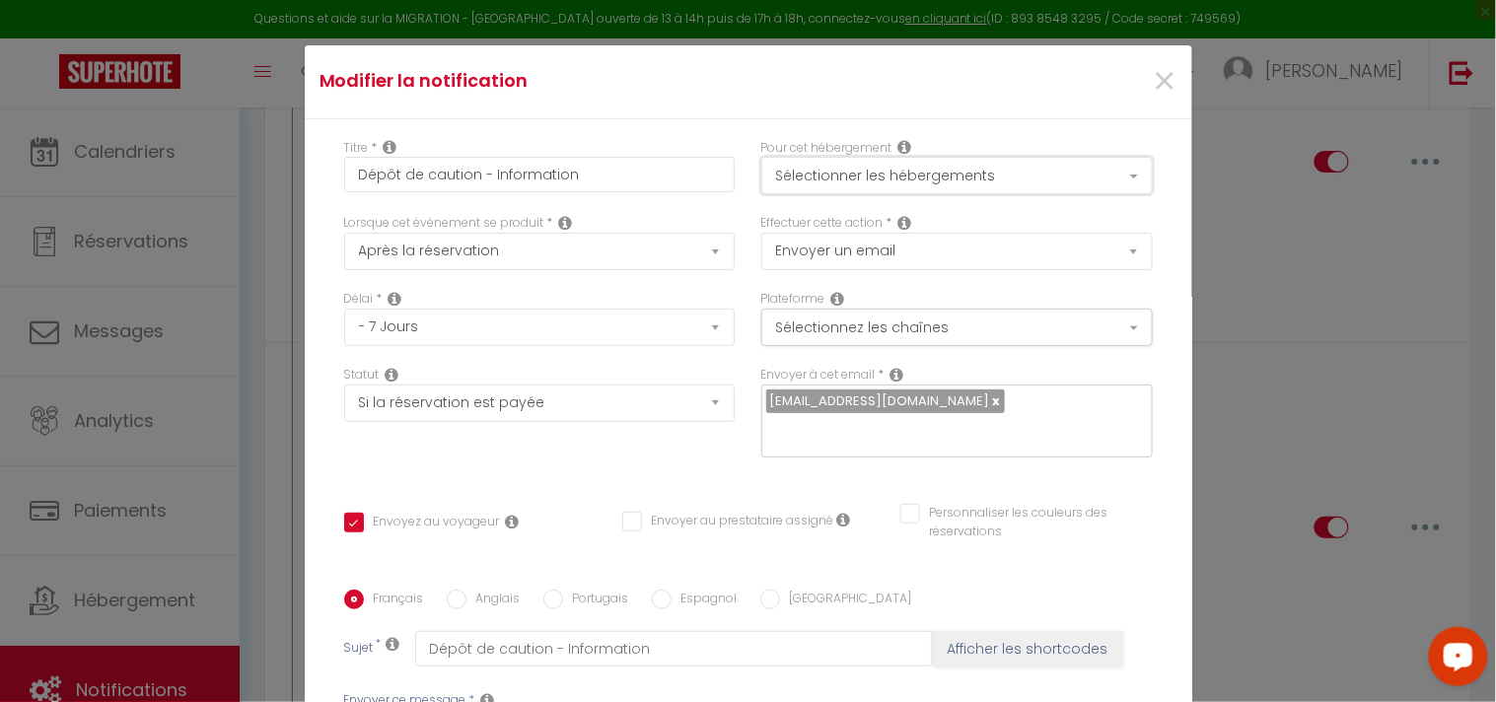
click at [989, 171] on button "Sélectionner les hébergements" at bounding box center [956, 175] width 391 height 37
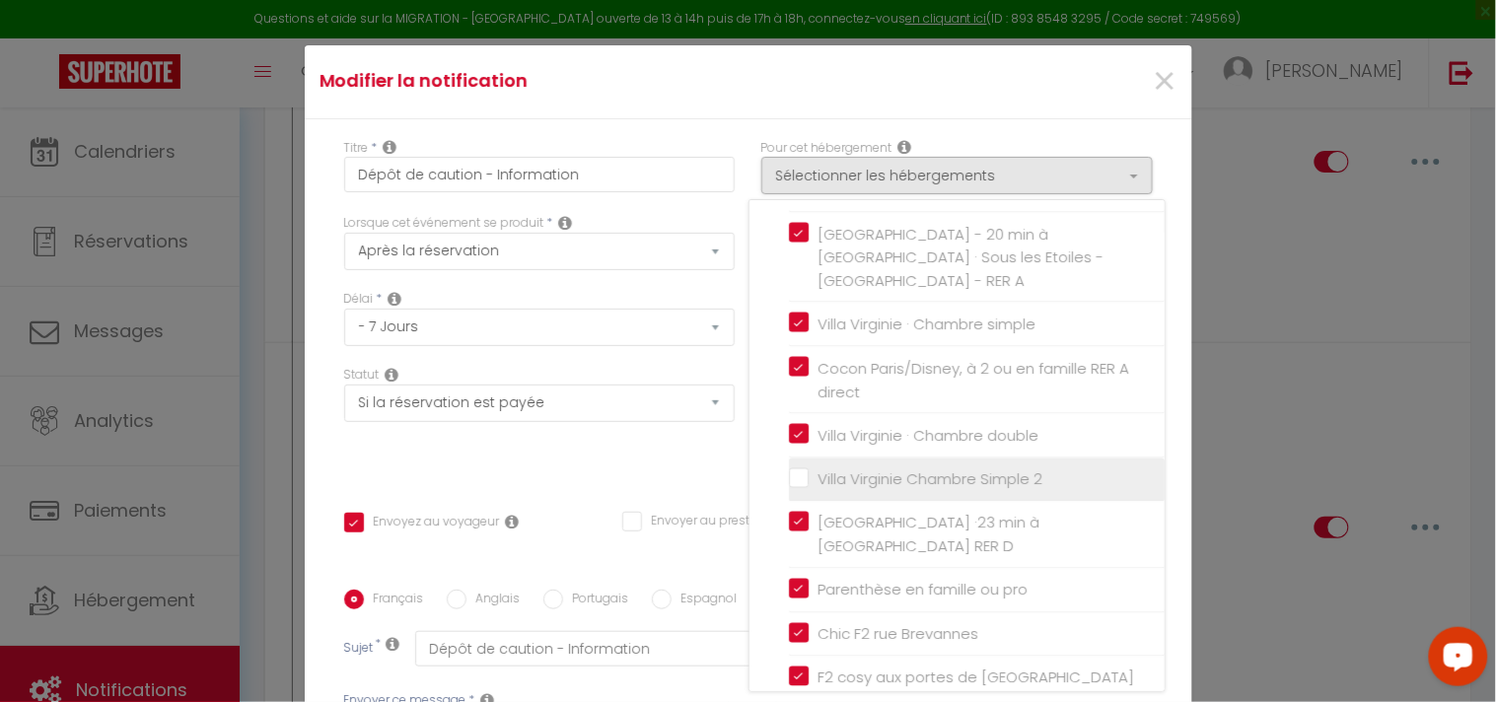
click at [794, 469] on input "Villa Virginie Chambre Simple 2" at bounding box center [977, 479] width 376 height 20
checkbox input "true"
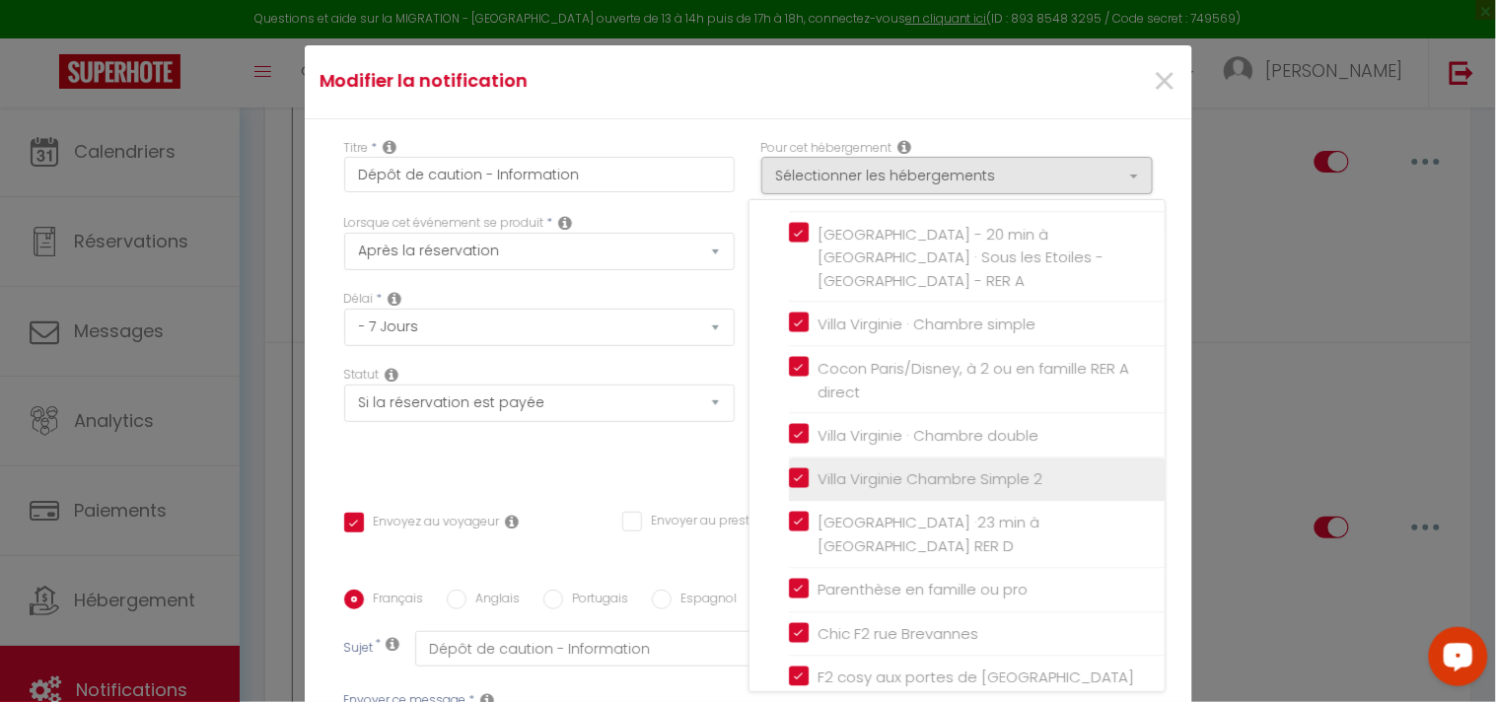
checkbox input "false"
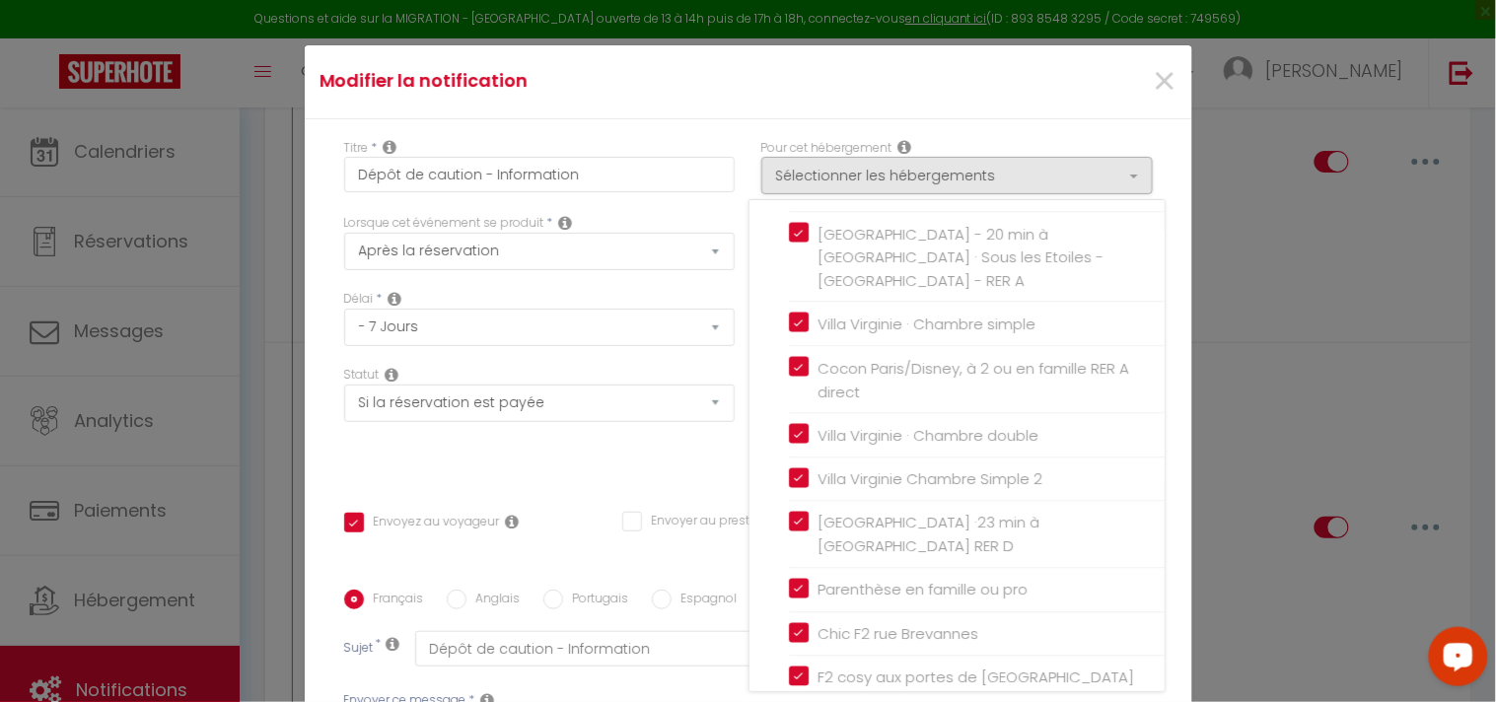
click at [770, 475] on ul "Autres [GEOGRAPHIC_DATA], Oasis urbaine CHAMBRE ALBA Maison [PERSON_NAME] [GEOG…" at bounding box center [961, 137] width 405 height 1217
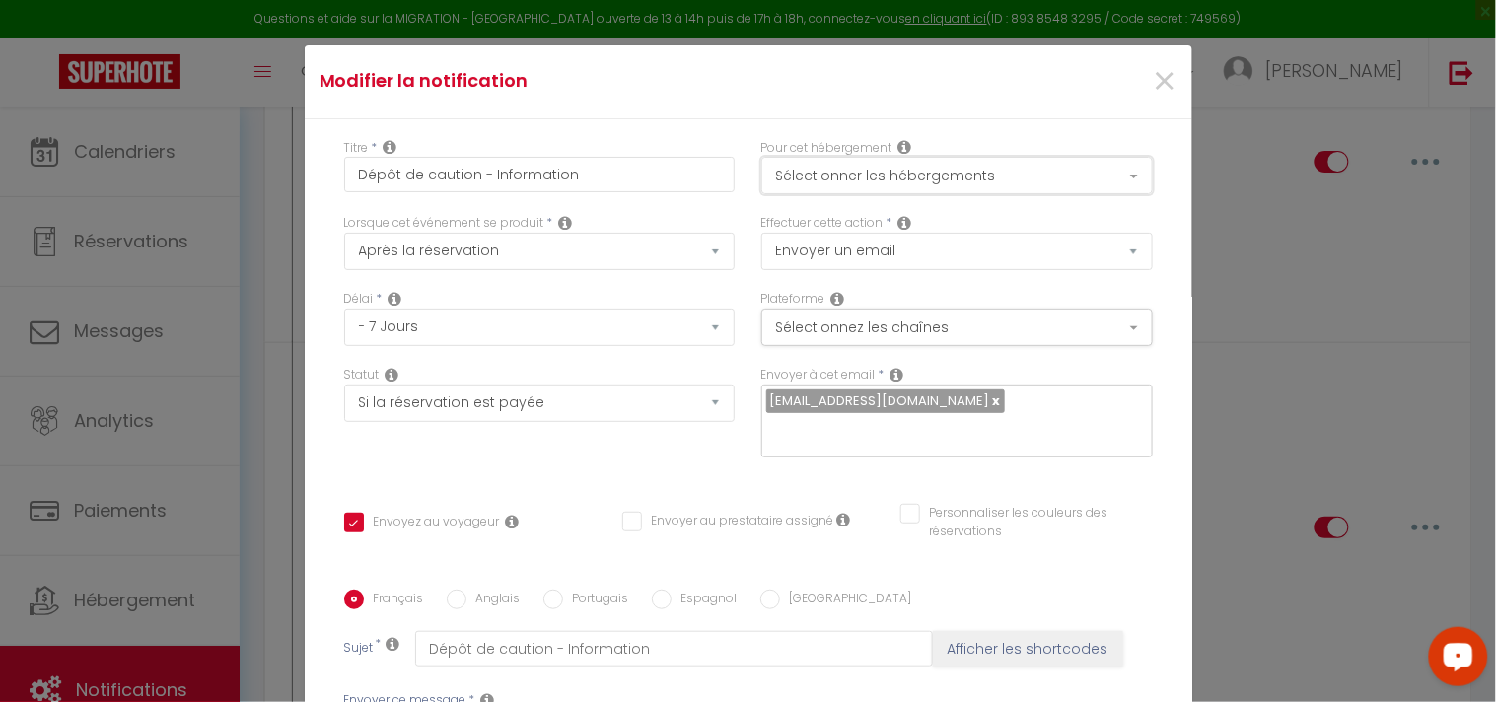
click at [924, 182] on button "Sélectionner les hébergements" at bounding box center [956, 175] width 391 height 37
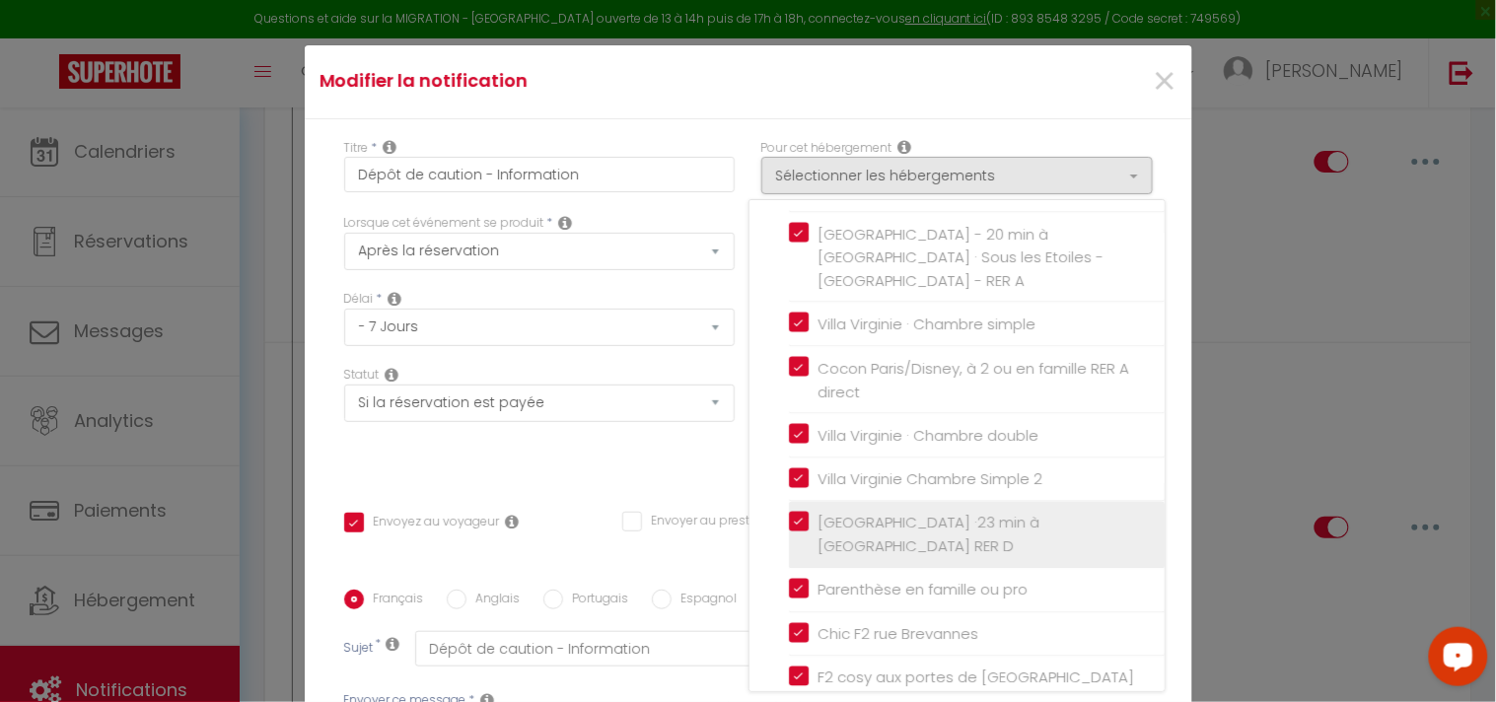
click at [789, 526] on input "[GEOGRAPHIC_DATA] ·23 min à [GEOGRAPHIC_DATA] RER D" at bounding box center [977, 536] width 376 height 20
checkbox input "false"
checkbox input "true"
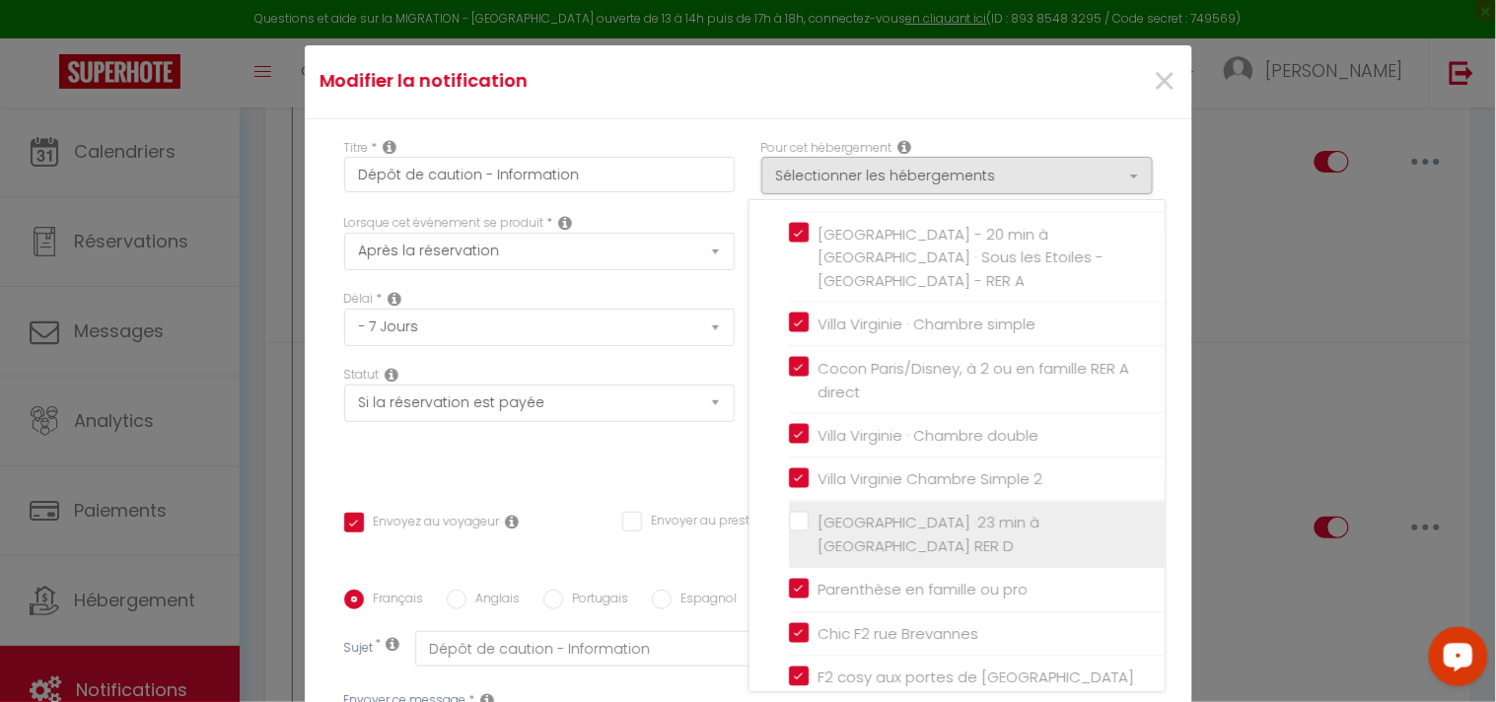
checkbox input "false"
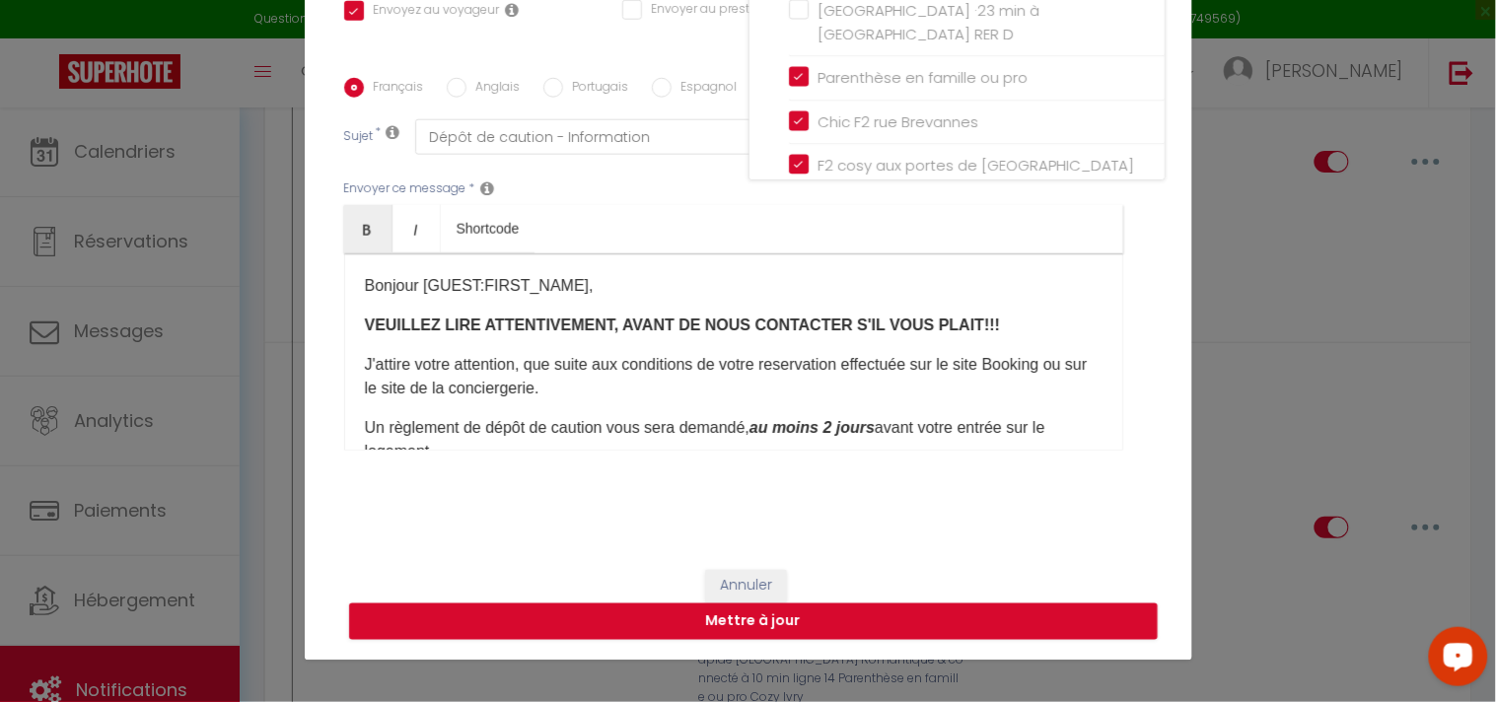
scroll to position [89, 0]
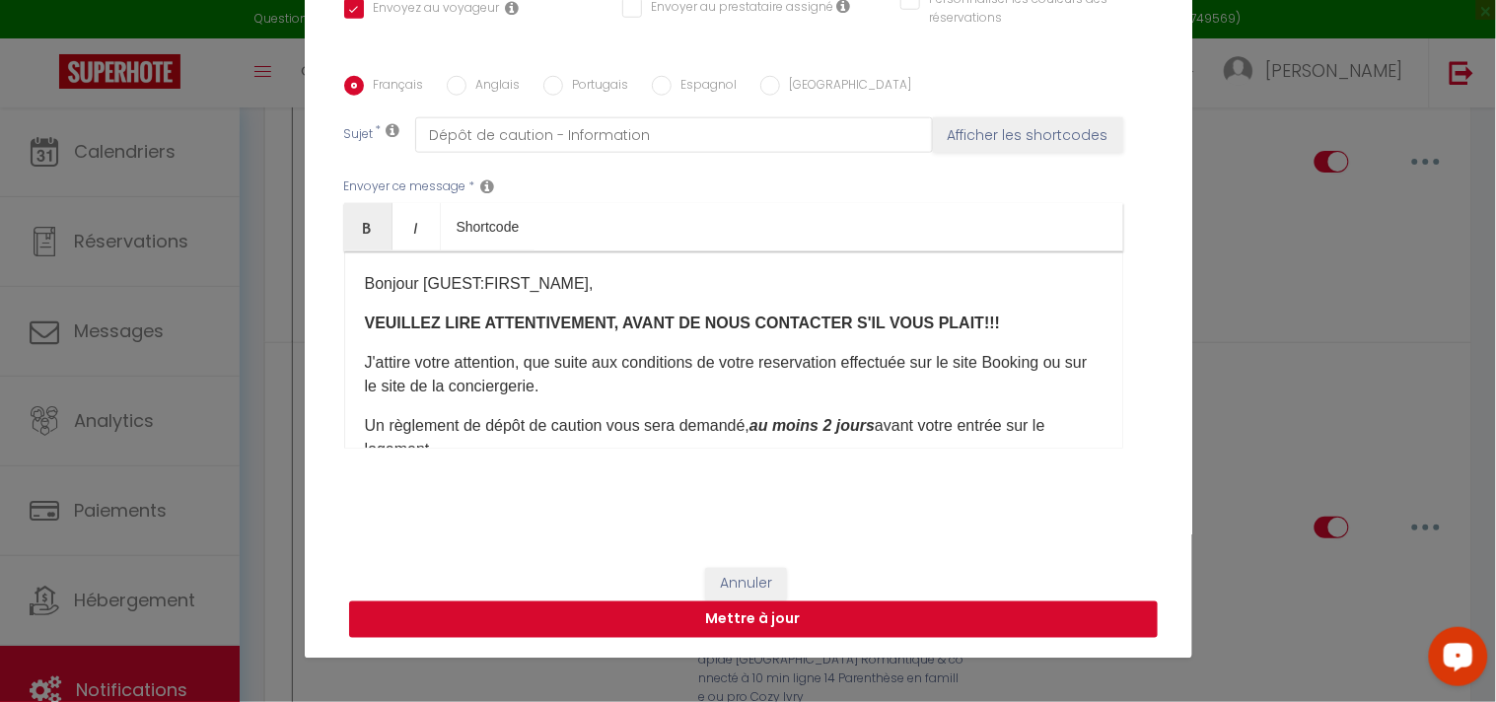
click at [823, 618] on button "Mettre à jour" at bounding box center [753, 620] width 809 height 37
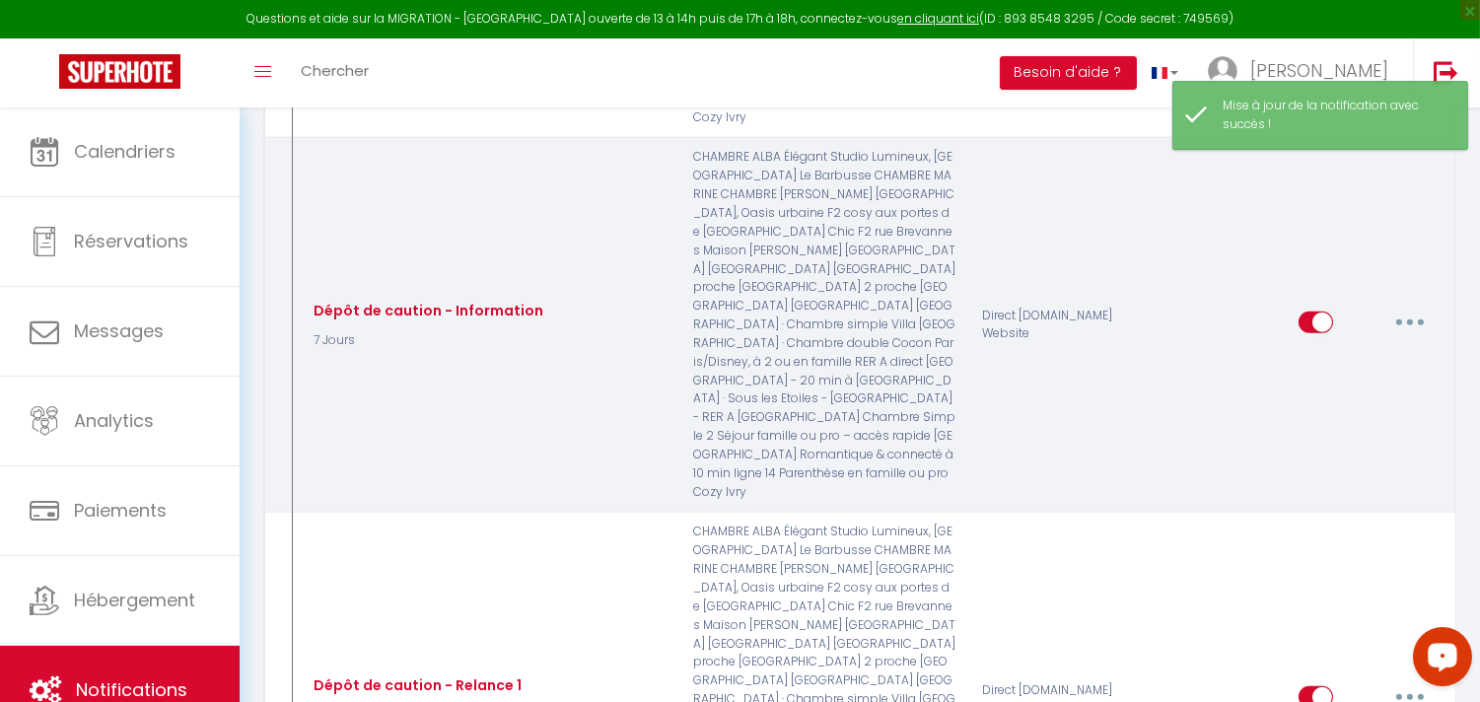
scroll to position [2629, 0]
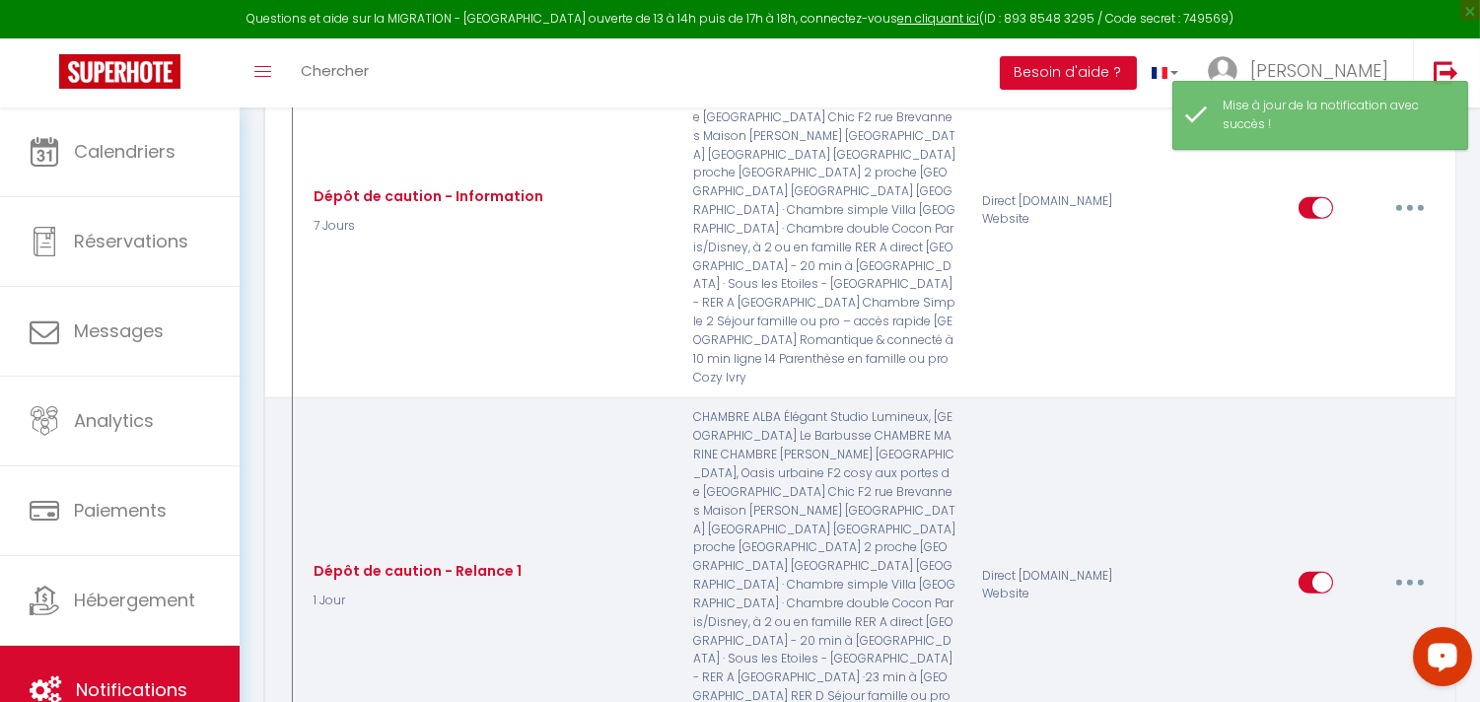
click at [1397, 567] on button "button" at bounding box center [1410, 583] width 55 height 32
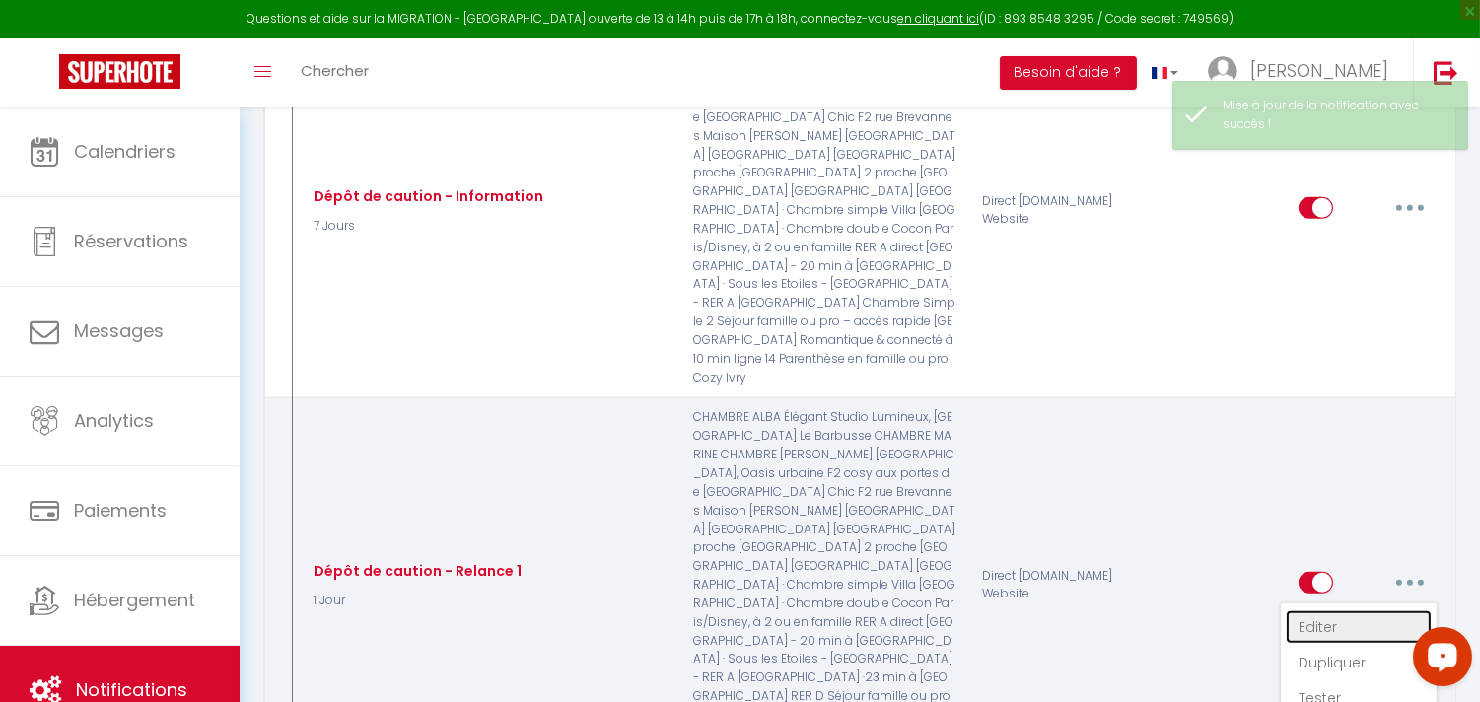
click at [1327, 610] on link "Editer" at bounding box center [1359, 627] width 146 height 34
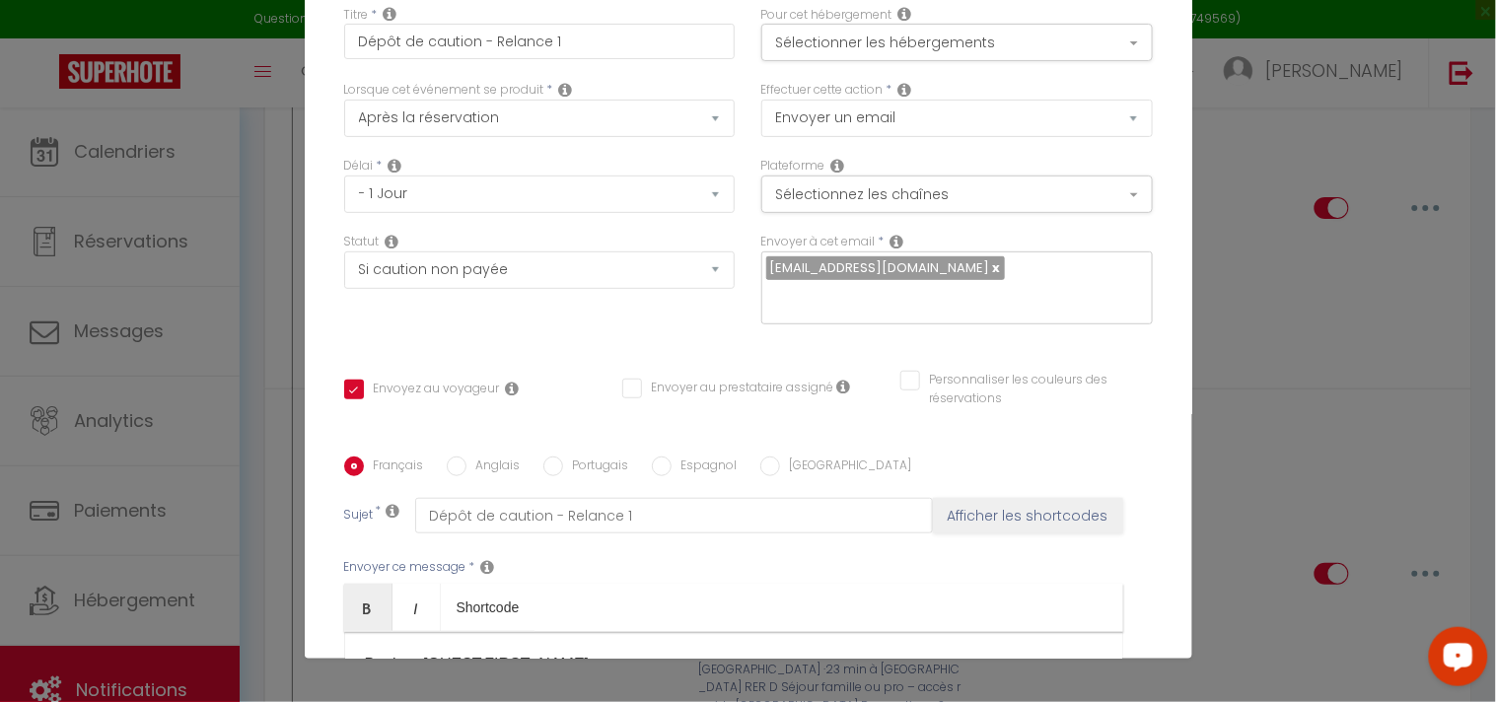
scroll to position [0, 0]
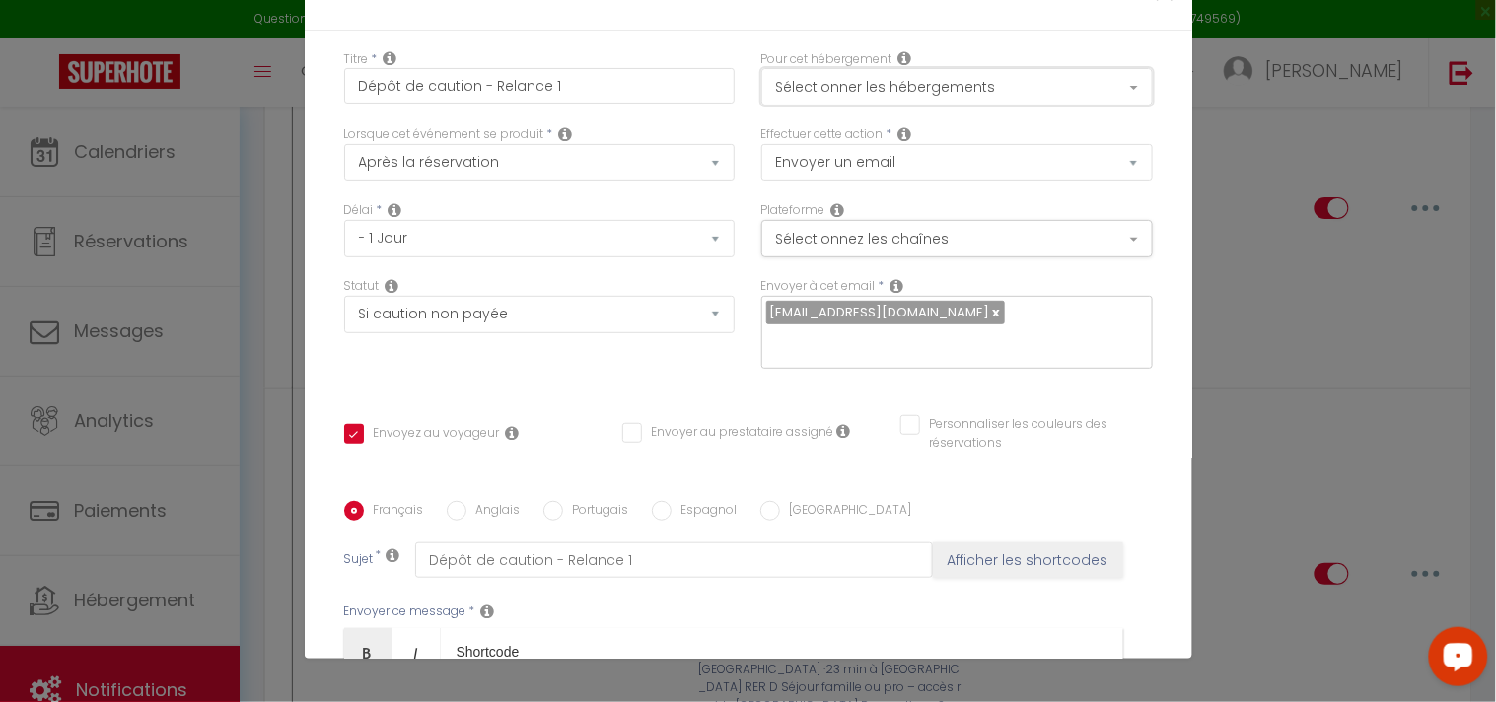
click at [976, 84] on button "Sélectionner les hébergements" at bounding box center [956, 86] width 391 height 37
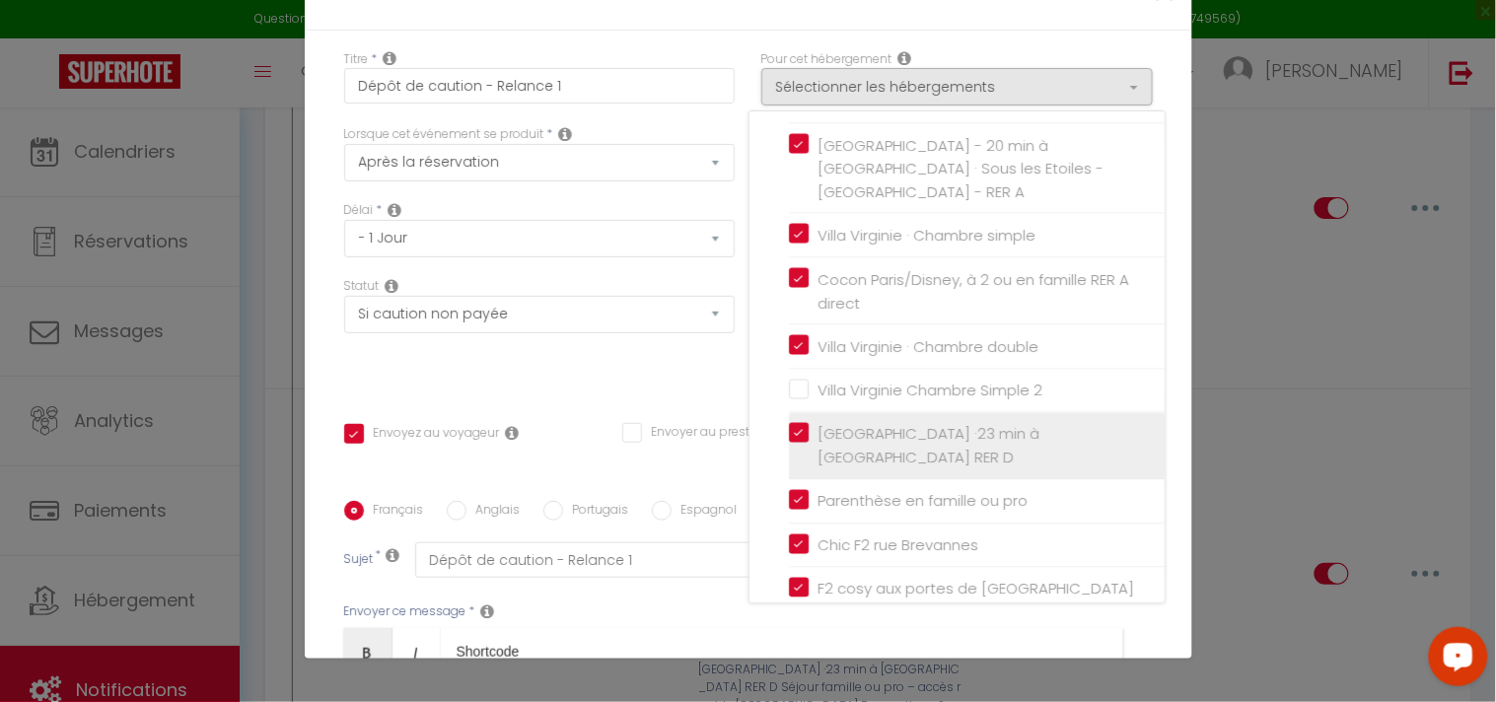
click at [789, 437] on input "[GEOGRAPHIC_DATA] ·23 min à [GEOGRAPHIC_DATA] RER D" at bounding box center [977, 447] width 376 height 20
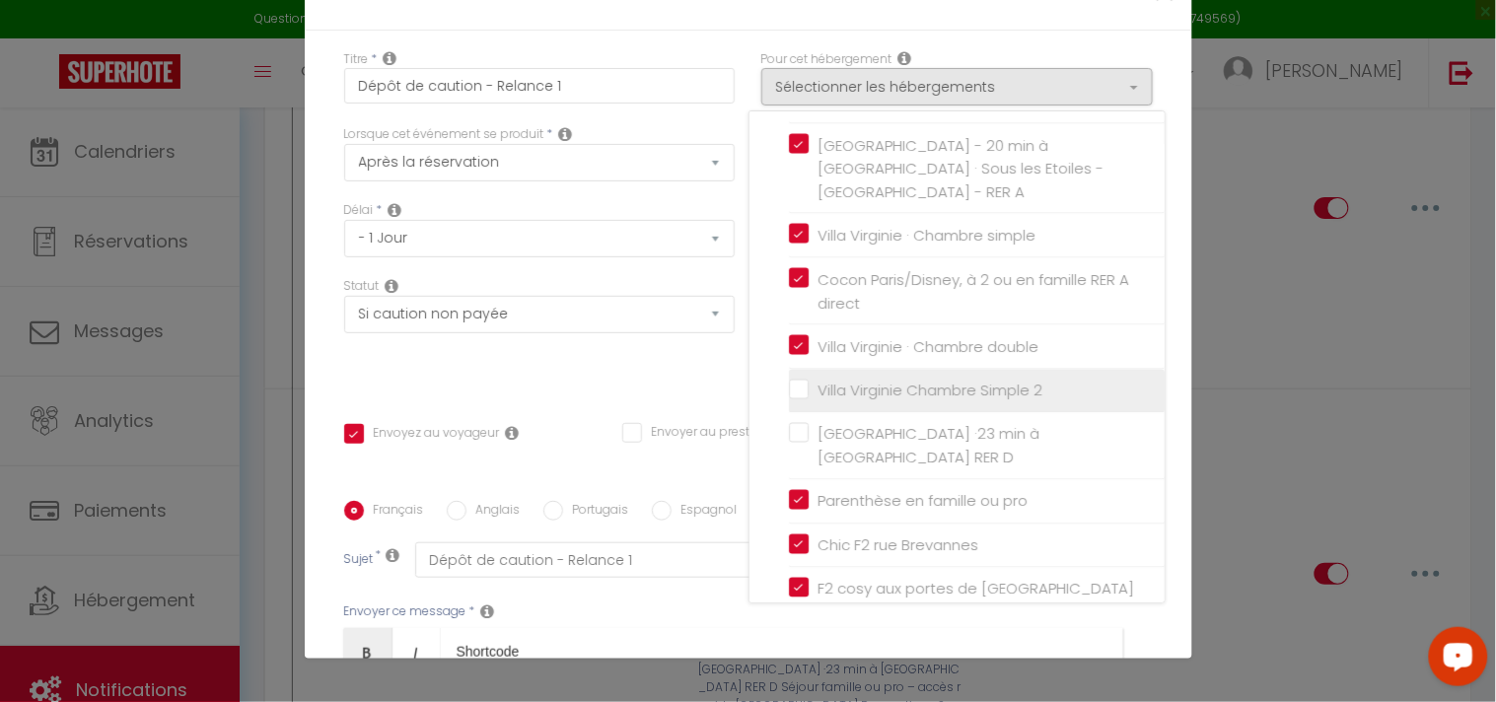
click at [789, 381] on input "Villa Virginie Chambre Simple 2" at bounding box center [977, 391] width 376 height 20
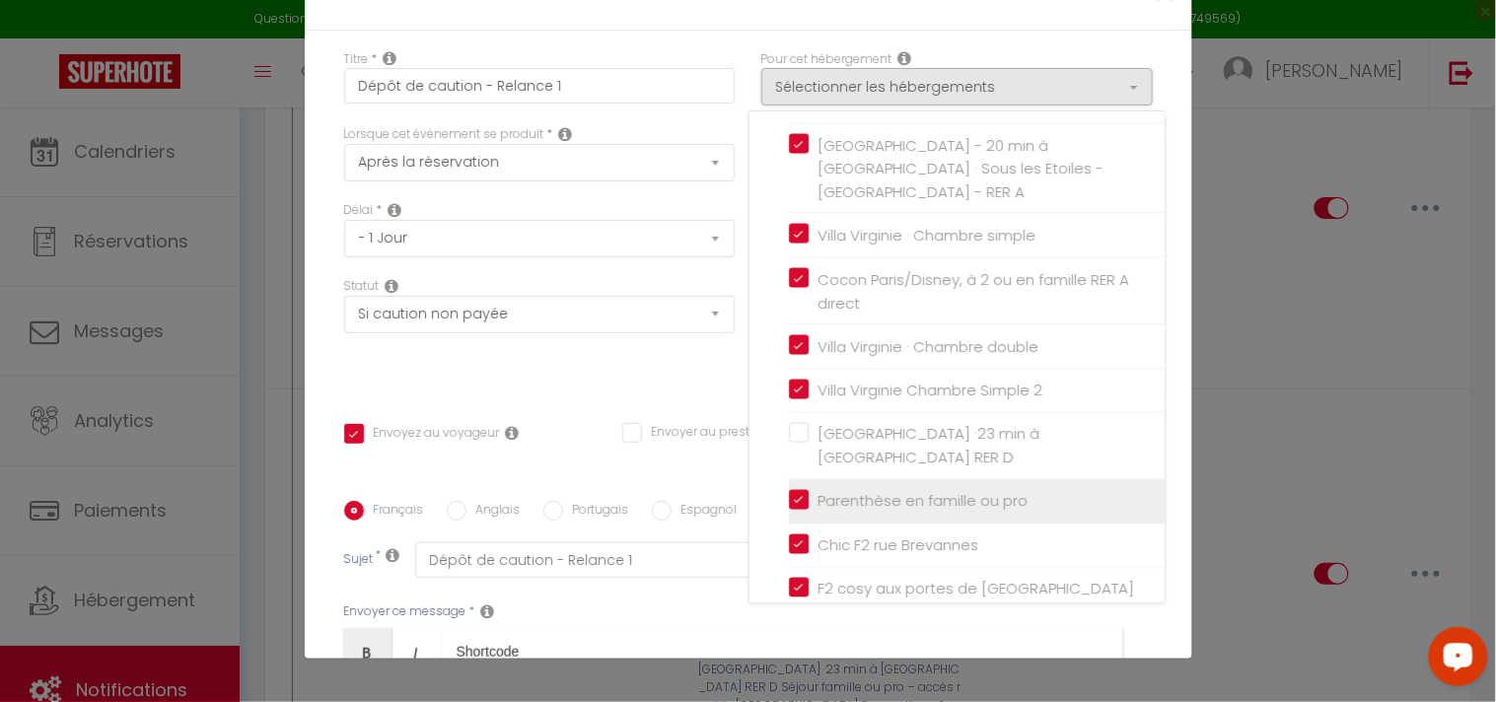
scroll to position [425, 0]
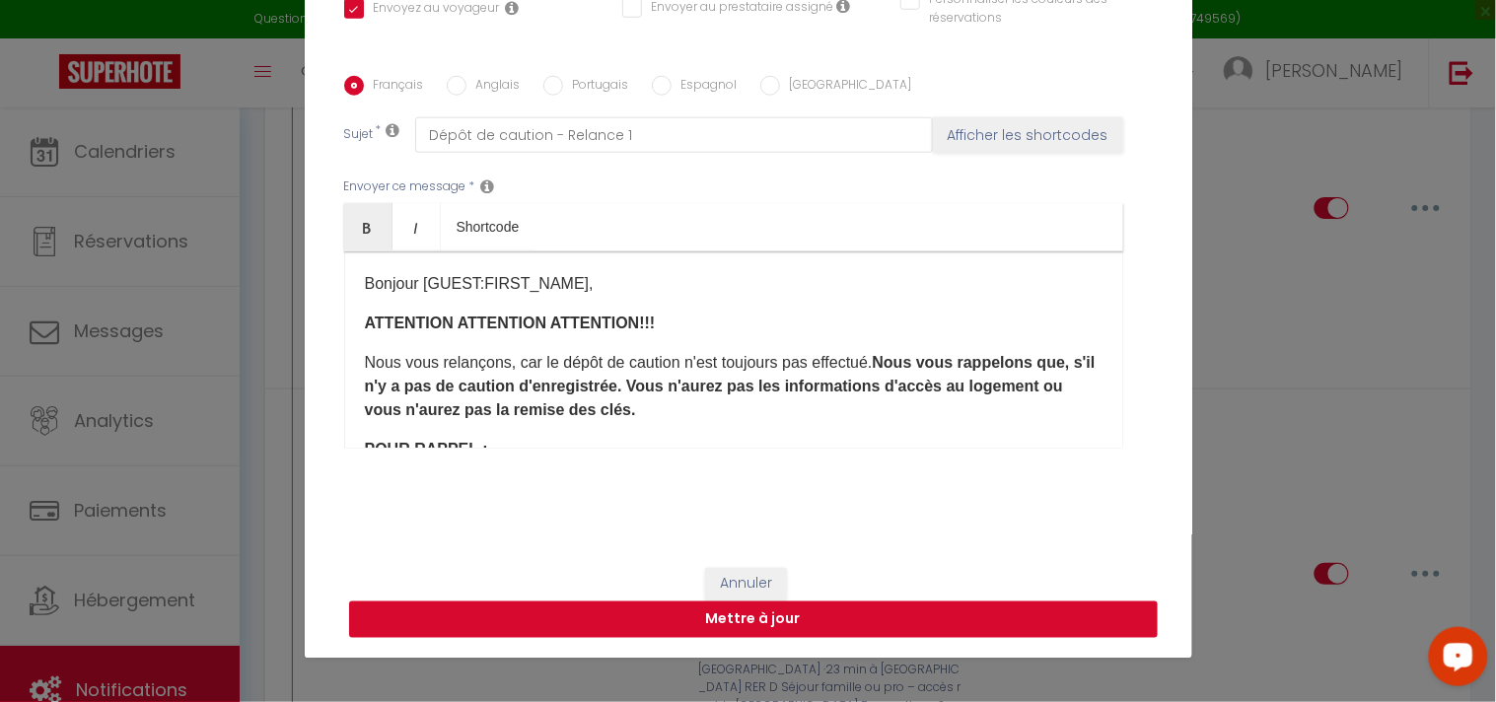
click at [839, 613] on button "Mettre à jour" at bounding box center [753, 620] width 809 height 37
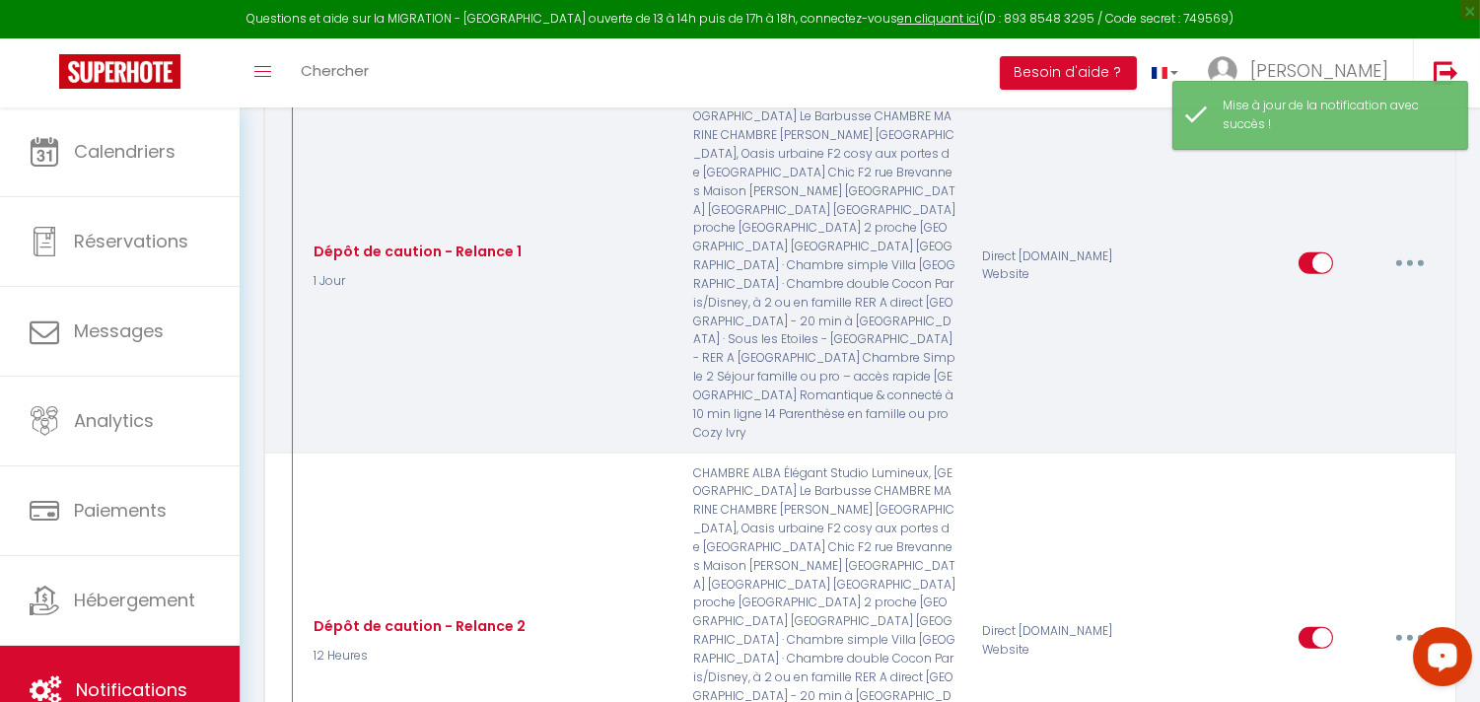
scroll to position [3068, 0]
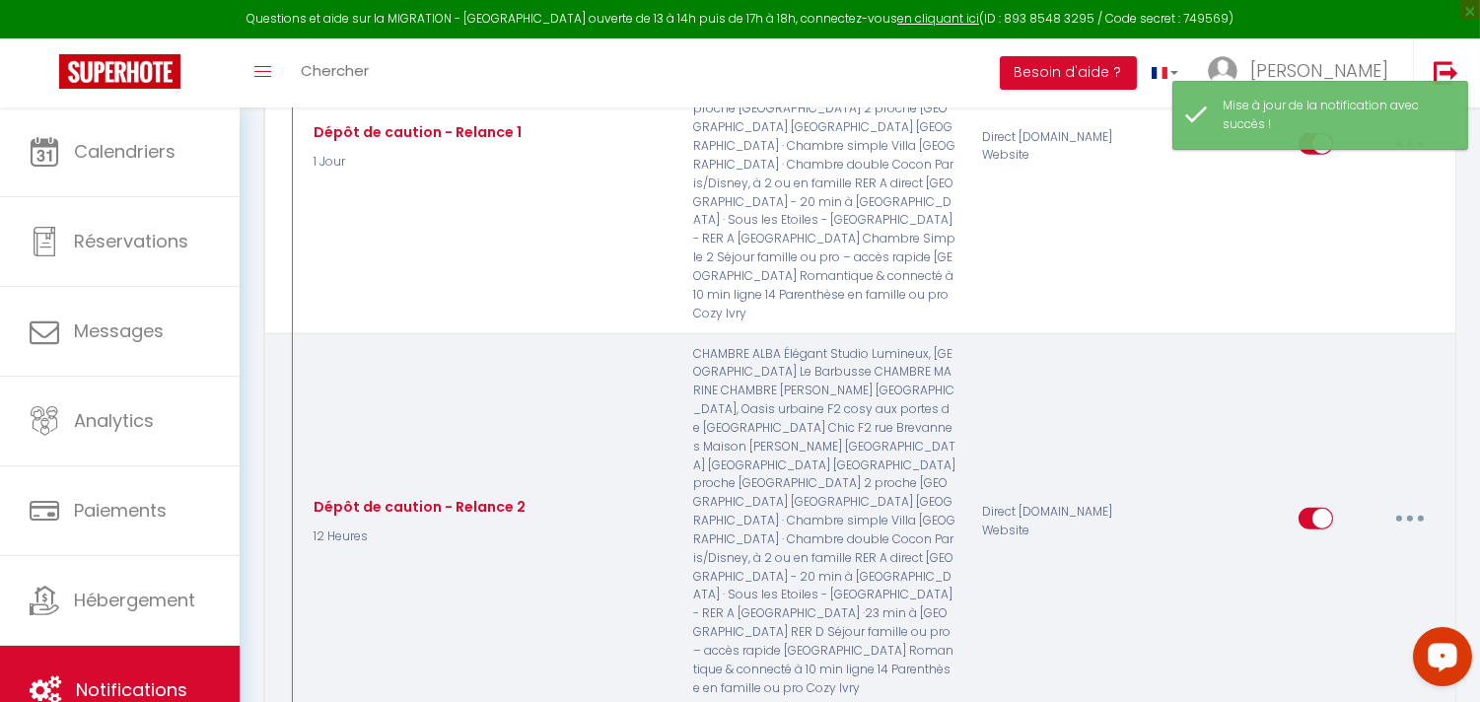
click at [1400, 503] on button "button" at bounding box center [1410, 519] width 55 height 32
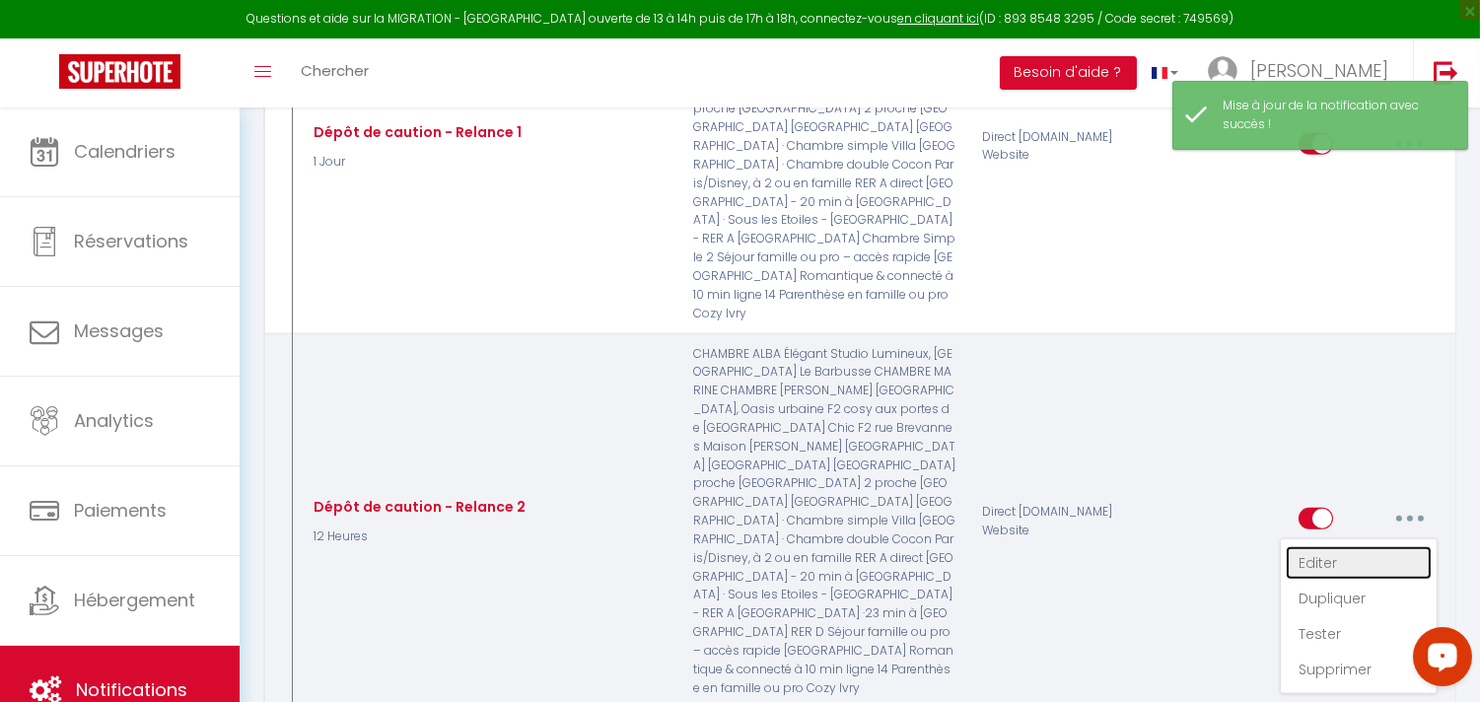
click at [1314, 546] on link "Editer" at bounding box center [1359, 563] width 146 height 34
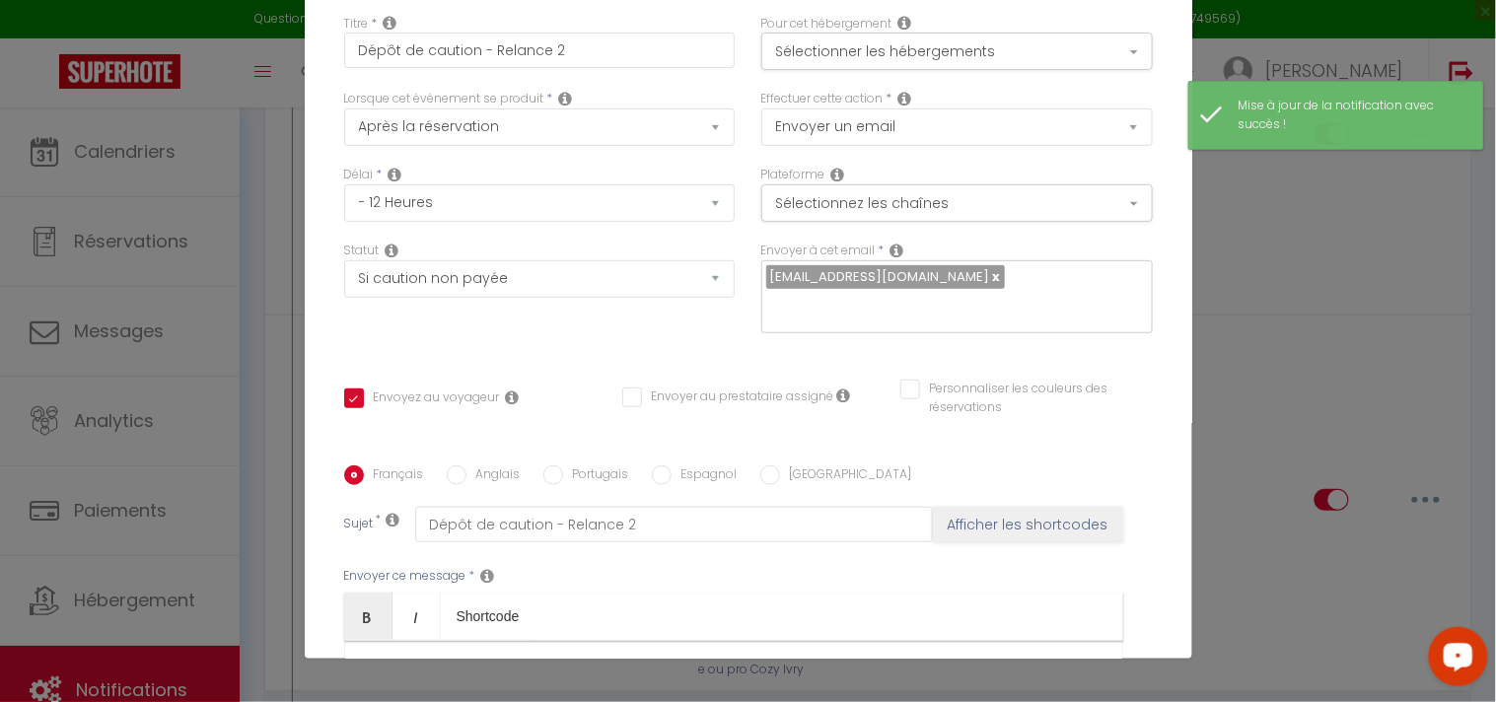
scroll to position [0, 0]
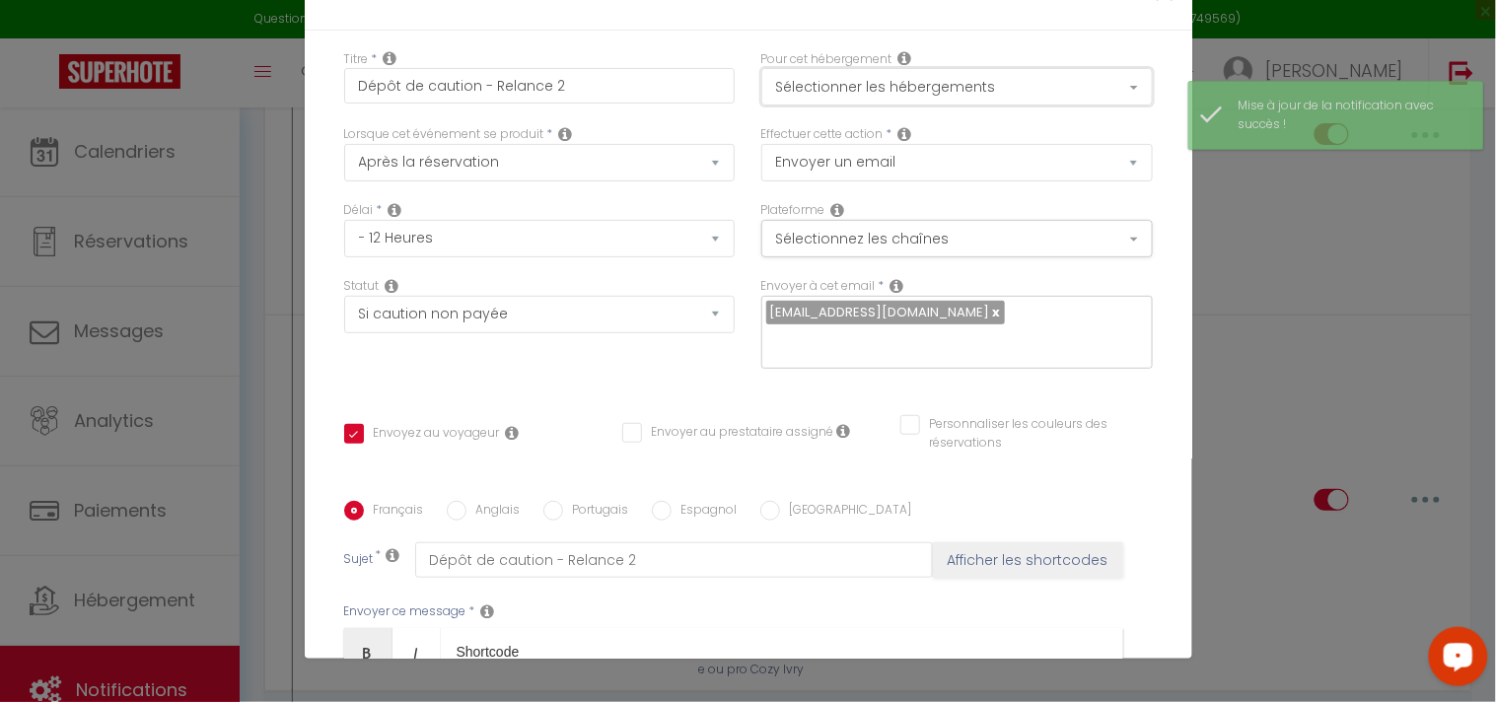
click at [972, 93] on button "Sélectionner les hébergements" at bounding box center [956, 86] width 391 height 37
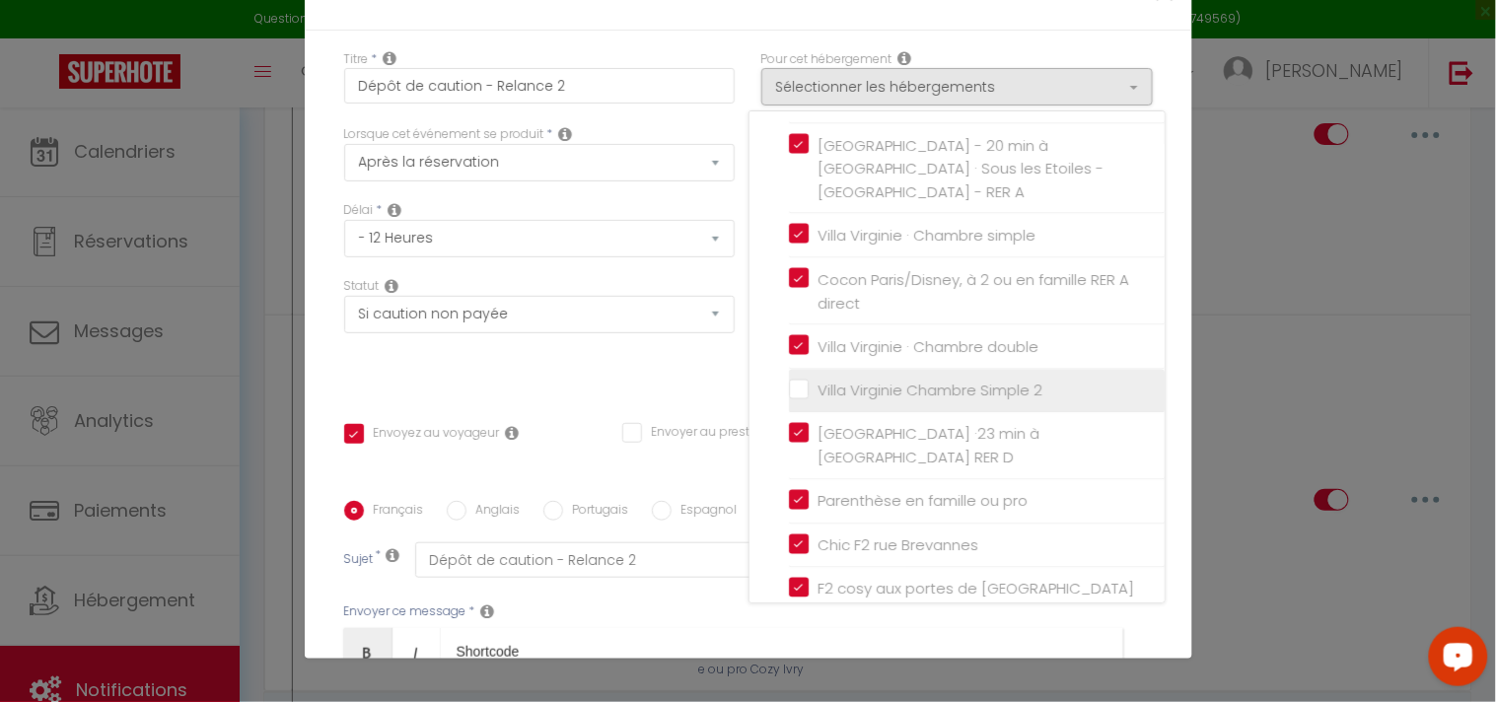
click at [789, 381] on input "Villa Virginie Chambre Simple 2" at bounding box center [977, 391] width 376 height 20
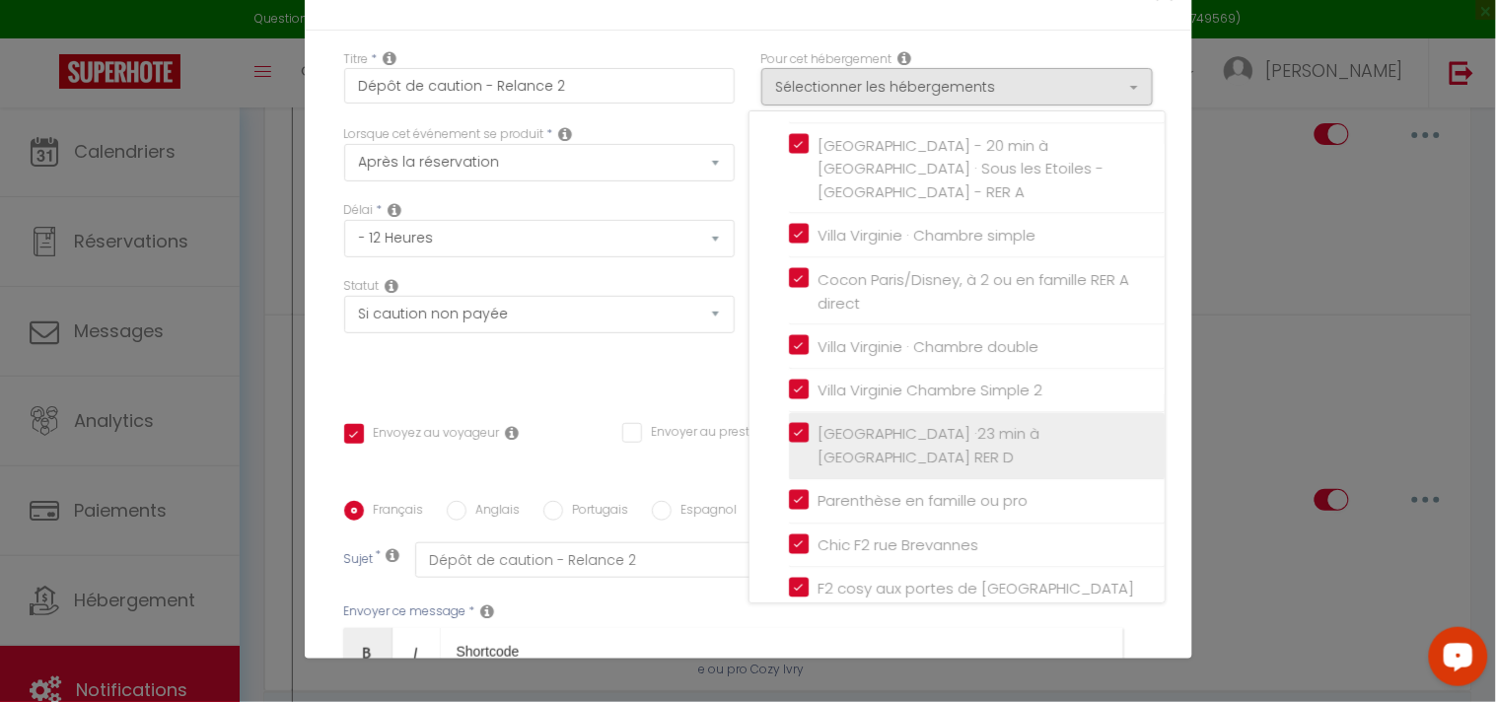
click at [789, 437] on input "[GEOGRAPHIC_DATA] ·23 min à [GEOGRAPHIC_DATA] RER D" at bounding box center [977, 447] width 376 height 20
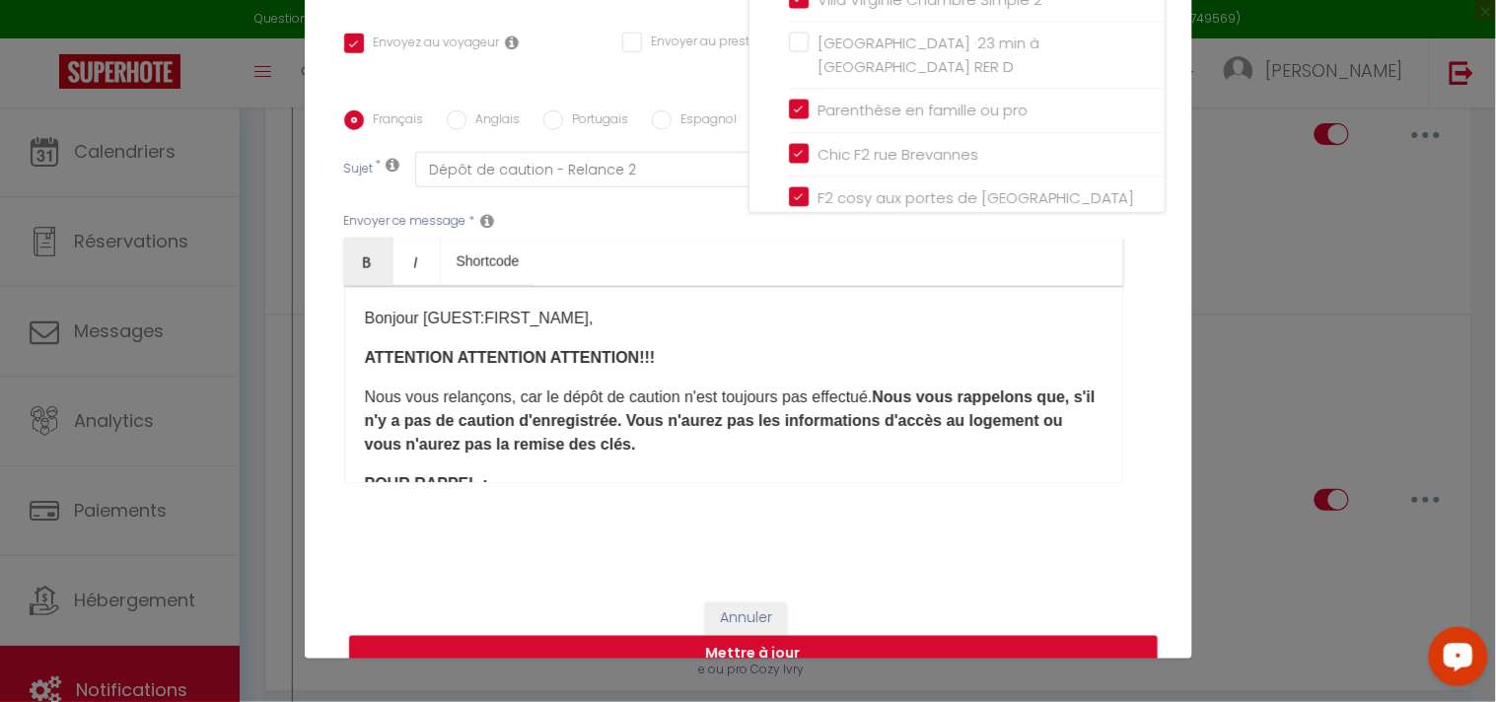
scroll to position [425, 0]
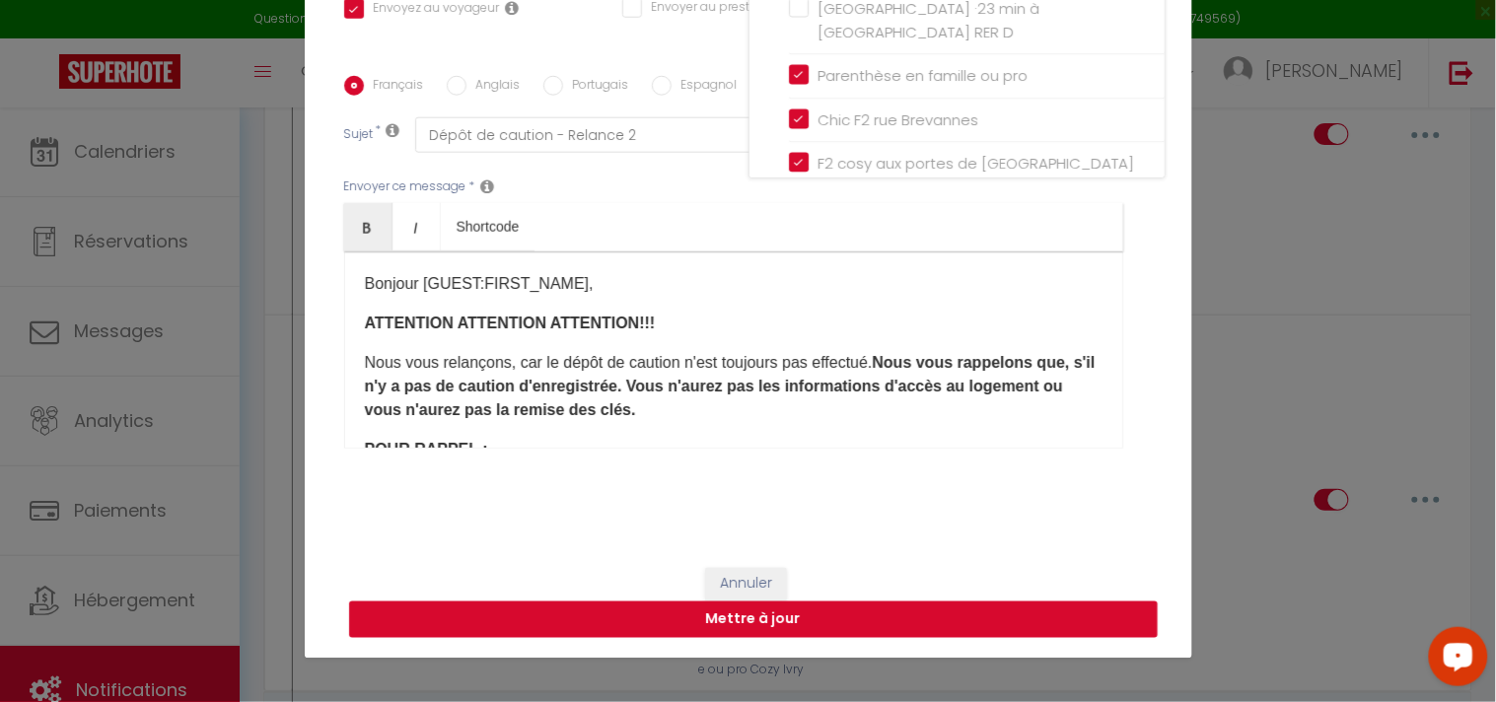
click at [865, 615] on button "Mettre à jour" at bounding box center [753, 620] width 809 height 37
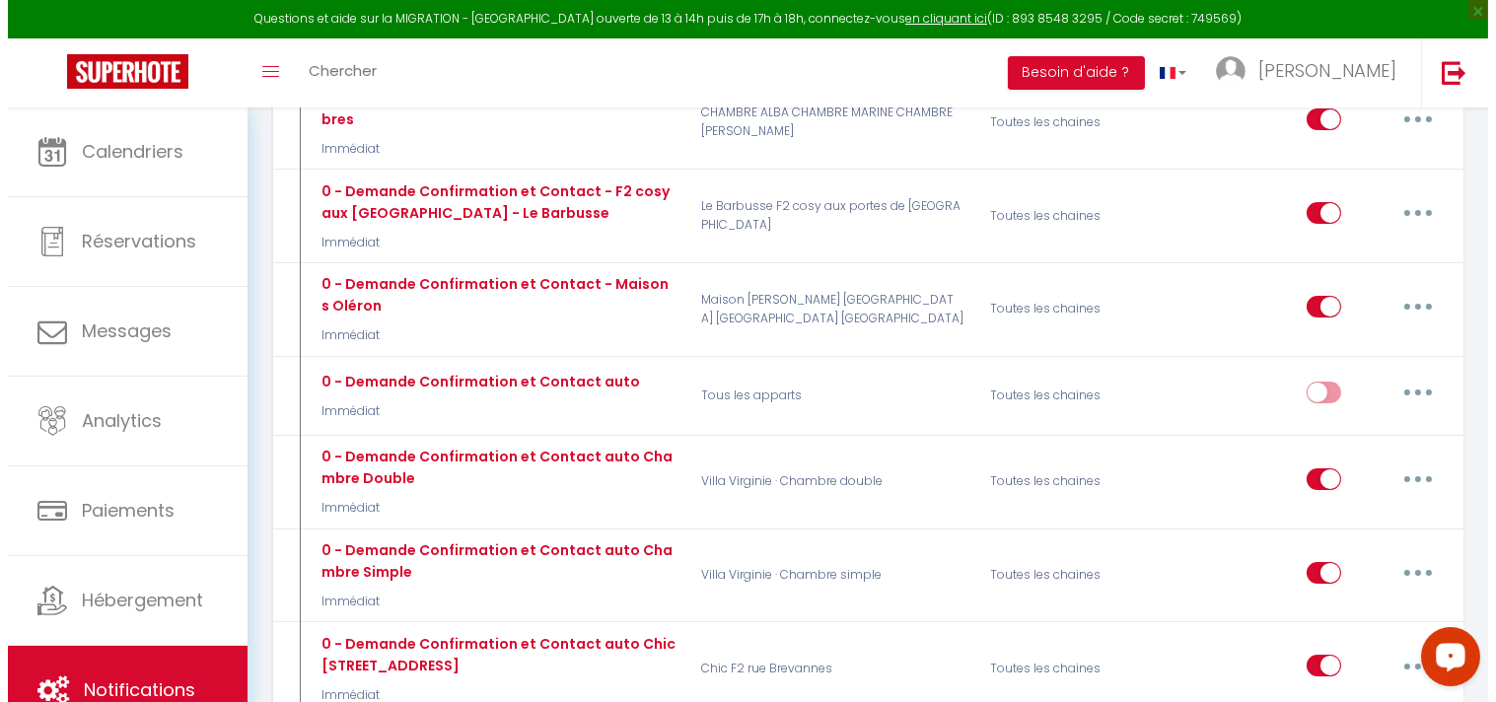
scroll to position [547, 0]
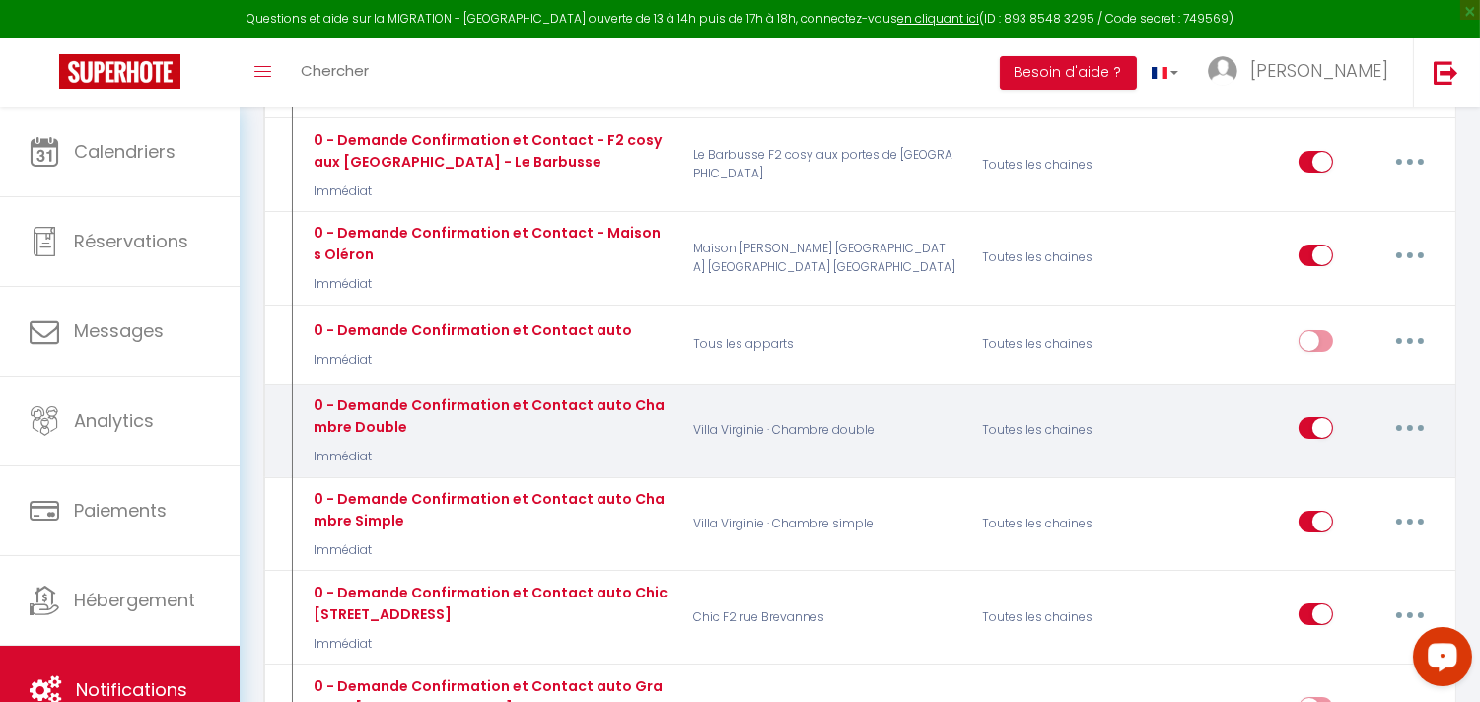
click at [1396, 412] on button "button" at bounding box center [1410, 428] width 55 height 32
click at [1322, 456] on link "Editer" at bounding box center [1359, 473] width 146 height 34
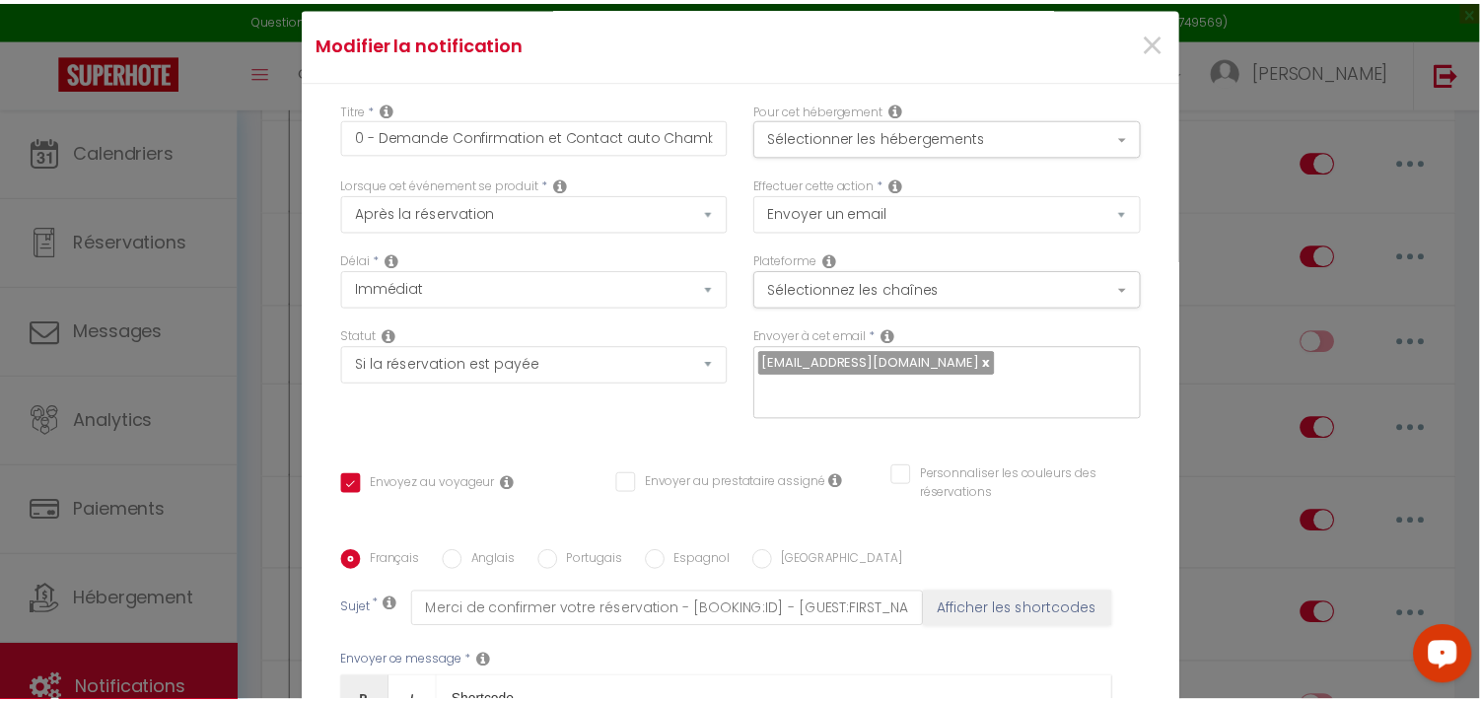
scroll to position [0, 0]
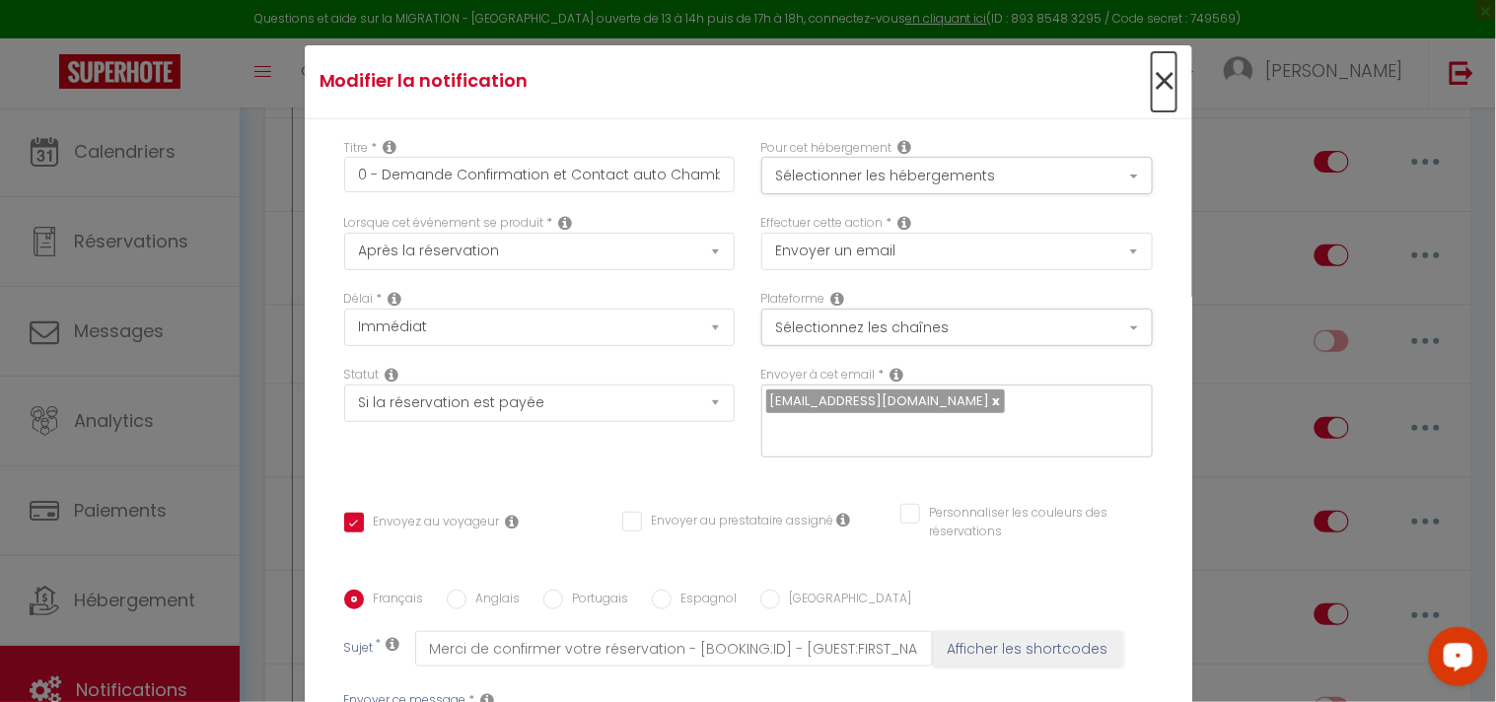
click at [1152, 76] on span "×" at bounding box center [1164, 81] width 25 height 59
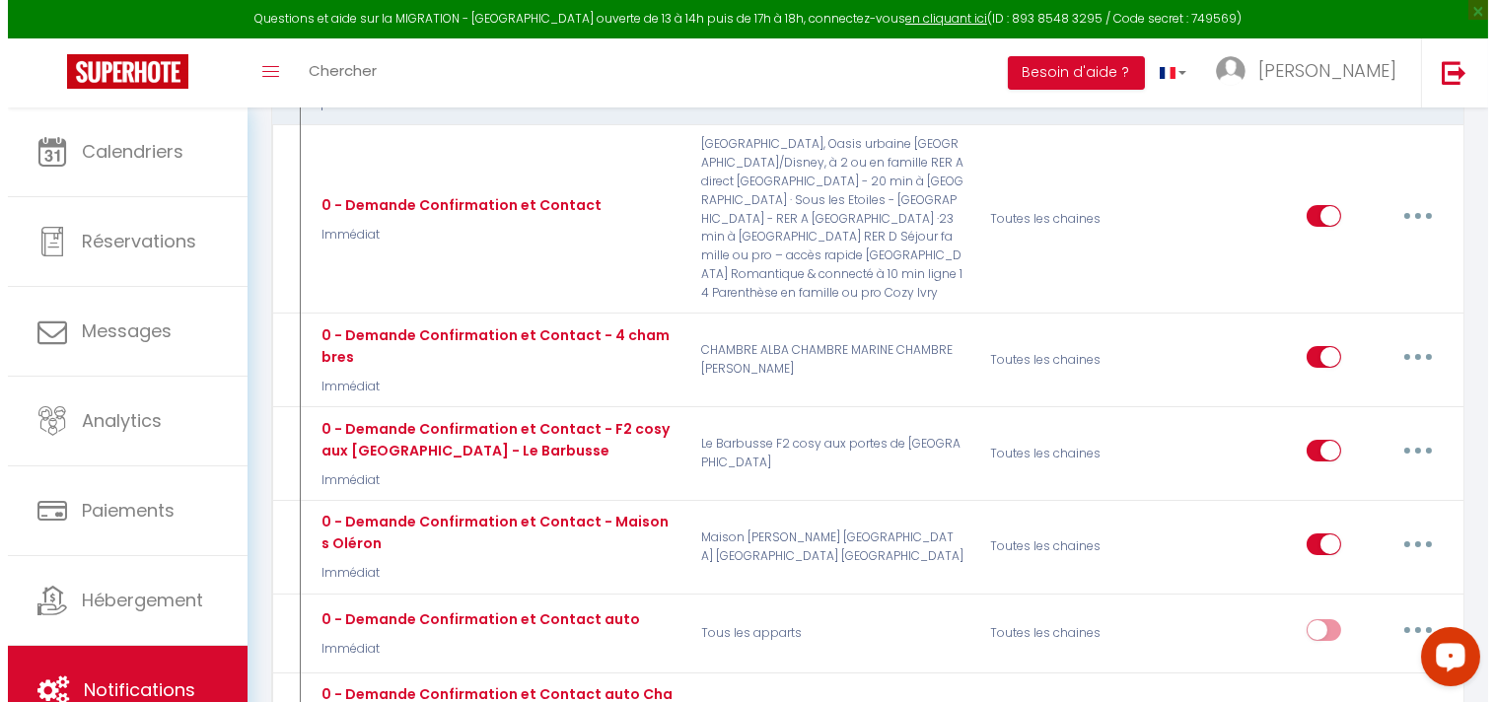
scroll to position [219, 0]
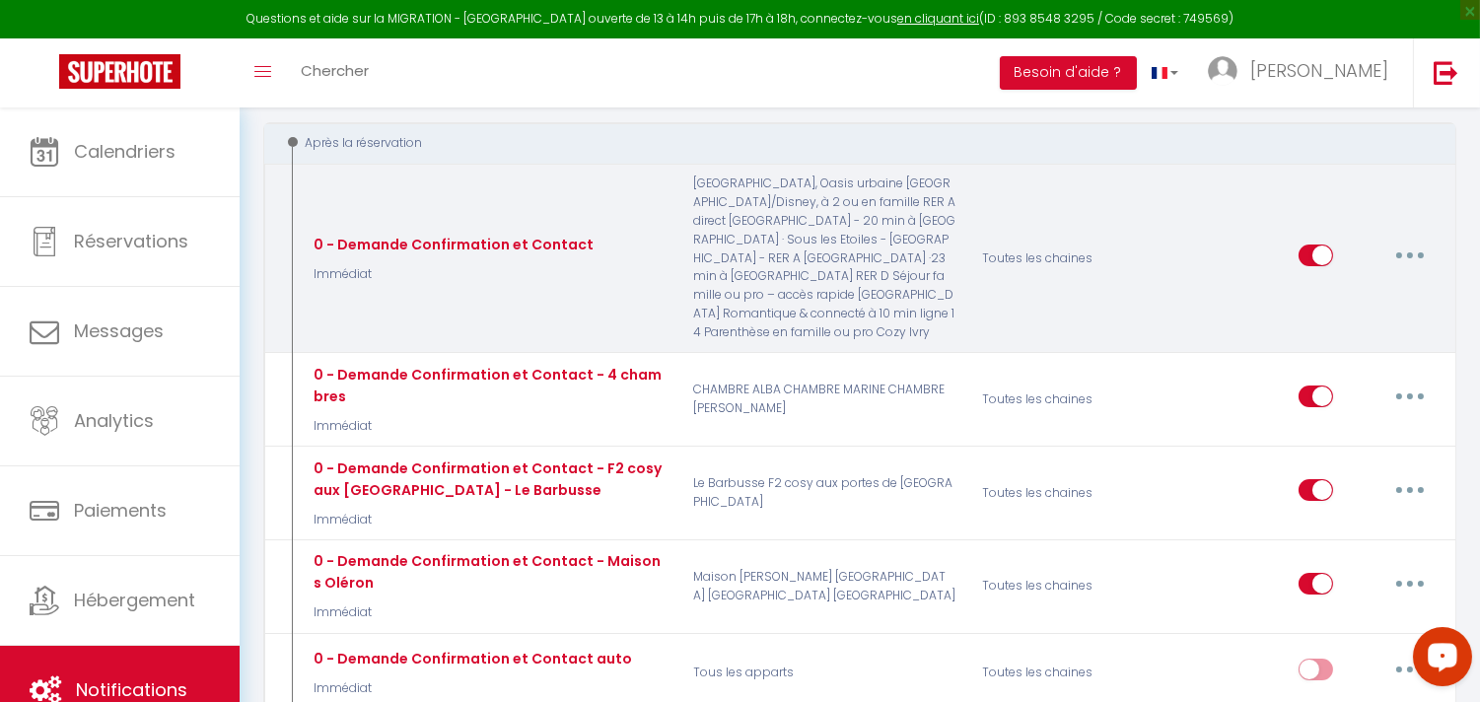
click at [1391, 244] on button "button" at bounding box center [1410, 256] width 55 height 32
click at [1325, 284] on link "Editer" at bounding box center [1359, 301] width 146 height 34
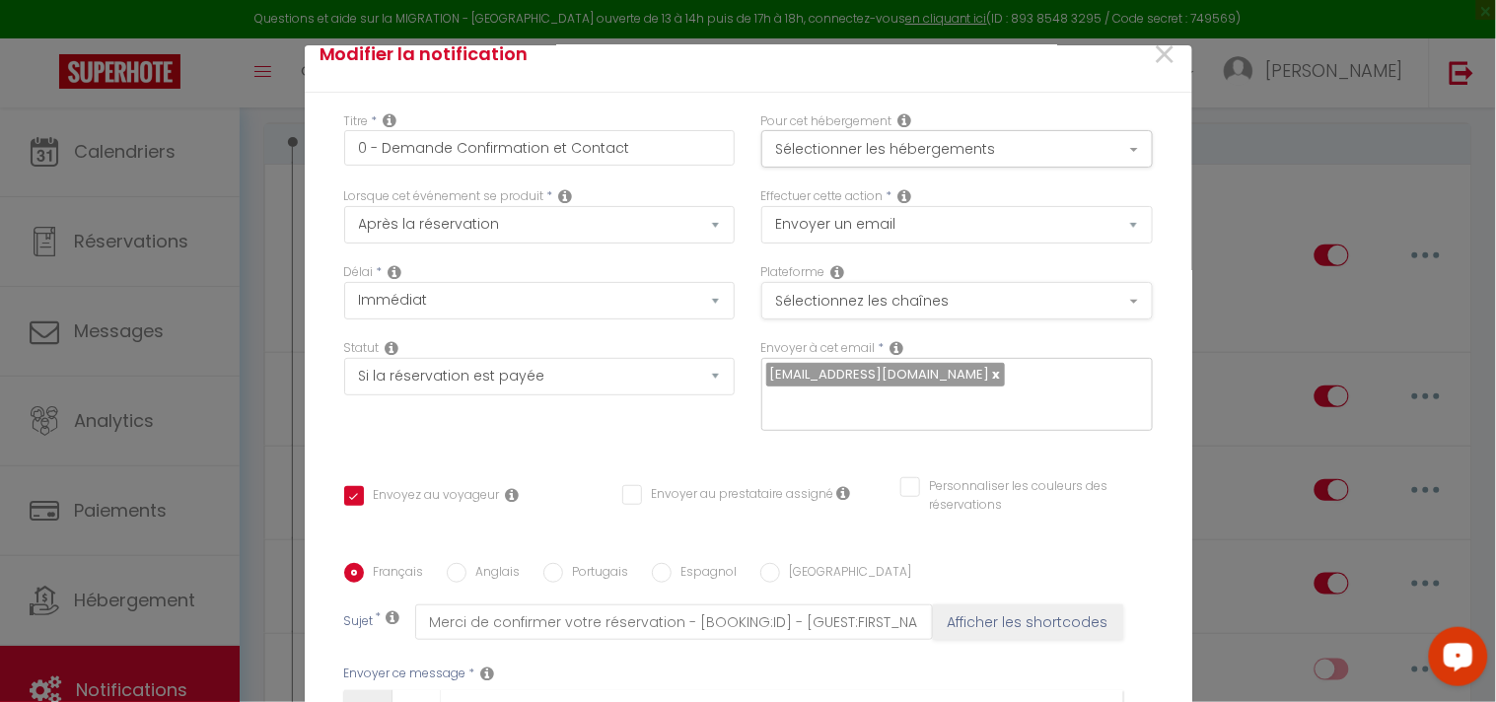
scroll to position [0, 0]
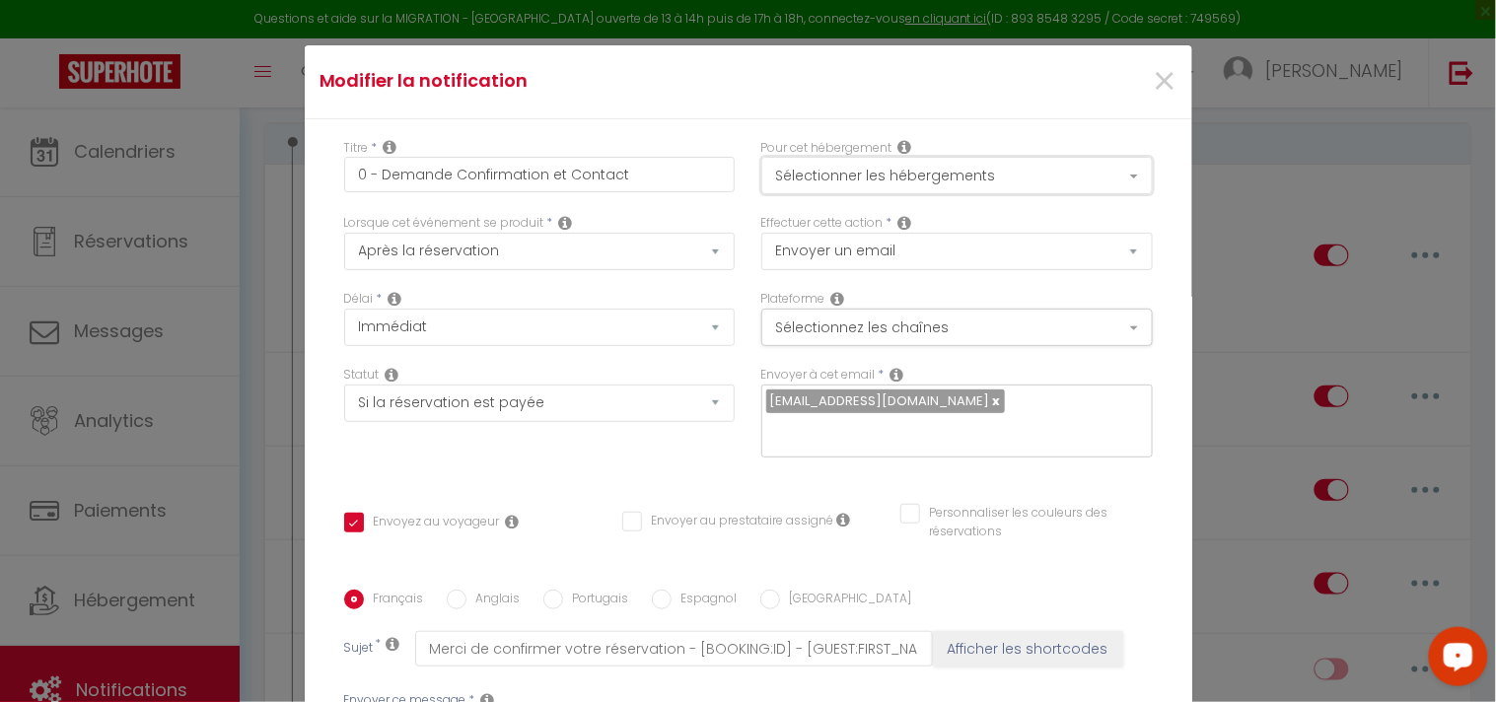
click at [1022, 180] on button "Sélectionner les hébergements" at bounding box center [956, 175] width 391 height 37
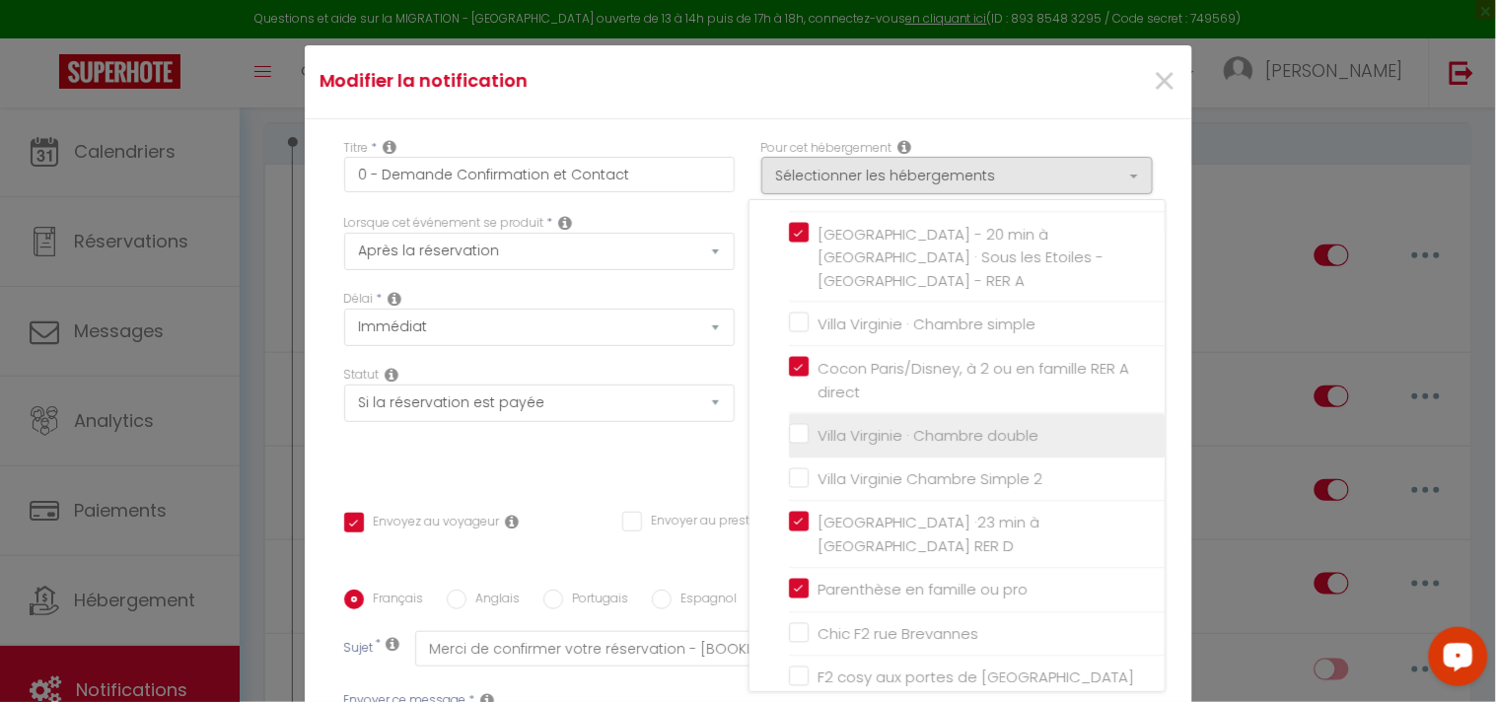
click at [789, 426] on input "Villa Virginie · Chambre double" at bounding box center [977, 436] width 376 height 20
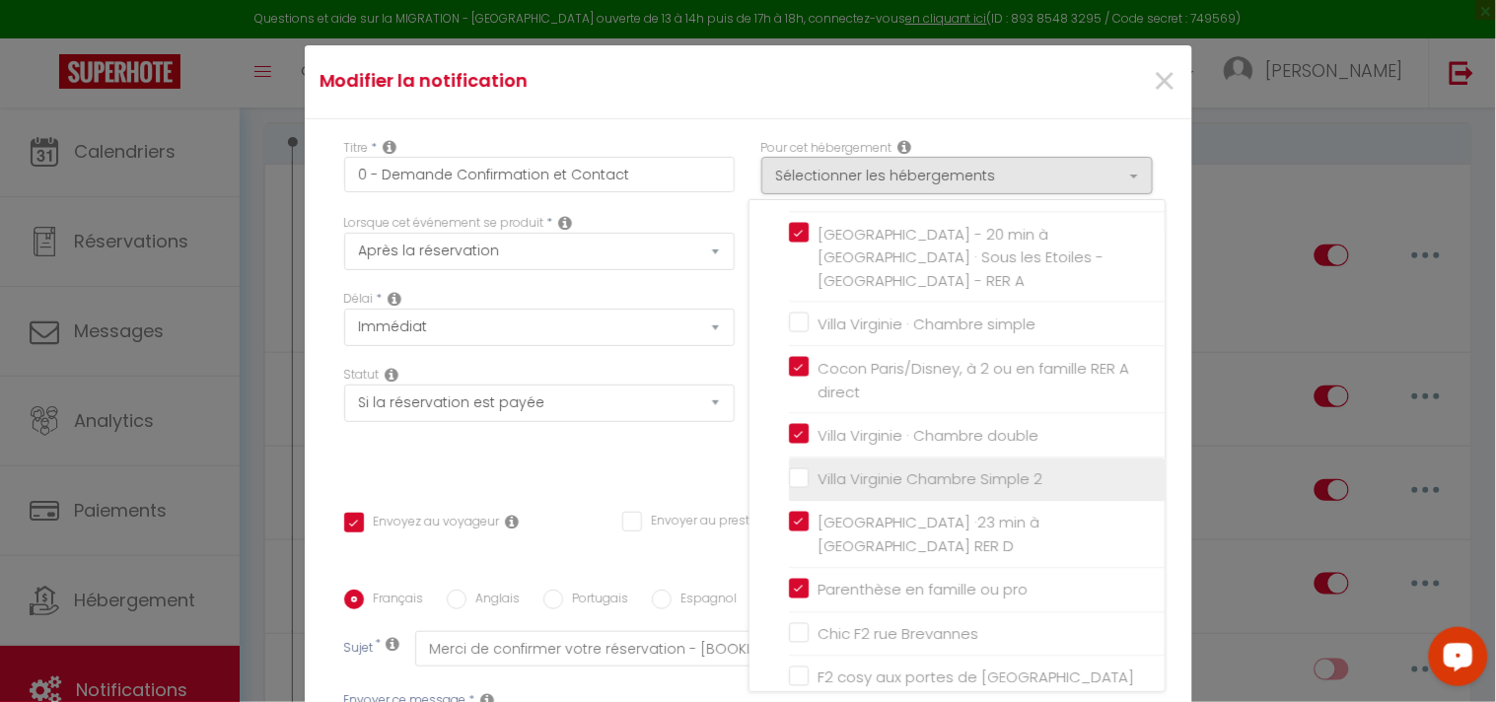
click at [789, 469] on input "Villa Virginie Chambre Simple 2" at bounding box center [977, 479] width 376 height 20
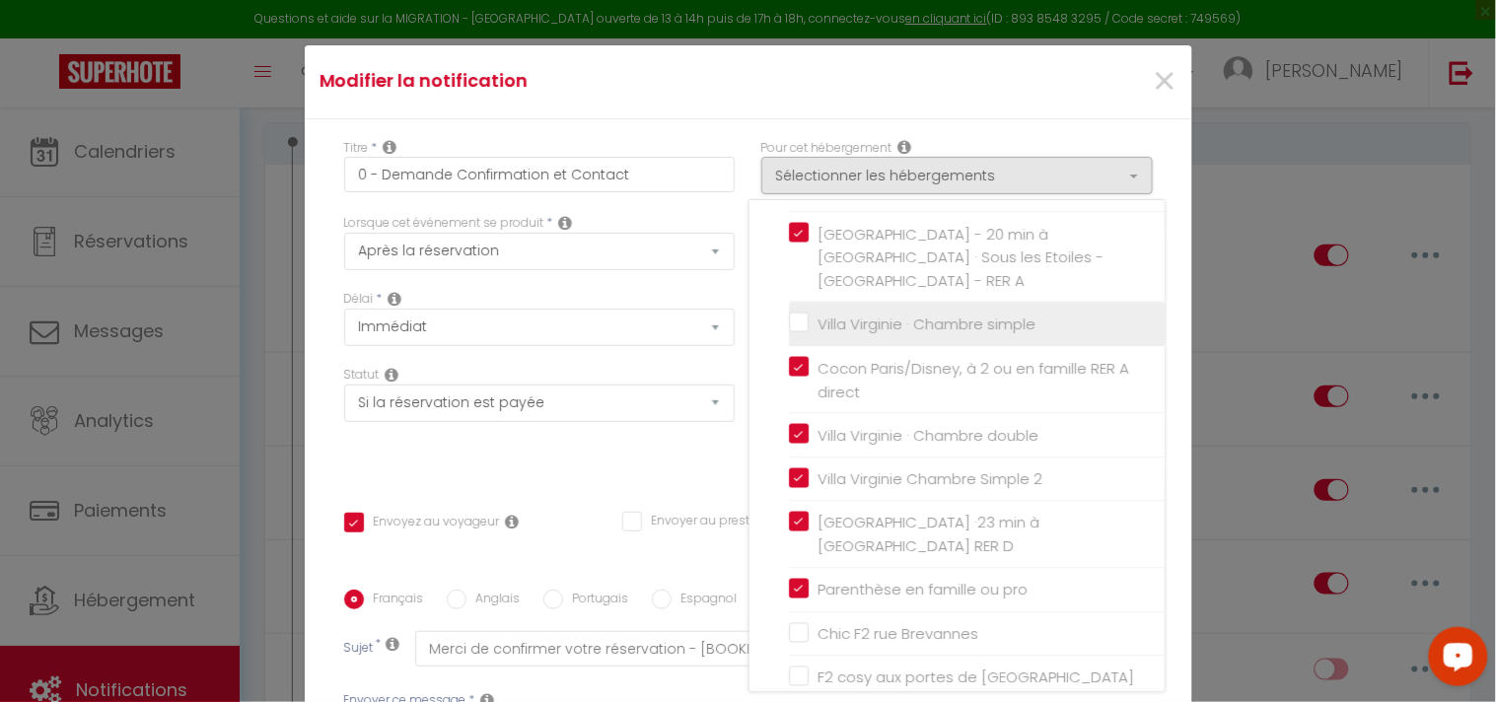
click at [789, 315] on input "Villa Virginie · Chambre simple" at bounding box center [977, 325] width 376 height 20
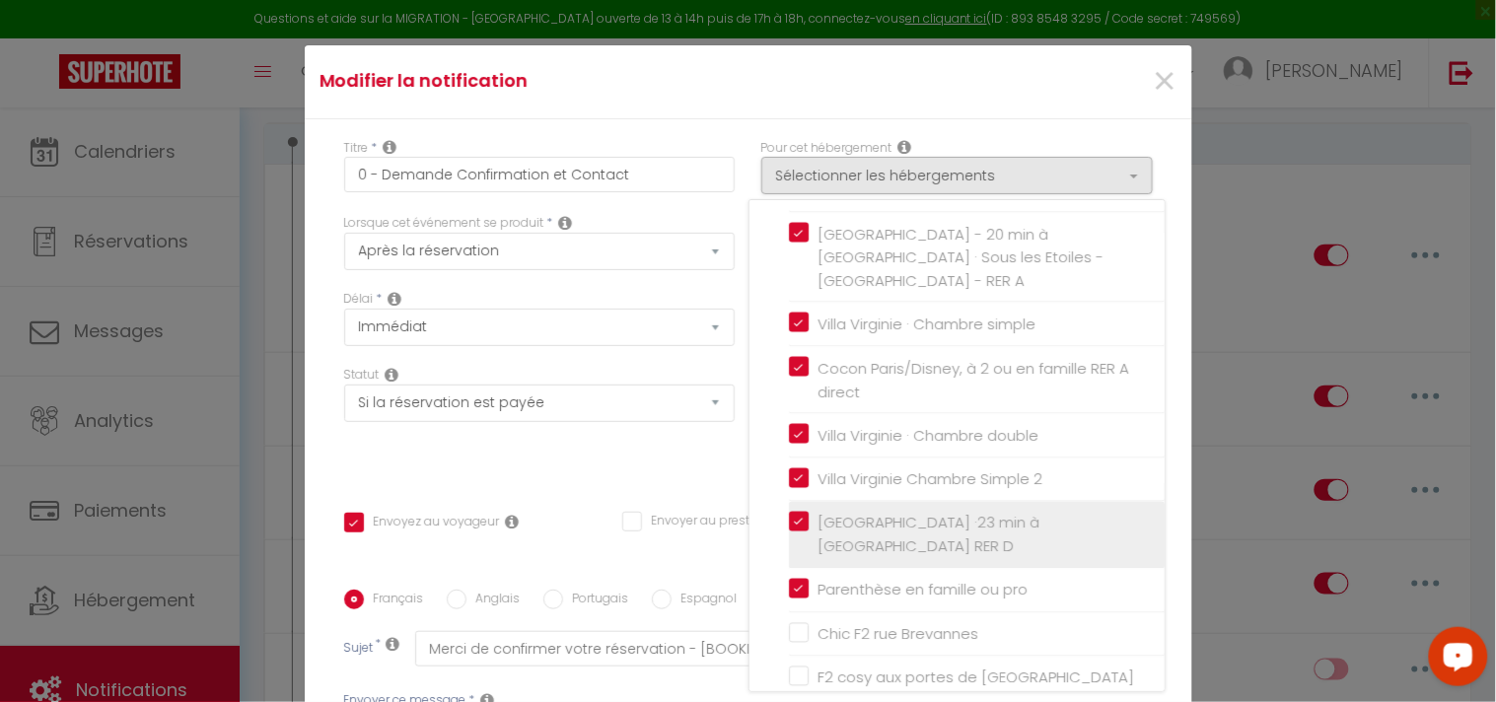
click at [789, 526] on input "[GEOGRAPHIC_DATA] ·23 min à [GEOGRAPHIC_DATA] RER D" at bounding box center [977, 536] width 376 height 20
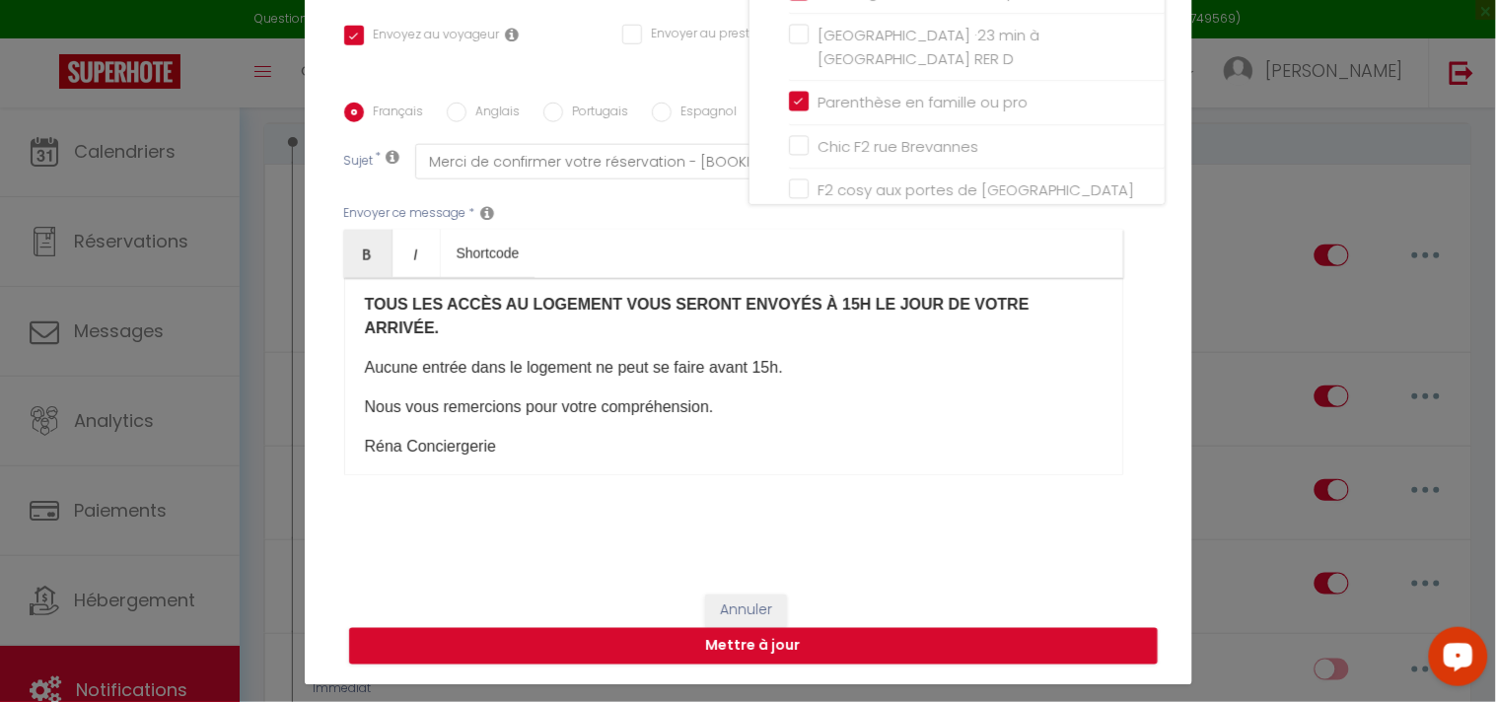
scroll to position [89, 0]
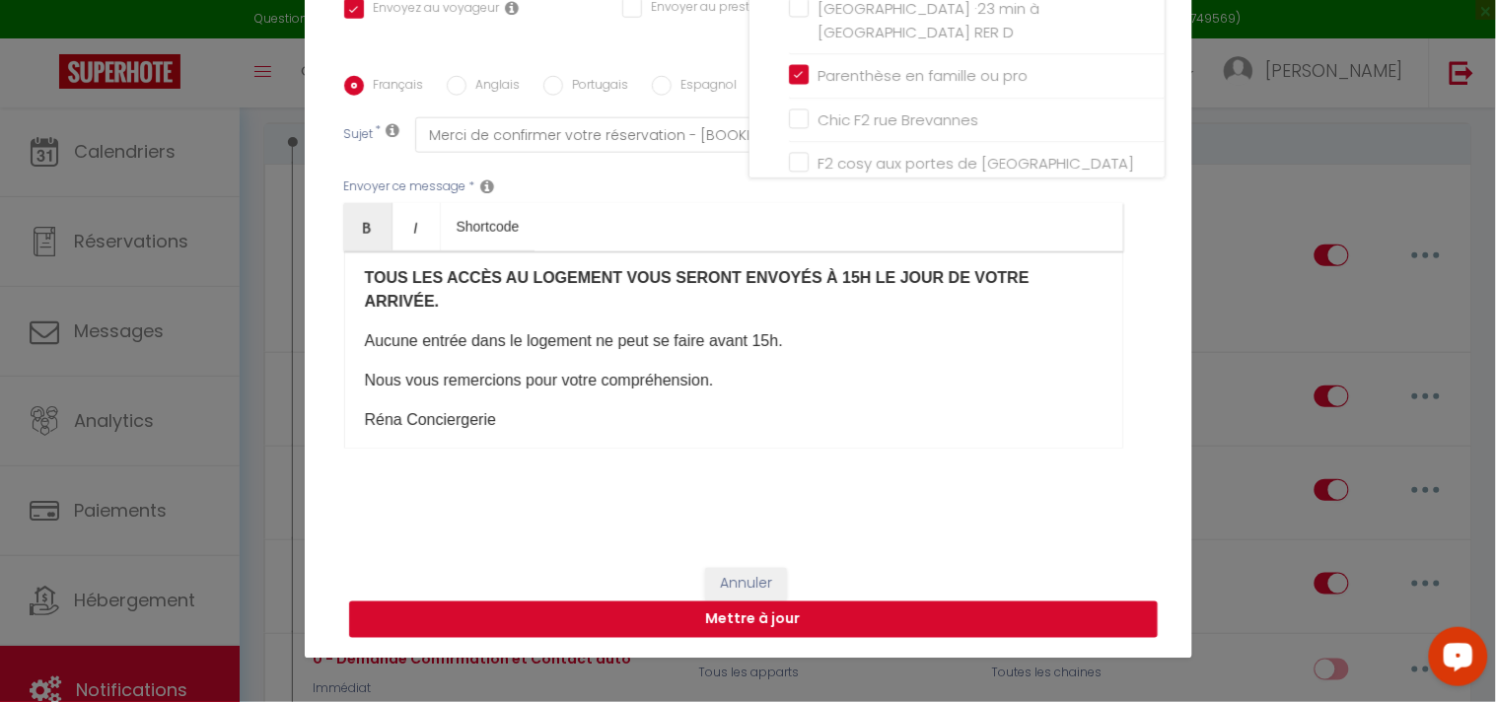
click at [885, 611] on button "Mettre à jour" at bounding box center [753, 620] width 809 height 37
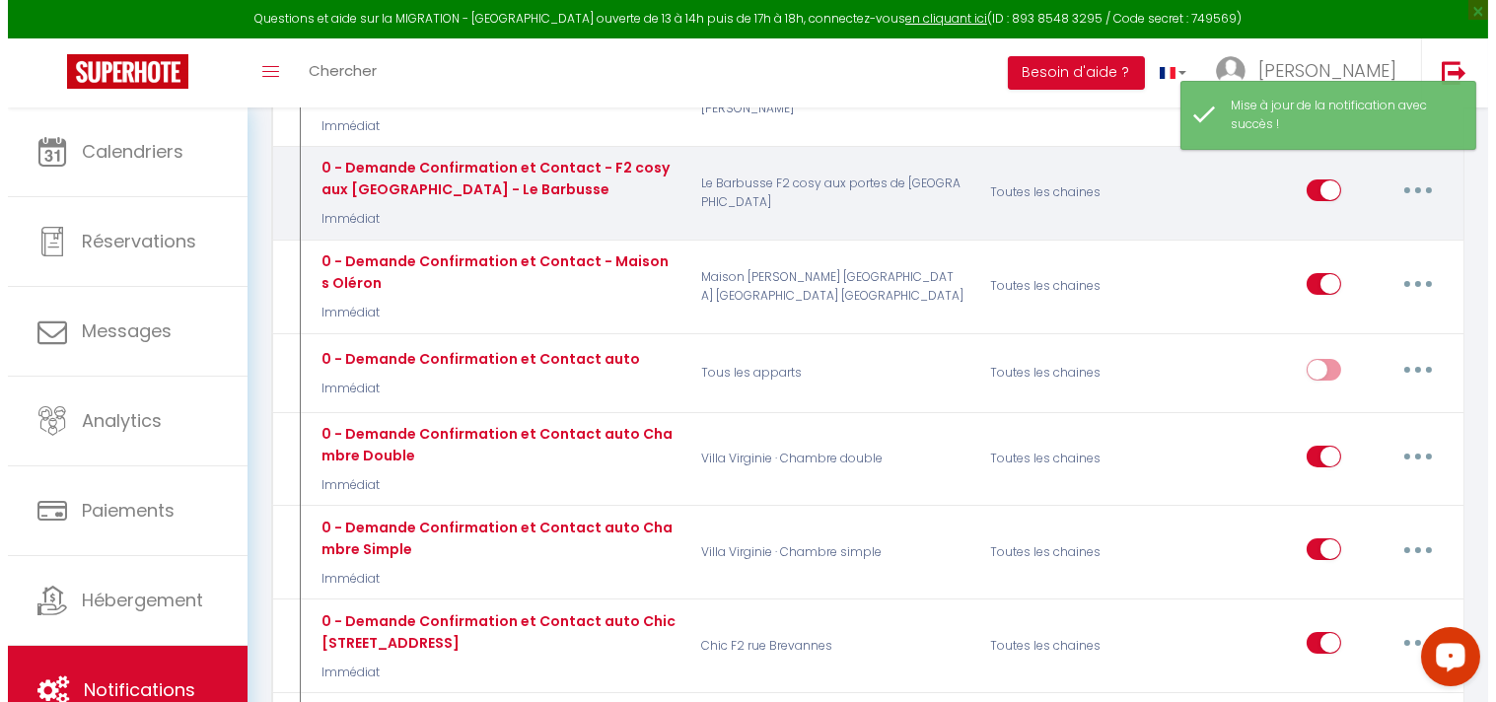
scroll to position [547, 0]
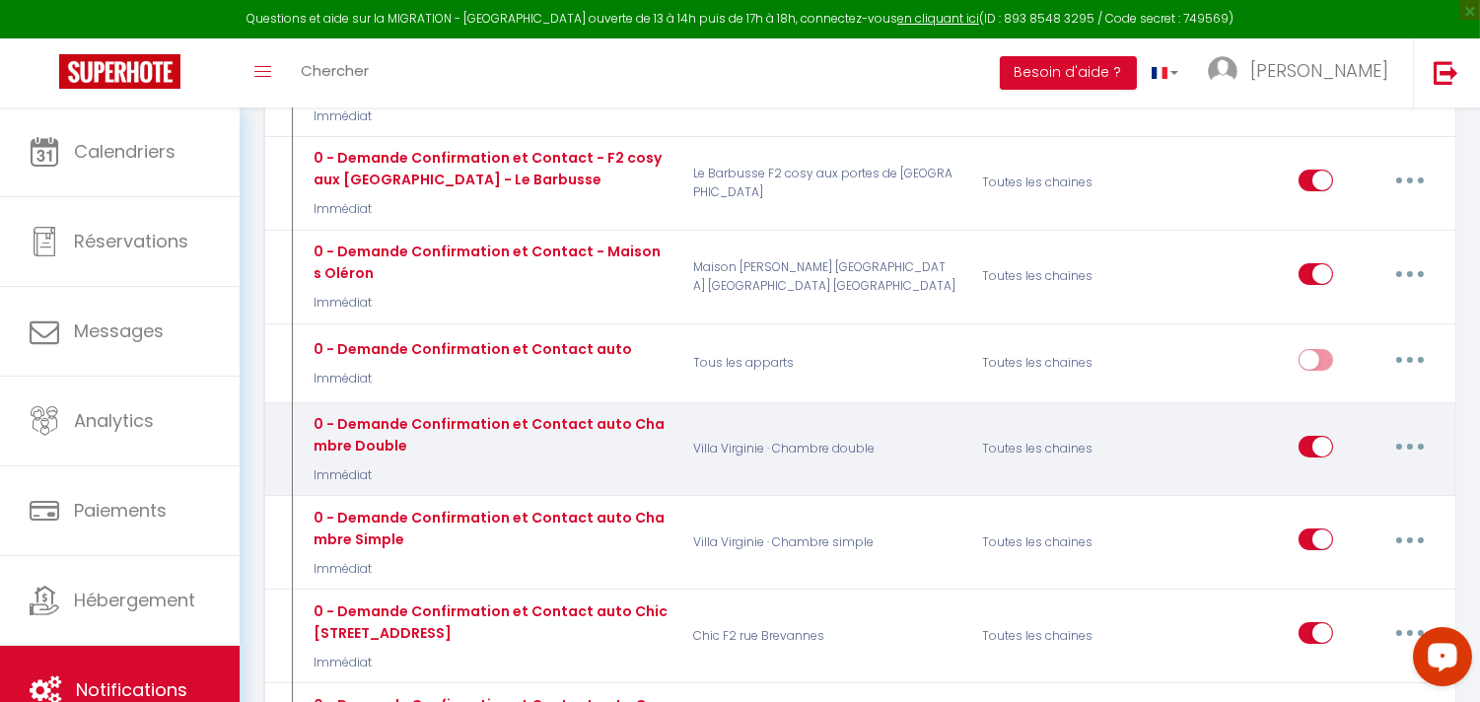
click at [1416, 431] on button "button" at bounding box center [1410, 447] width 55 height 32
click at [1333, 474] on link "Editer" at bounding box center [1359, 491] width 146 height 34
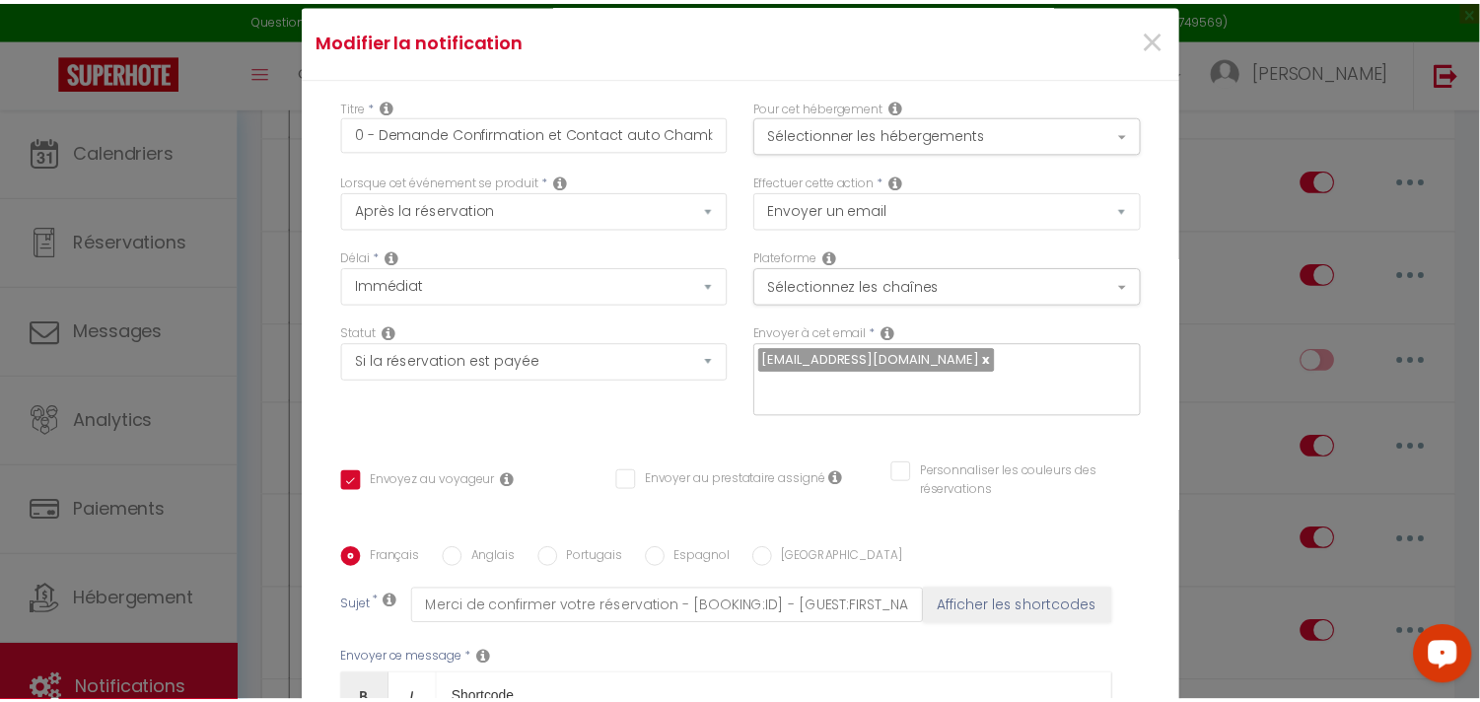
scroll to position [0, 0]
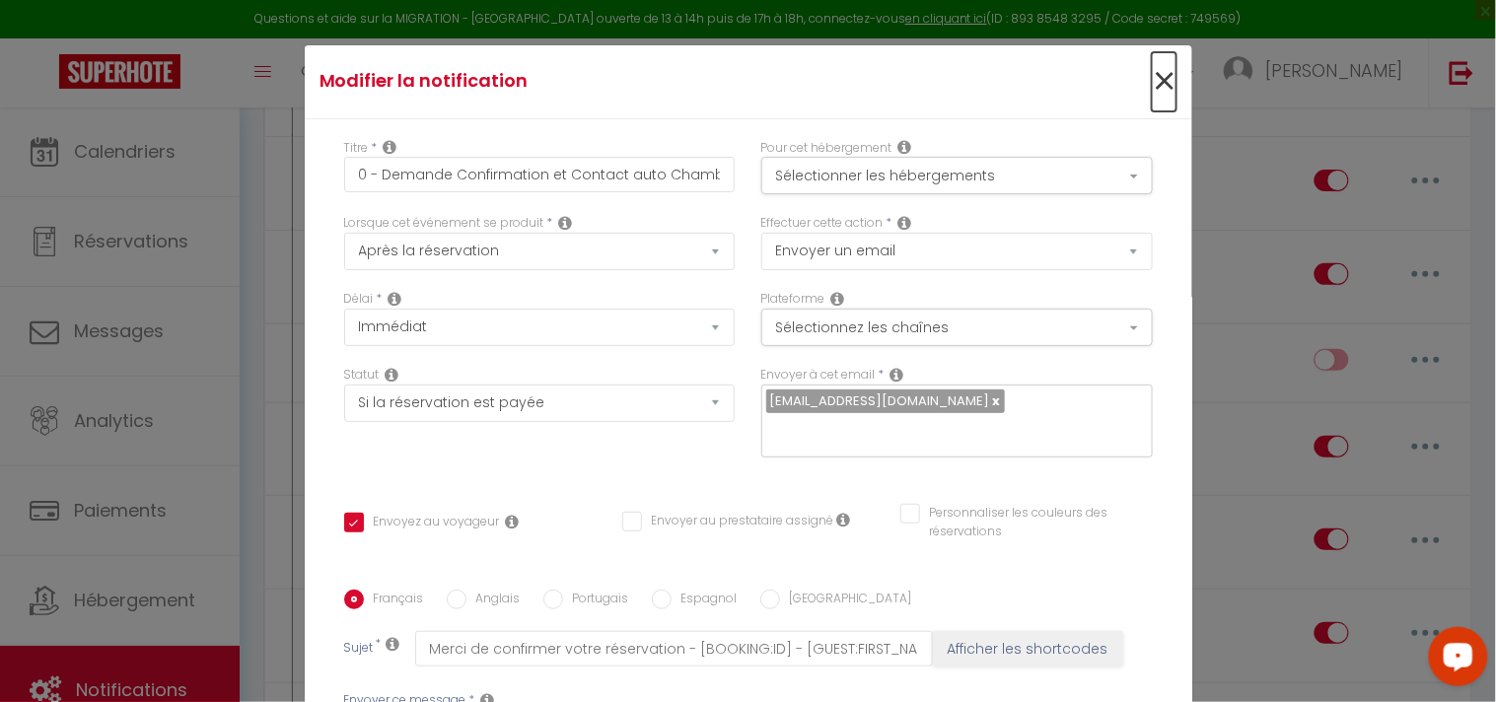
click at [1152, 83] on span "×" at bounding box center [1164, 81] width 25 height 59
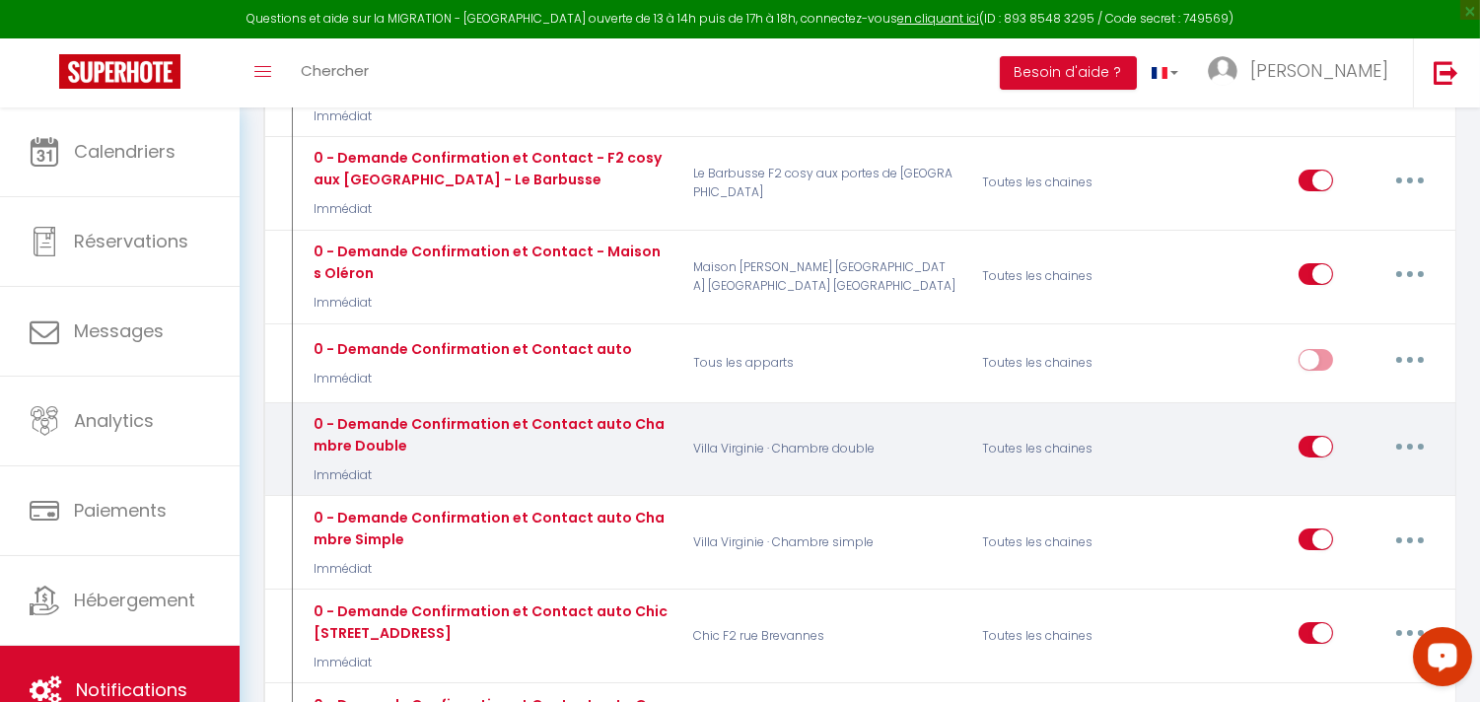
click at [1418, 431] on button "button" at bounding box center [1410, 447] width 55 height 32
click at [1334, 581] on link "Supprimer" at bounding box center [1359, 598] width 146 height 34
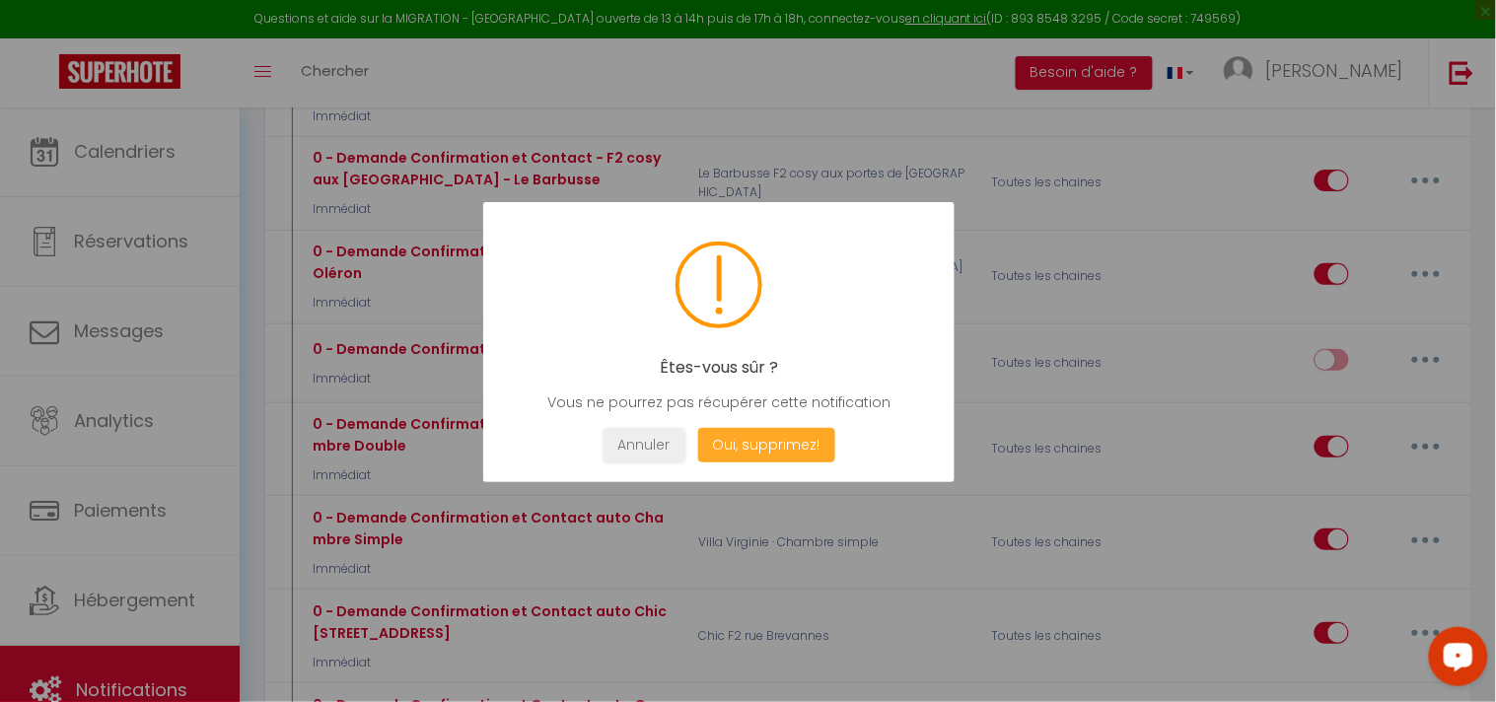
click at [757, 428] on button "Oui, supprimez!" at bounding box center [765, 445] width 137 height 35
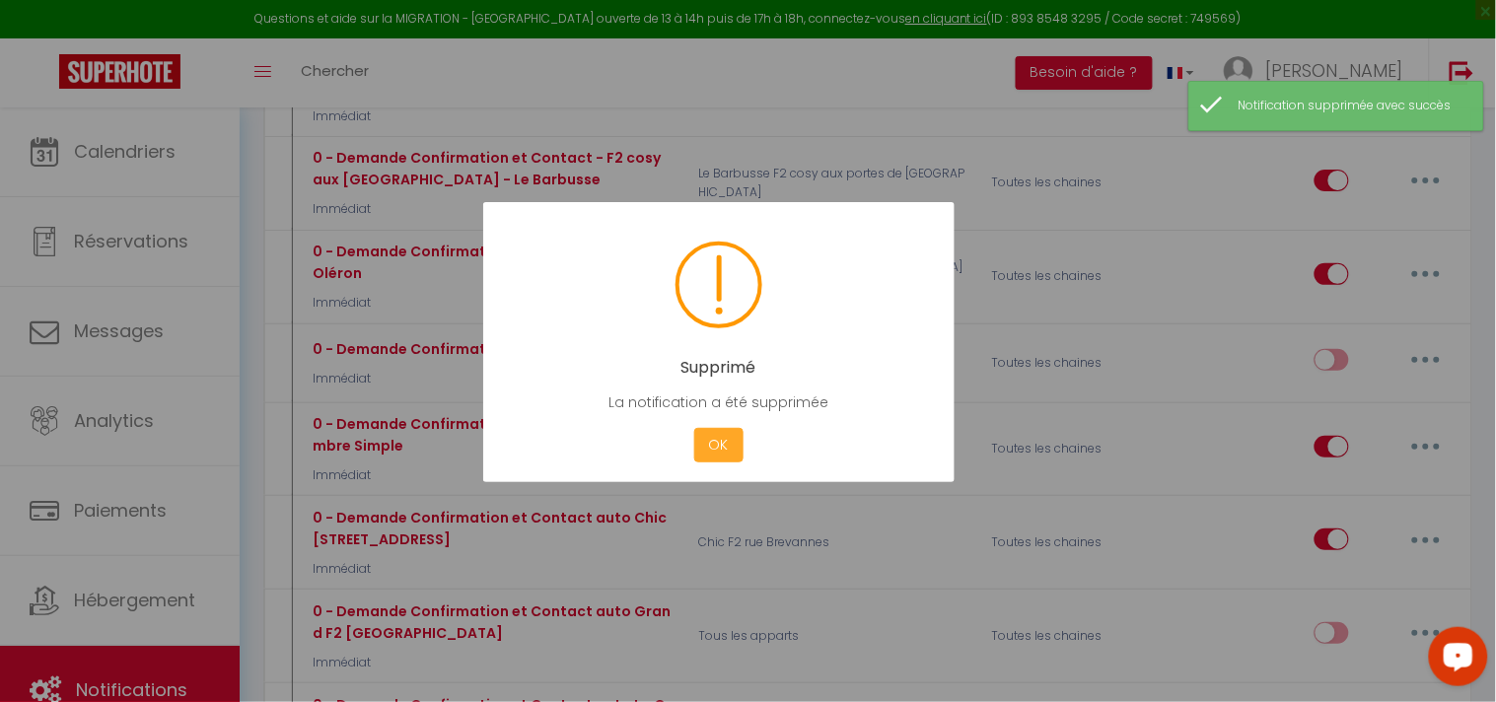
click at [715, 450] on button "OK" at bounding box center [718, 445] width 49 height 35
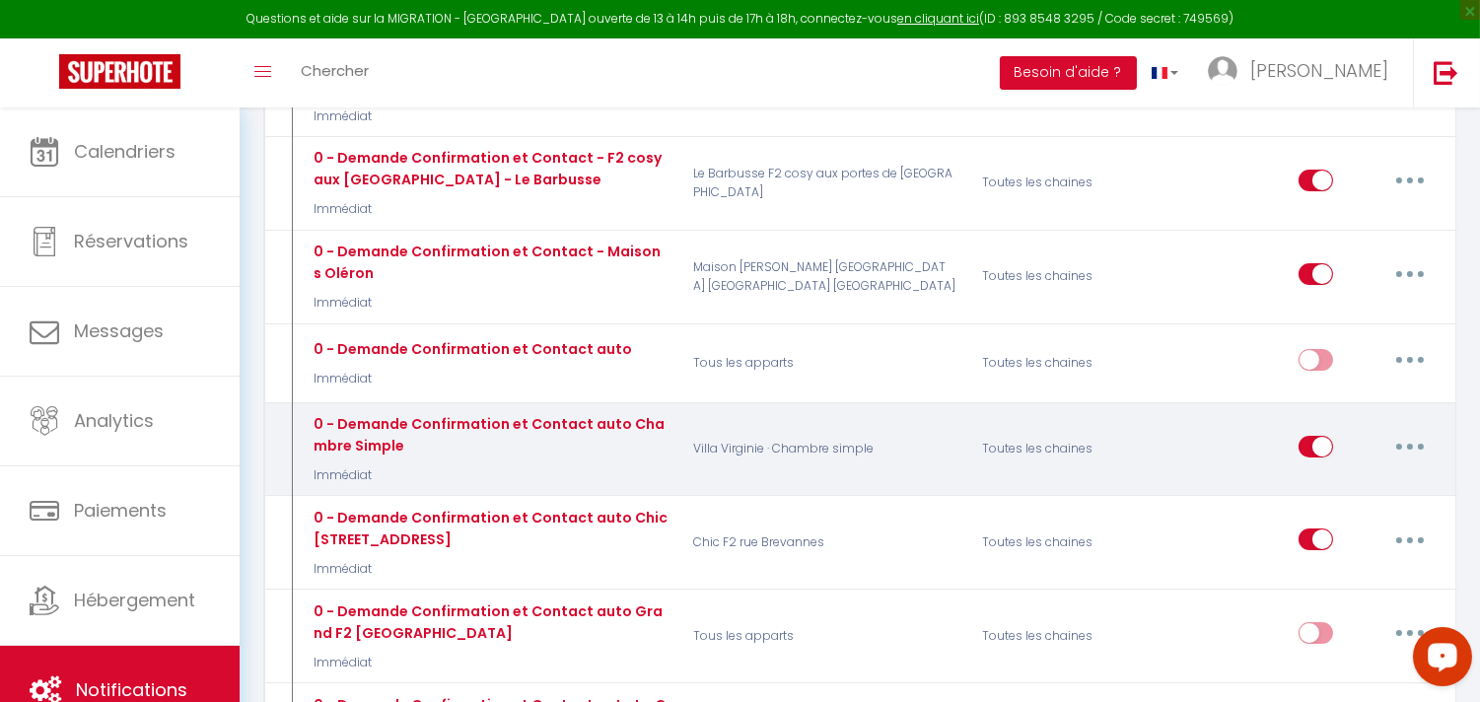
click at [1415, 434] on button "button" at bounding box center [1410, 447] width 55 height 32
click at [1333, 581] on link "Supprimer" at bounding box center [1359, 598] width 146 height 34
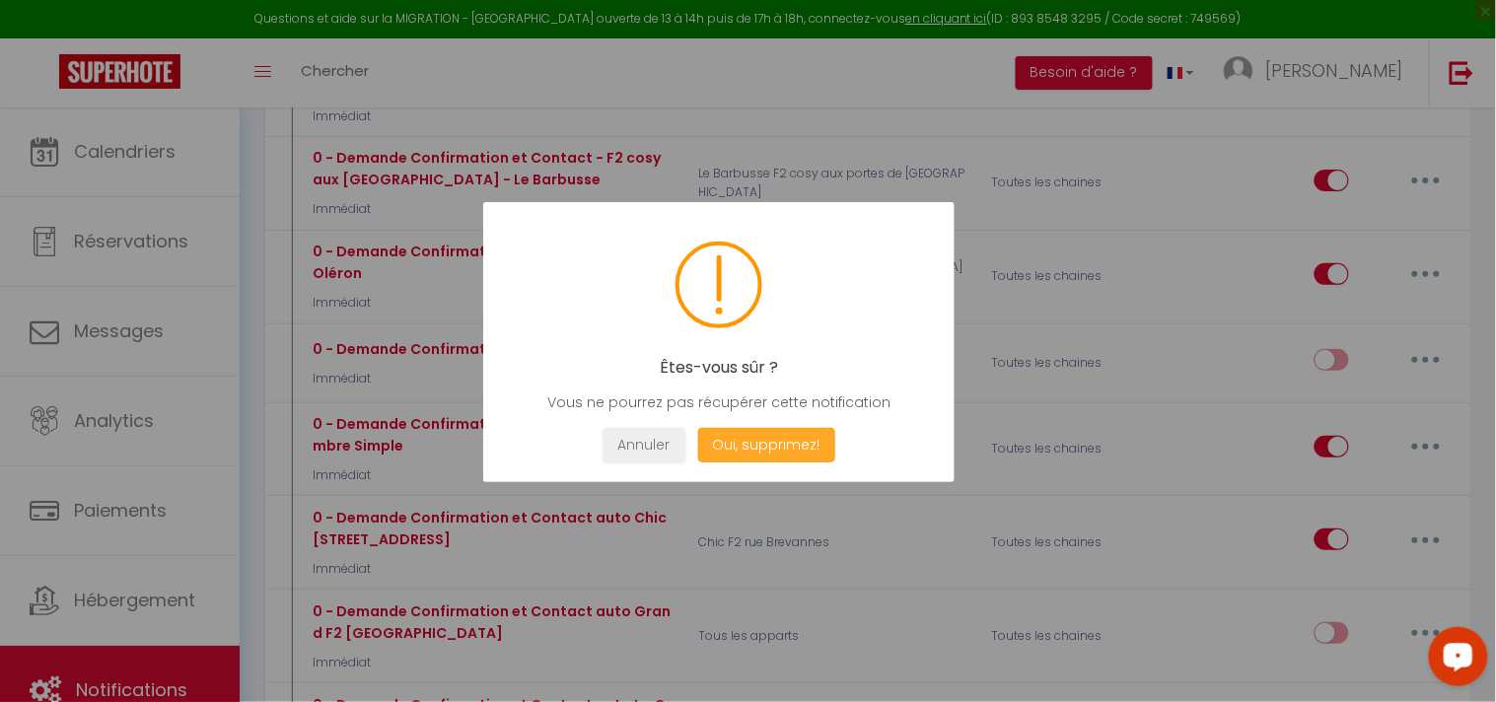
click at [801, 444] on button "Oui, supprimez!" at bounding box center [765, 445] width 137 height 35
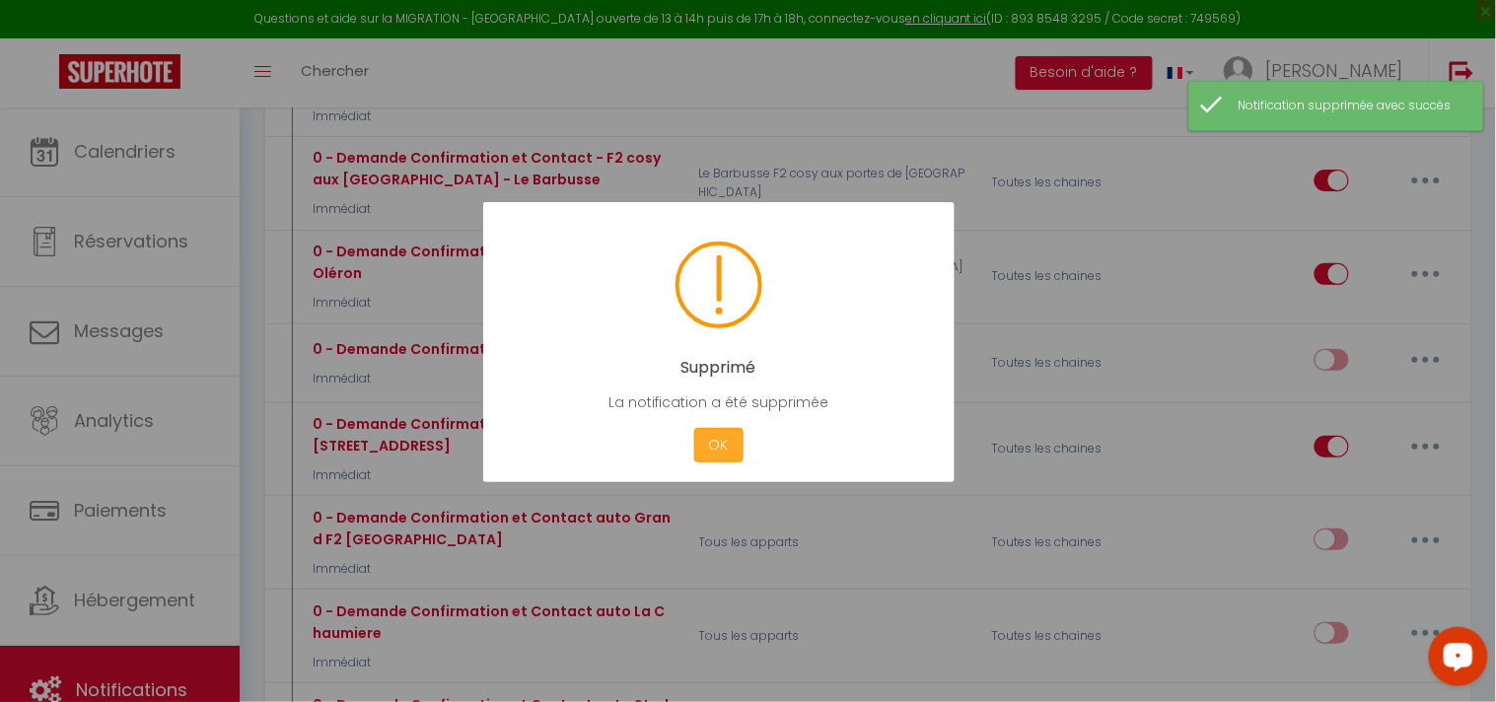
click at [732, 444] on button "OK" at bounding box center [718, 445] width 49 height 35
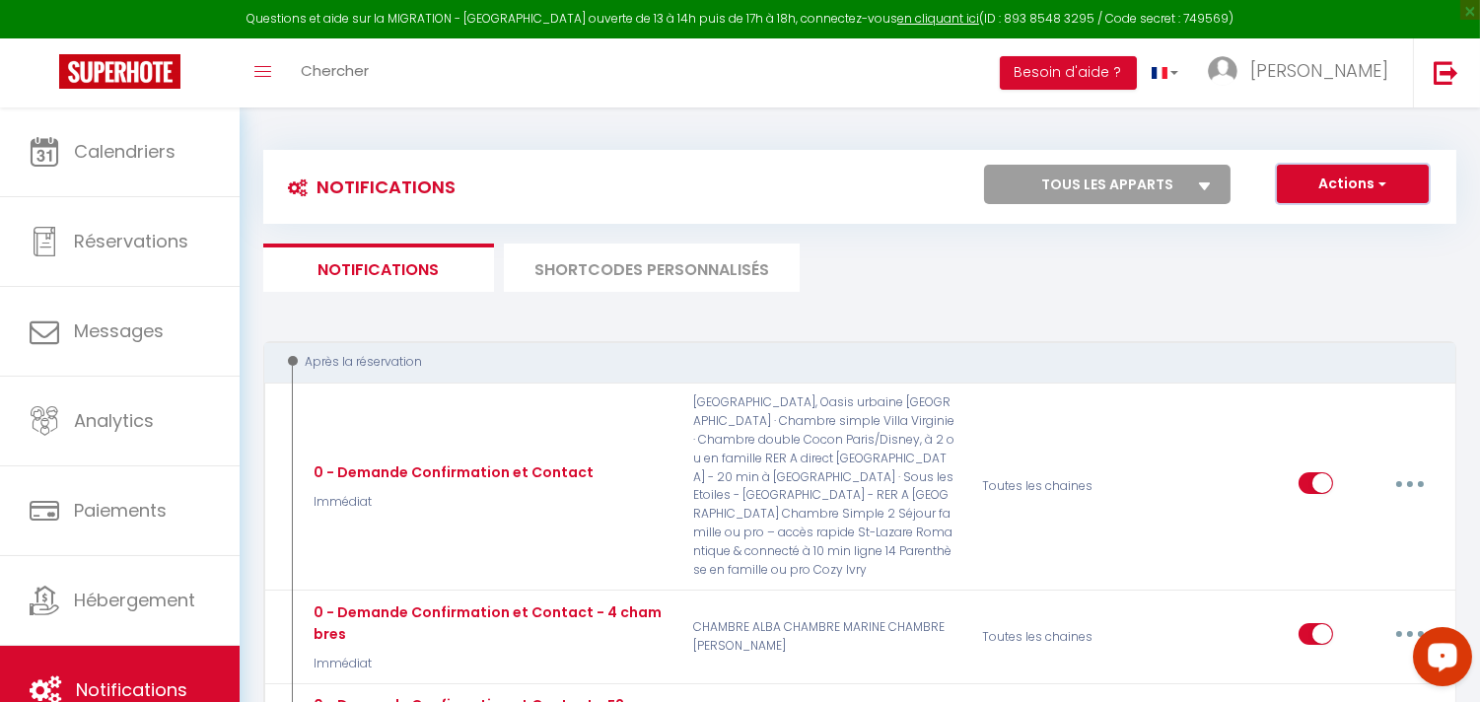
click at [1388, 188] on button "Actions" at bounding box center [1353, 184] width 152 height 39
